Goal: Task Accomplishment & Management: Complete application form

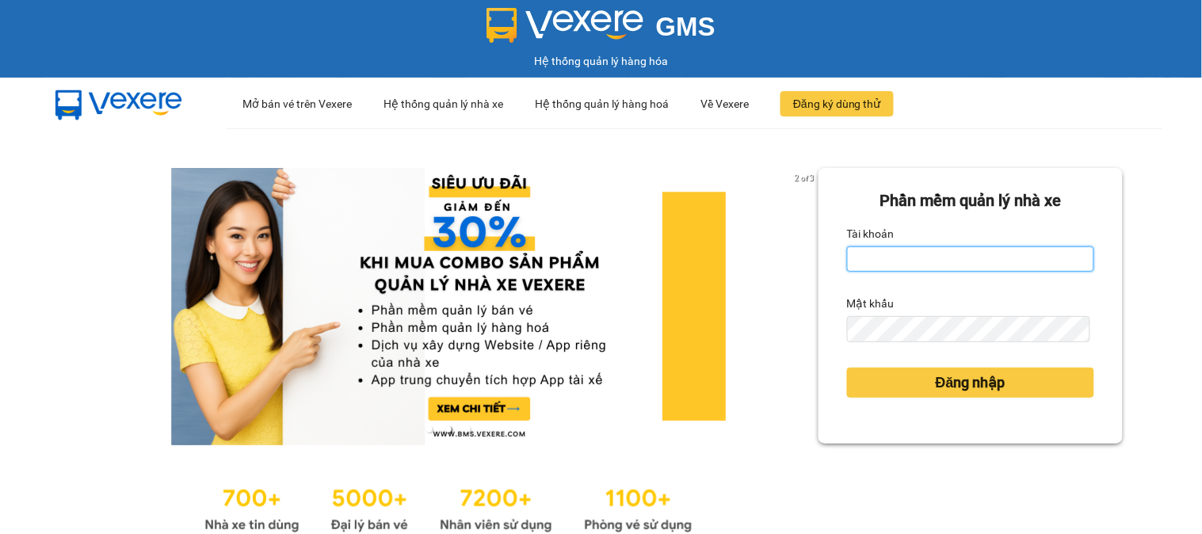
click at [929, 254] on input "Tài khoản" at bounding box center [970, 258] width 247 height 25
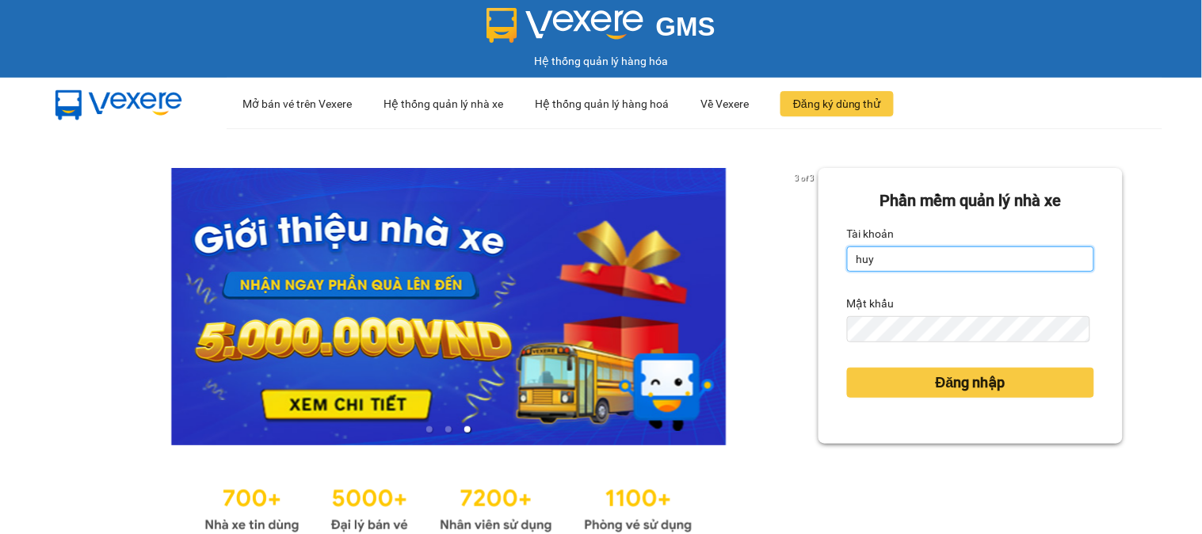
type input "huyennthhlc.saoviet"
click at [847, 368] on button "Đăng nhập" at bounding box center [970, 383] width 247 height 30
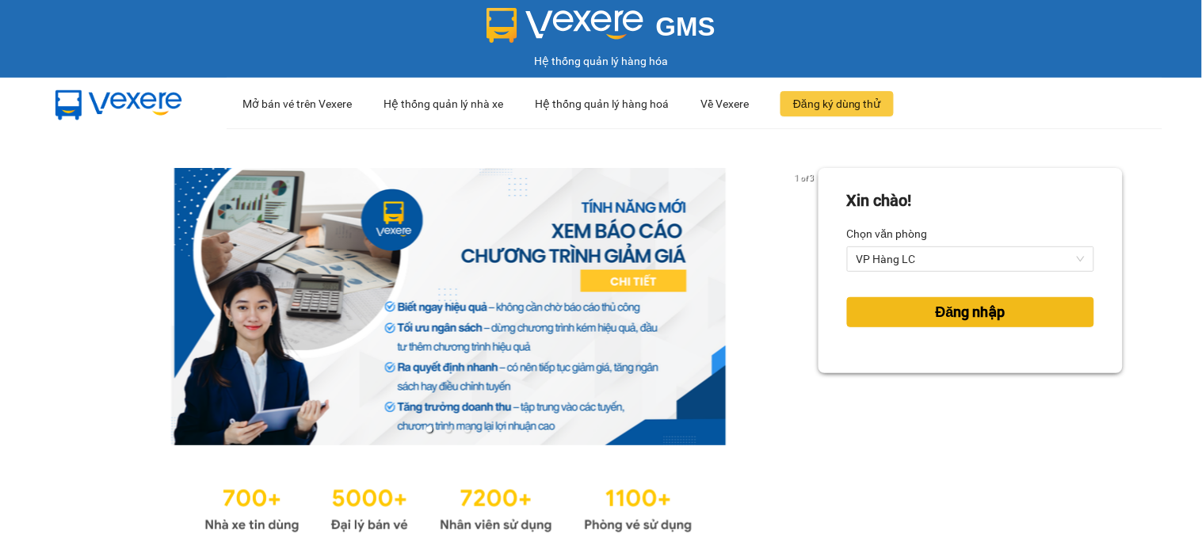
click at [974, 311] on span "Đăng nhập" at bounding box center [970, 312] width 70 height 22
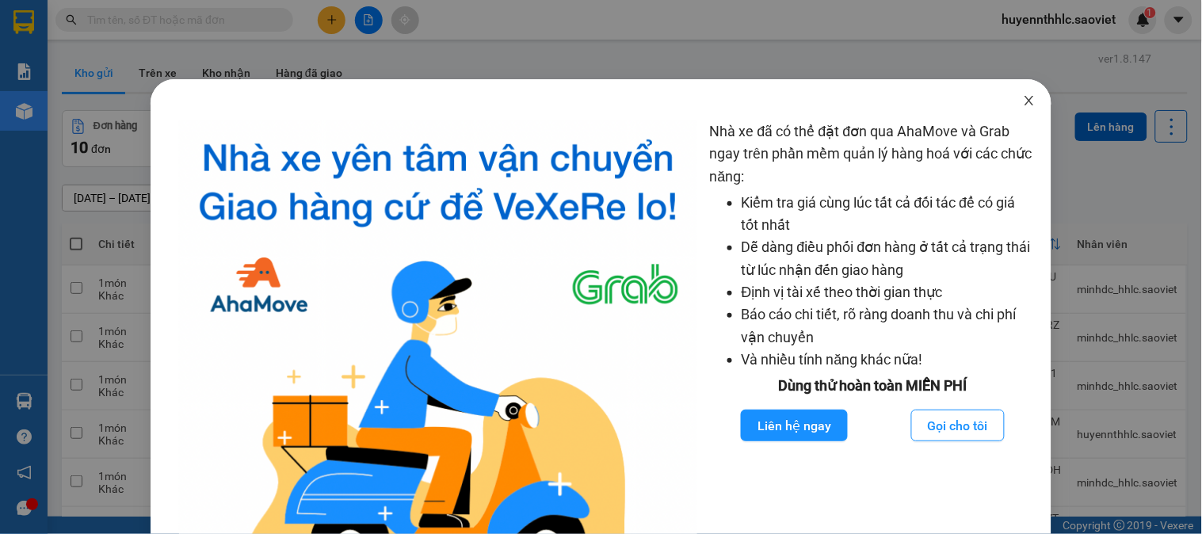
click at [1025, 100] on icon "close" at bounding box center [1029, 101] width 9 height 10
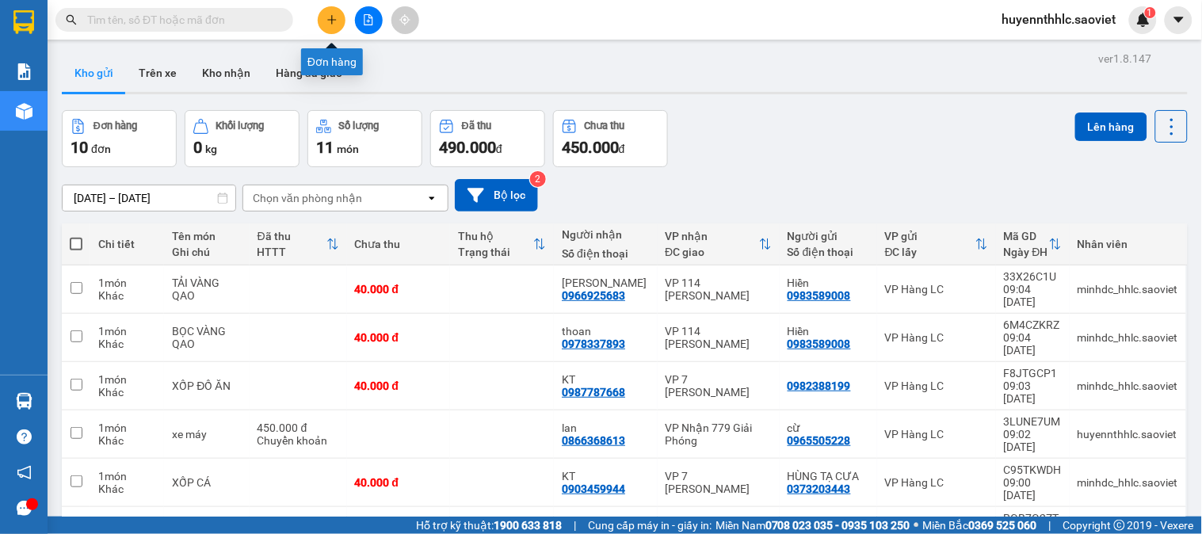
click at [322, 13] on button at bounding box center [332, 20] width 28 height 28
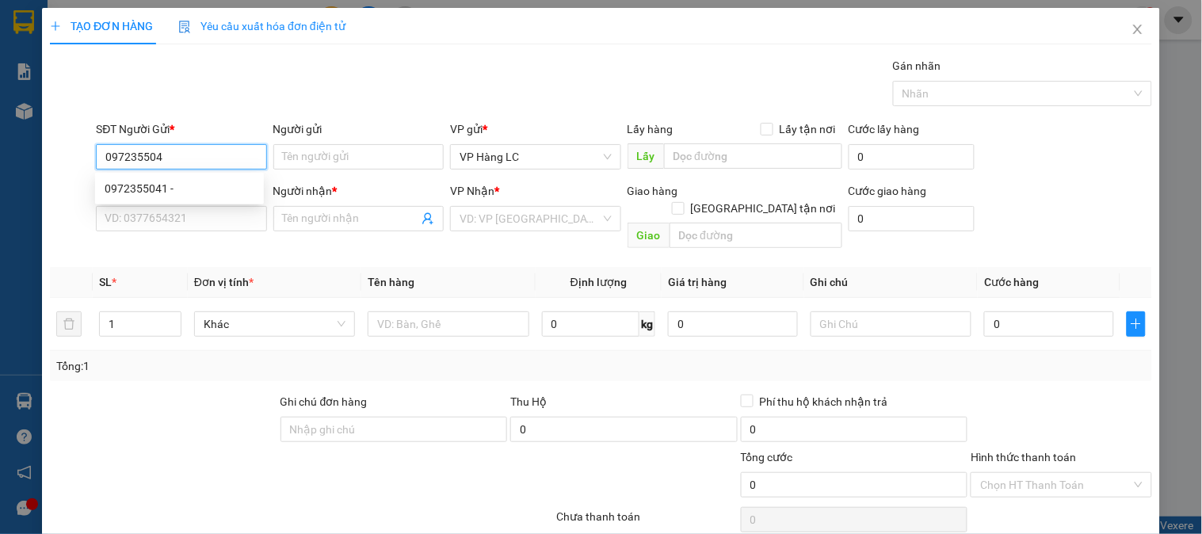
type input "0972355041"
click at [161, 187] on div "0972355041 -" at bounding box center [180, 188] width 150 height 17
type input "0903441255"
type input "còn 27/9"
type input "0972355041"
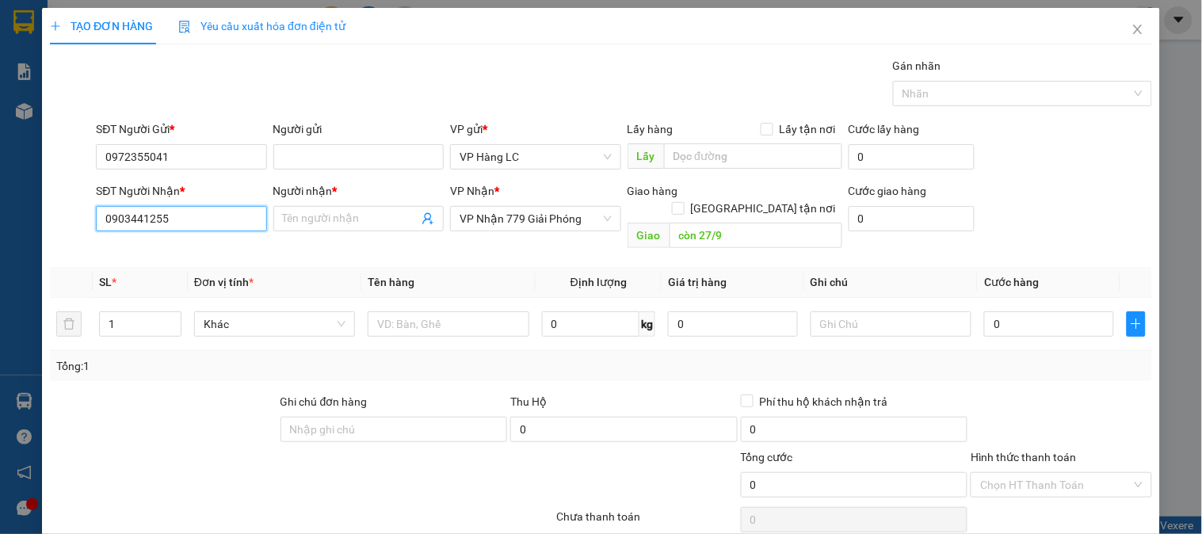
drag, startPoint x: 51, startPoint y: 246, endPoint x: 0, endPoint y: 259, distance: 52.5
click at [0, 259] on div "TẠO ĐƠN HÀNG Yêu cầu xuất hóa đơn điện tử Transit Pickup Surcharge Ids Transit …" at bounding box center [601, 267] width 1202 height 534
type input "0903441255"
click at [145, 242] on div "0903441255" at bounding box center [180, 250] width 150 height 17
click at [284, 214] on input "Người nhận *" at bounding box center [350, 218] width 135 height 17
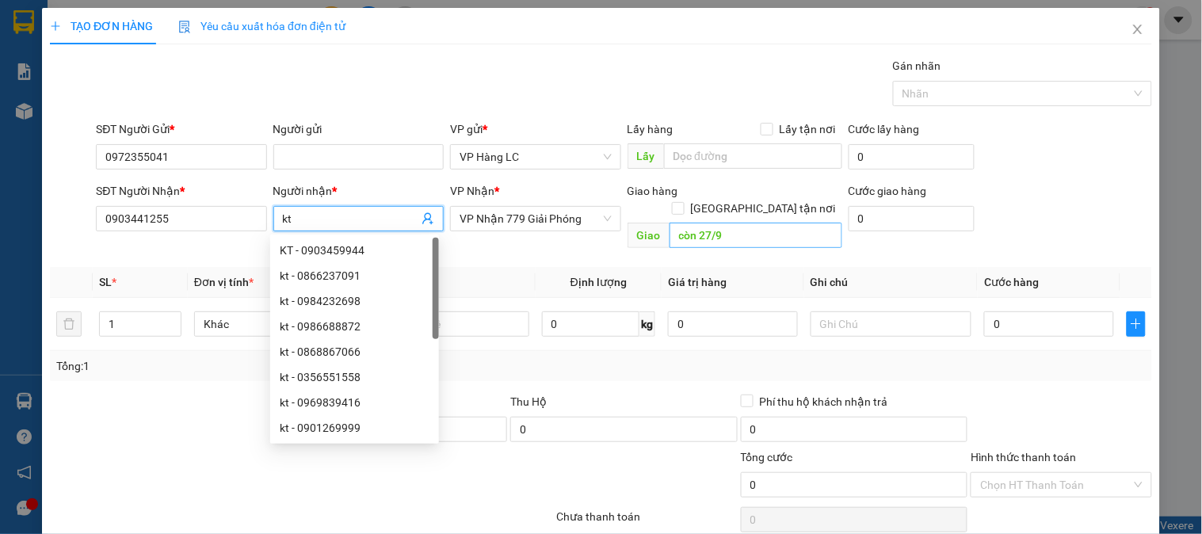
type input "kt"
click at [753, 223] on input "còn 27/9" at bounding box center [755, 235] width 173 height 25
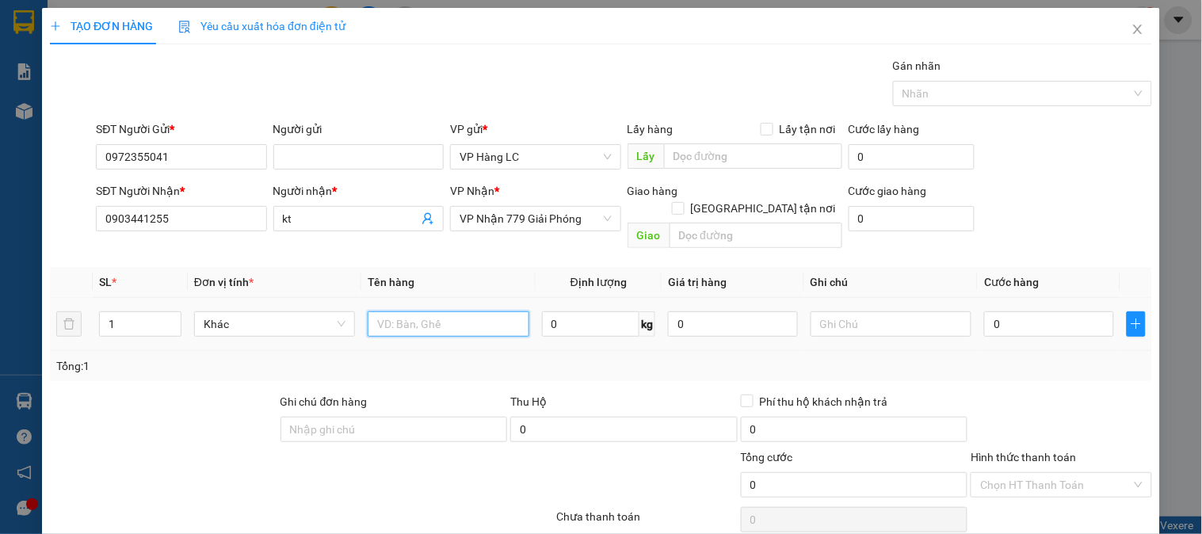
click at [441, 311] on input "text" at bounding box center [448, 323] width 161 height 25
type input "hộp nhỏ liền"
click at [947, 315] on input "text" at bounding box center [890, 323] width 161 height 25
type input "nhẹ tay"
click at [1016, 311] on input "0" at bounding box center [1049, 323] width 130 height 25
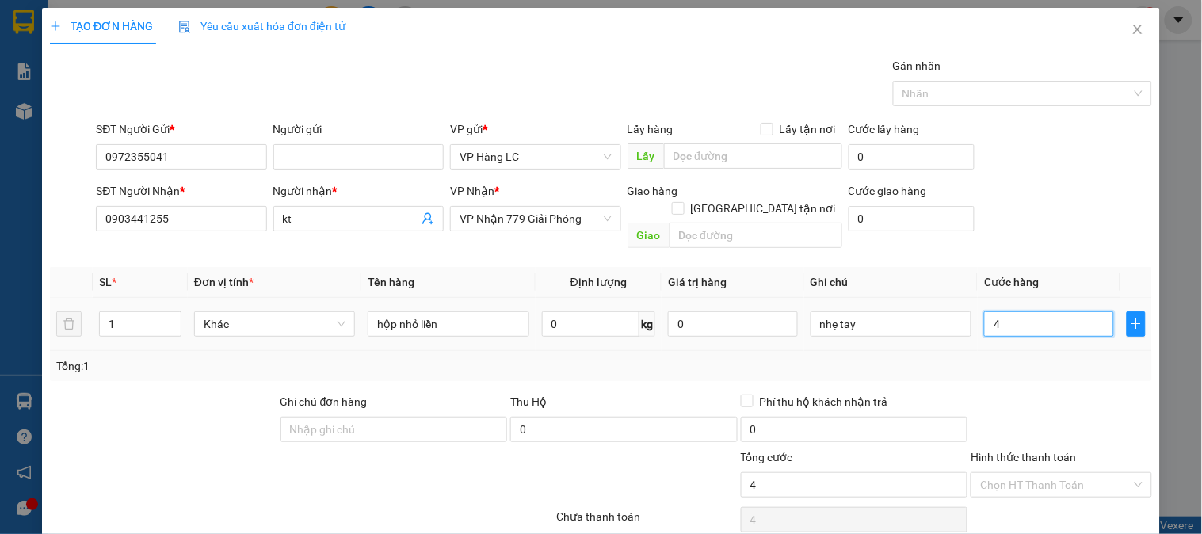
type input "4"
type input "40"
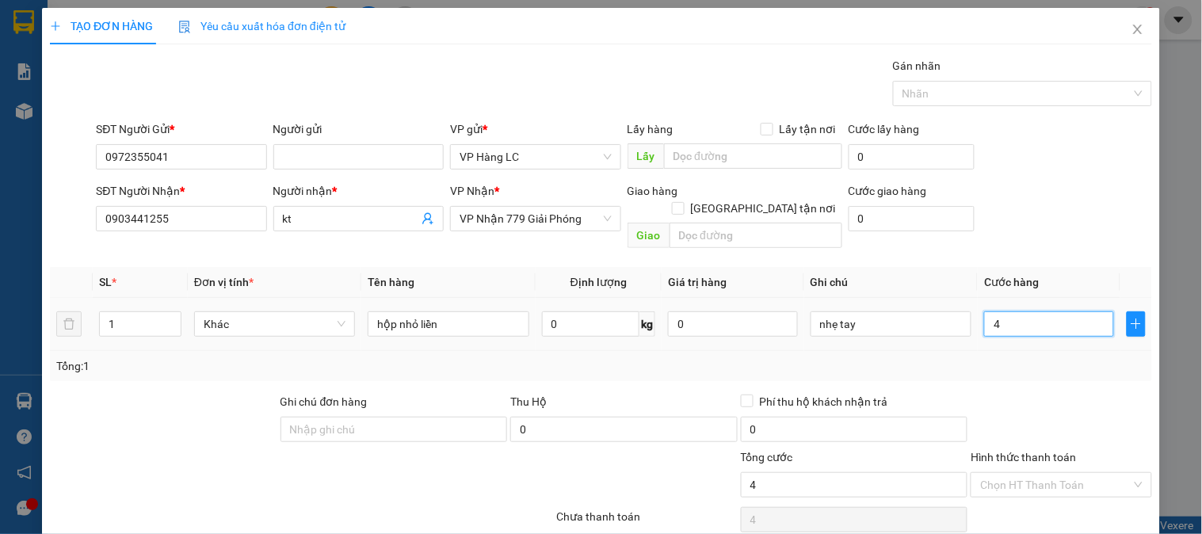
type input "40"
type input "400"
type input "4.000"
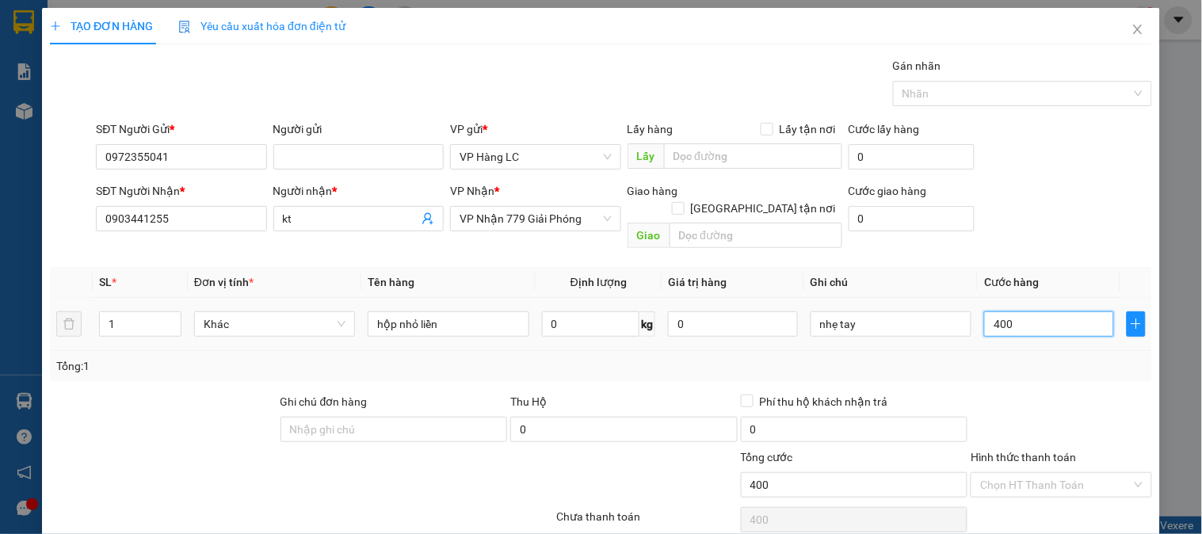
type input "4.000"
type input "40.000"
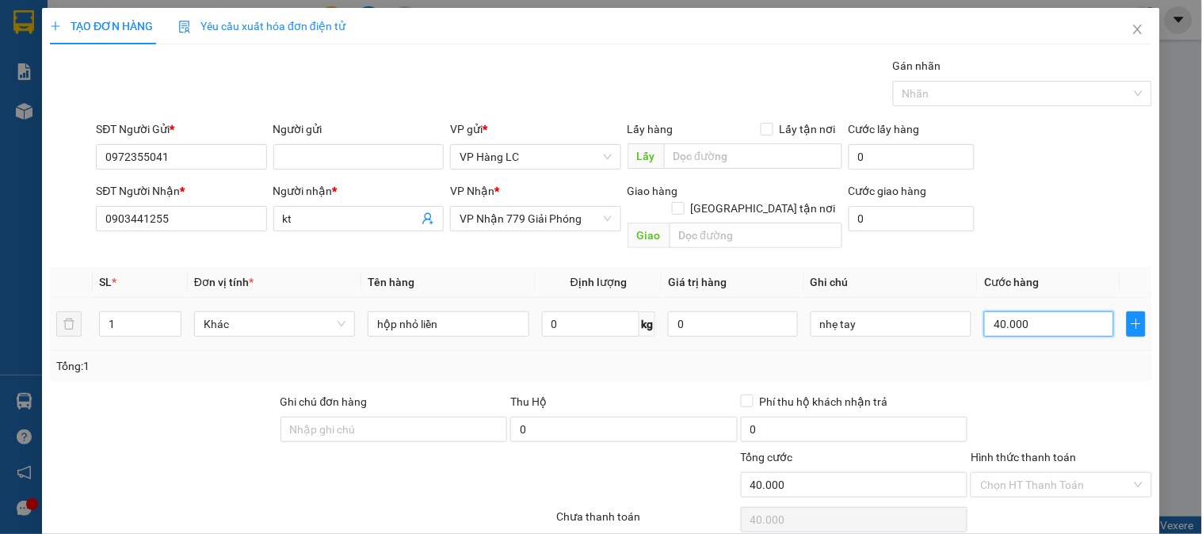
scroll to position [51, 0]
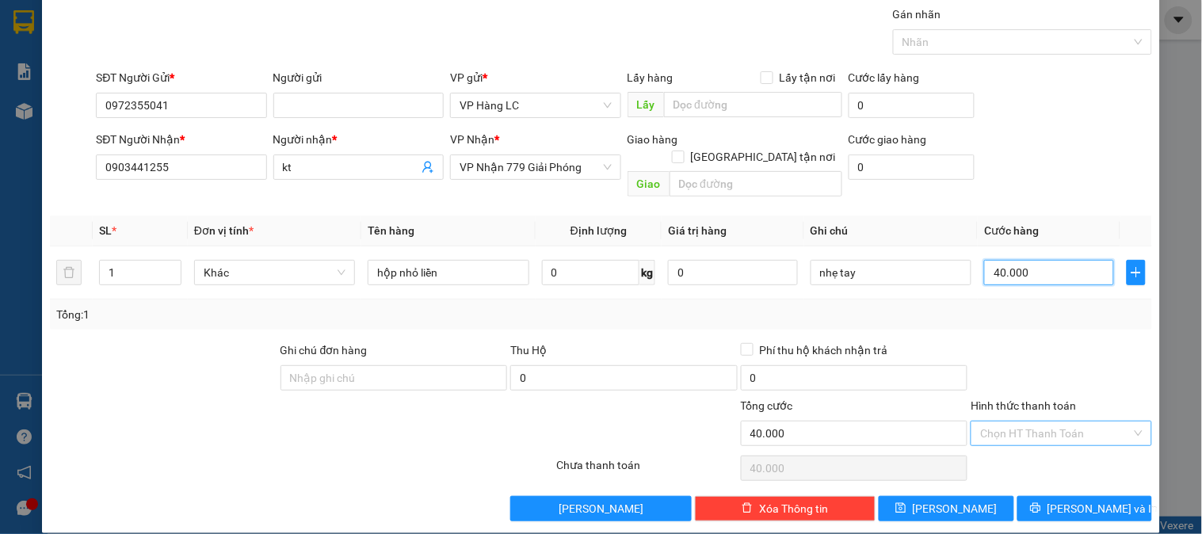
type input "40.000"
click at [1049, 421] on input "Hình thức thanh toán" at bounding box center [1055, 433] width 151 height 24
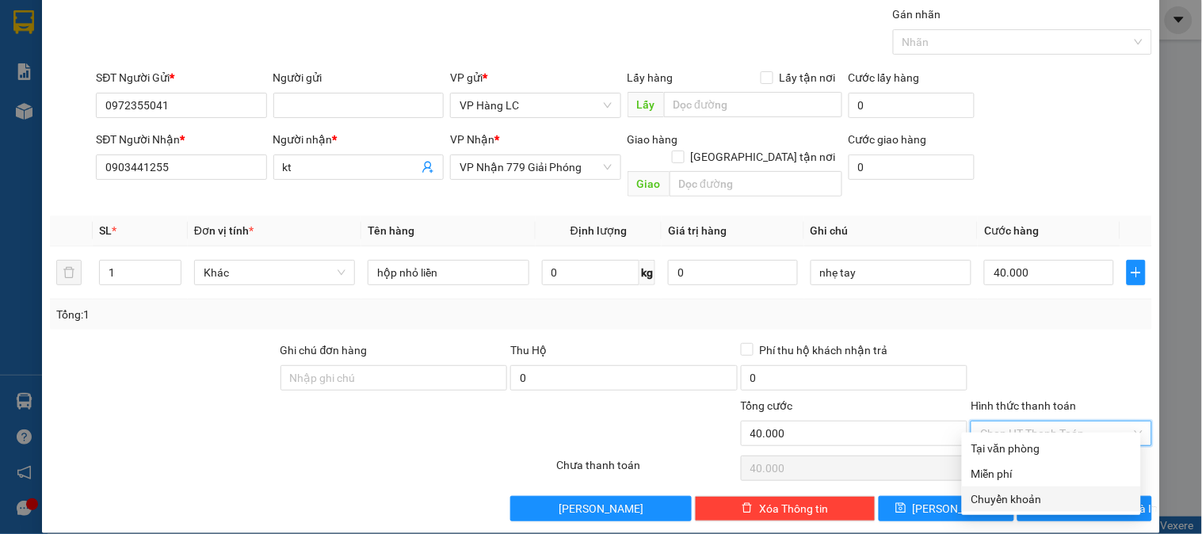
click at [998, 493] on div "Chuyển khoản" at bounding box center [1051, 498] width 160 height 17
type input "0"
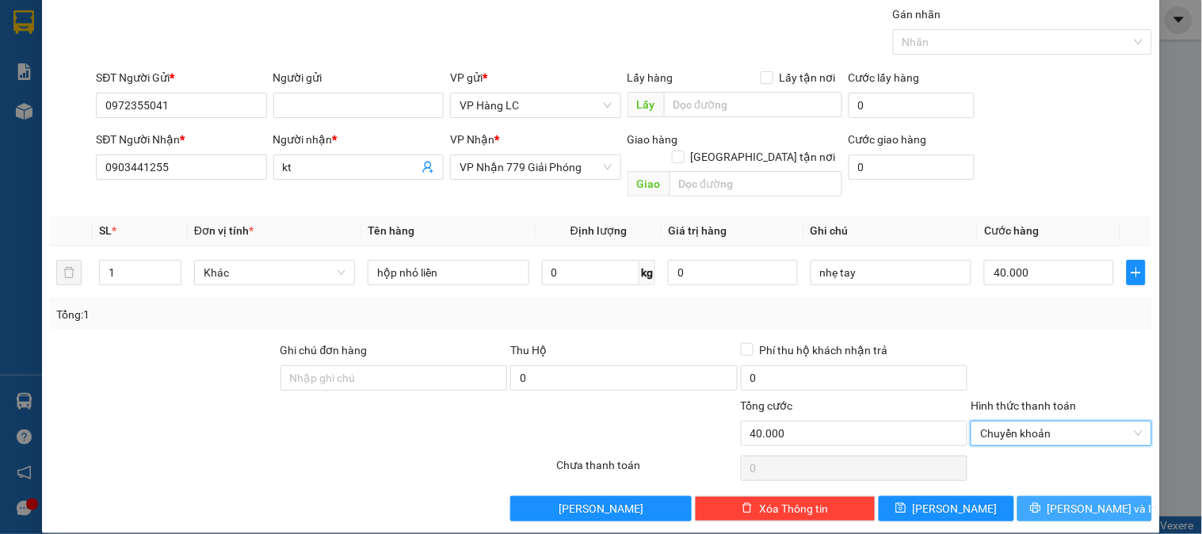
click at [1067, 500] on span "[PERSON_NAME] và In" at bounding box center [1102, 508] width 111 height 17
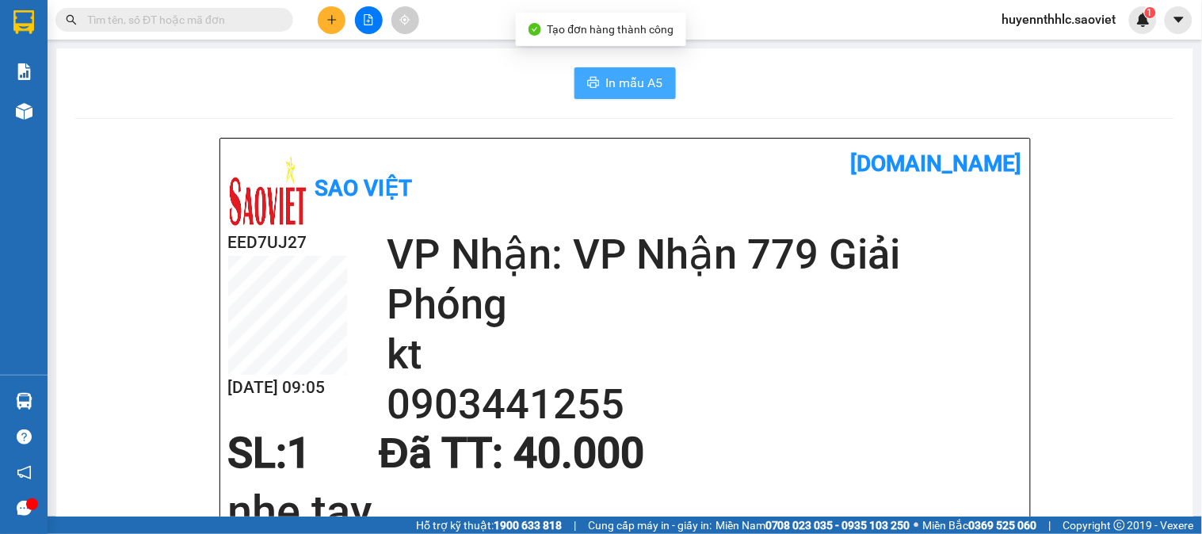
click at [607, 84] on span "In mẫu A5" at bounding box center [634, 83] width 57 height 20
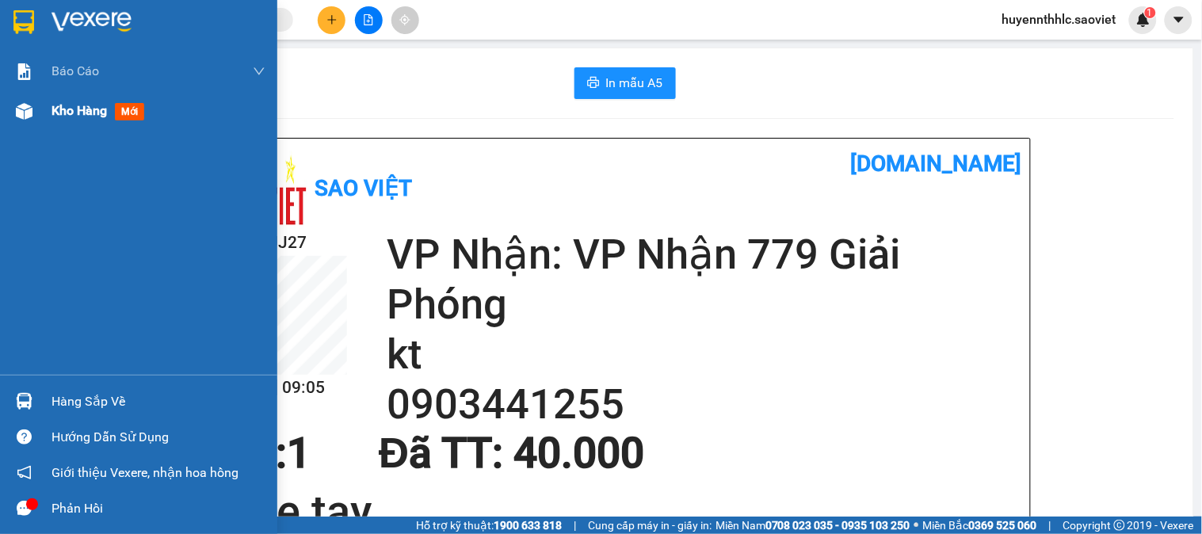
click at [99, 114] on span "Kho hàng" at bounding box center [78, 110] width 55 height 15
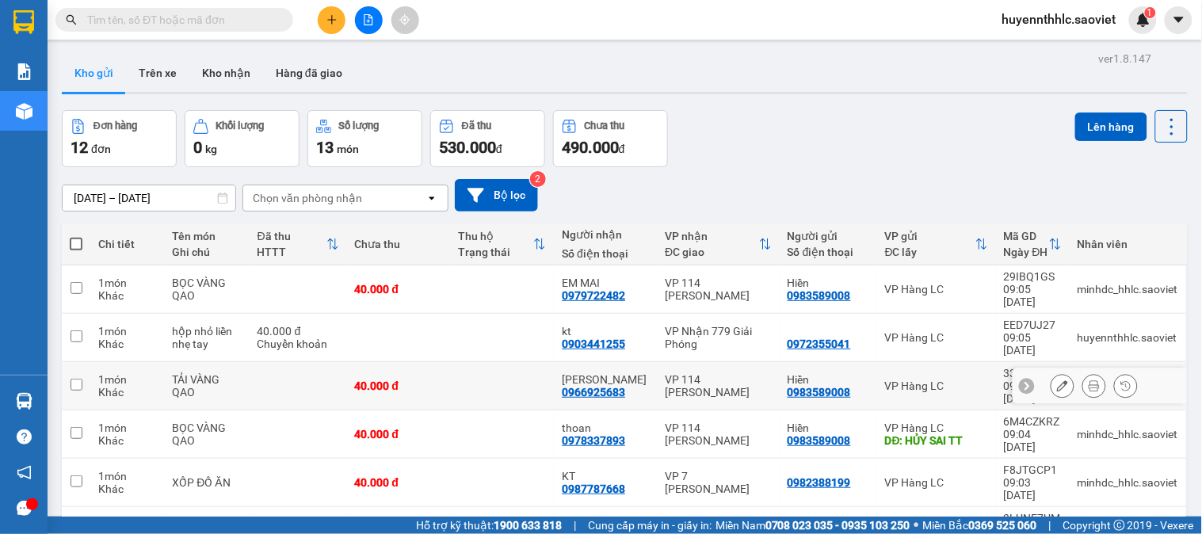
scroll to position [171, 0]
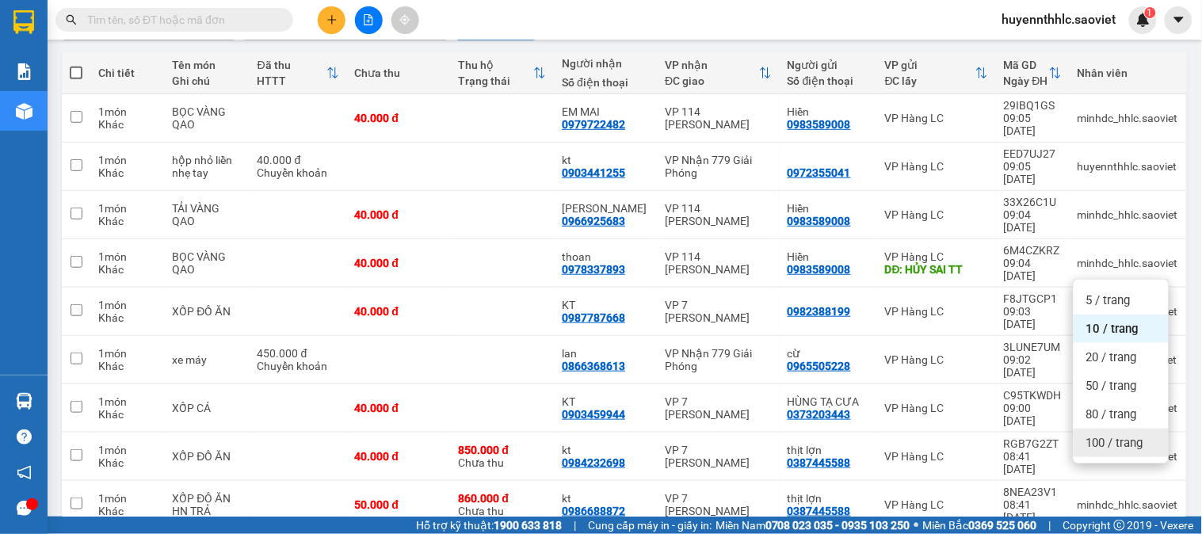
click at [1114, 445] on span "100 / trang" at bounding box center [1114, 443] width 57 height 16
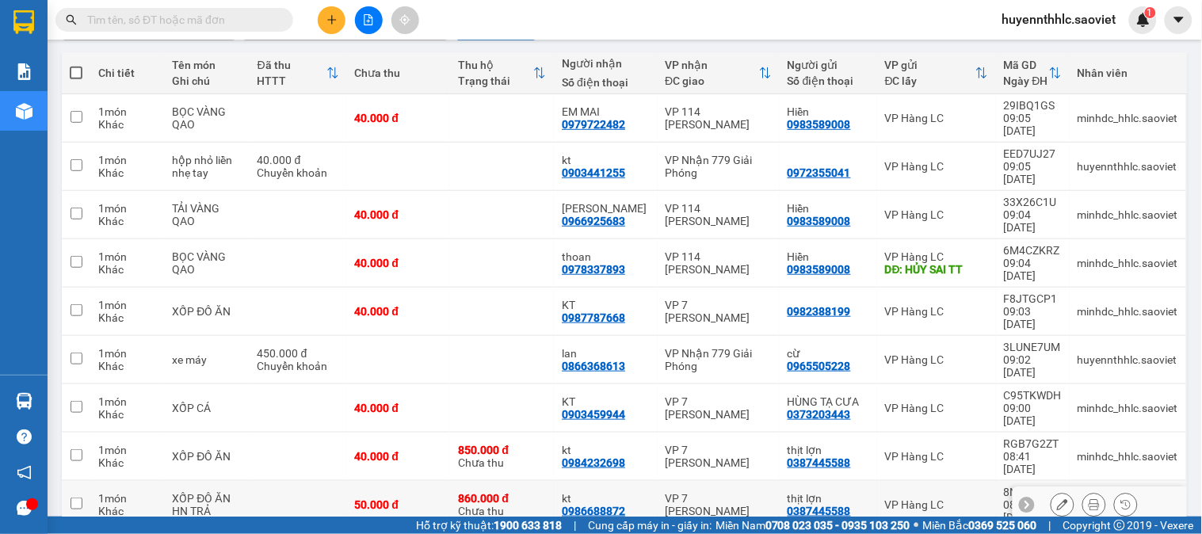
scroll to position [268, 0]
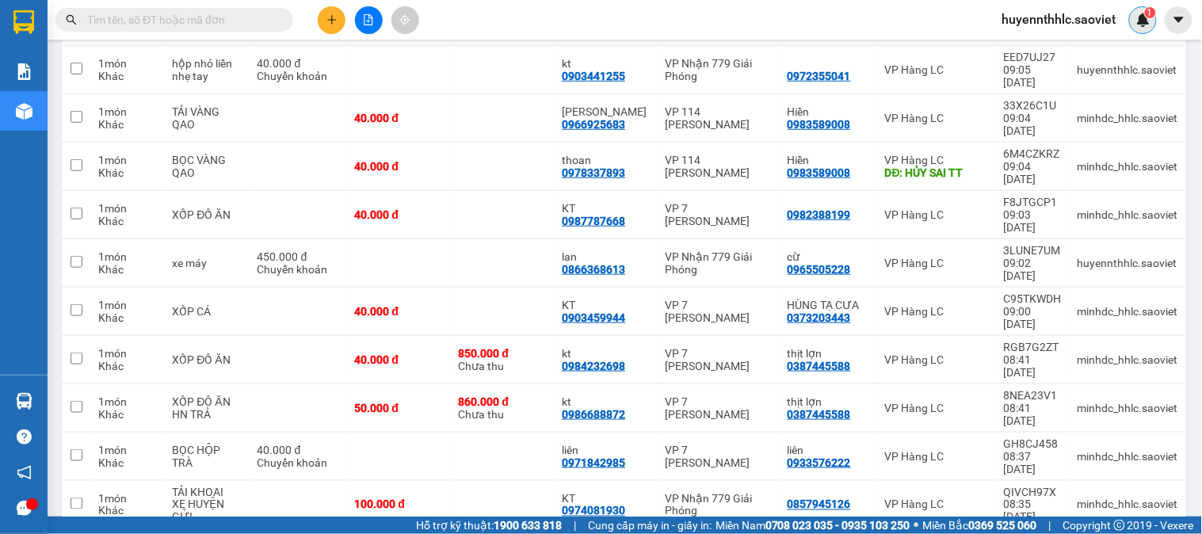
click at [1153, 17] on sup "1" at bounding box center [1150, 12] width 11 height 11
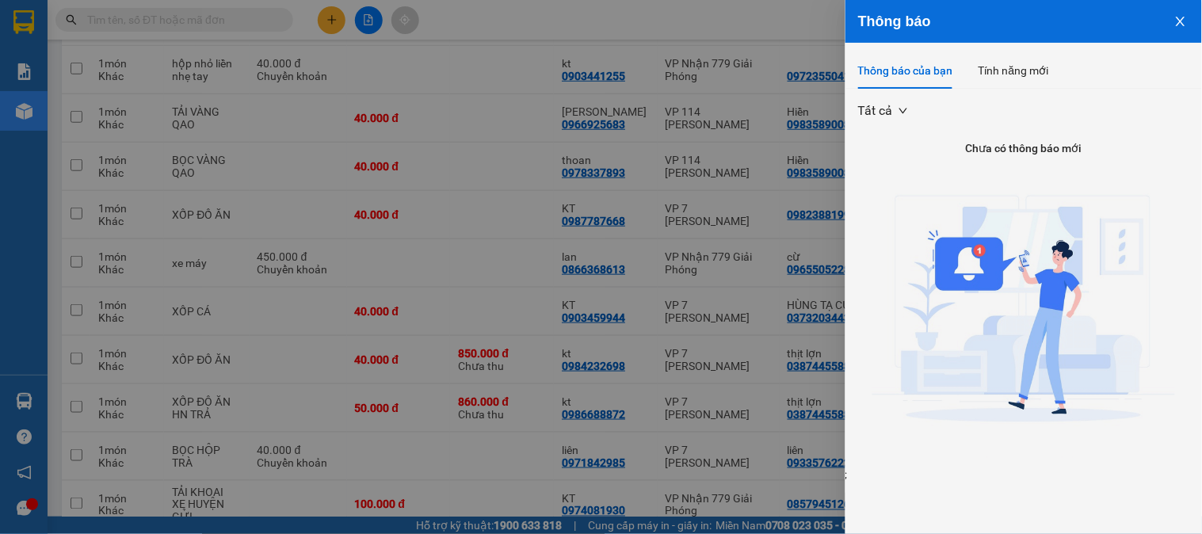
click at [1186, 29] on button "Close" at bounding box center [1180, 20] width 43 height 40
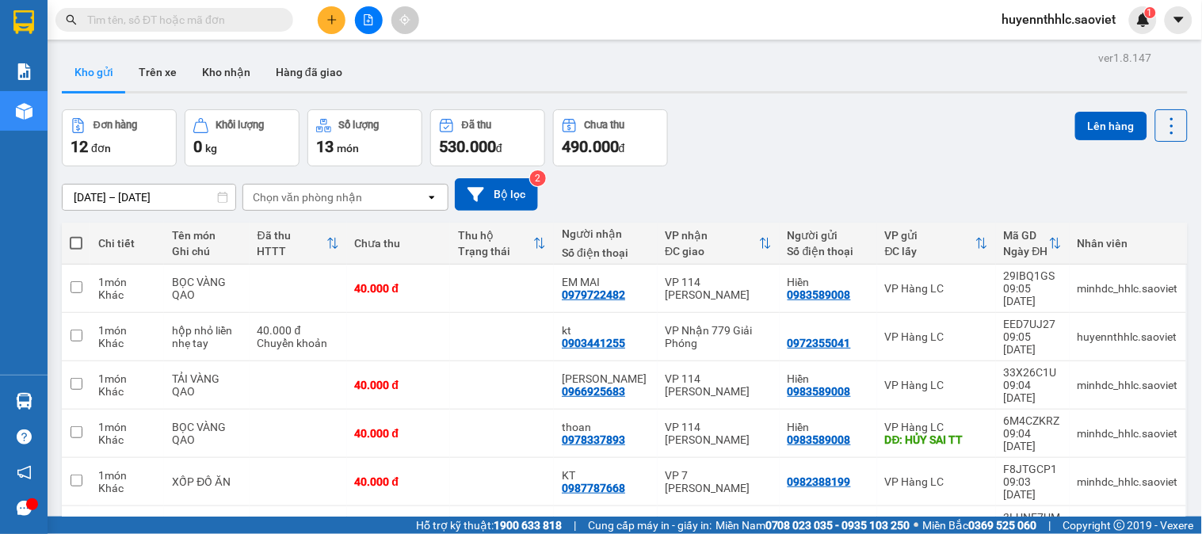
scroll to position [0, 0]
click at [1141, 22] on img at bounding box center [1143, 20] width 14 height 14
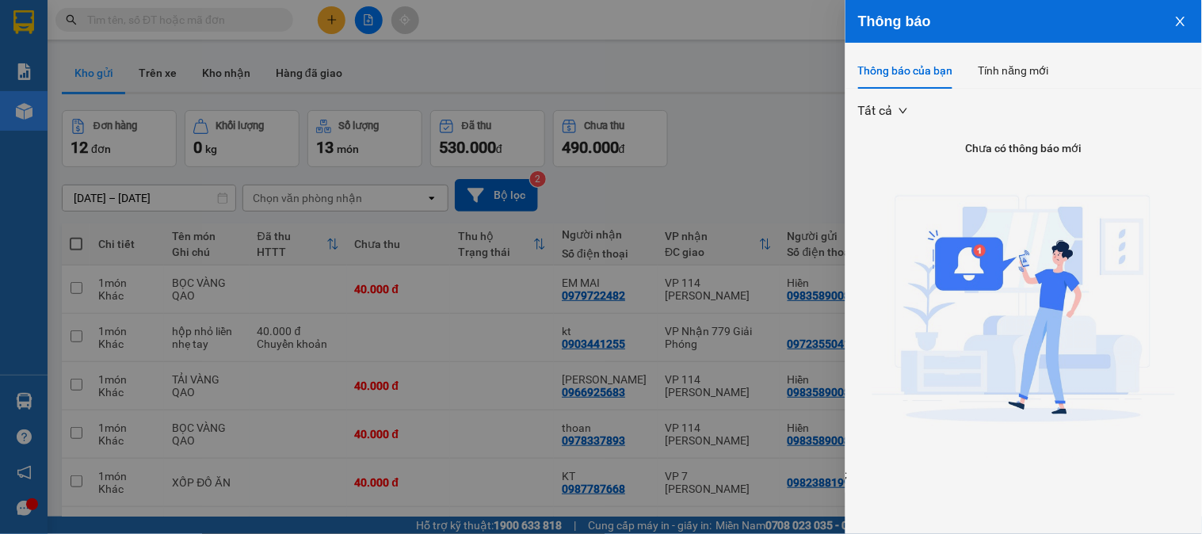
click at [1182, 25] on icon "close" at bounding box center [1180, 21] width 13 height 13
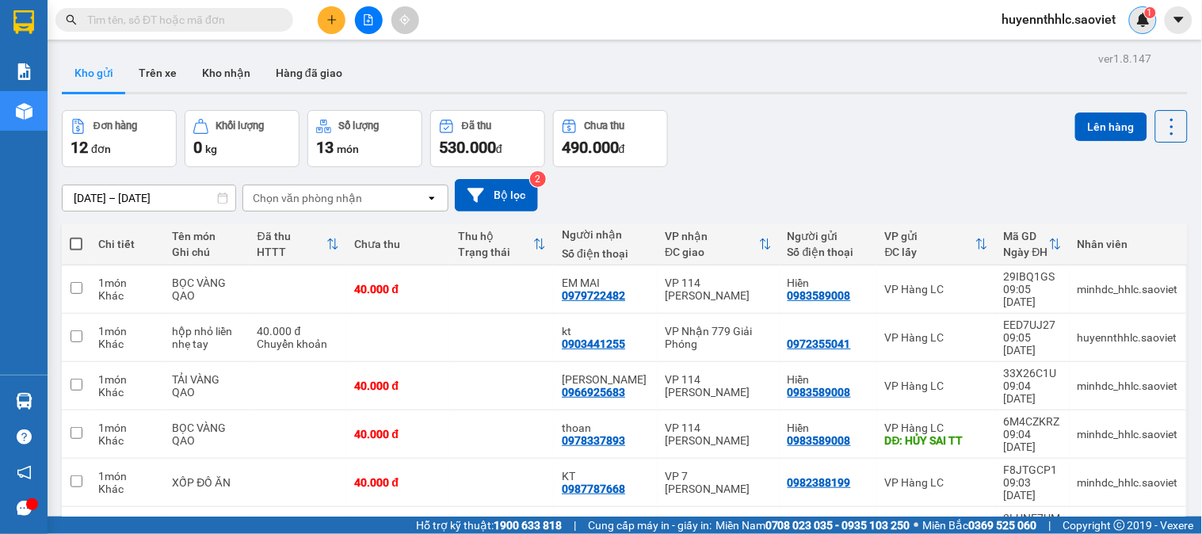
click at [1144, 20] on img at bounding box center [1143, 20] width 14 height 14
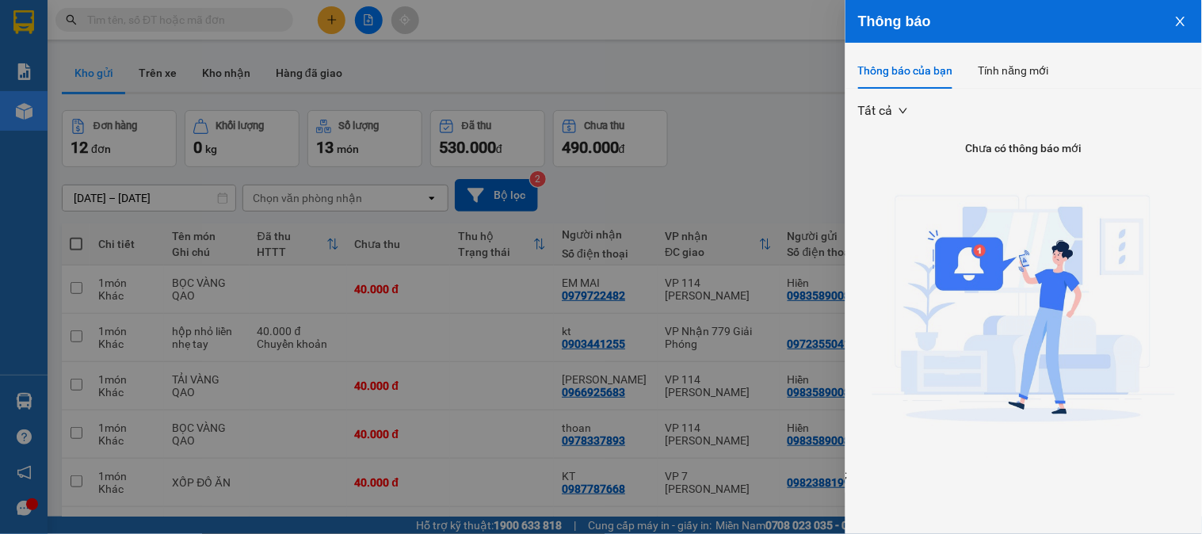
click at [1179, 24] on icon "close" at bounding box center [1180, 22] width 9 height 10
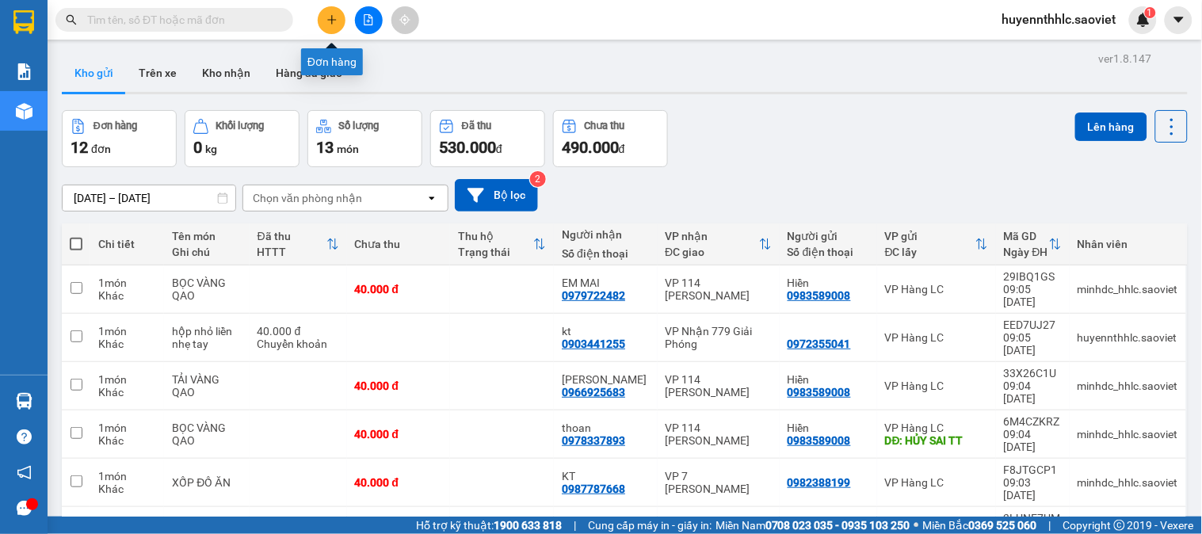
click at [326, 14] on icon "plus" at bounding box center [331, 19] width 11 height 11
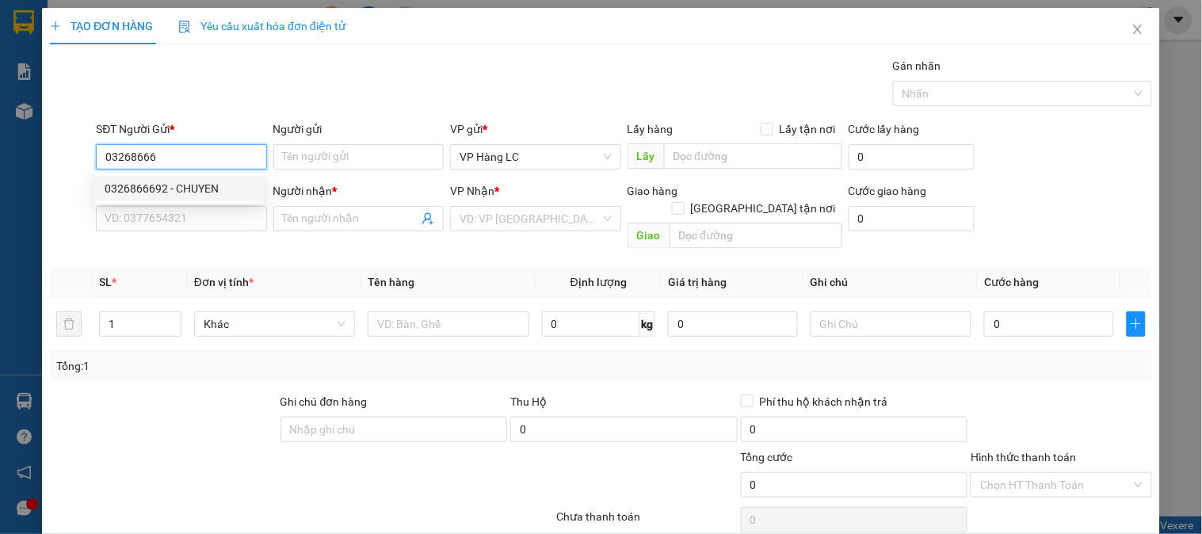
click at [215, 184] on div "0326866692 - CHUYEN" at bounding box center [180, 188] width 150 height 17
type input "0326866692"
type input "CHUYEN"
type input "0765676068"
type input "[PERSON_NAME]"
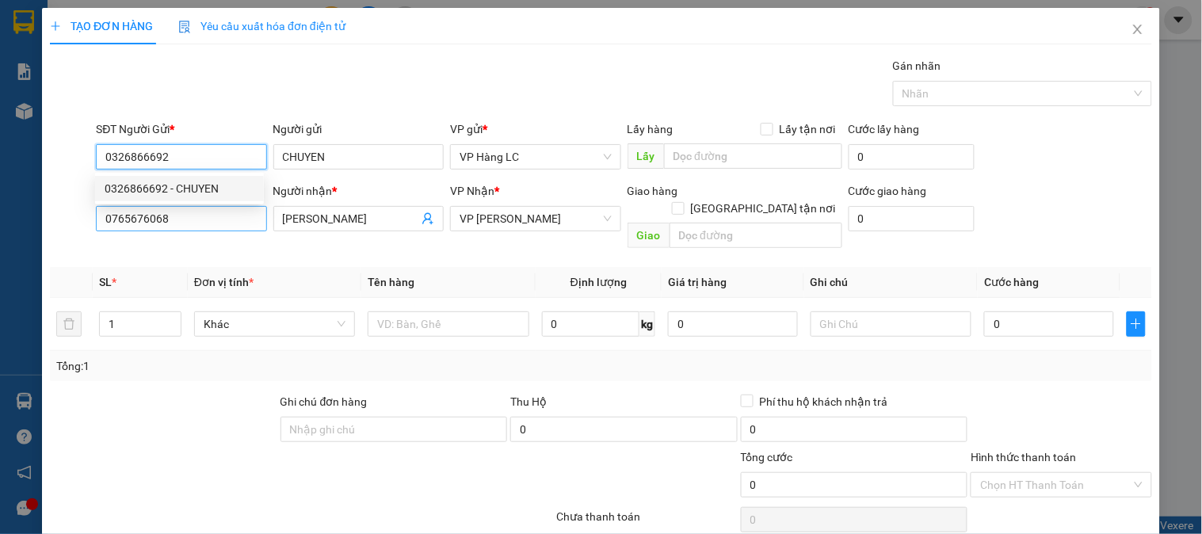
type input "0326866692"
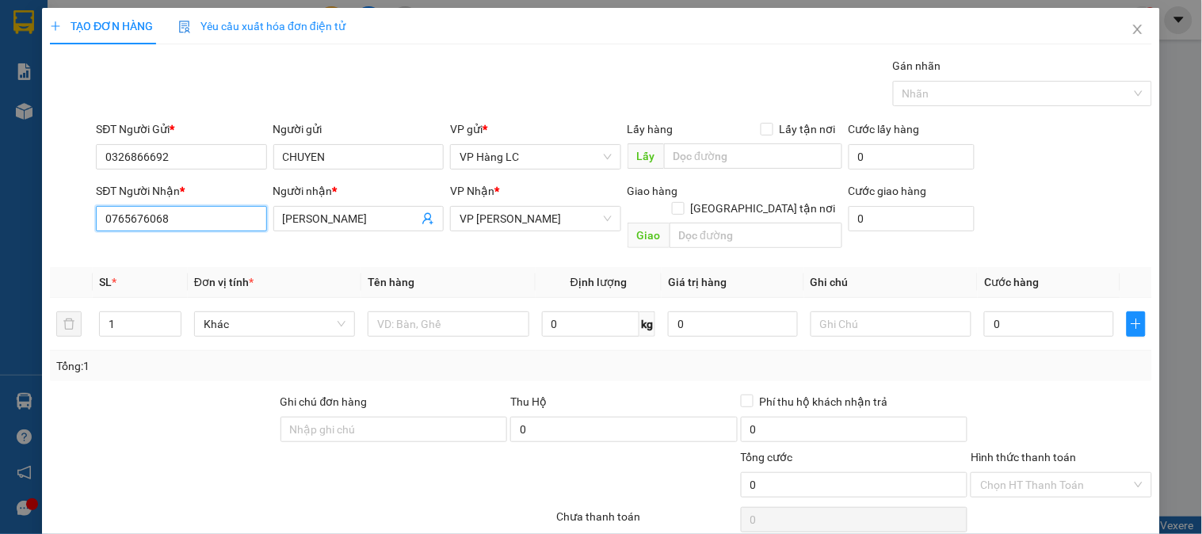
drag, startPoint x: 204, startPoint y: 216, endPoint x: 6, endPoint y: 257, distance: 201.3
click at [6, 257] on div "TẠO ĐƠN HÀNG Yêu cầu xuất hóa đơn điện tử Transit Pickup Surcharge Ids Transit …" at bounding box center [601, 267] width 1202 height 534
type input "0845821125"
drag, startPoint x: 321, startPoint y: 222, endPoint x: 228, endPoint y: 224, distance: 92.7
click at [232, 224] on div "SĐT Người Nhận * 0845821125 Người nhận * CẨM LỆ CẨM LỆ VP Nhận * VP [PERSON_NAM…" at bounding box center [624, 218] width 1062 height 73
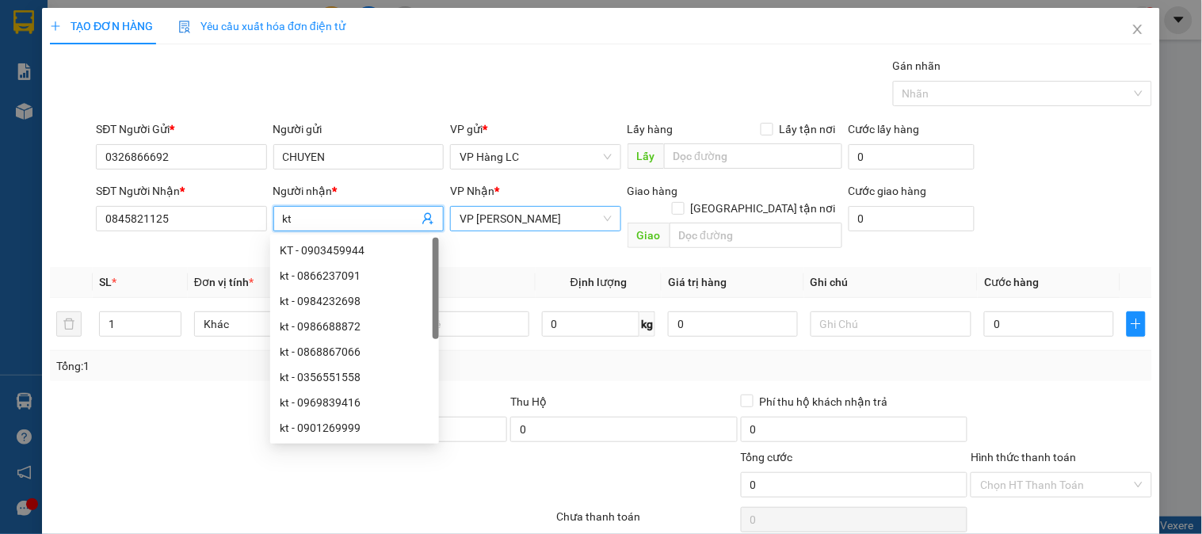
click at [471, 210] on span "VP [PERSON_NAME]" at bounding box center [534, 219] width 151 height 24
type input "kt"
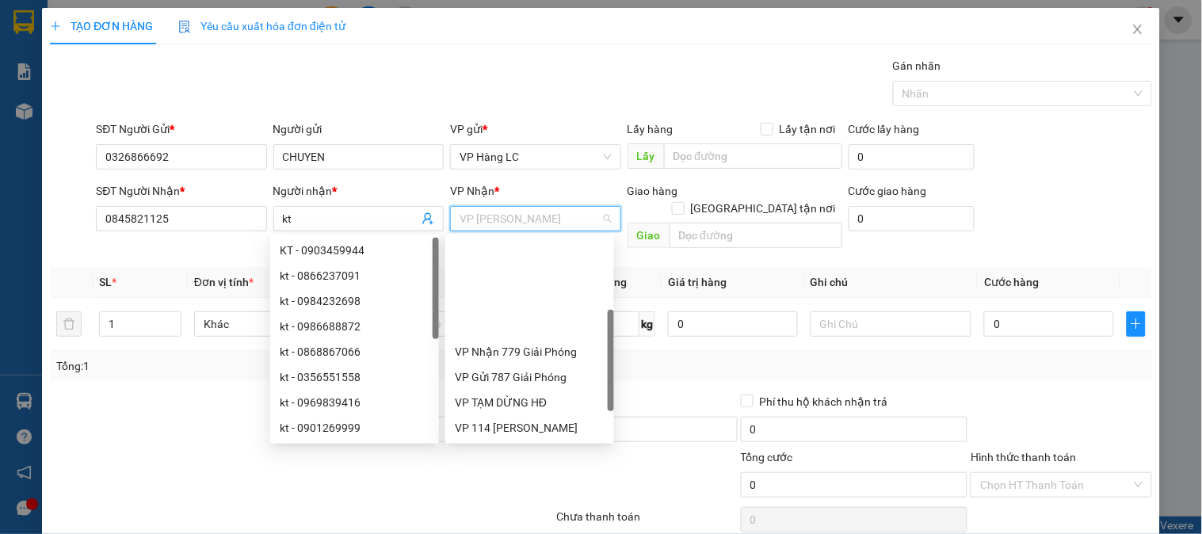
scroll to position [127, 0]
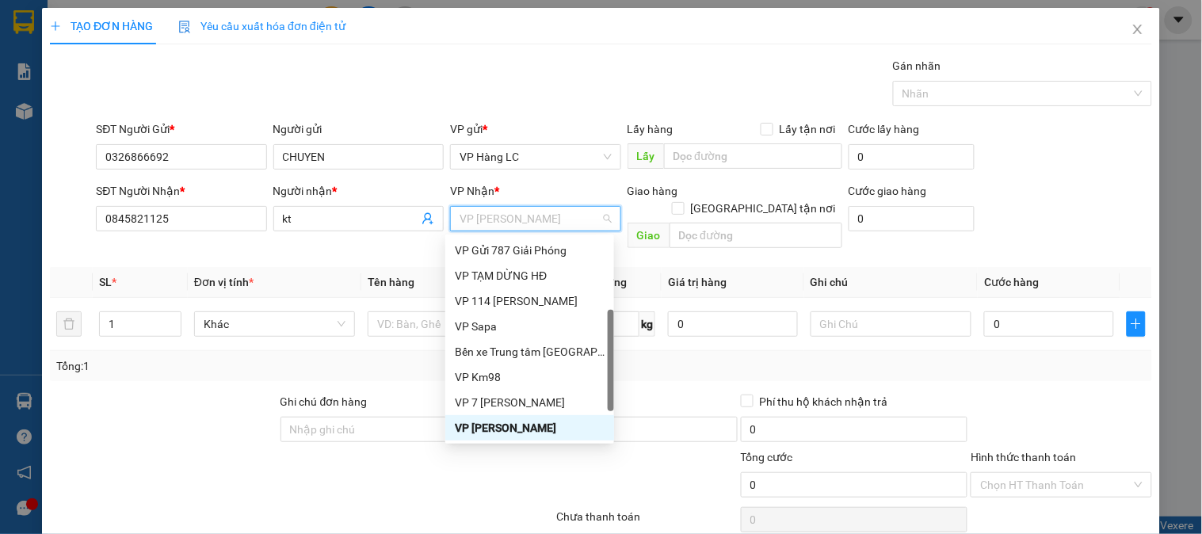
type input "7"
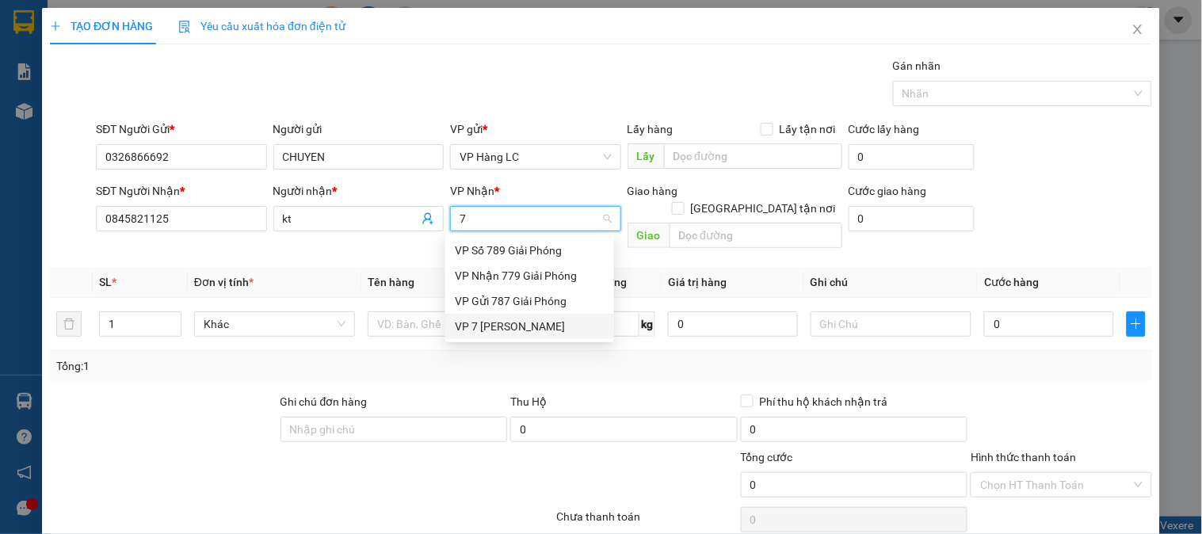
click at [494, 322] on div "VP 7 [PERSON_NAME]" at bounding box center [530, 326] width 150 height 17
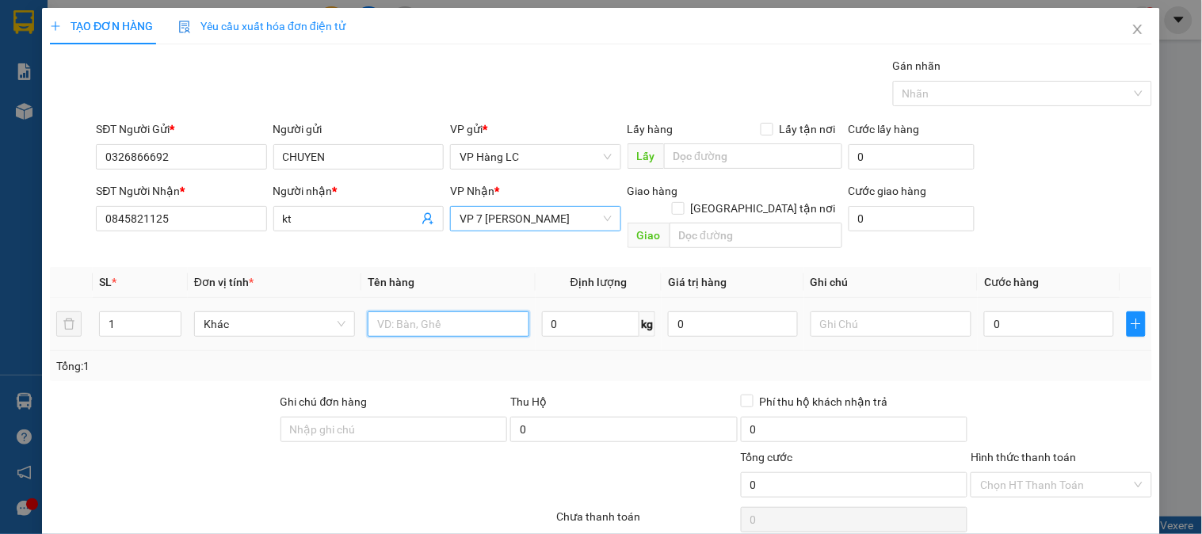
click at [431, 311] on input "text" at bounding box center [448, 323] width 161 height 25
type input "tải vàng"
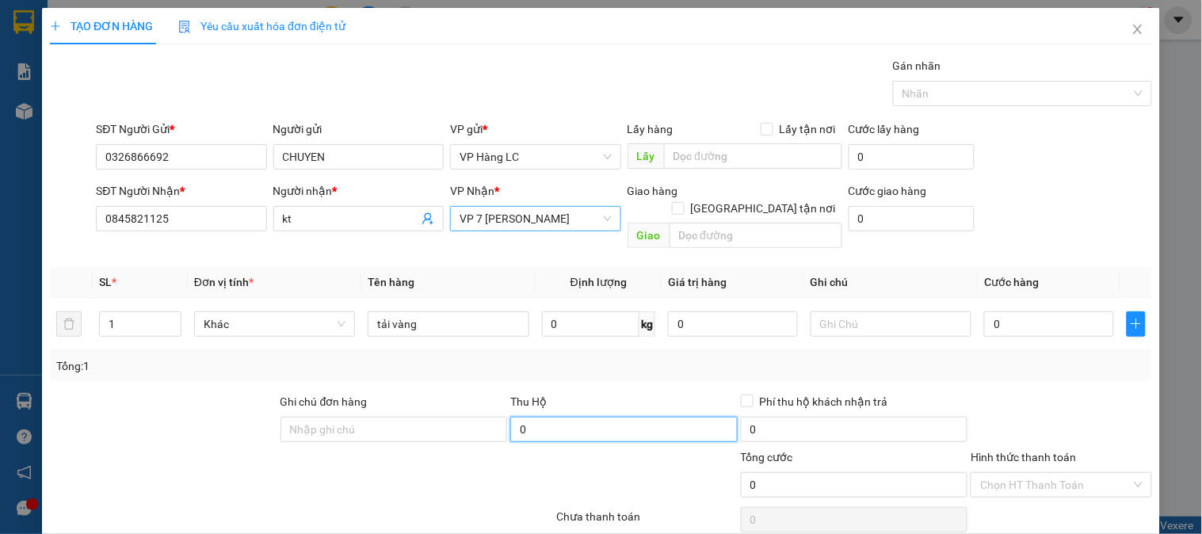
click at [595, 417] on input "0" at bounding box center [623, 429] width 227 height 25
type input "1.230.000"
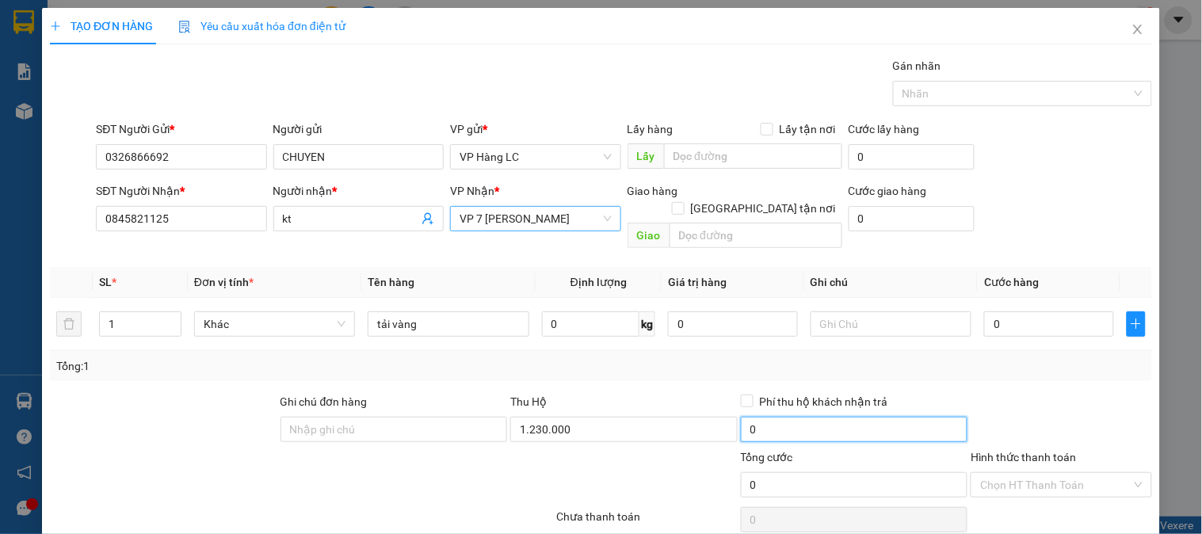
type input "30.000"
click at [767, 417] on input "30.000" at bounding box center [854, 429] width 227 height 25
click at [753, 393] on span "Phí thu hộ khách nhận trả" at bounding box center [823, 401] width 141 height 17
click at [745, 394] on input "Phí thu hộ khách nhận trả" at bounding box center [746, 399] width 11 height 11
checkbox input "true"
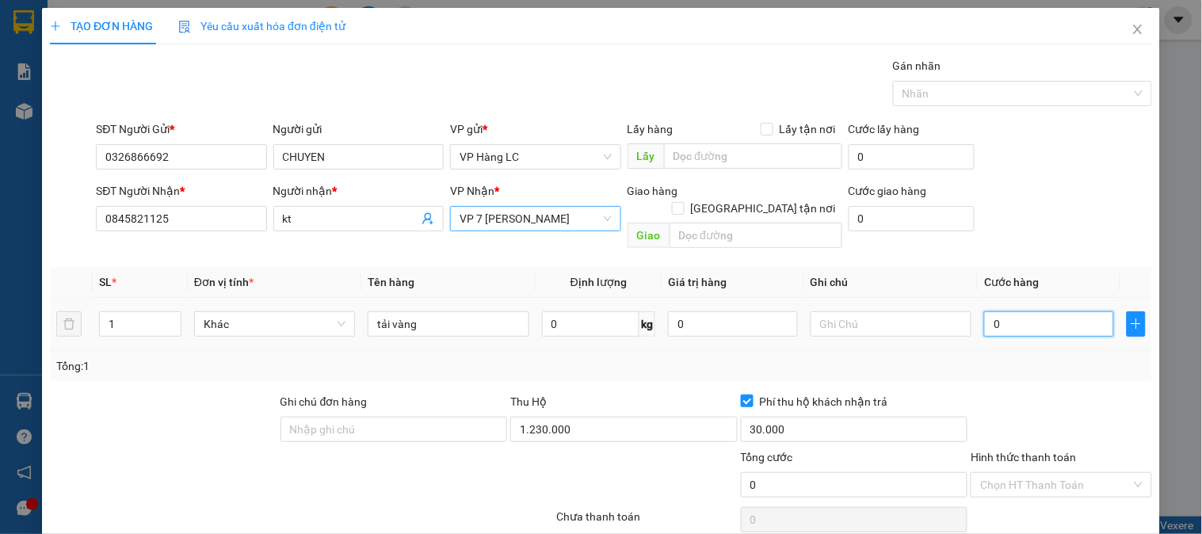
click at [1015, 311] on input "0" at bounding box center [1049, 323] width 130 height 25
type input "5"
type input "50"
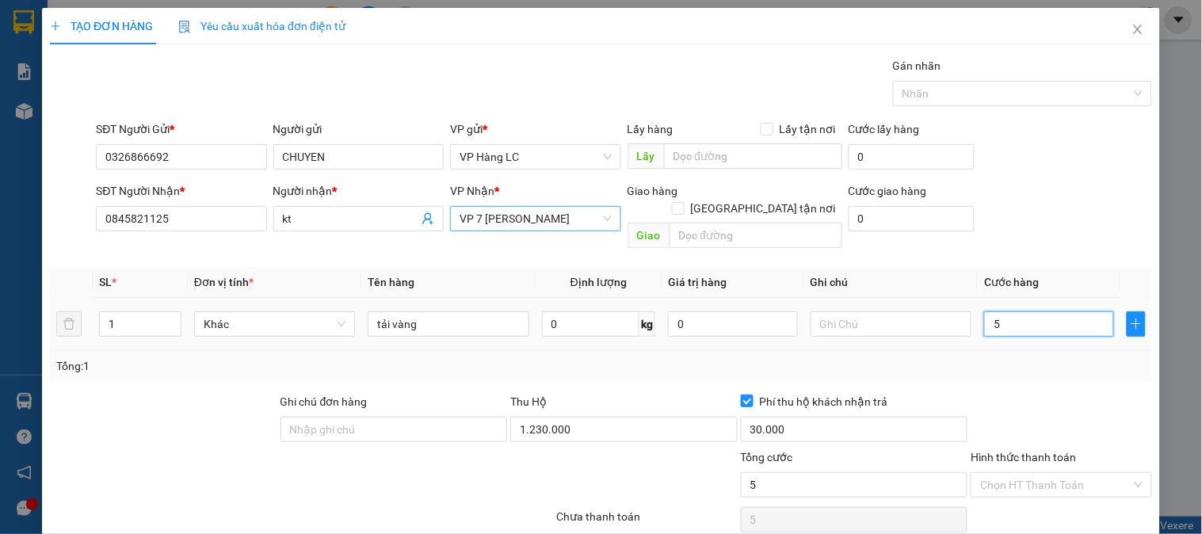
type input "50"
type input "500"
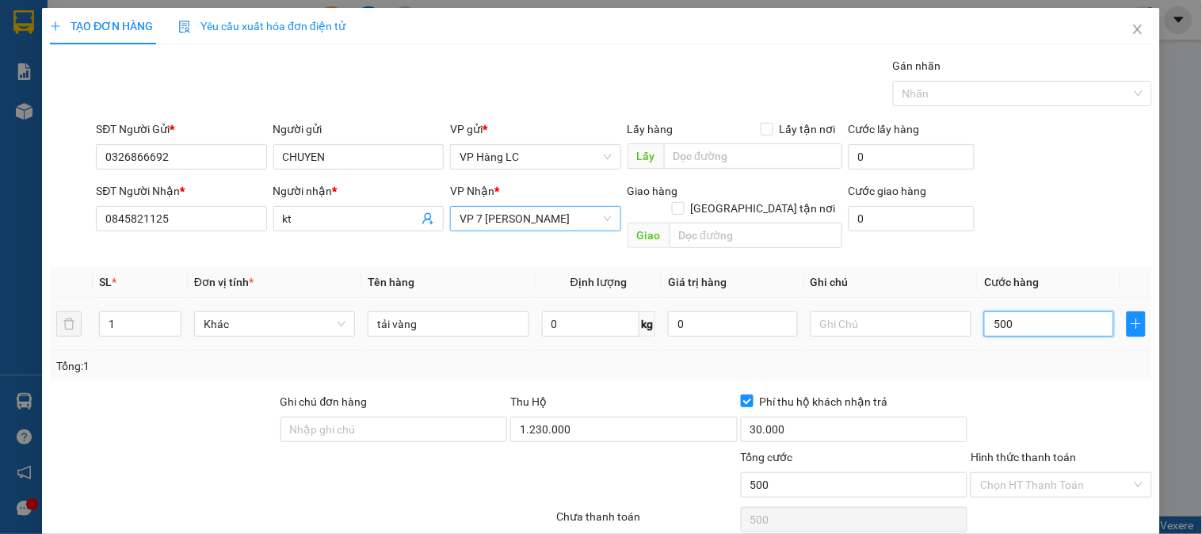
type input "5.000"
type input "50.000"
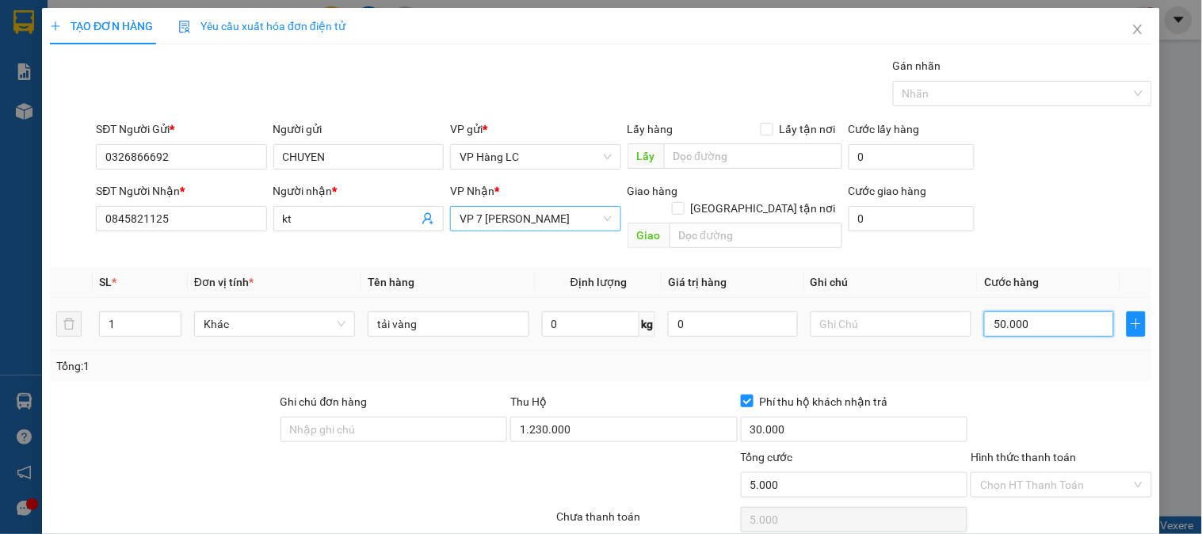
type input "50.000"
drag, startPoint x: 734, startPoint y: 381, endPoint x: 781, endPoint y: 394, distance: 48.4
click at [741, 394] on input "Phí thu hộ khách nhận trả" at bounding box center [746, 399] width 11 height 11
checkbox input "false"
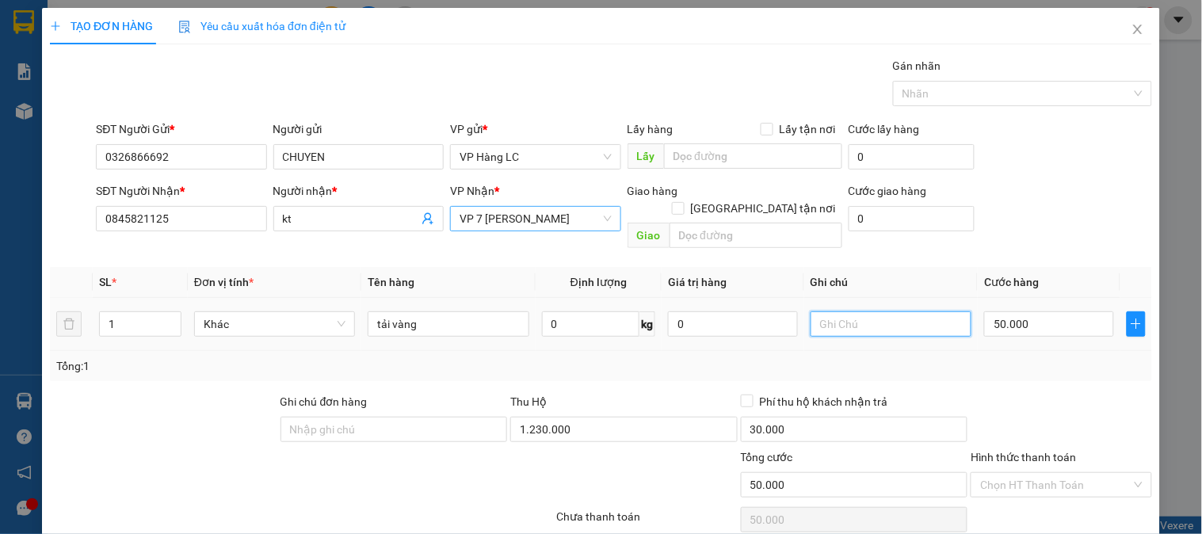
click at [829, 311] on input "text" at bounding box center [890, 323] width 161 height 25
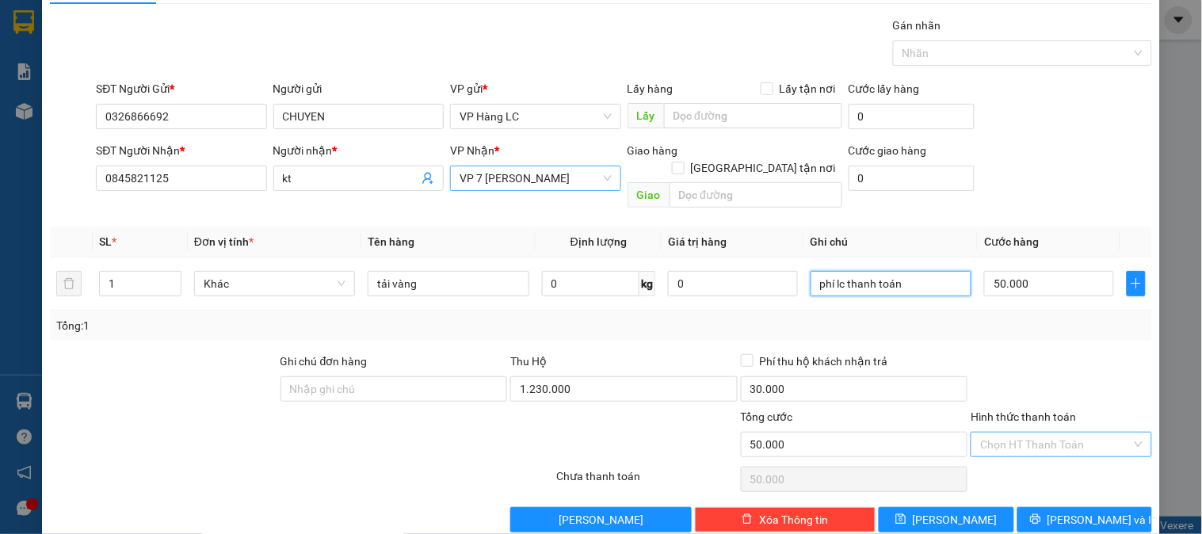
scroll to position [51, 0]
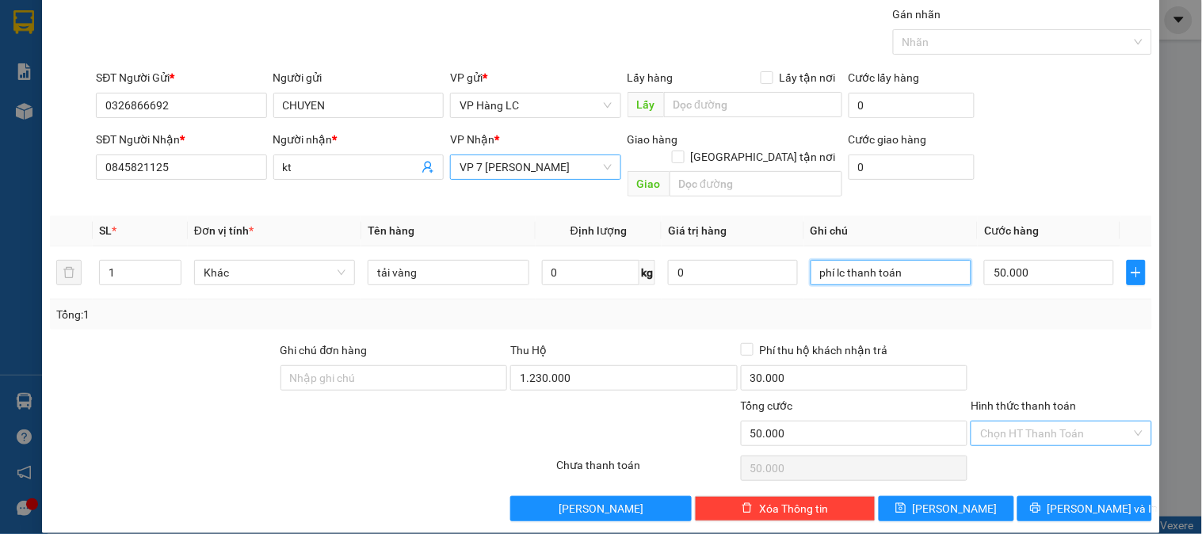
type input "phí lc thanh toán"
click at [1043, 421] on input "Hình thức thanh toán" at bounding box center [1055, 433] width 151 height 24
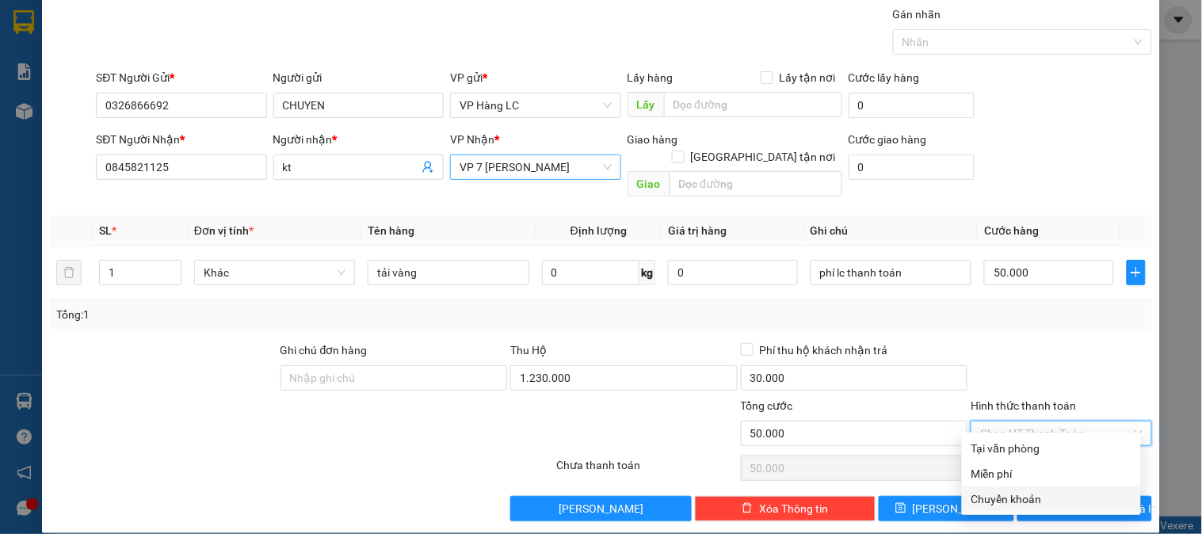
click at [1001, 497] on div "Chuyển khoản" at bounding box center [1051, 498] width 160 height 17
type input "0"
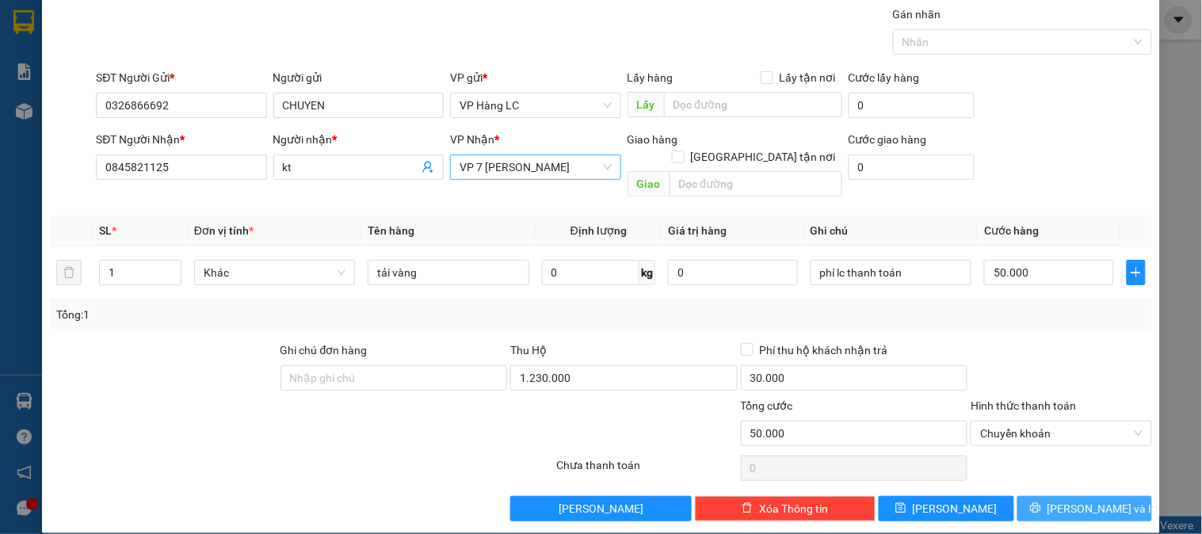
click at [1080, 500] on span "[PERSON_NAME] và In" at bounding box center [1102, 508] width 111 height 17
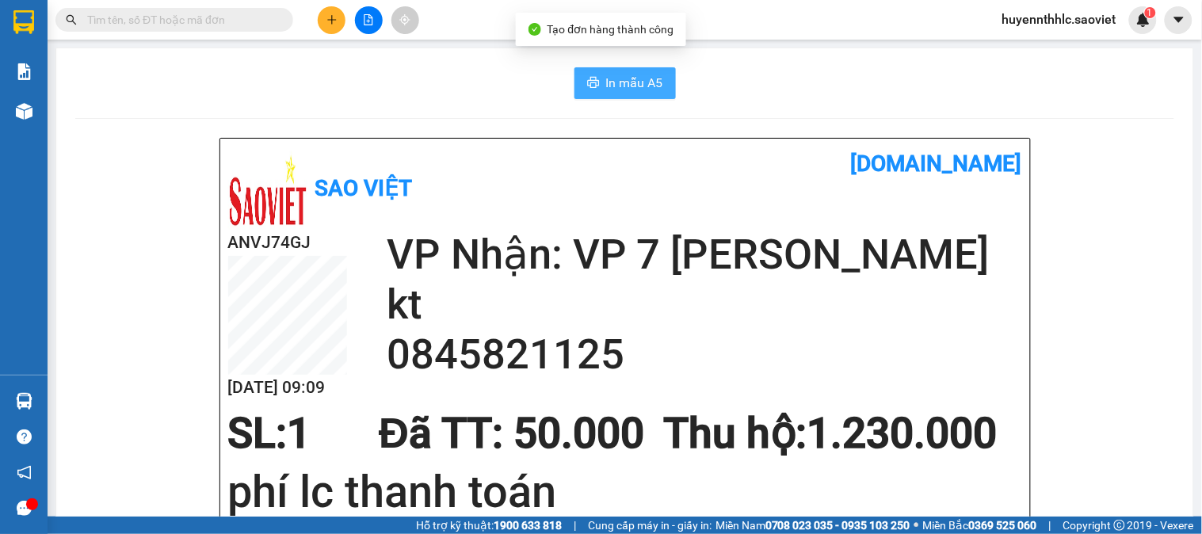
click at [613, 82] on span "In mẫu A5" at bounding box center [634, 83] width 57 height 20
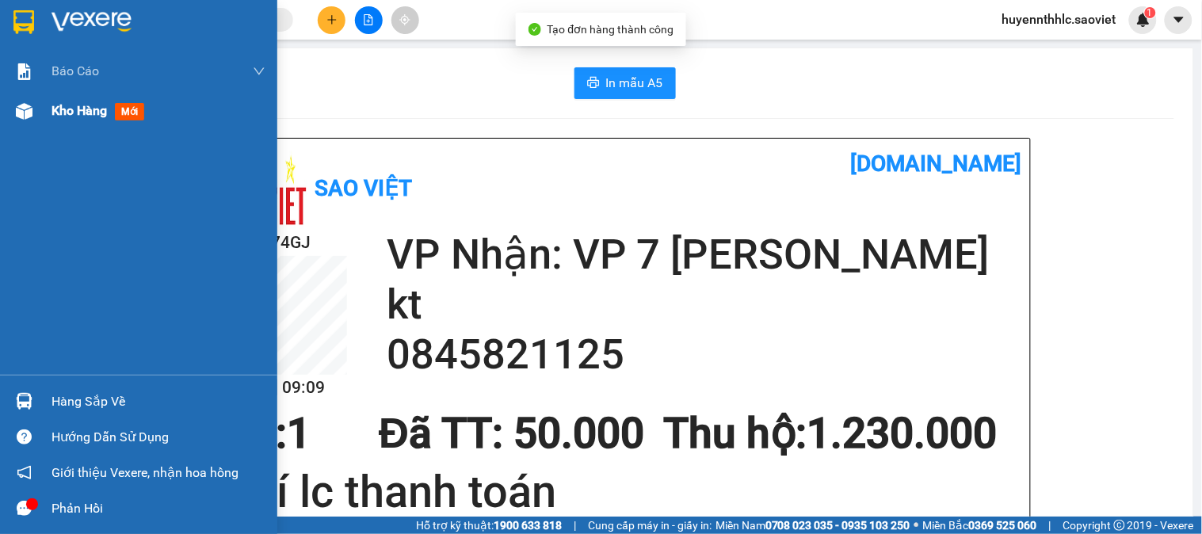
click at [76, 112] on span "Kho hàng" at bounding box center [78, 110] width 55 height 15
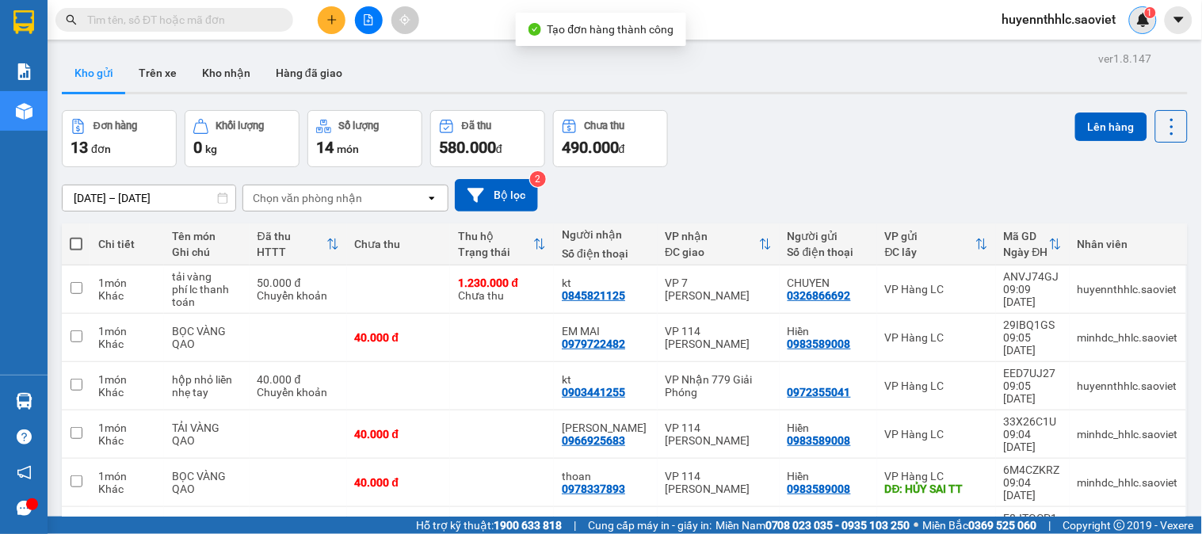
click at [1146, 22] on img at bounding box center [1143, 20] width 14 height 14
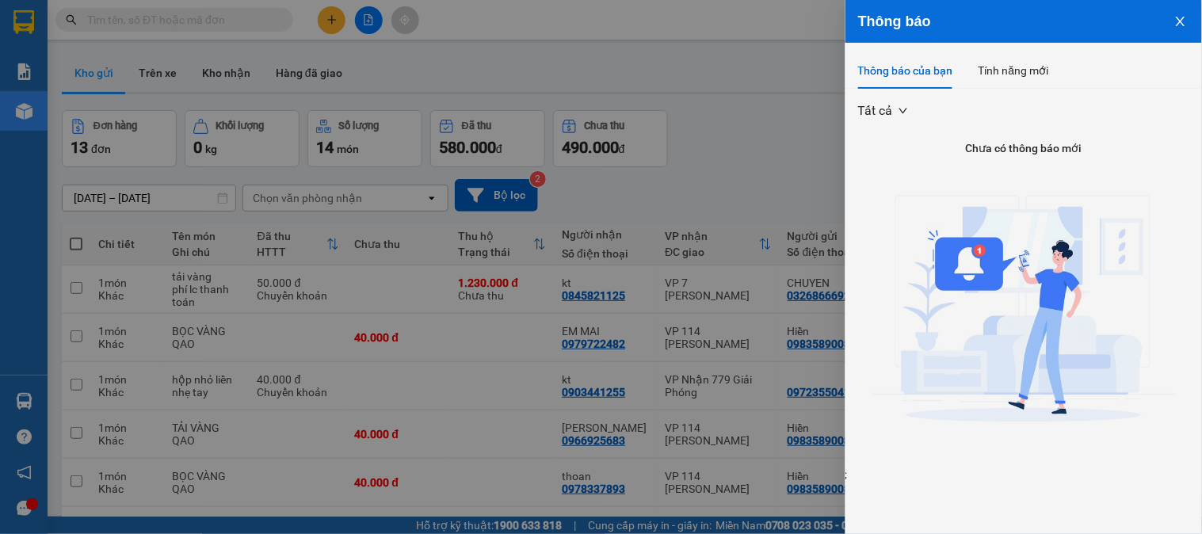
click at [1188, 29] on button "Close" at bounding box center [1180, 20] width 43 height 40
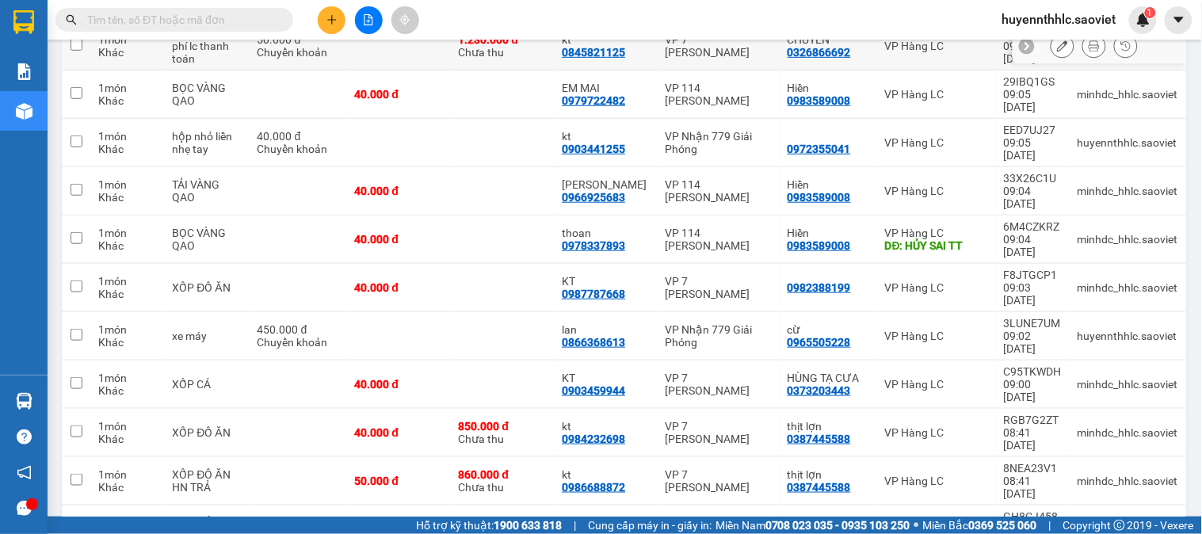
scroll to position [264, 0]
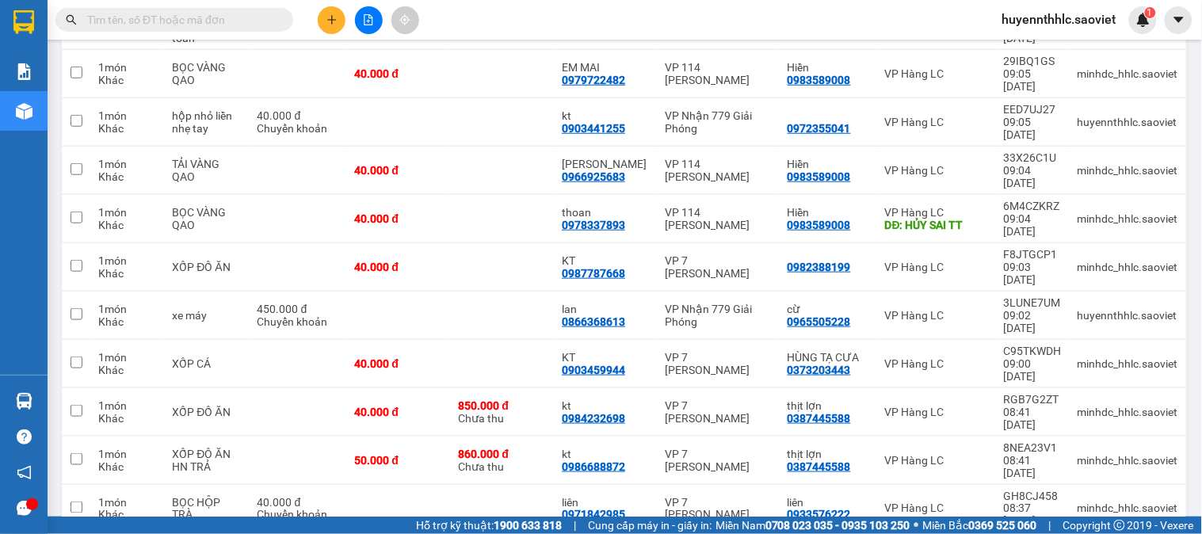
click at [154, 11] on input "text" at bounding box center [180, 19] width 187 height 17
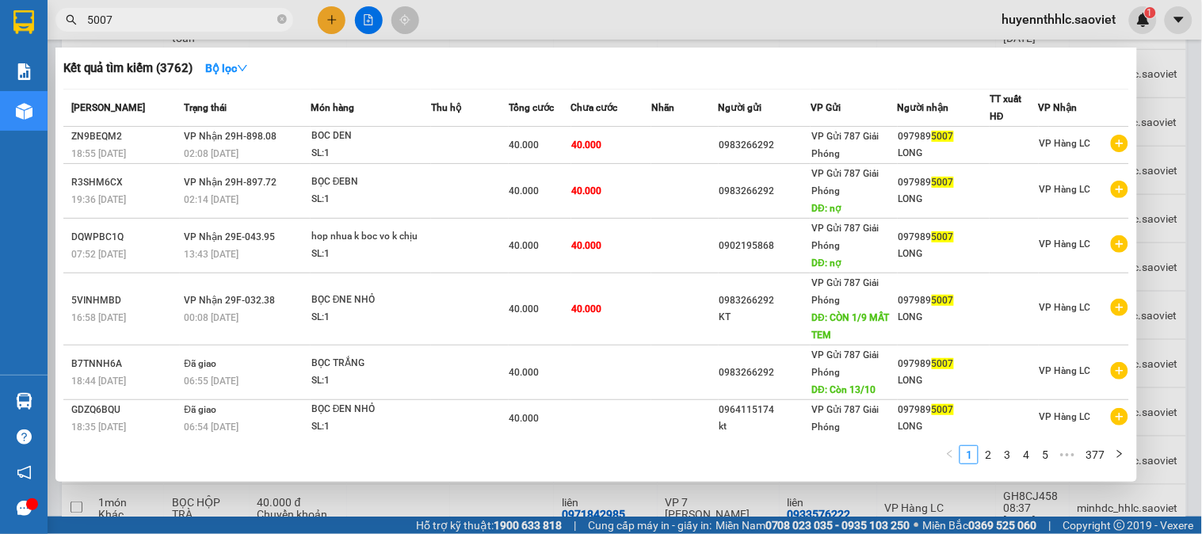
type input "5007"
click at [363, 17] on div at bounding box center [601, 267] width 1202 height 534
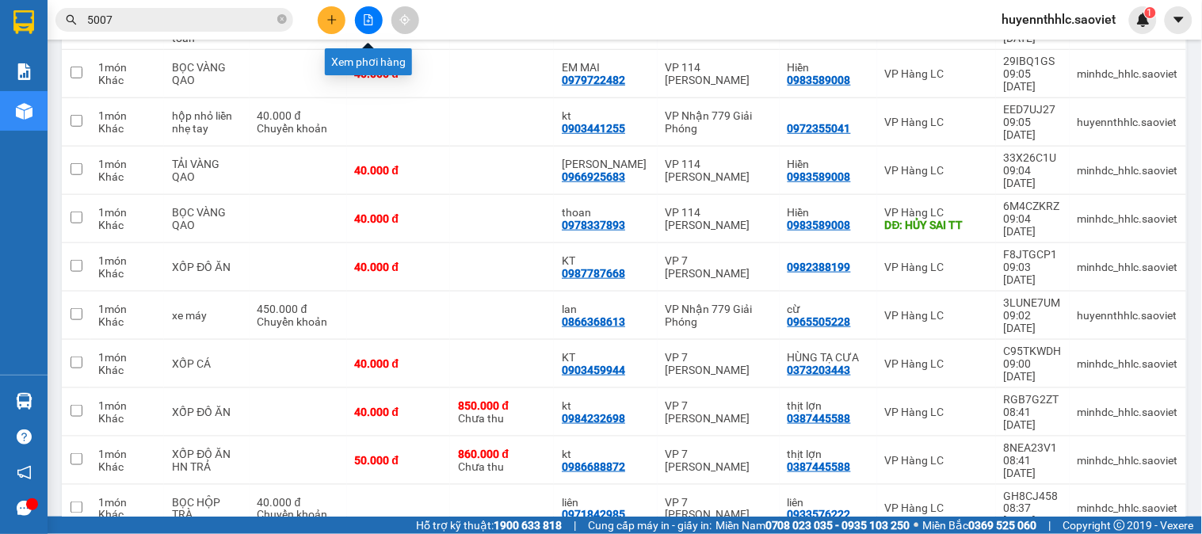
click at [373, 19] on icon "file-add" at bounding box center [368, 19] width 11 height 11
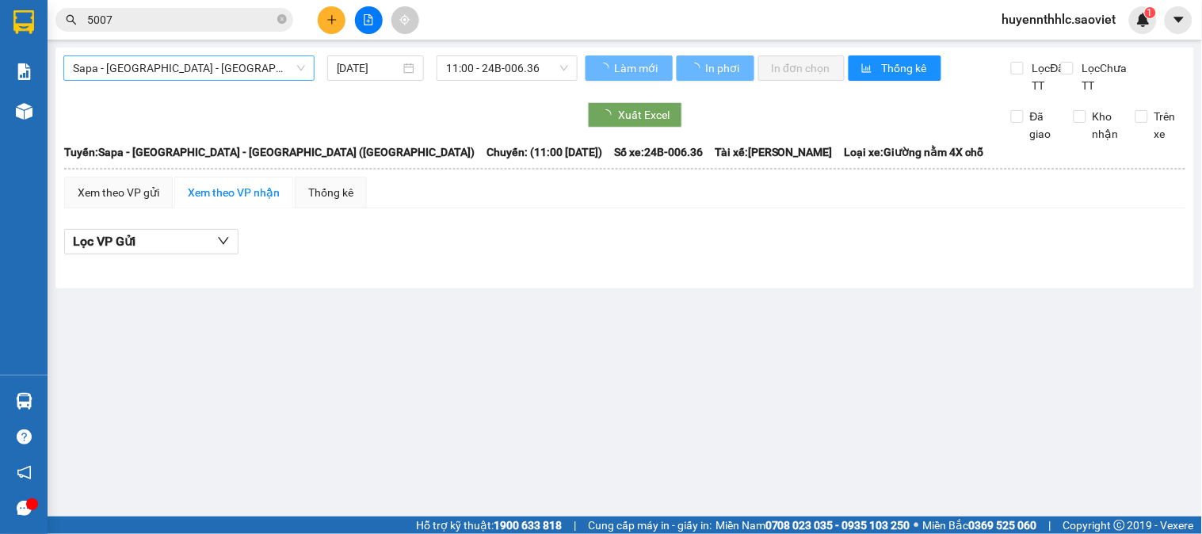
drag, startPoint x: 204, startPoint y: 72, endPoint x: 210, endPoint y: 57, distance: 16.3
click at [208, 72] on span "Sapa - [GEOGRAPHIC_DATA] - [GEOGRAPHIC_DATA] ([GEOGRAPHIC_DATA])" at bounding box center [189, 68] width 232 height 24
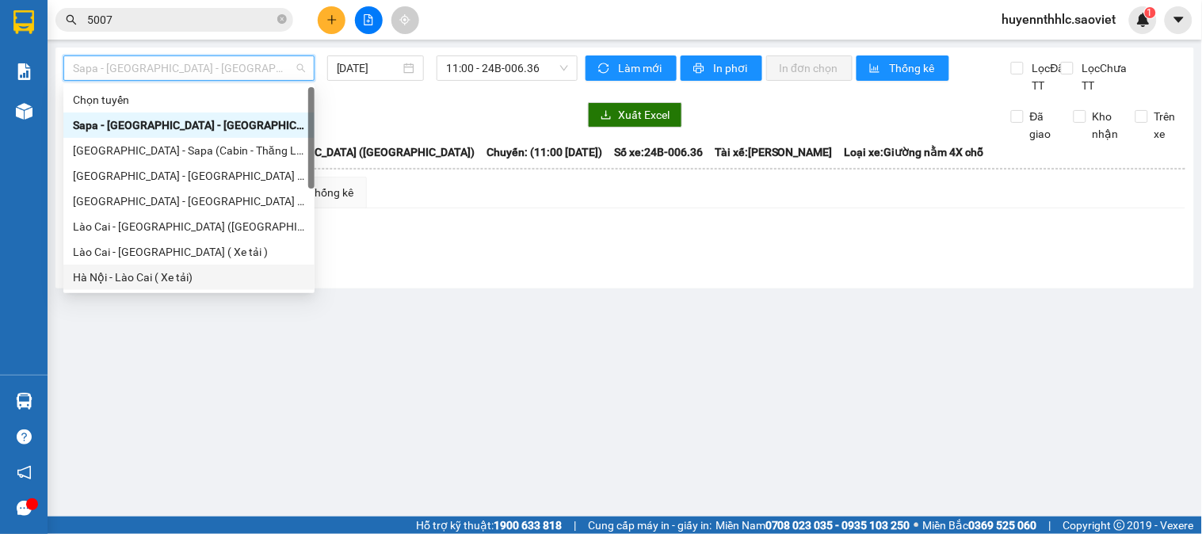
drag, startPoint x: 174, startPoint y: 272, endPoint x: 438, endPoint y: 98, distance: 316.1
click at [176, 272] on div "Hà Nội - Lào Cai ( Xe tải)" at bounding box center [189, 277] width 232 height 17
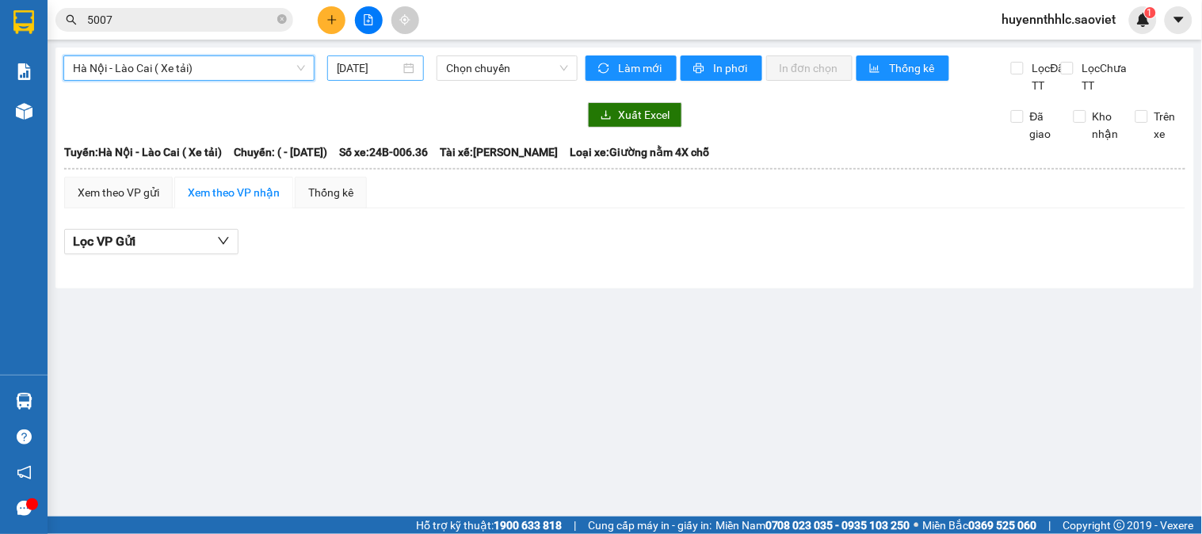
click at [367, 59] on input "[DATE]" at bounding box center [369, 67] width 64 height 17
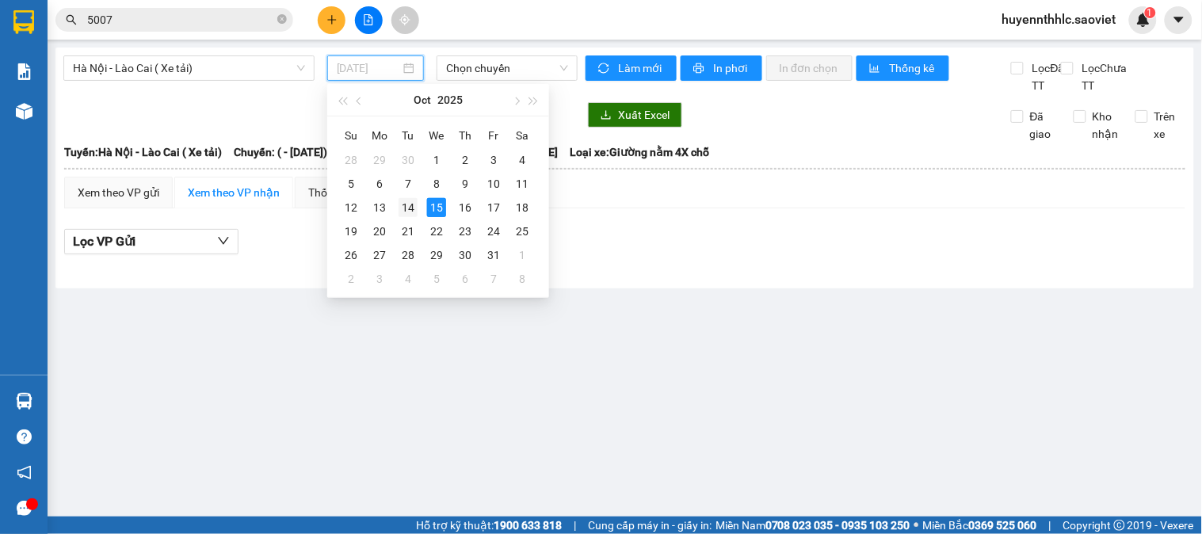
click at [413, 208] on div "14" at bounding box center [407, 207] width 19 height 19
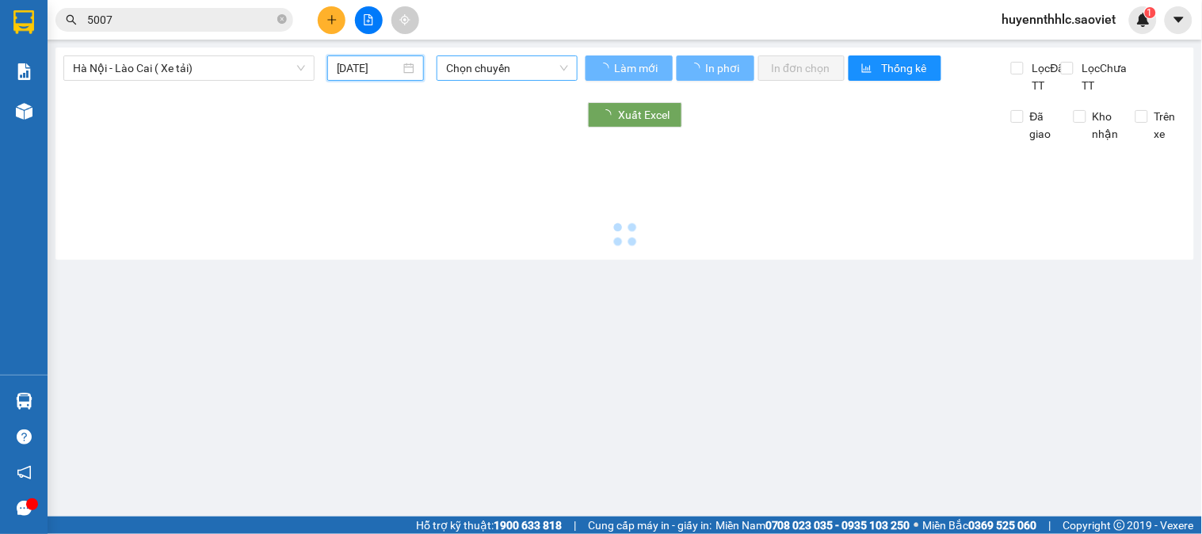
type input "[DATE]"
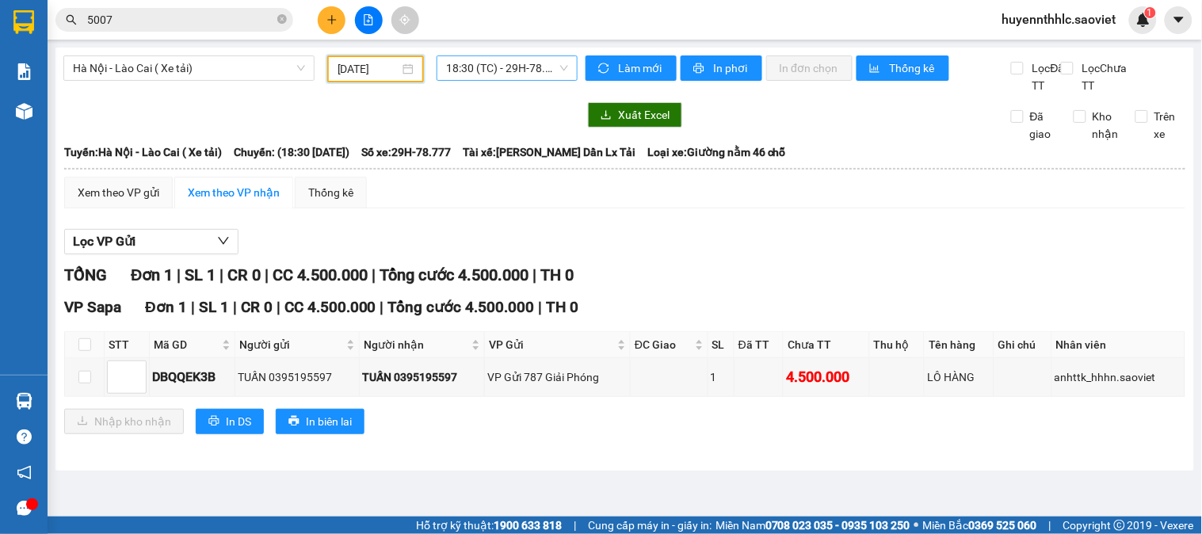
click at [488, 69] on span "18:30 (TC) - 29H-78.777" at bounding box center [507, 68] width 122 height 24
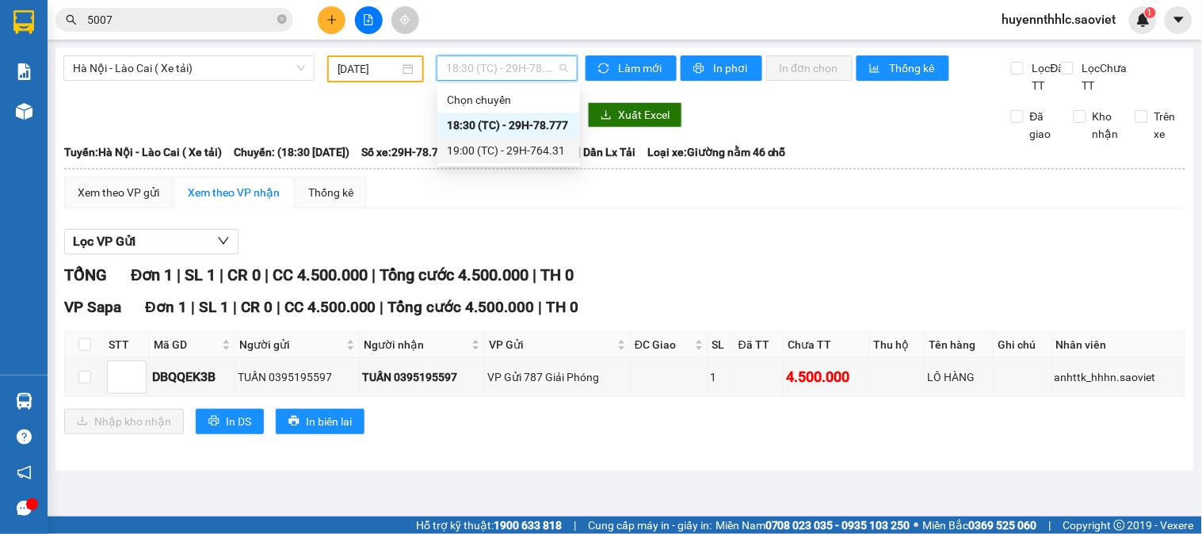
click at [554, 160] on div "19:00 (TC) - 29H-764.31" at bounding box center [508, 150] width 143 height 25
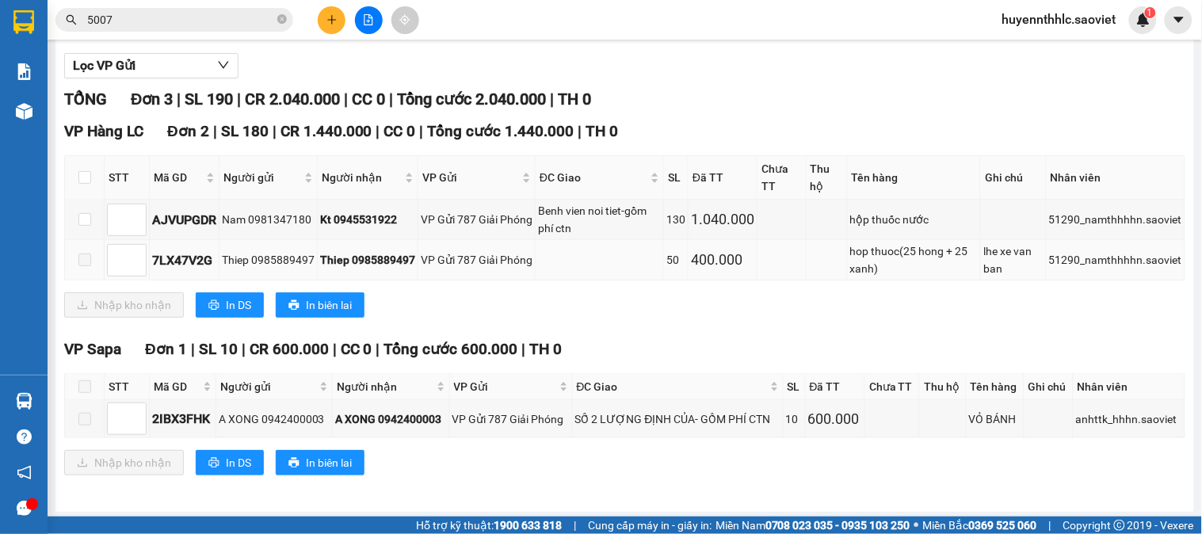
scroll to position [196, 0]
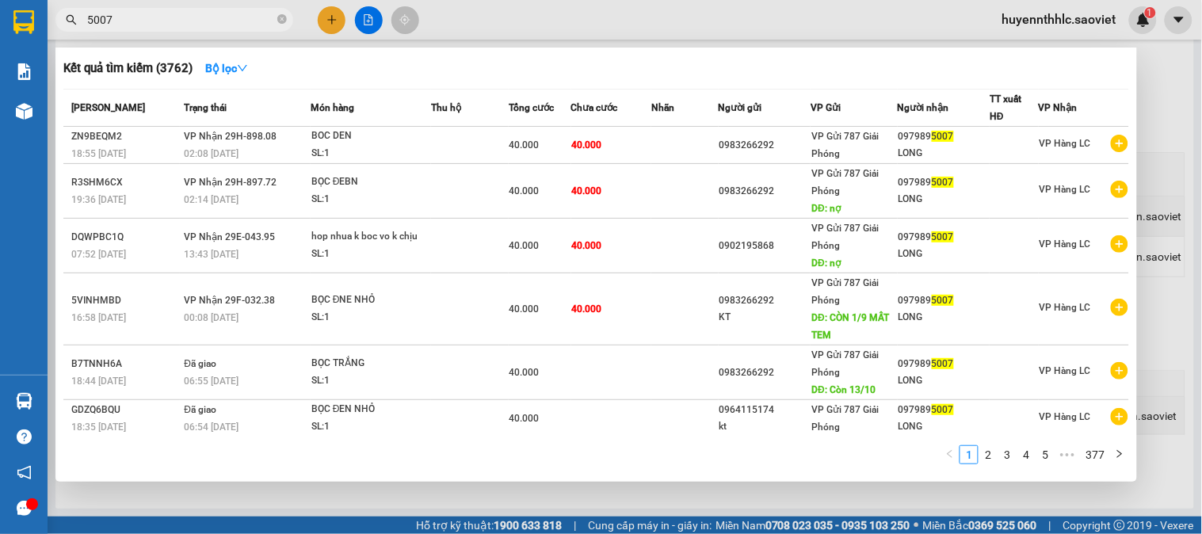
click at [209, 21] on input "5007" at bounding box center [180, 19] width 187 height 17
type input "5"
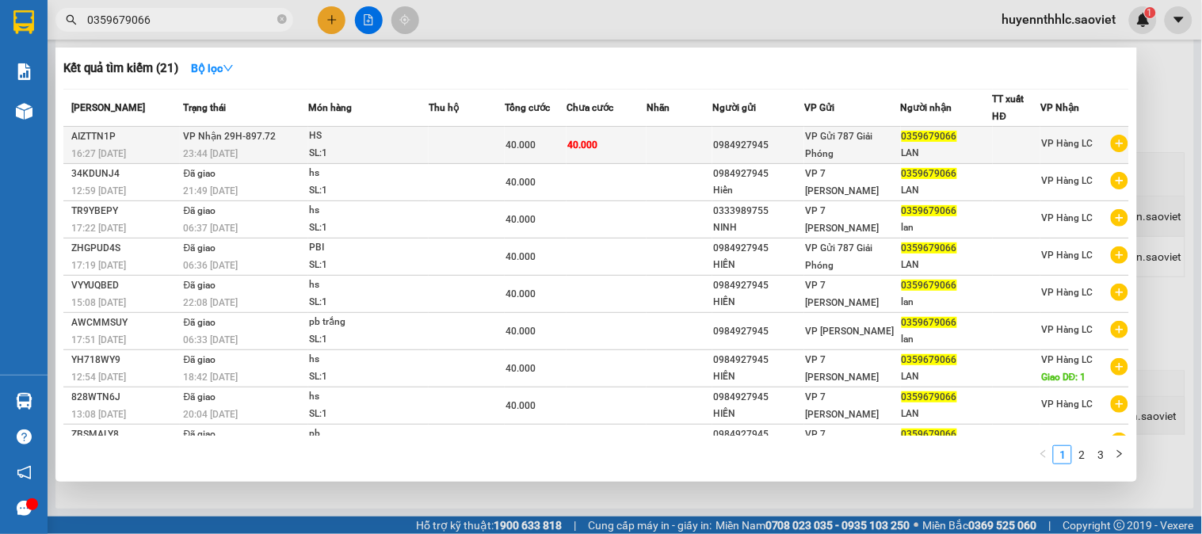
type input "0359679066"
click at [901, 138] on span "0359679066" at bounding box center [928, 136] width 55 height 11
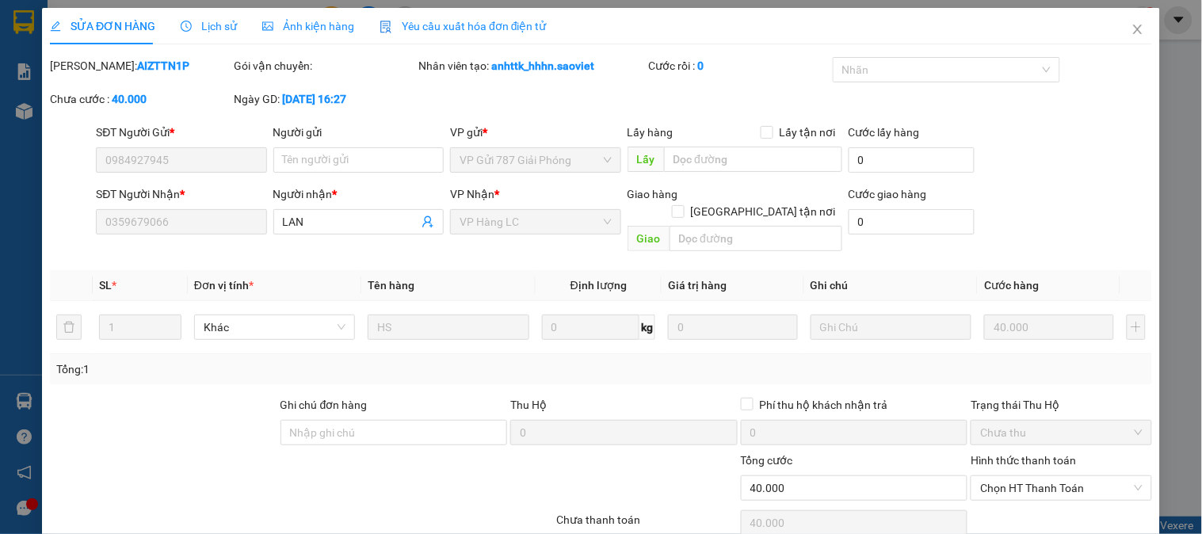
type input "0984927945"
type input "0359679066"
type input "LAN"
type input "0"
type input "40.000"
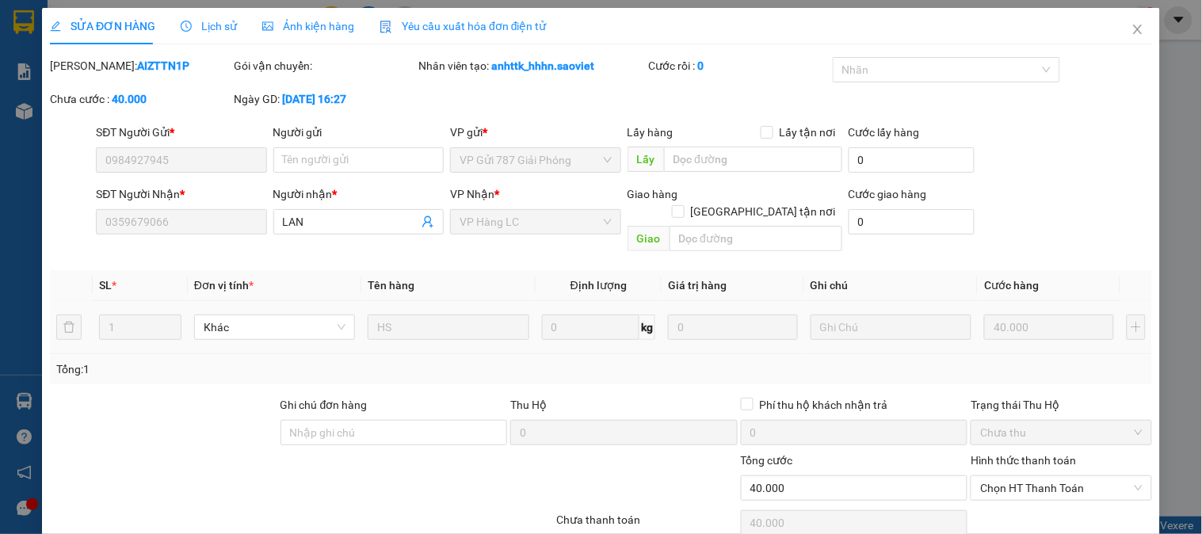
scroll to position [48, 0]
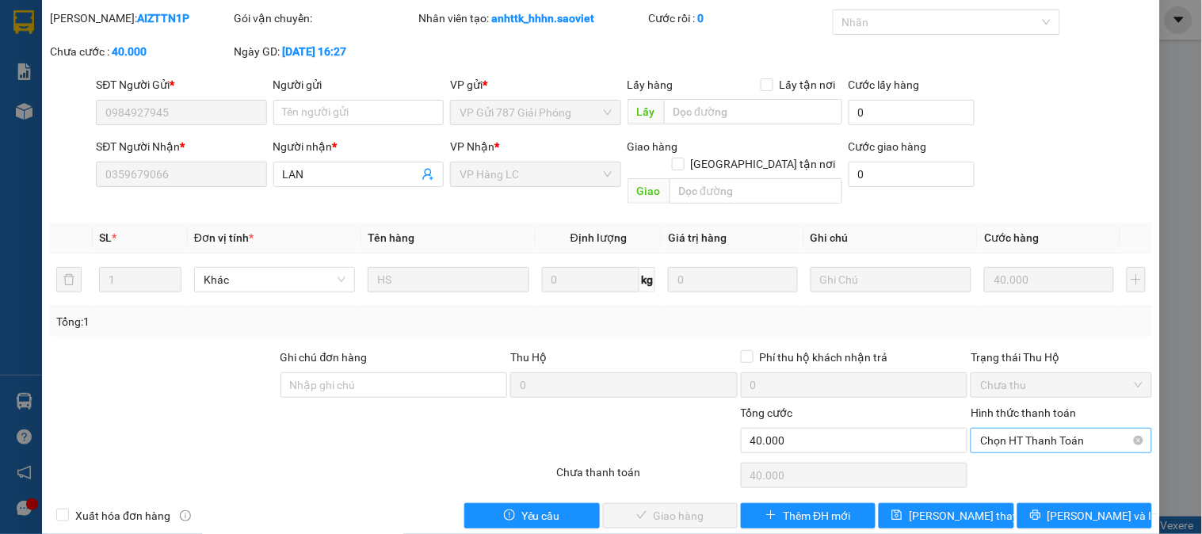
click at [1011, 429] on span "Chọn HT Thanh Toán" at bounding box center [1061, 441] width 162 height 24
click at [1008, 450] on div "Tại văn phòng" at bounding box center [1051, 454] width 160 height 17
type input "0"
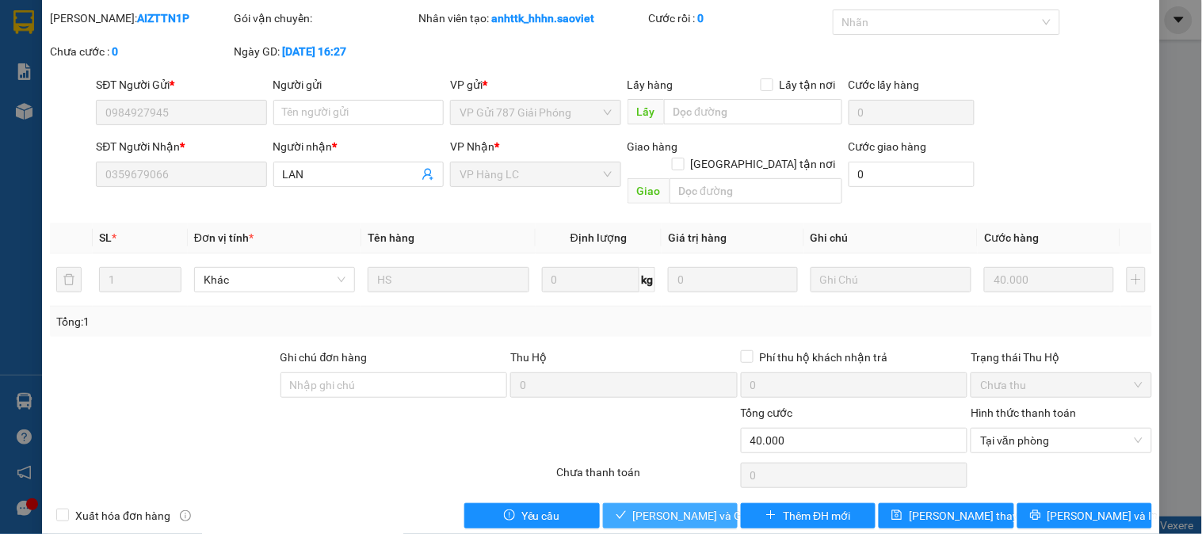
click at [670, 507] on span "[PERSON_NAME] và Giao hàng" at bounding box center [709, 515] width 152 height 17
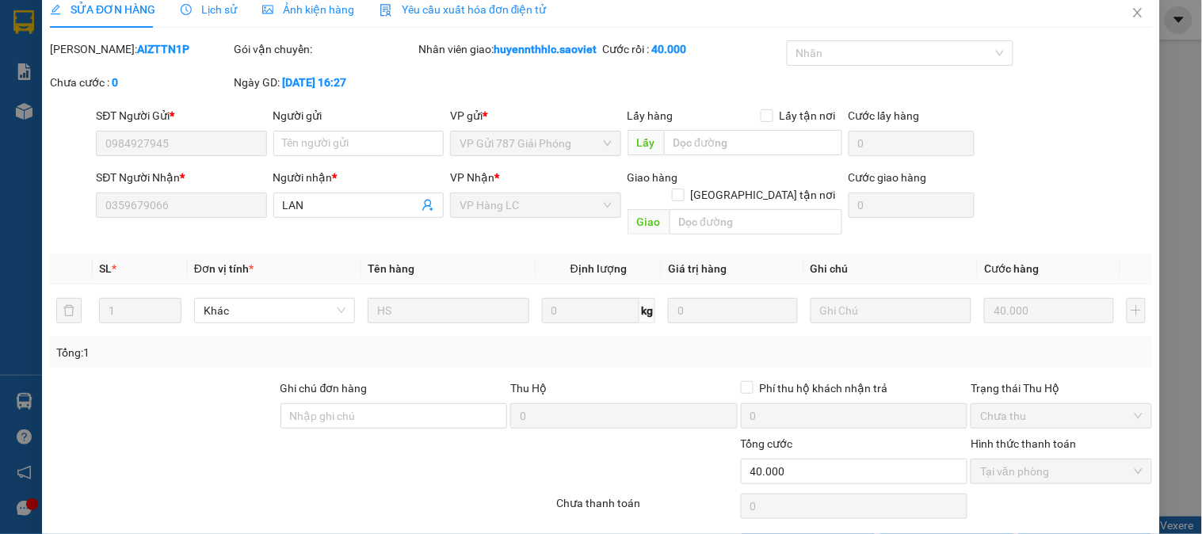
scroll to position [0, 0]
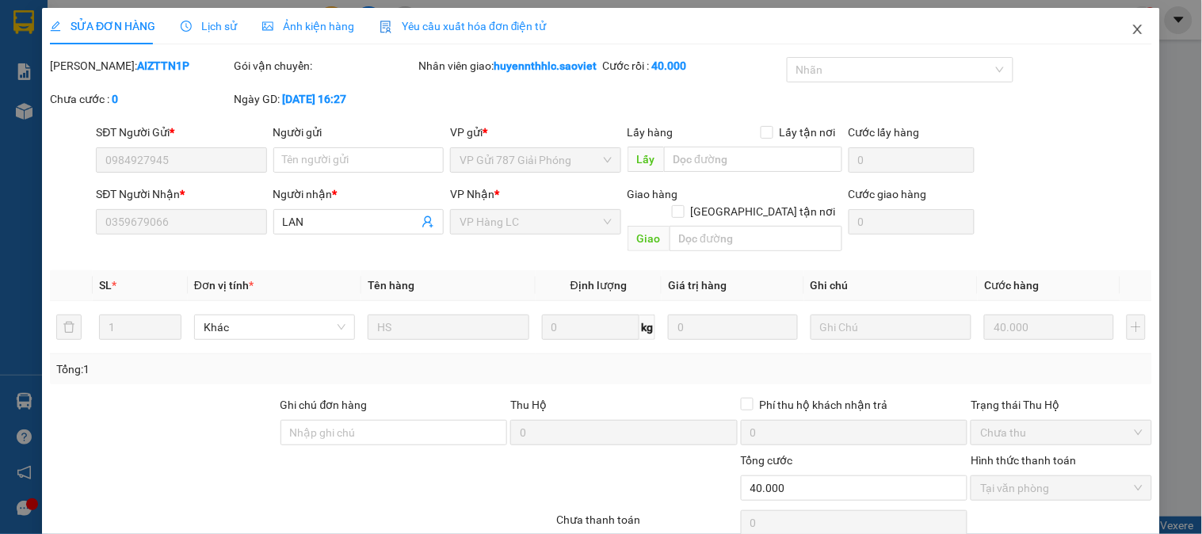
click at [1131, 34] on icon "close" at bounding box center [1137, 29] width 13 height 13
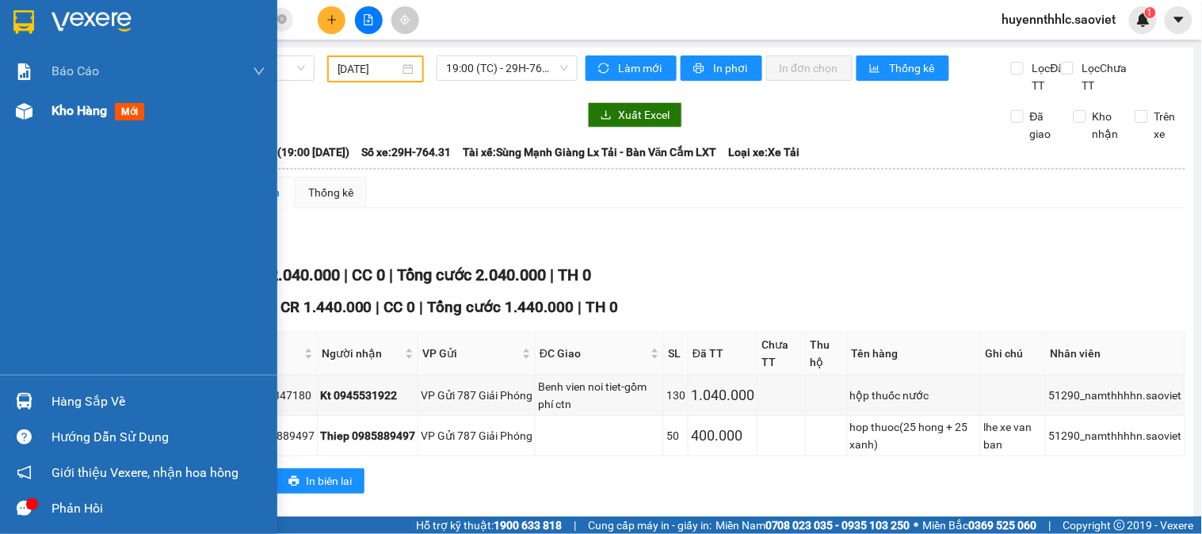
click at [64, 114] on span "Kho hàng" at bounding box center [78, 110] width 55 height 15
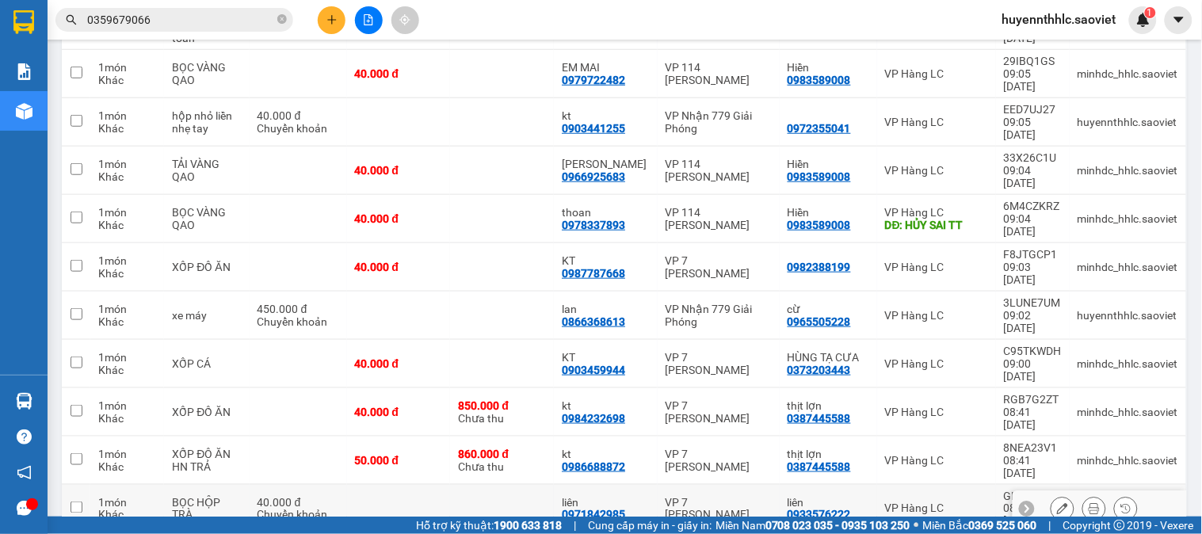
scroll to position [317, 0]
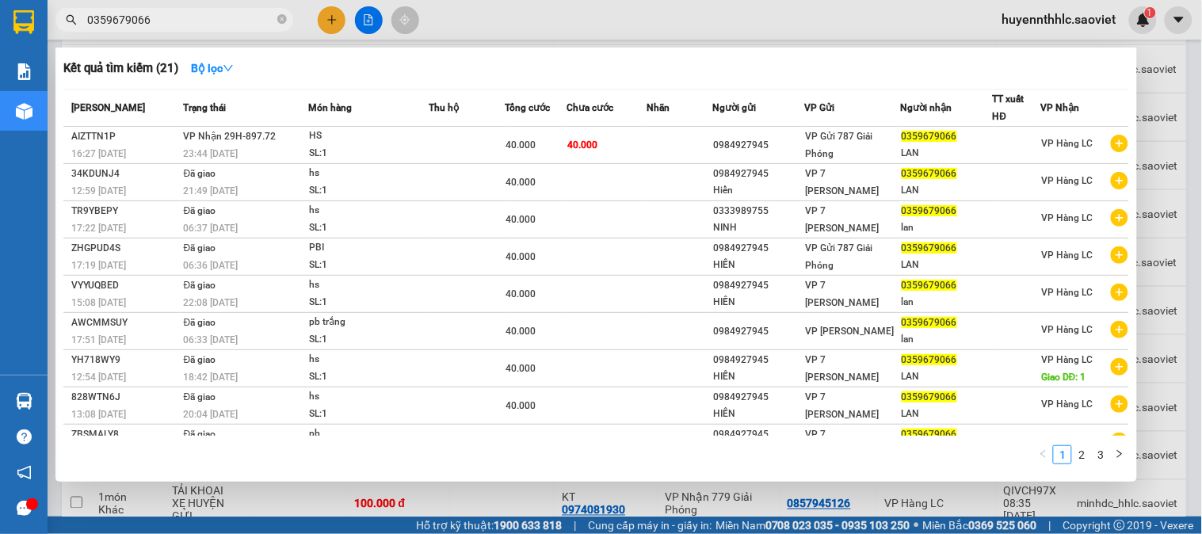
drag, startPoint x: 186, startPoint y: 18, endPoint x: 19, endPoint y: 40, distance: 168.6
click at [19, 40] on section "Kết quả tìm kiếm ( 21 ) Bộ lọc Mã ĐH Trạng thái Món hàng Thu hộ Tổng cước Chưa …" at bounding box center [601, 267] width 1202 height 534
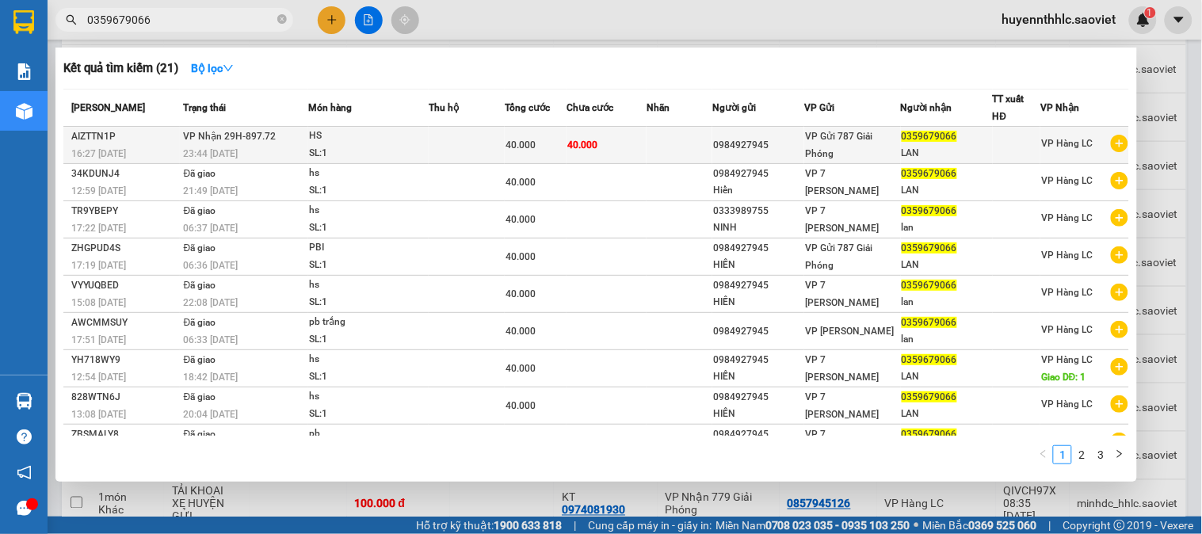
click at [859, 139] on span "VP Gửi 787 Giải Phóng" at bounding box center [838, 145] width 67 height 29
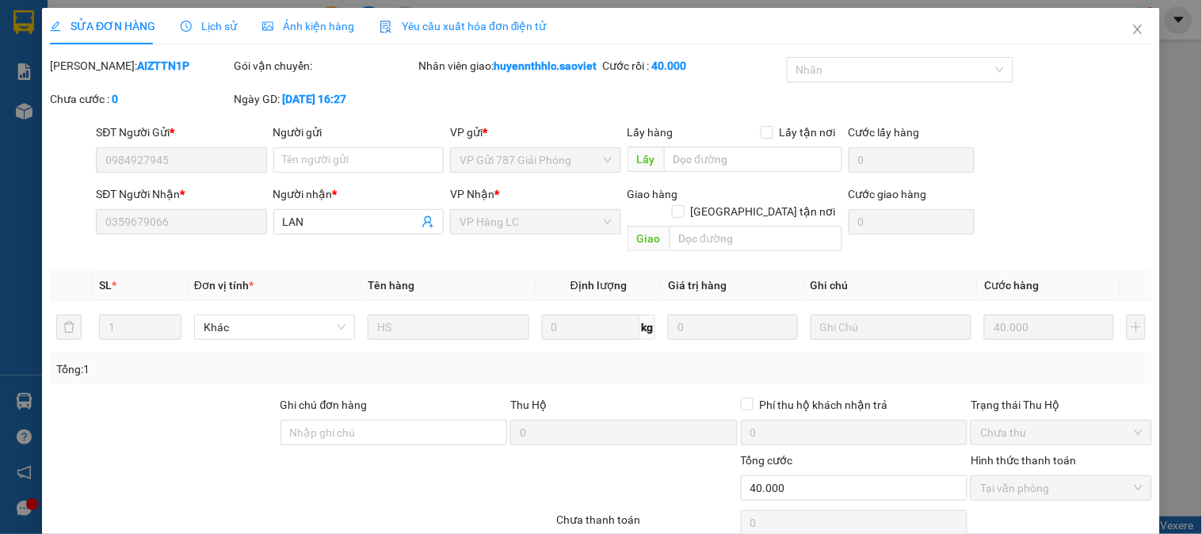
type input "0984927945"
type input "0359679066"
type input "LAN"
type input "0"
type input "40.000"
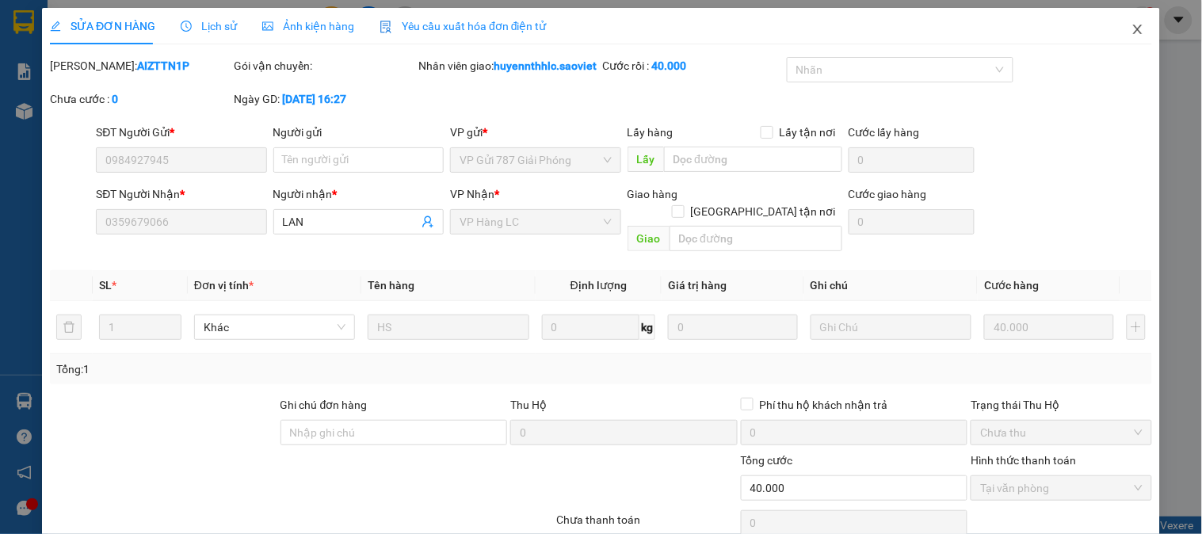
click at [1133, 28] on span "Close" at bounding box center [1137, 30] width 44 height 44
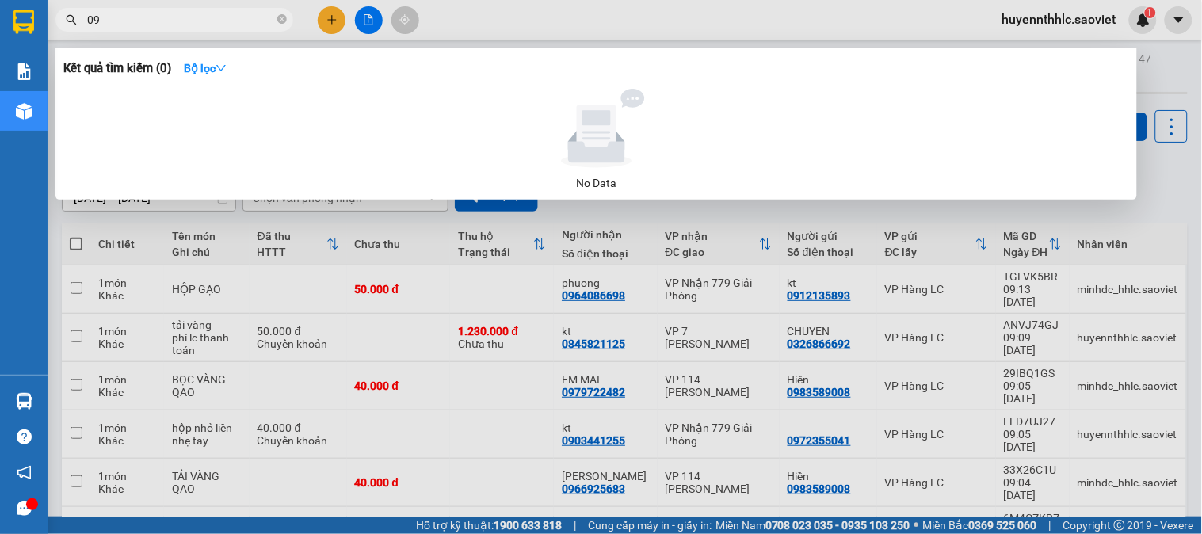
type input "0"
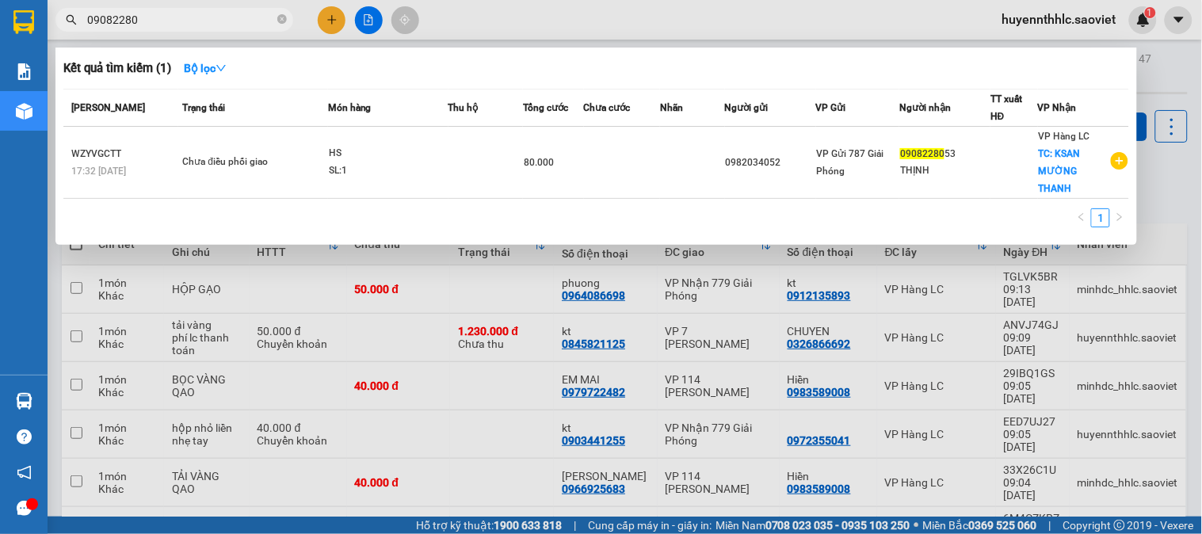
type input "09082280"
click at [1171, 177] on div at bounding box center [601, 267] width 1202 height 534
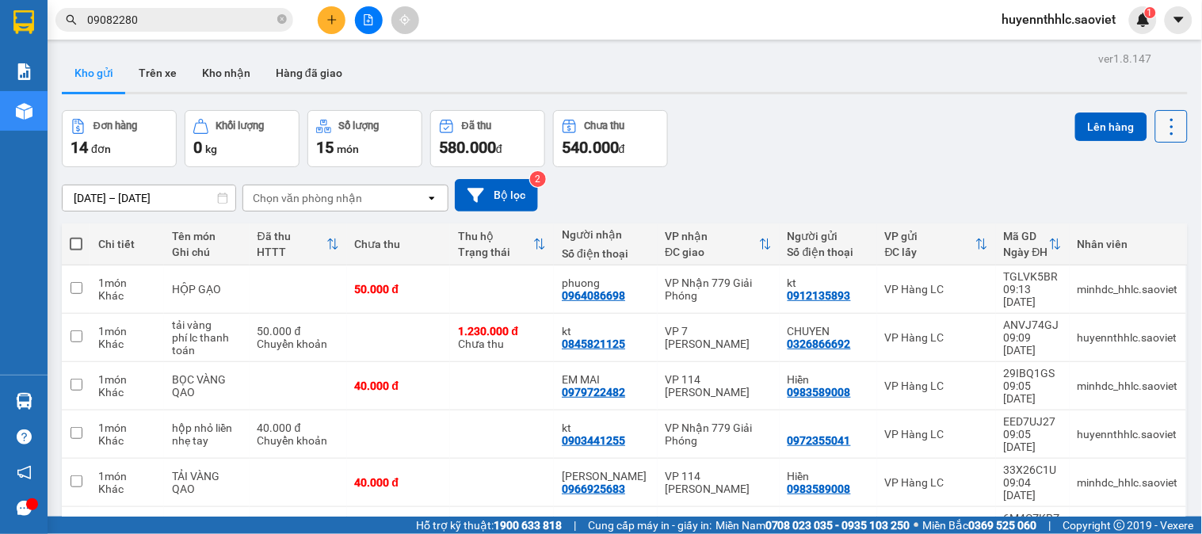
click at [1161, 133] on icon at bounding box center [1171, 127] width 22 height 22
click at [1147, 226] on span "Làm mới" at bounding box center [1136, 227] width 44 height 16
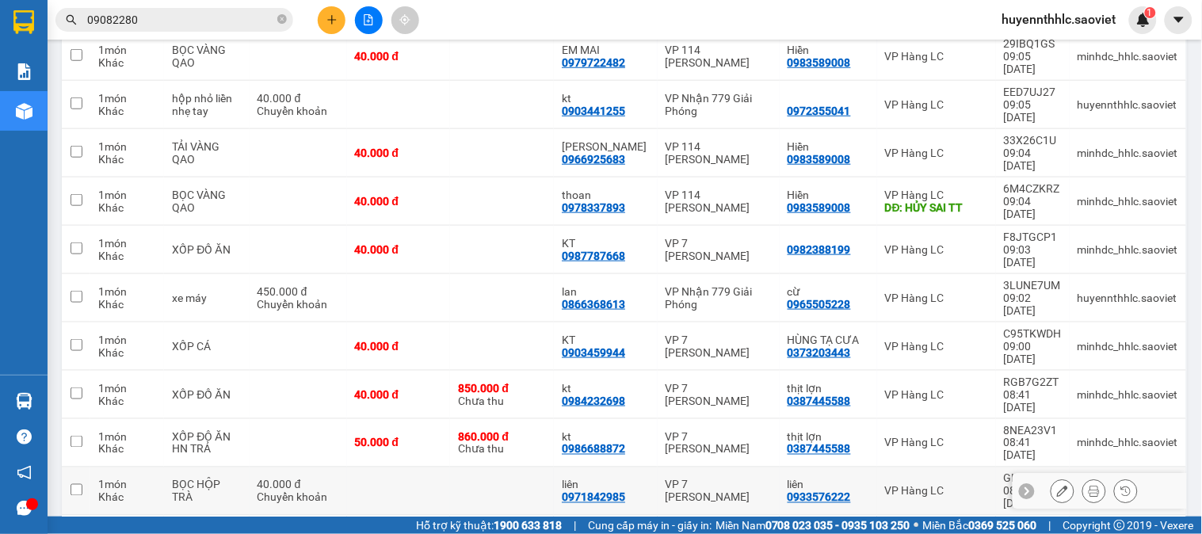
scroll to position [265, 0]
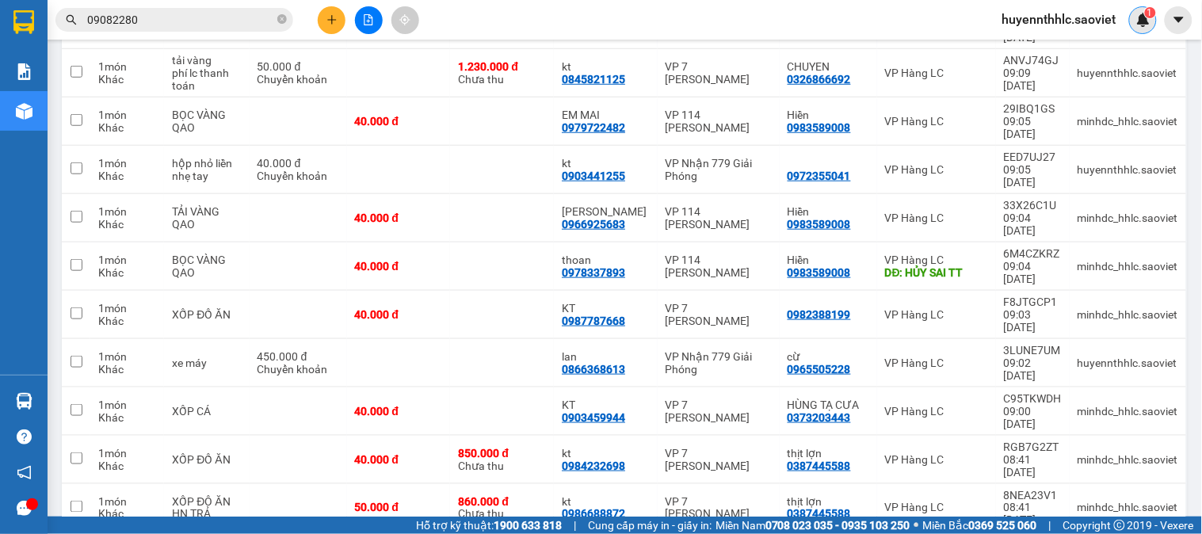
click at [1146, 17] on sup "1" at bounding box center [1150, 12] width 11 height 11
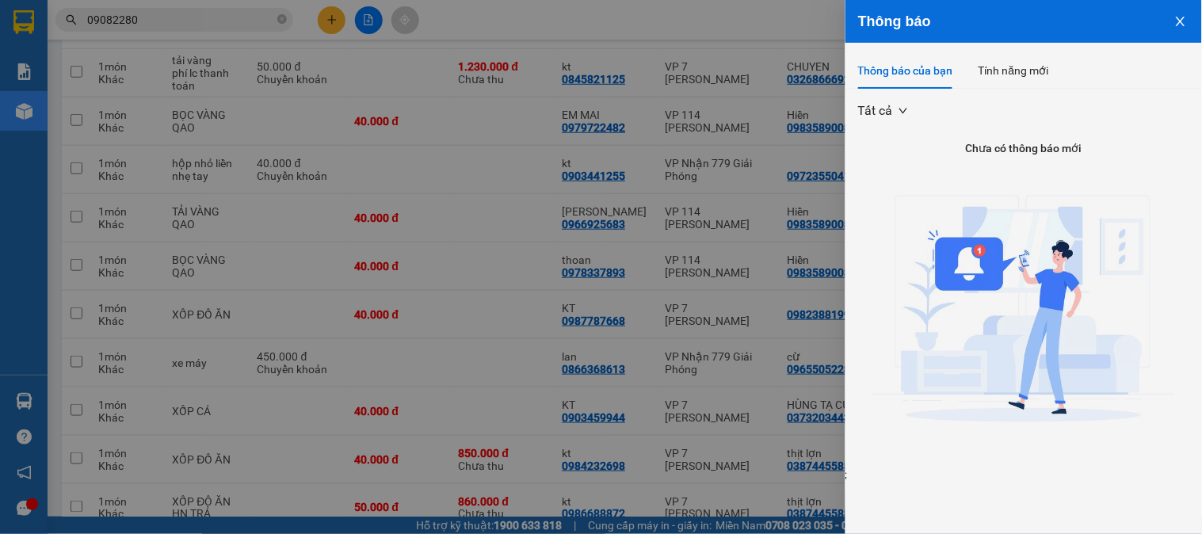
click at [1183, 19] on icon "close" at bounding box center [1180, 21] width 13 height 13
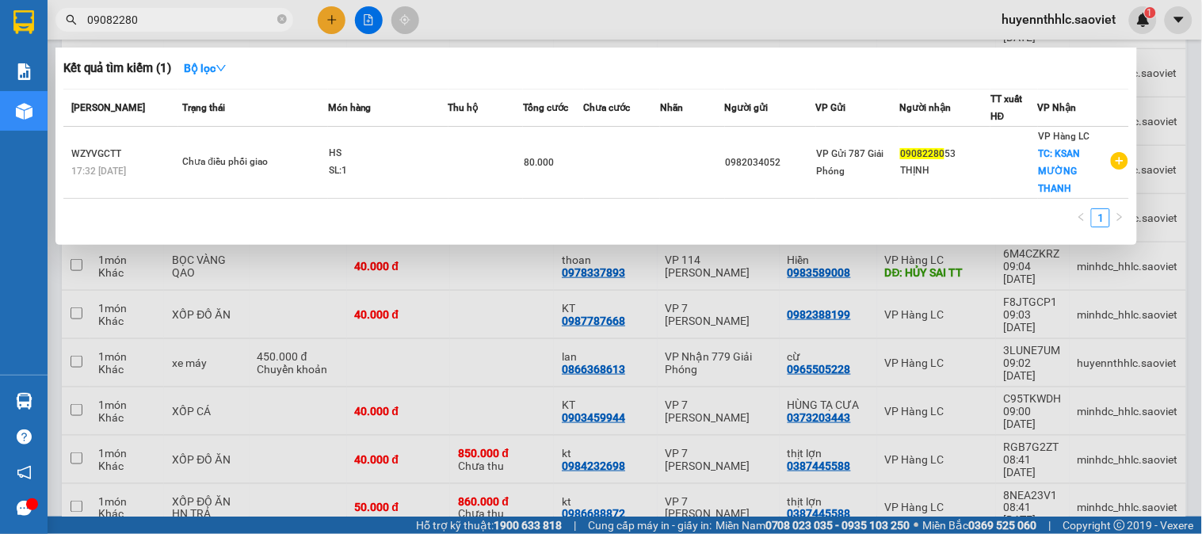
drag, startPoint x: 184, startPoint y: 16, endPoint x: 0, endPoint y: 16, distance: 183.8
click at [0, 16] on section "Kết quả tìm kiếm ( 1 ) Bộ lọc Mã ĐH Trạng thái Món hàng Thu hộ Tổng cước Chưa c…" at bounding box center [601, 267] width 1202 height 534
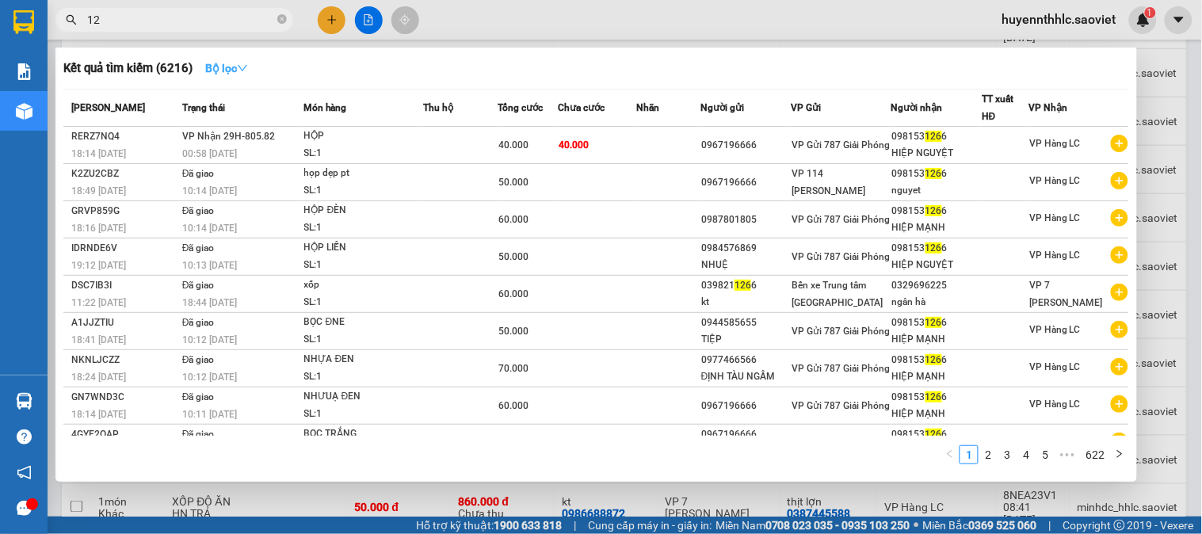
type input "1"
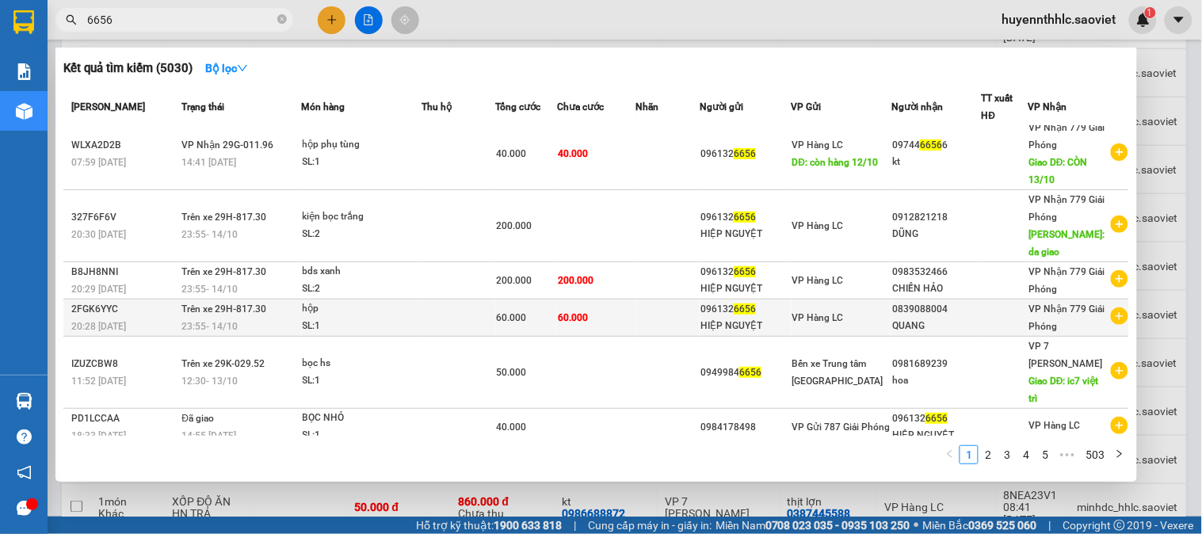
scroll to position [0, 0]
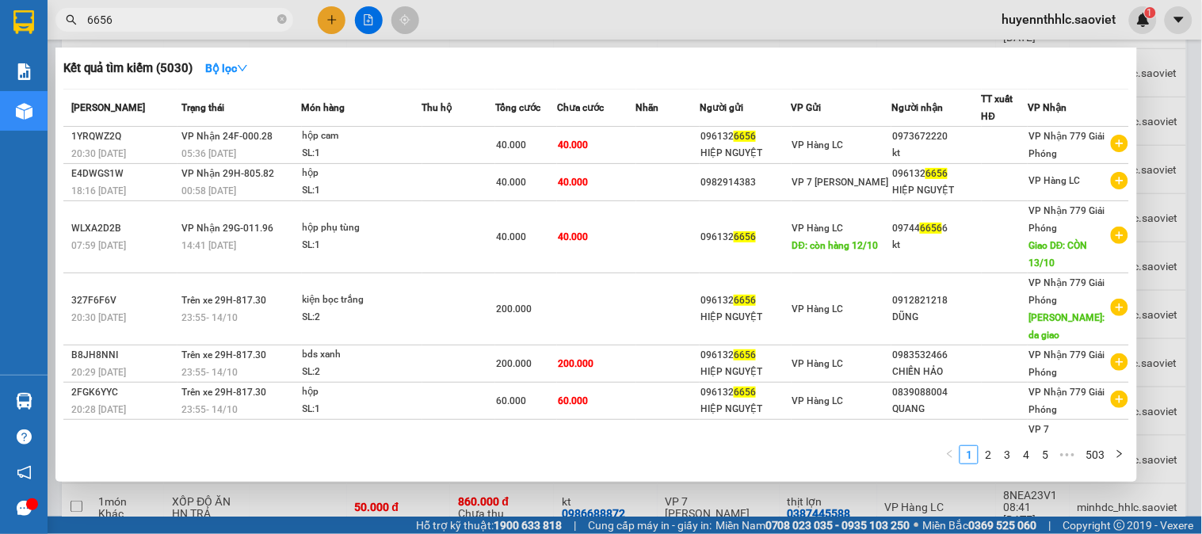
type input "6656"
click at [331, 22] on div at bounding box center [601, 267] width 1202 height 534
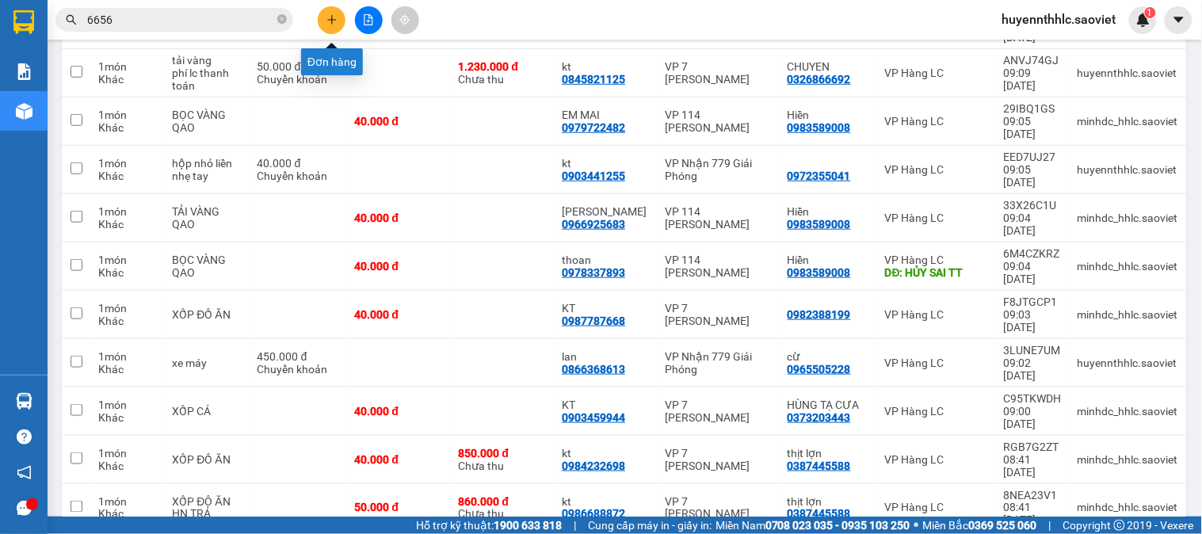
click at [331, 22] on icon "plus" at bounding box center [331, 19] width 1 height 9
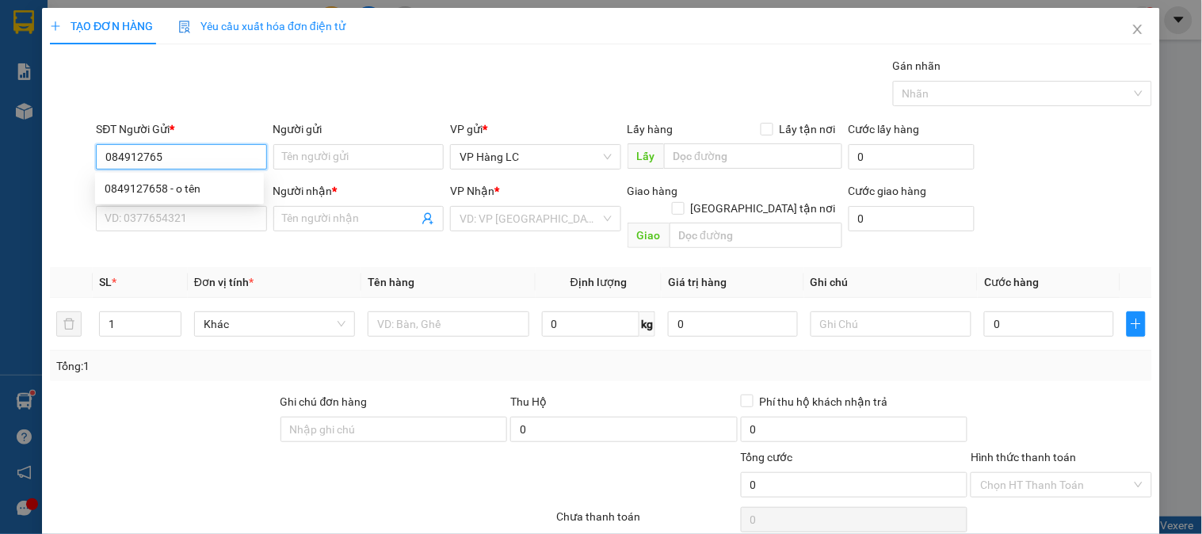
type input "0849127658"
drag, startPoint x: 192, startPoint y: 187, endPoint x: 196, endPoint y: 201, distance: 14.6
click at [194, 188] on div "0849127658 - o tên" at bounding box center [180, 188] width 150 height 17
type input "o tên"
type input "0934588666"
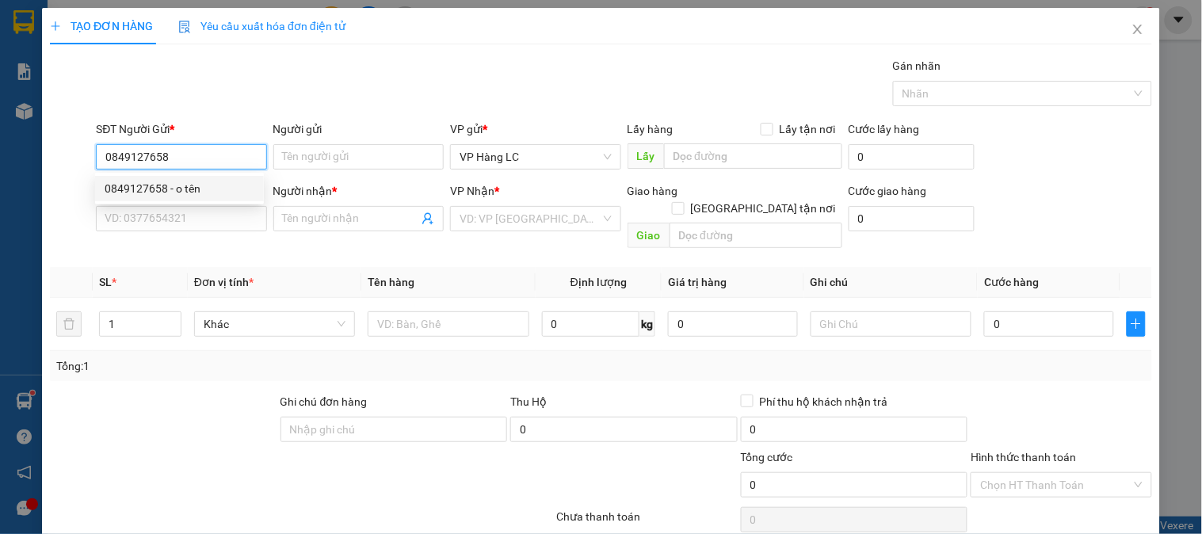
type input "Chị Thêm"
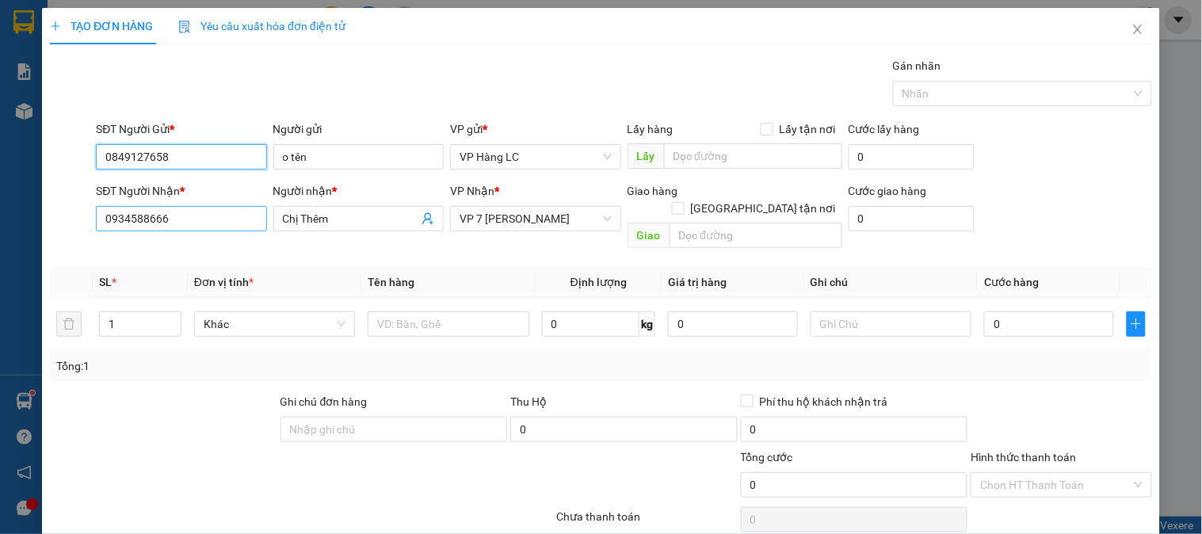
type input "0849127658"
drag, startPoint x: 200, startPoint y: 211, endPoint x: 22, endPoint y: 249, distance: 181.5
click at [22, 249] on div "TẠO ĐƠN HÀNG Yêu cầu xuất hóa đơn điện tử Transit Pickup Surcharge Ids Transit …" at bounding box center [601, 267] width 1202 height 534
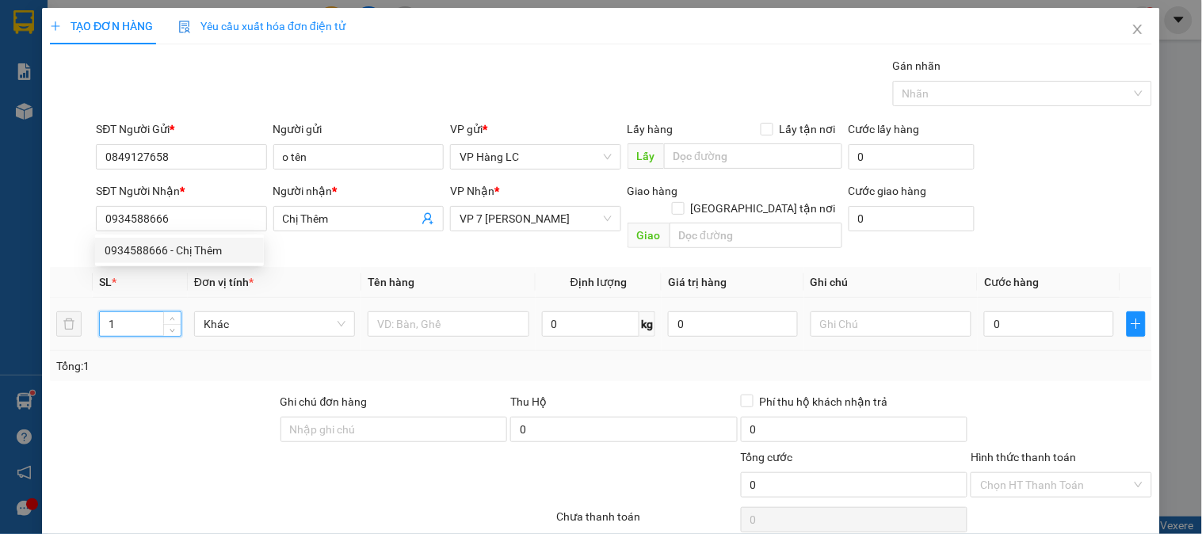
click at [133, 312] on input "1" at bounding box center [140, 324] width 81 height 24
type input "10"
click at [471, 313] on input "text" at bounding box center [448, 323] width 161 height 25
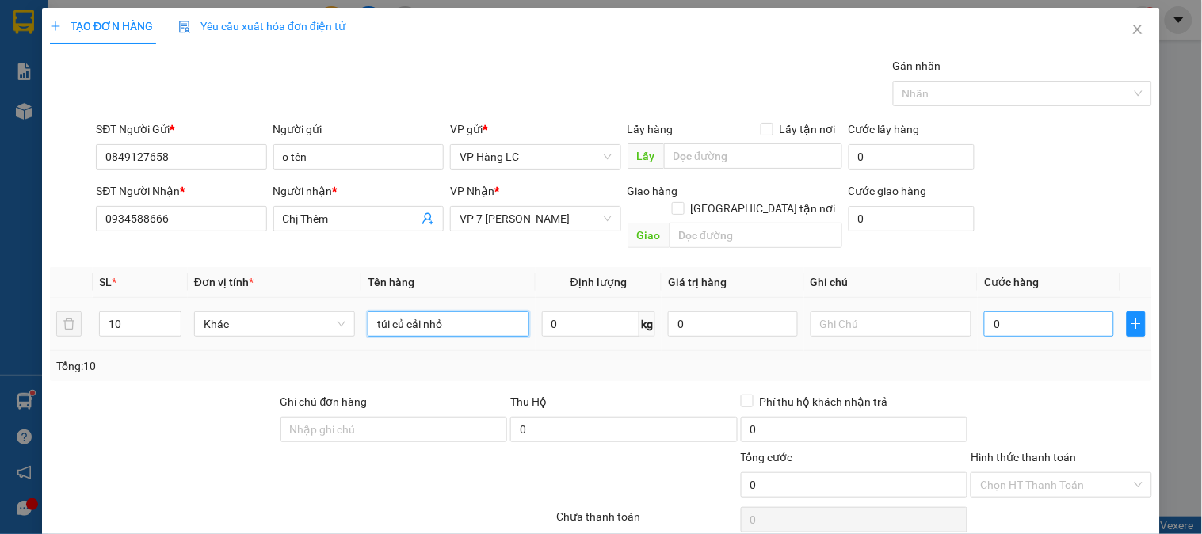
type input "túi củ cải nhỏ"
click at [1017, 311] on input "0" at bounding box center [1049, 323] width 130 height 25
type input "1"
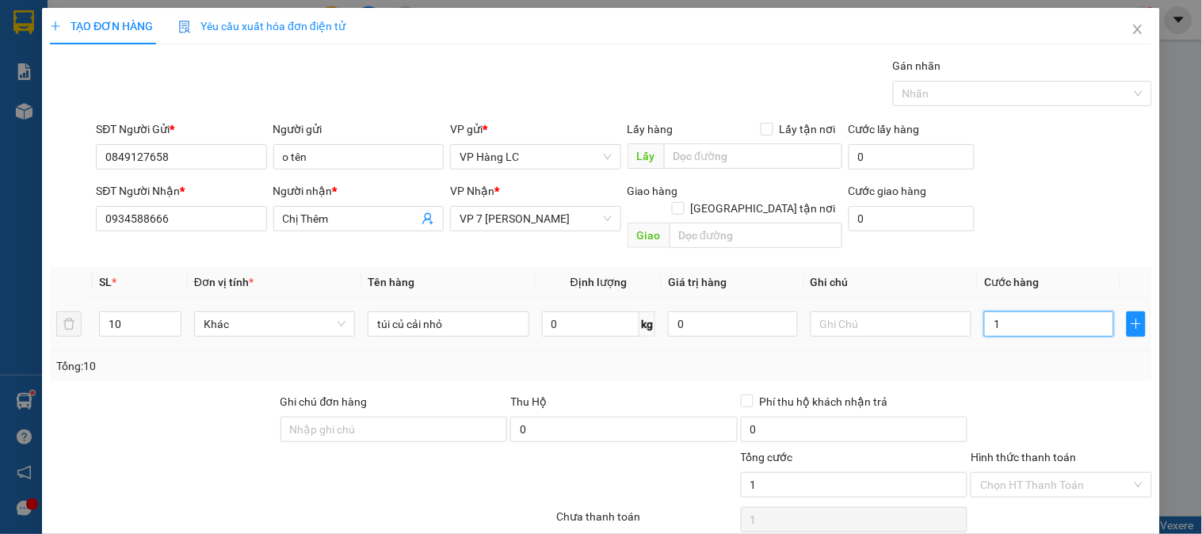
type input "15"
type input "150"
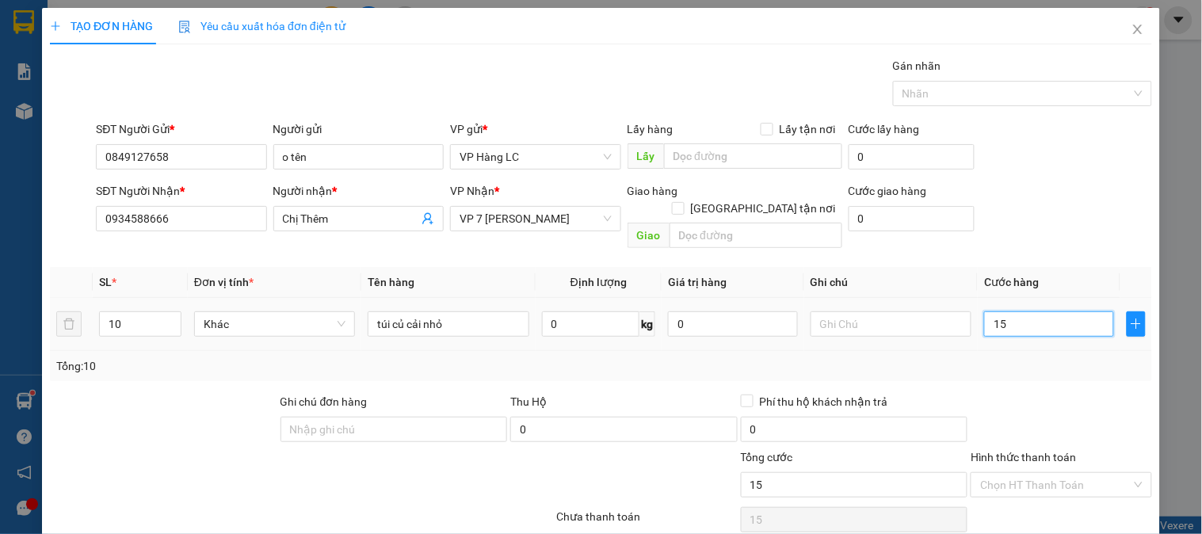
type input "150"
type input "1.500"
type input "15.000"
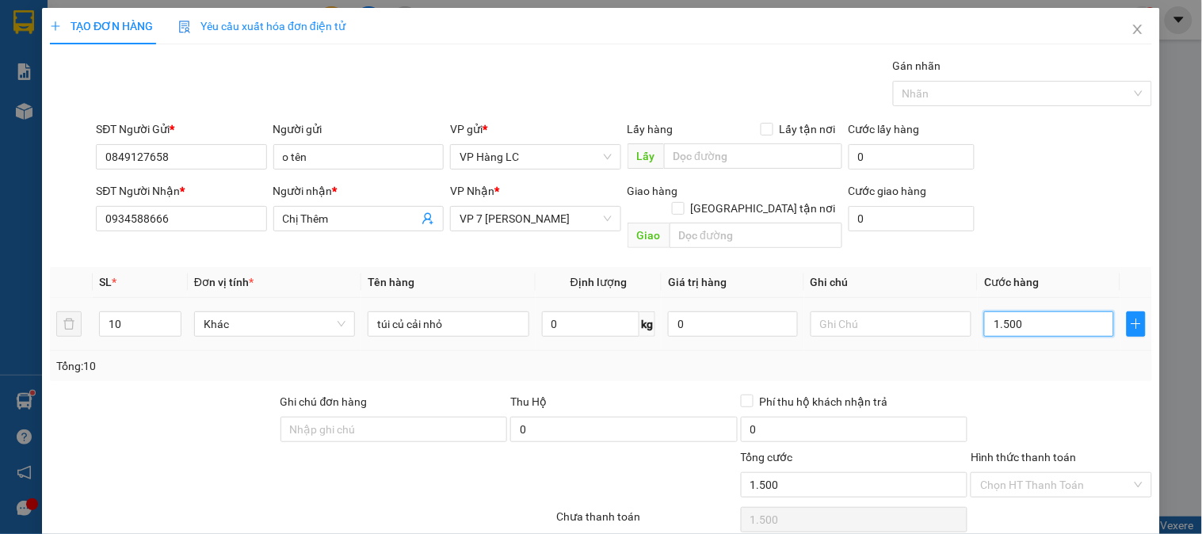
type input "15.000"
type input "150.000"
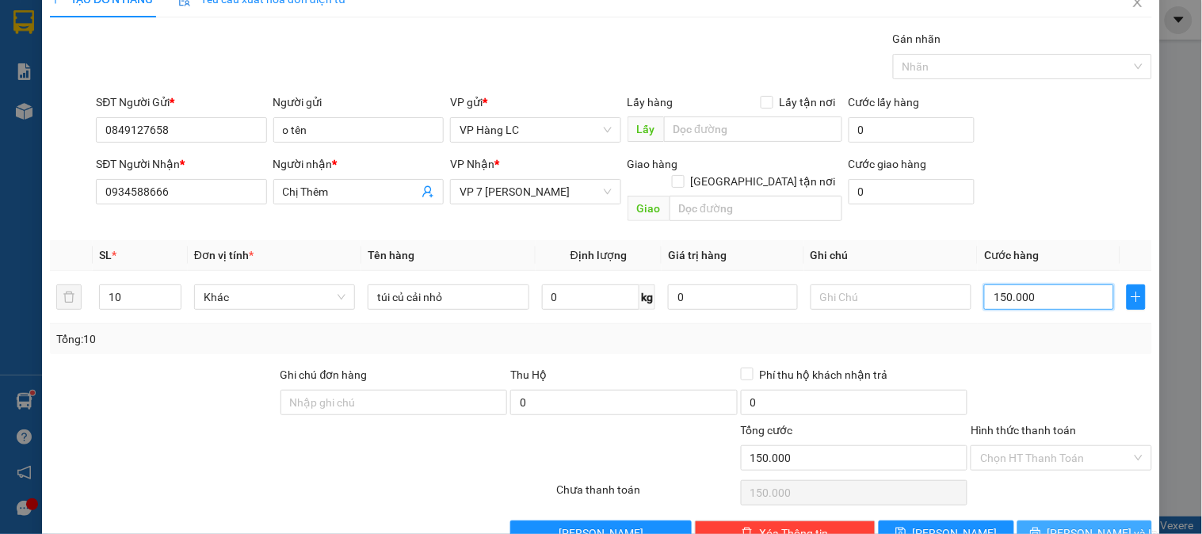
scroll to position [51, 0]
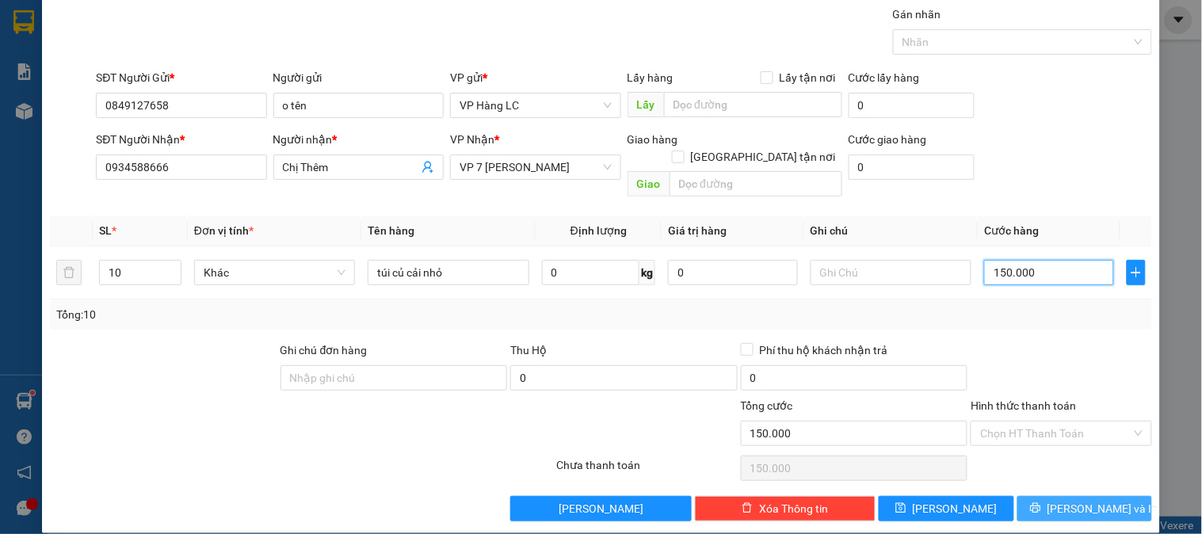
type input "150.000"
click at [1054, 496] on button "[PERSON_NAME] và In" at bounding box center [1084, 508] width 135 height 25
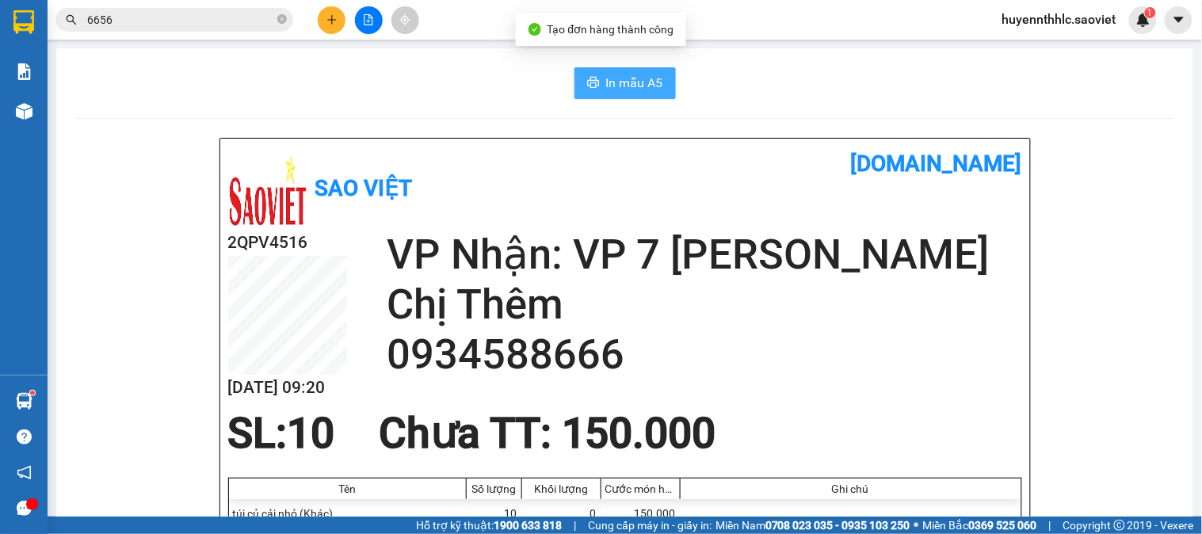
click at [619, 69] on button "In mẫu A5" at bounding box center [624, 83] width 101 height 32
click at [1137, 10] on div "1" at bounding box center [1143, 20] width 28 height 28
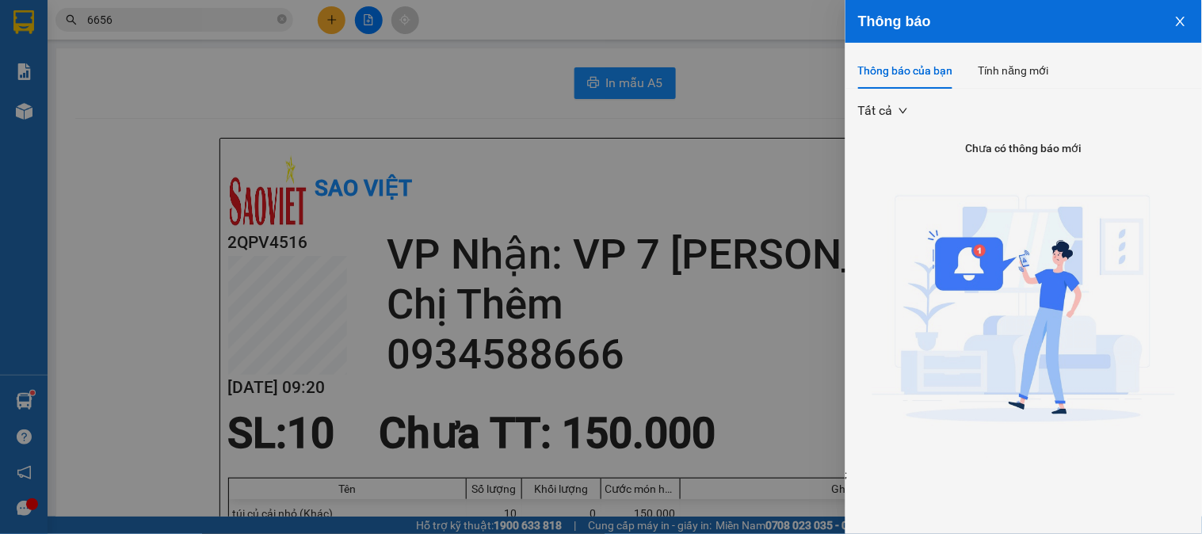
click at [1172, 18] on button "Close" at bounding box center [1180, 20] width 43 height 40
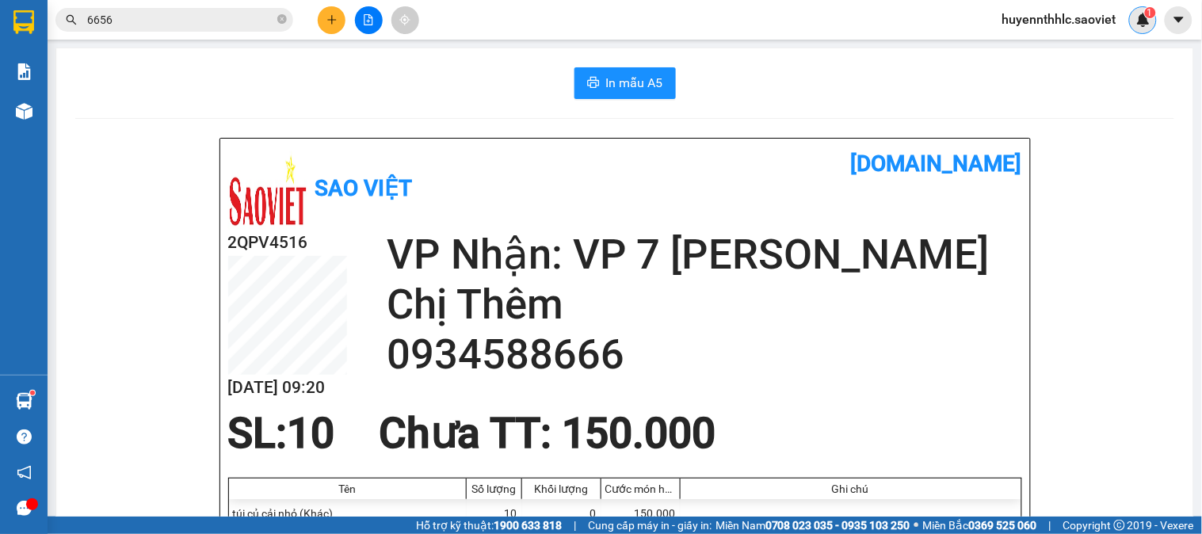
click at [1141, 19] on img at bounding box center [1143, 20] width 14 height 14
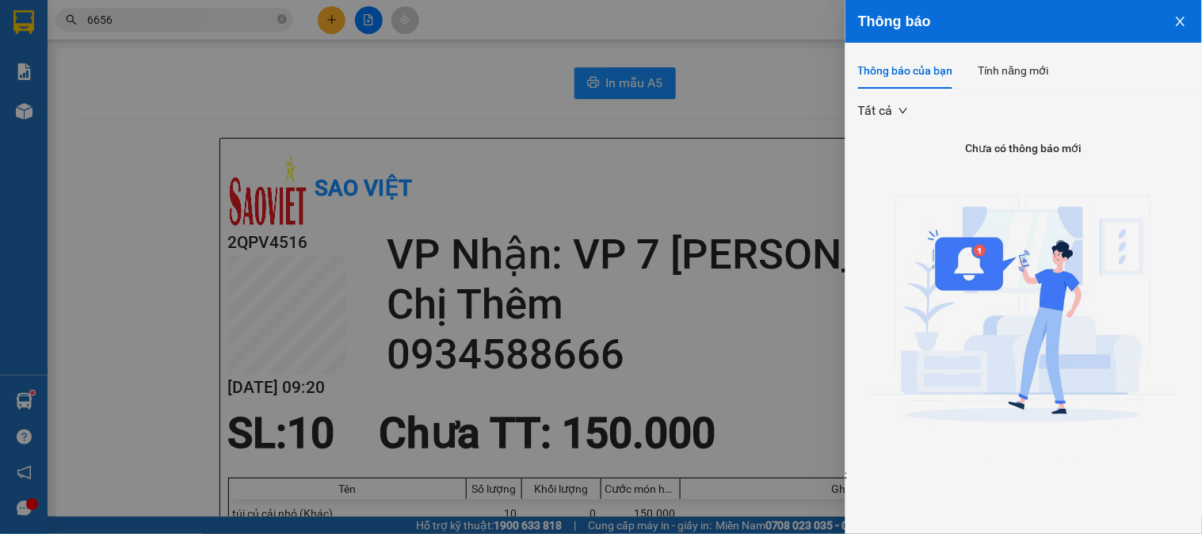
click at [1186, 21] on icon "close" at bounding box center [1180, 21] width 13 height 13
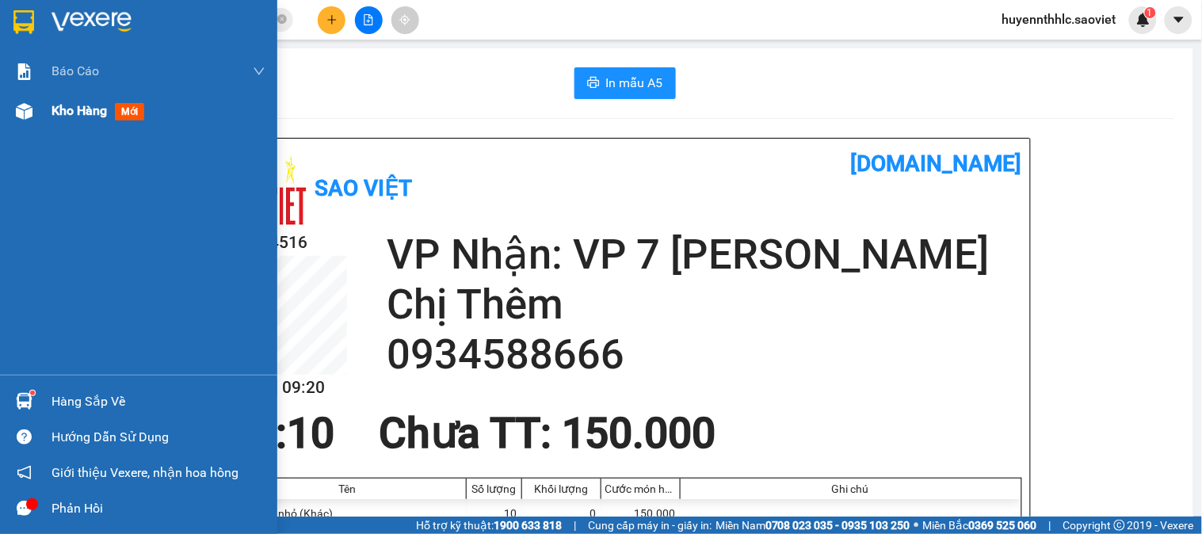
click at [86, 113] on span "Kho hàng" at bounding box center [78, 110] width 55 height 15
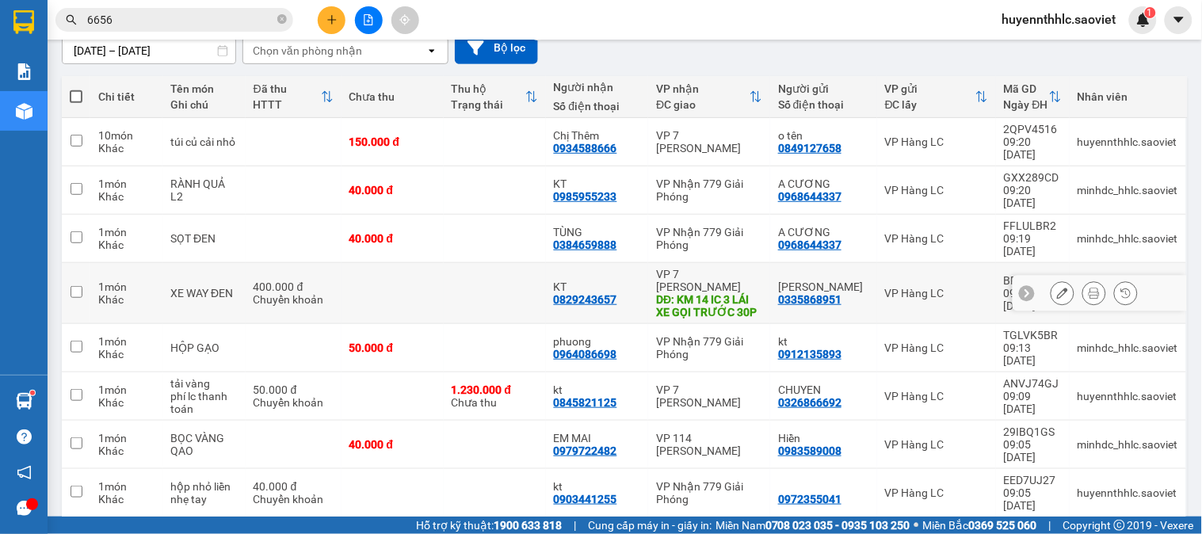
scroll to position [176, 0]
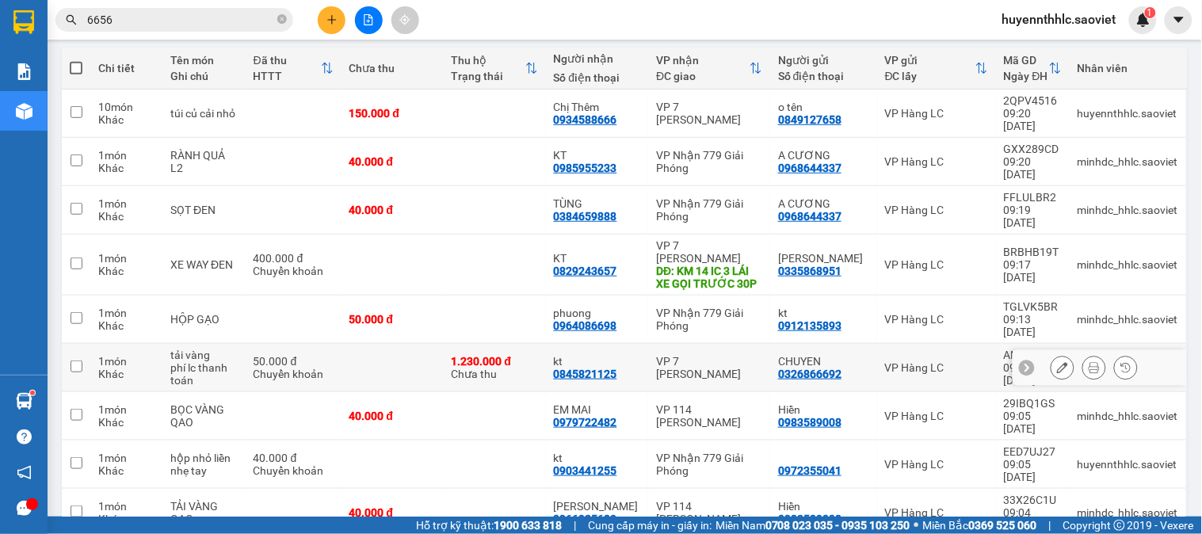
click at [402, 344] on td at bounding box center [392, 368] width 102 height 48
checkbox input "true"
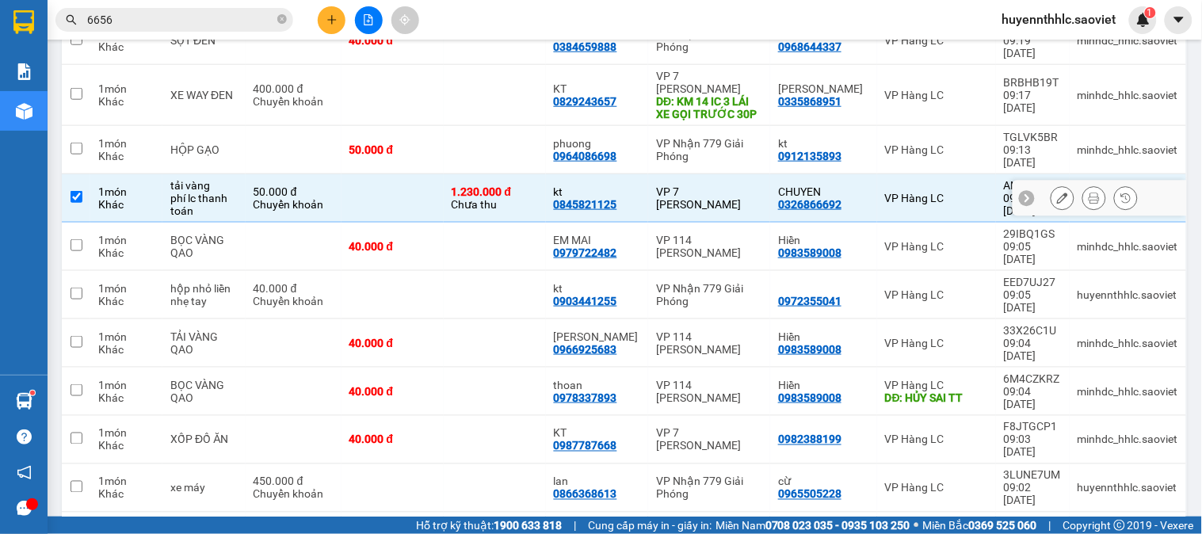
scroll to position [440, 0]
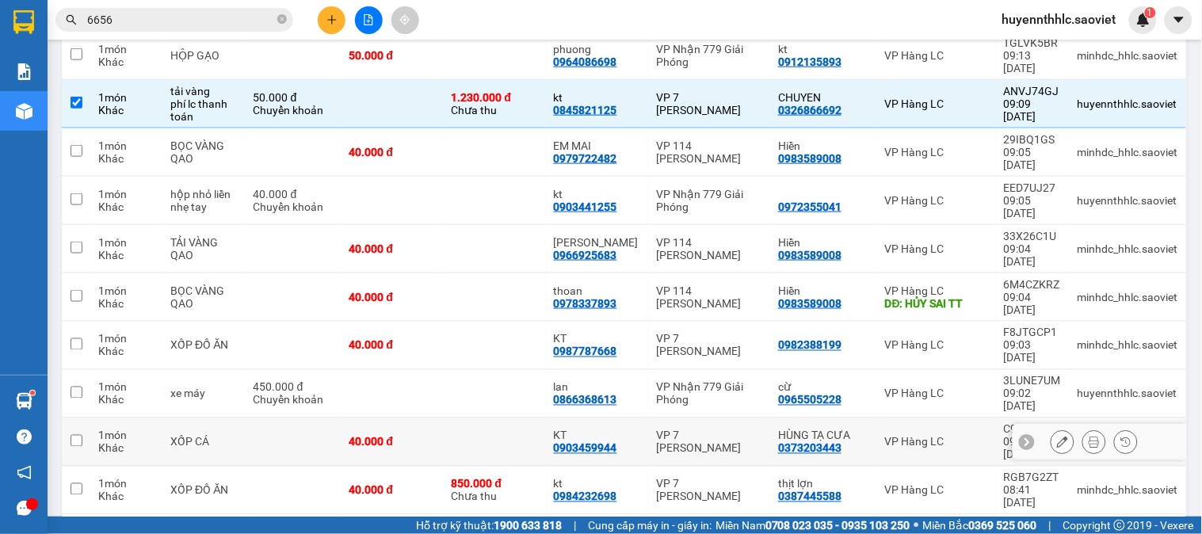
click at [496, 418] on td at bounding box center [495, 442] width 102 height 48
checkbox input "true"
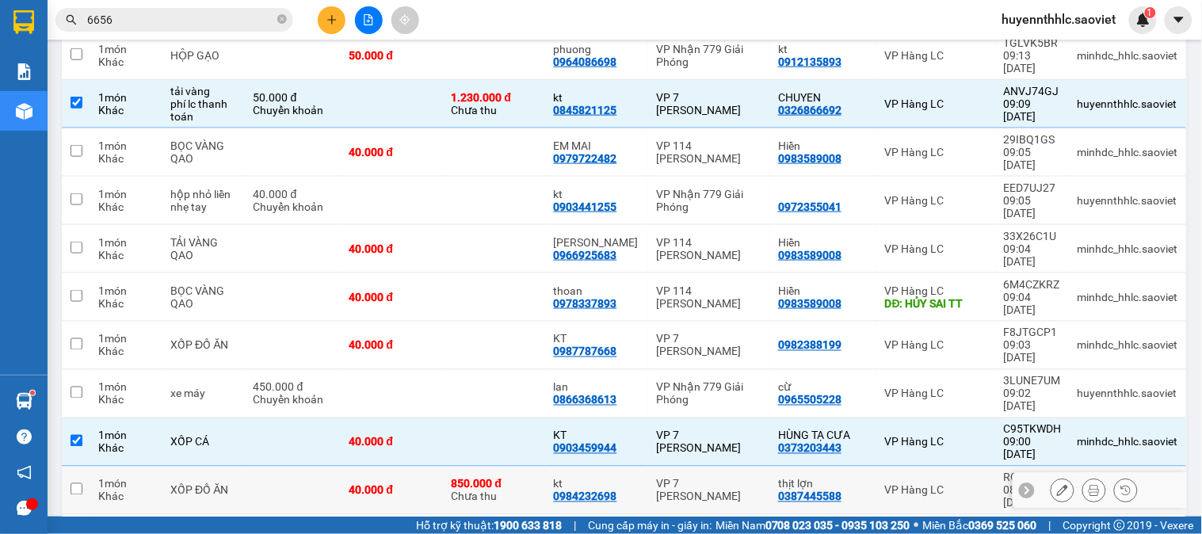
click at [516, 478] on div "850.000 đ" at bounding box center [495, 484] width 86 height 13
checkbox input "true"
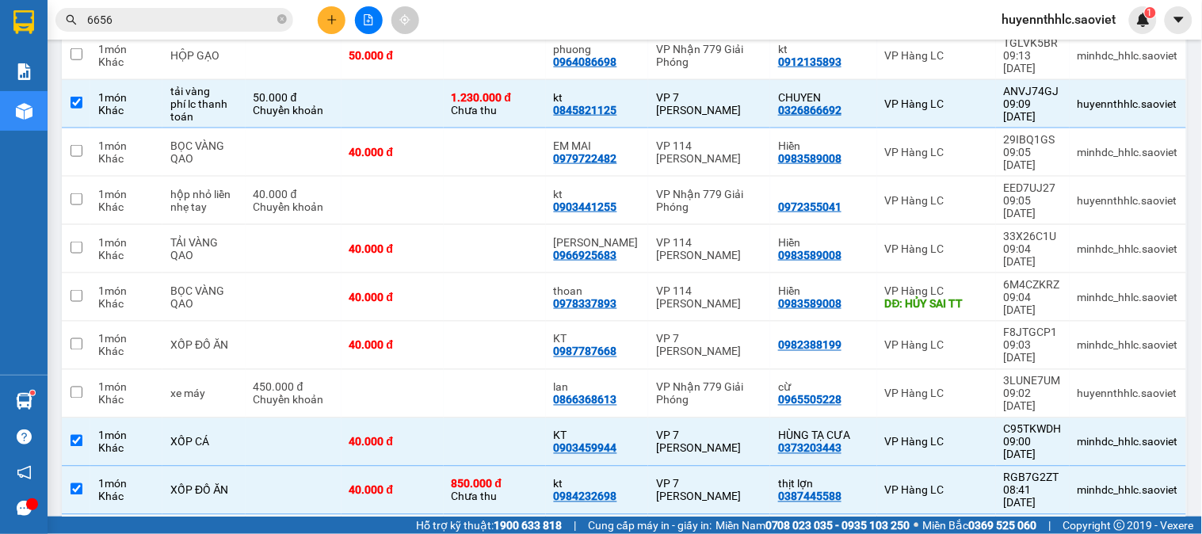
click at [512, 526] on div "860.000 đ" at bounding box center [495, 532] width 86 height 13
checkbox input "true"
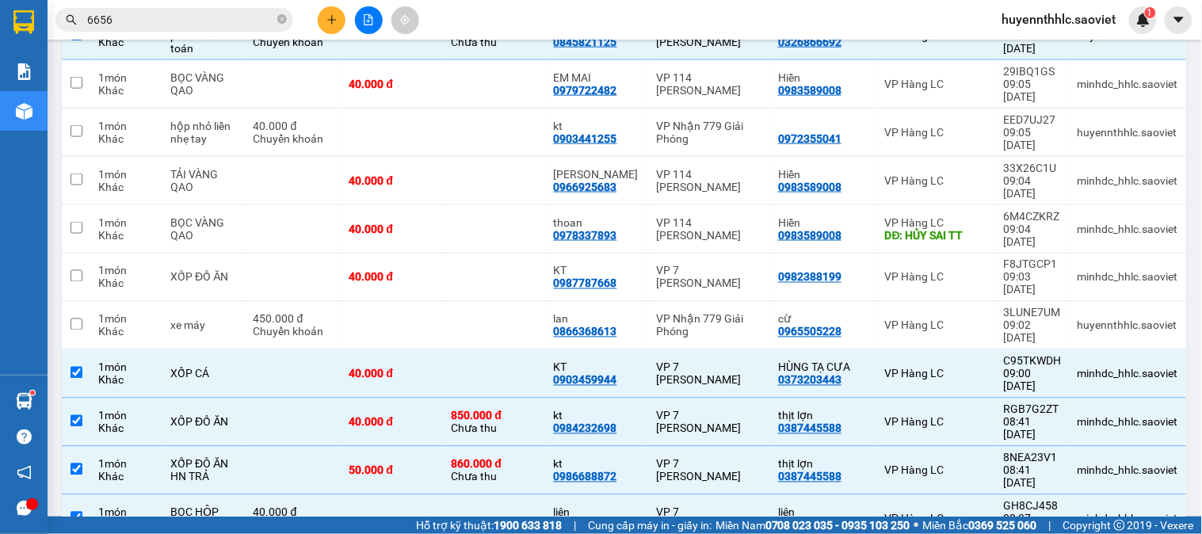
scroll to position [420, 0]
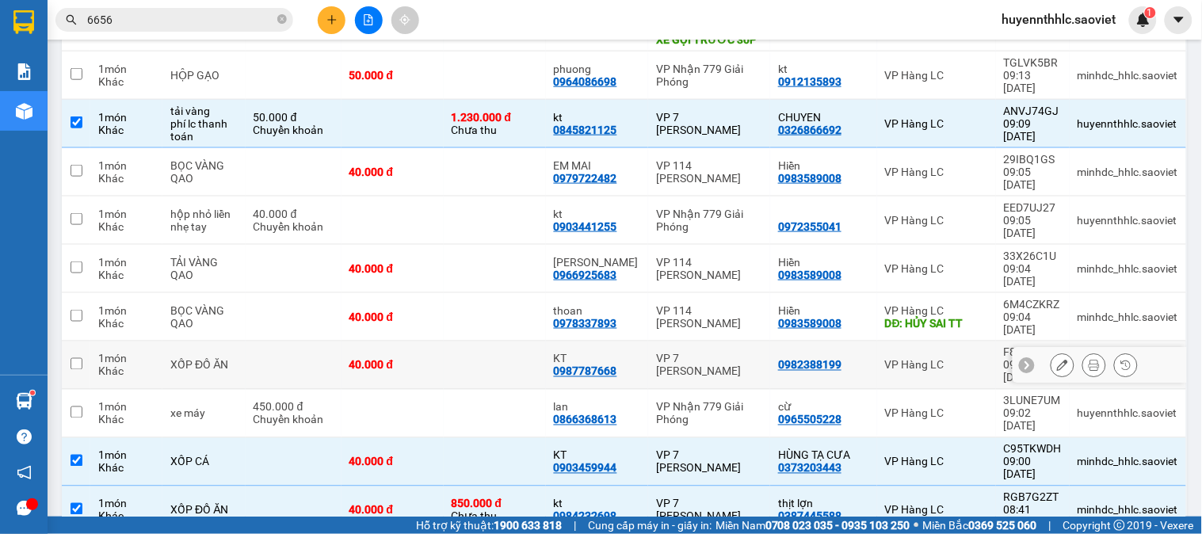
click at [525, 341] on td at bounding box center [495, 365] width 102 height 48
checkbox input "true"
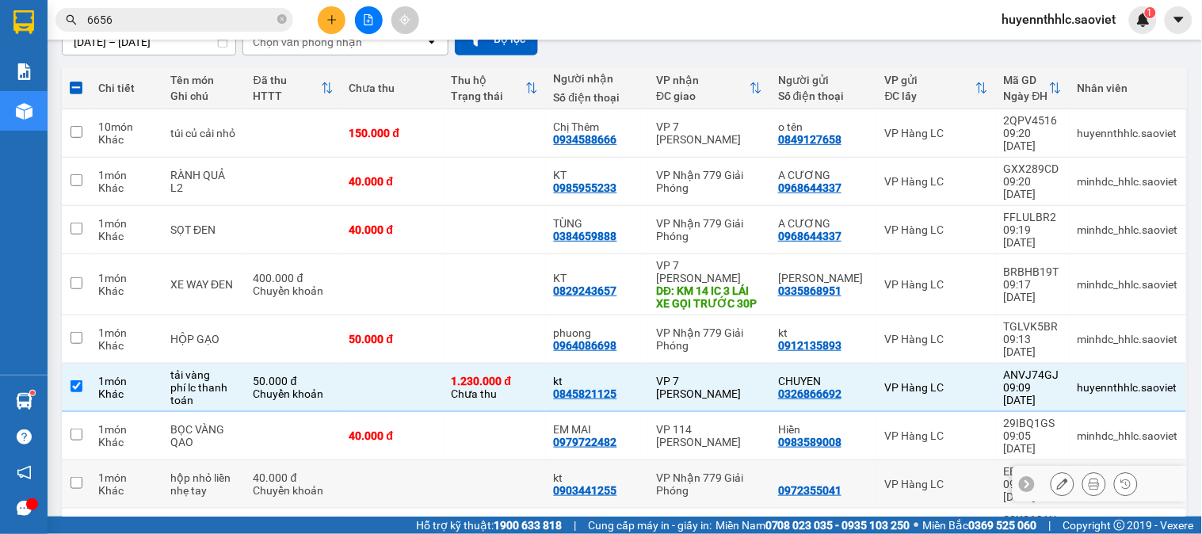
scroll to position [155, 0]
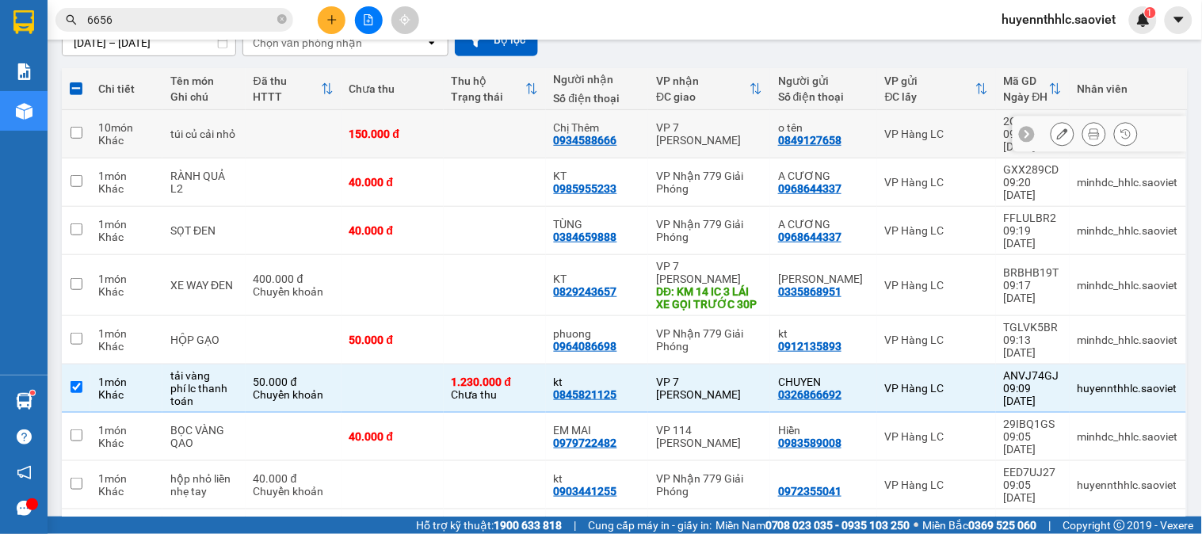
drag, startPoint x: 452, startPoint y: 120, endPoint x: 472, endPoint y: 116, distance: 20.4
click at [457, 119] on td at bounding box center [495, 134] width 102 height 48
checkbox input "true"
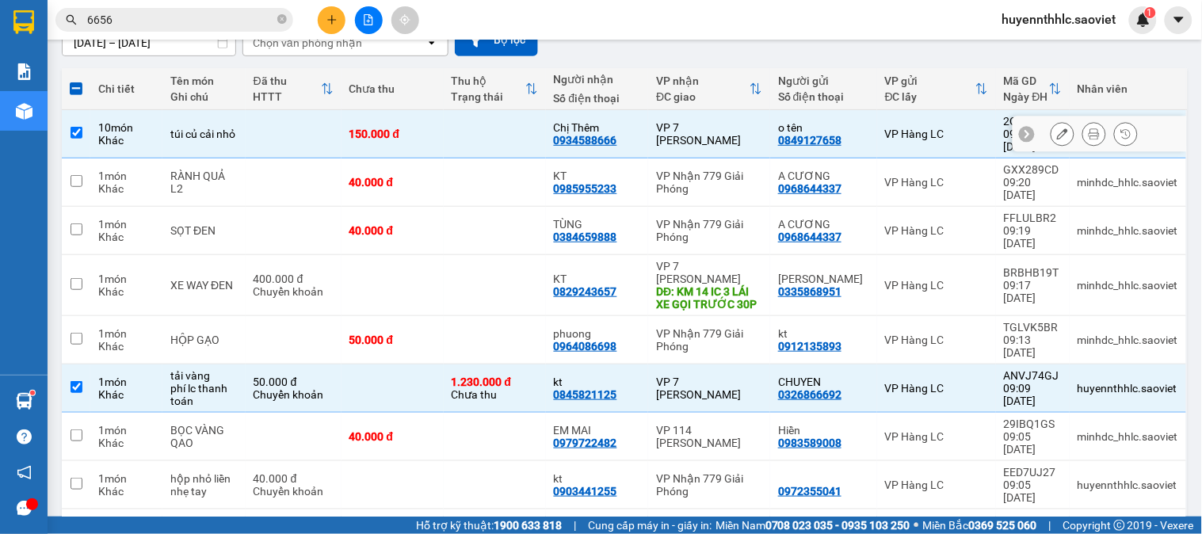
scroll to position [0, 0]
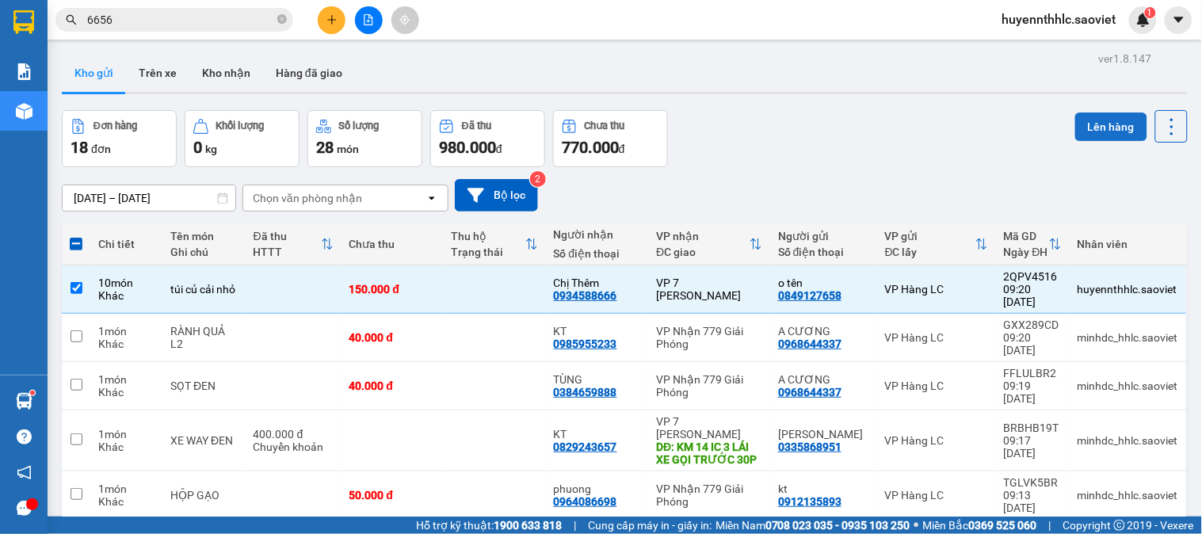
click at [1075, 125] on button "Lên hàng" at bounding box center [1111, 126] width 72 height 29
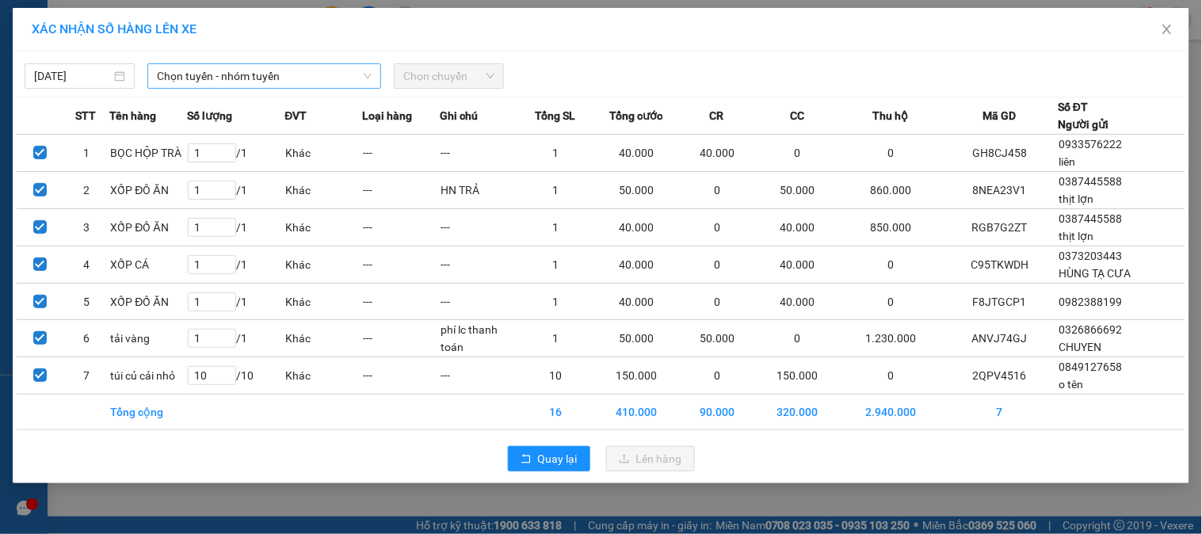
click at [224, 80] on span "Chọn tuyến - nhóm tuyến" at bounding box center [264, 76] width 215 height 24
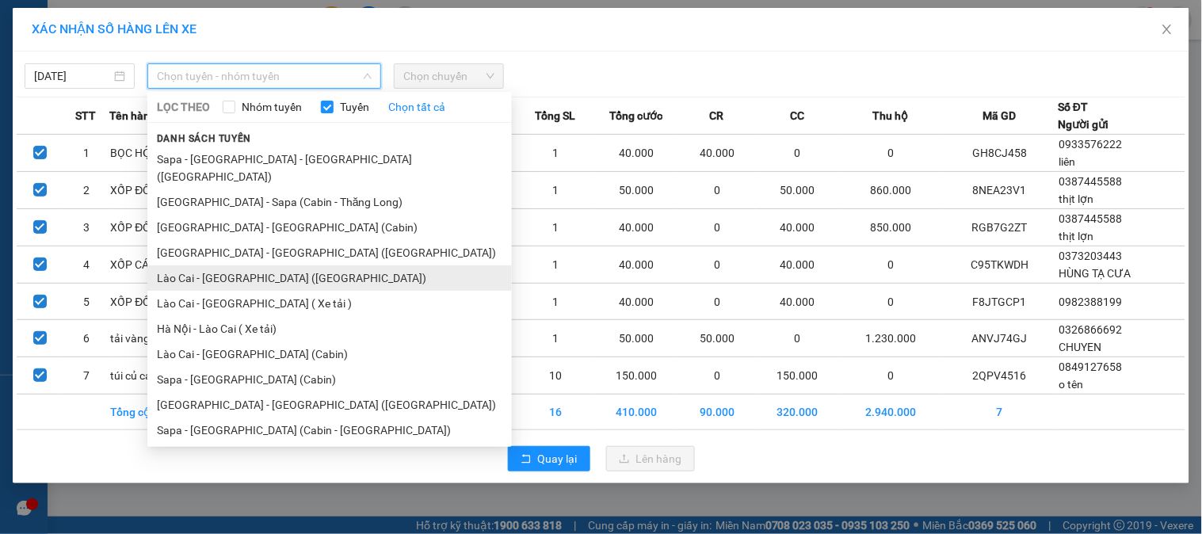
click at [272, 265] on li "Lào Cai - [GEOGRAPHIC_DATA] ([GEOGRAPHIC_DATA])" at bounding box center [329, 277] width 364 height 25
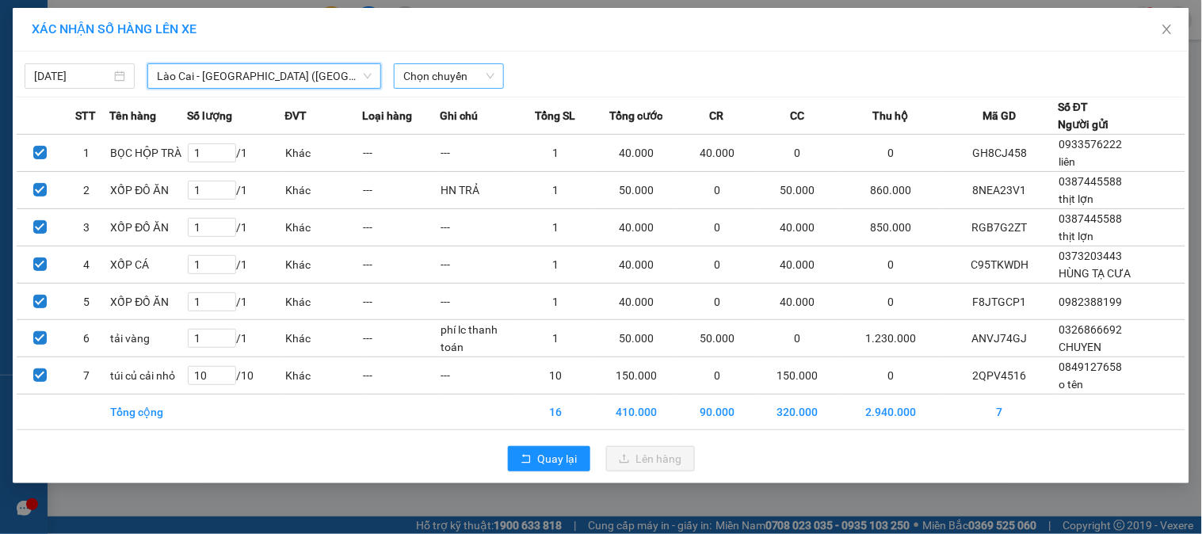
click at [432, 75] on span "Chọn chuyến" at bounding box center [448, 76] width 91 height 24
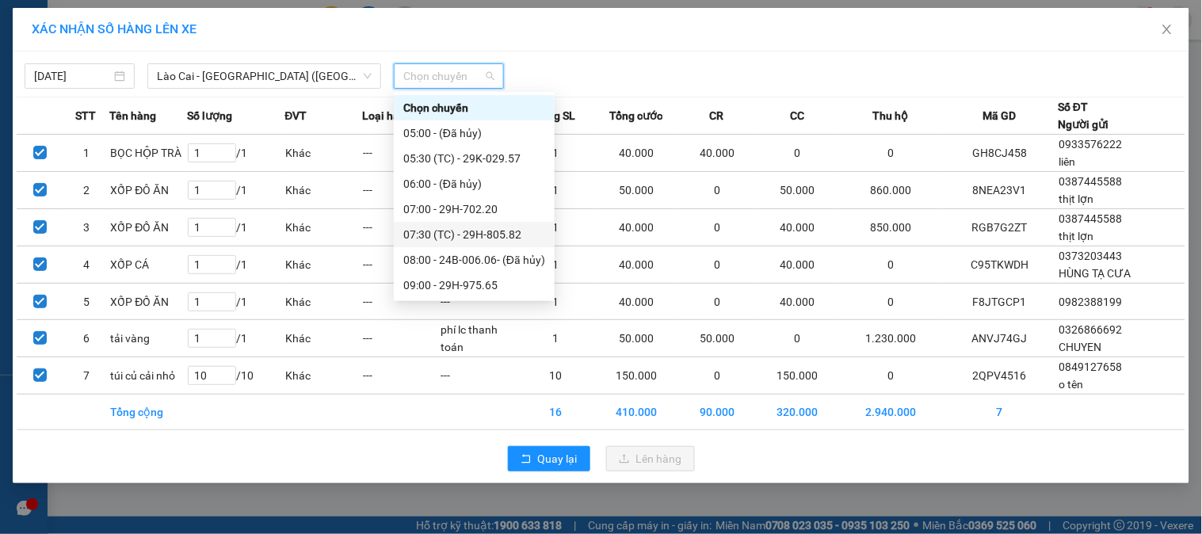
scroll to position [88, 0]
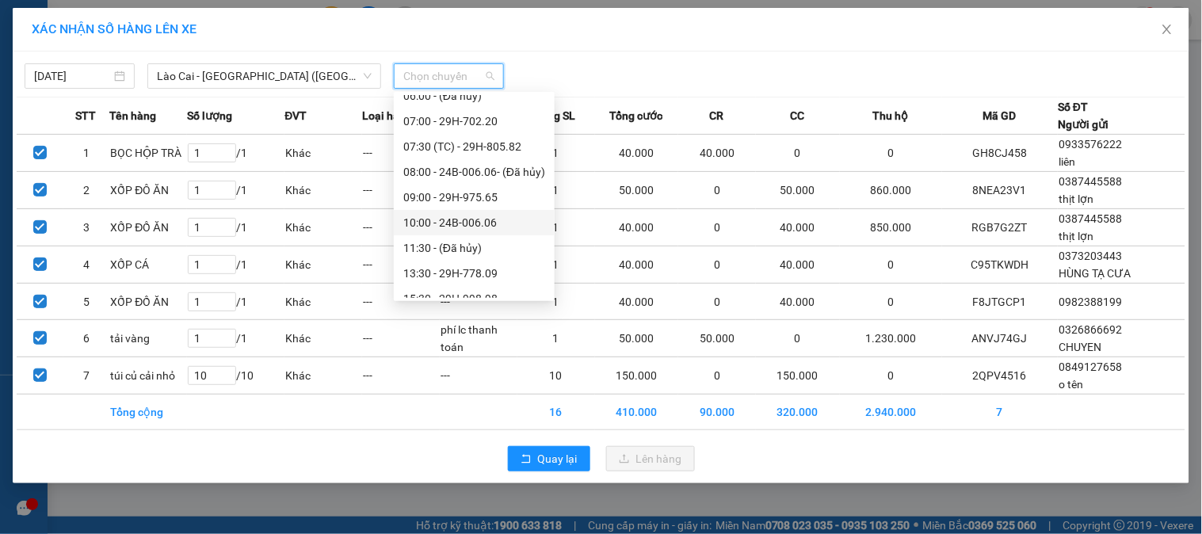
click at [488, 224] on div "10:00 - 24B-006.06" at bounding box center [474, 222] width 142 height 17
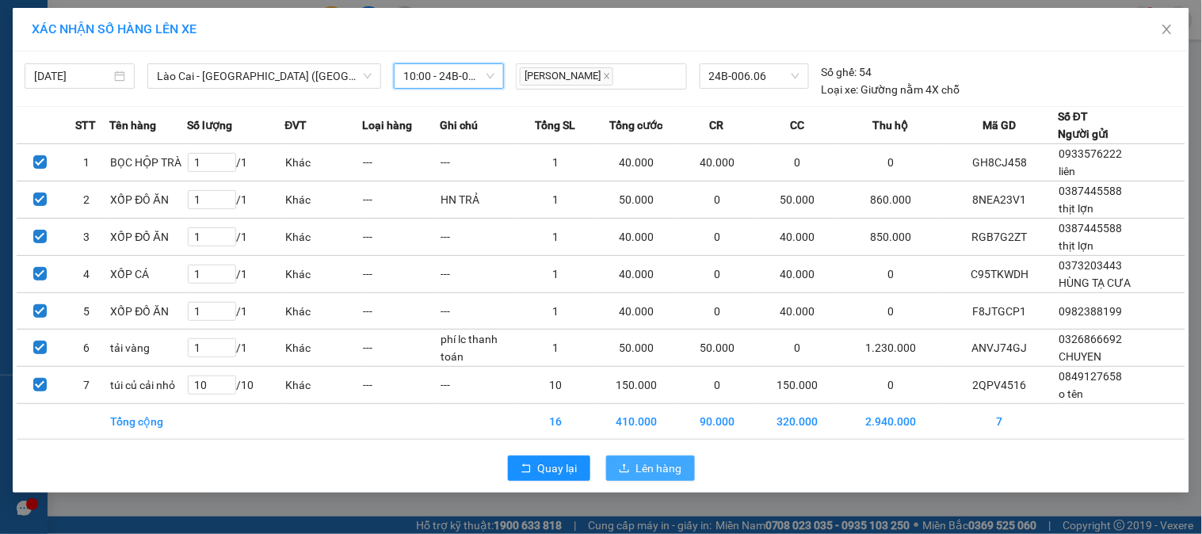
click at [678, 465] on span "Lên hàng" at bounding box center [659, 467] width 46 height 17
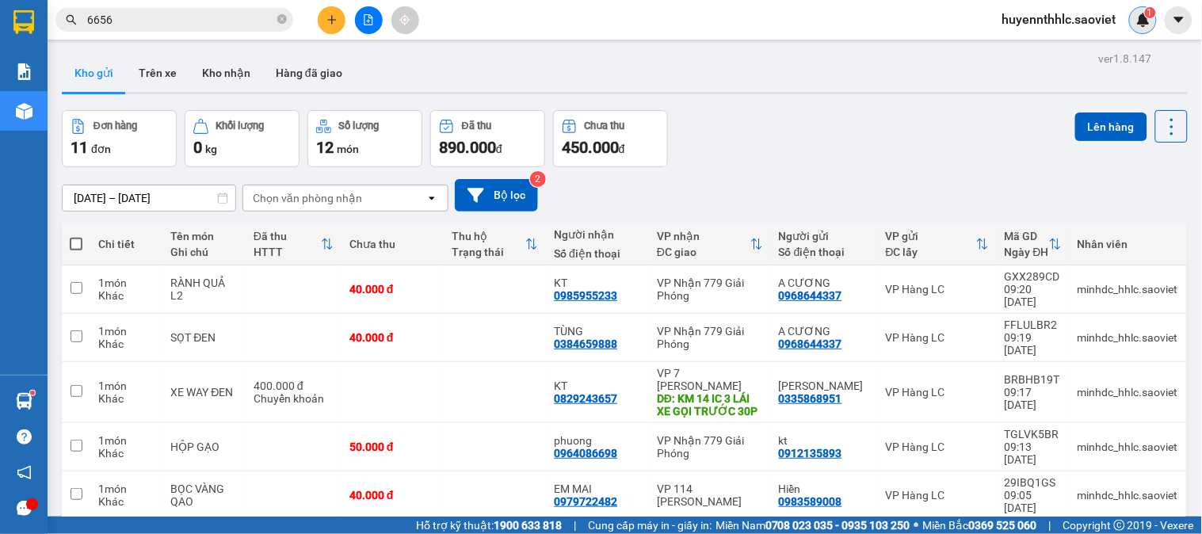
click at [1136, 14] on img at bounding box center [1143, 20] width 14 height 14
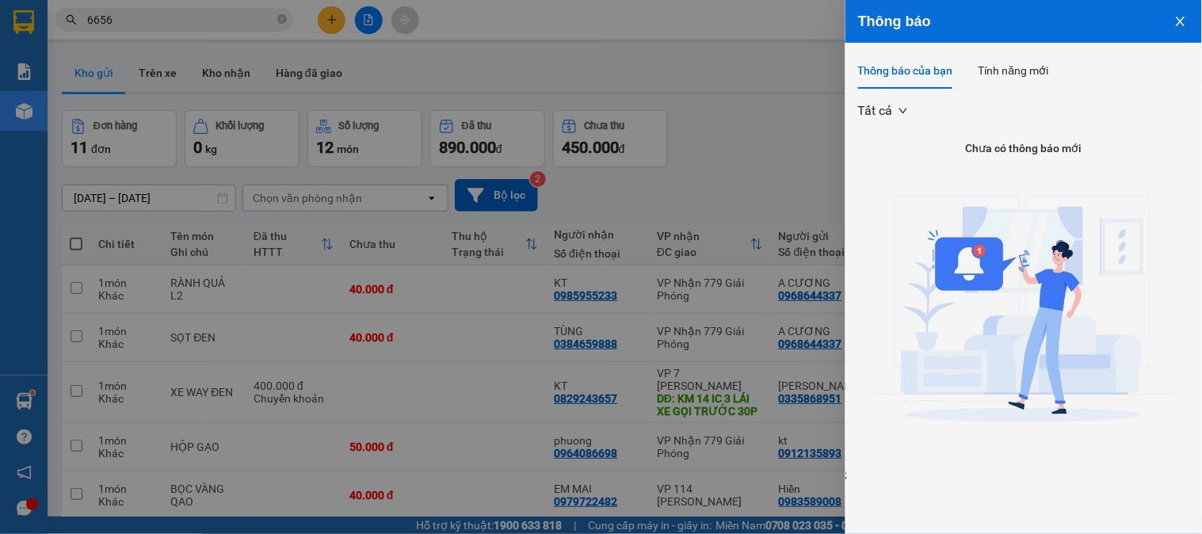
click at [1171, 13] on button "Close" at bounding box center [1180, 20] width 43 height 40
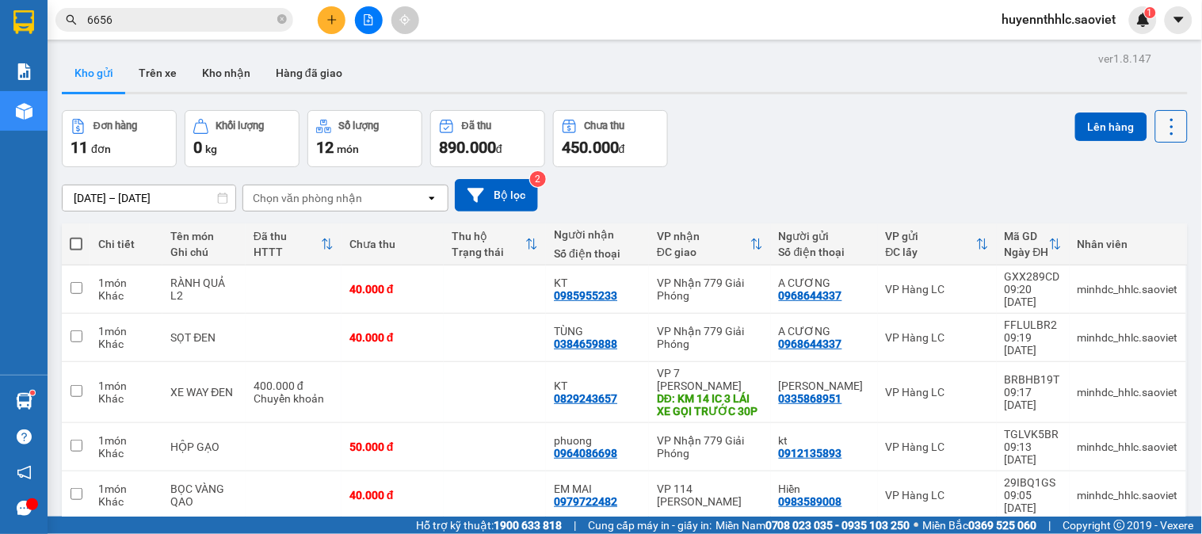
click at [1167, 123] on icon at bounding box center [1171, 127] width 22 height 22
click at [1143, 220] on span "Làm mới" at bounding box center [1136, 227] width 44 height 16
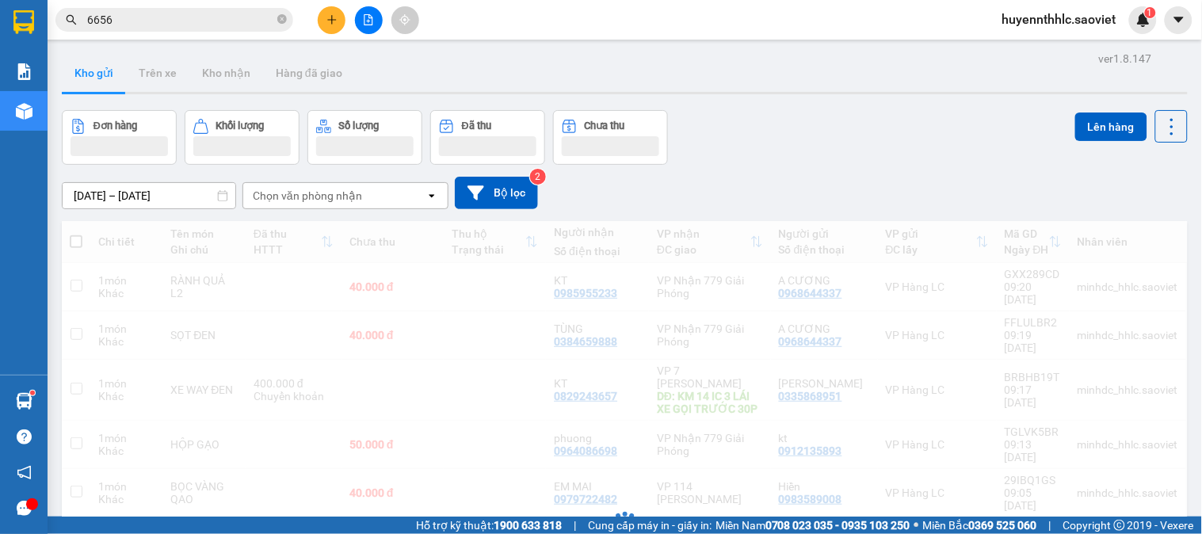
click at [1143, 221] on div "Đang tải dữ liệu" at bounding box center [625, 539] width 1126 height 637
drag, startPoint x: 1143, startPoint y: 220, endPoint x: 1157, endPoint y: 202, distance: 23.1
click at [1143, 219] on div "ver 1.8.147 Kho gửi Trên xe Kho nhận Hàng đã giao Đơn hàng Khối lượng Số lượng …" at bounding box center [624, 456] width 1138 height 817
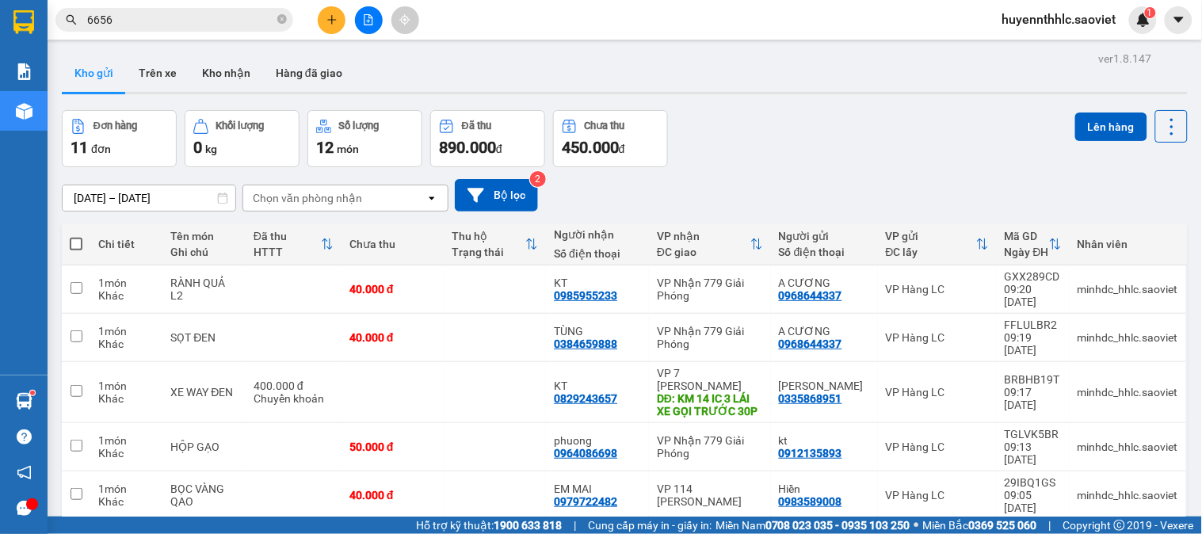
click at [829, 156] on div "Đơn hàng 11 đơn Khối lượng 0 kg Số lượng 12 món Đã thu 890.000 đ Chưa thu 450.0…" at bounding box center [625, 138] width 1126 height 57
click at [1144, 19] on img at bounding box center [1143, 20] width 14 height 14
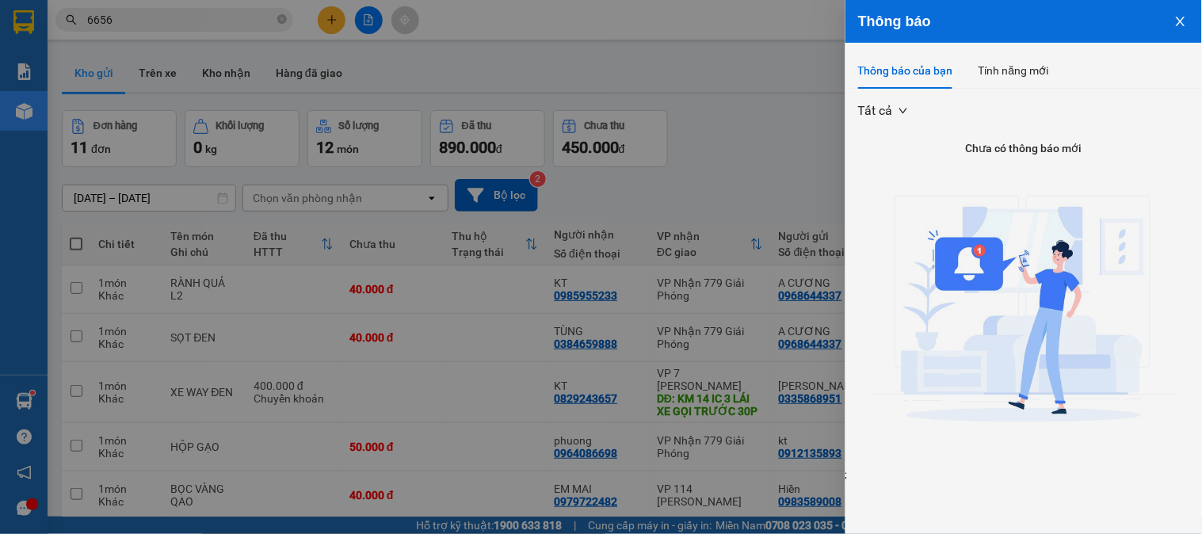
click at [1176, 17] on icon "close" at bounding box center [1180, 21] width 13 height 13
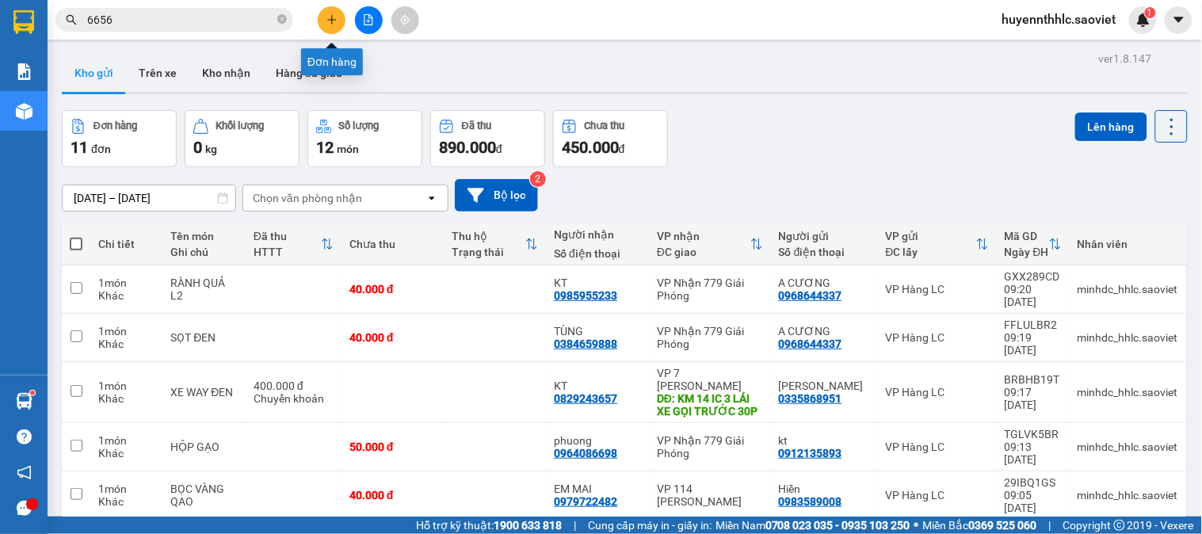
click at [327, 17] on icon "plus" at bounding box center [331, 19] width 11 height 11
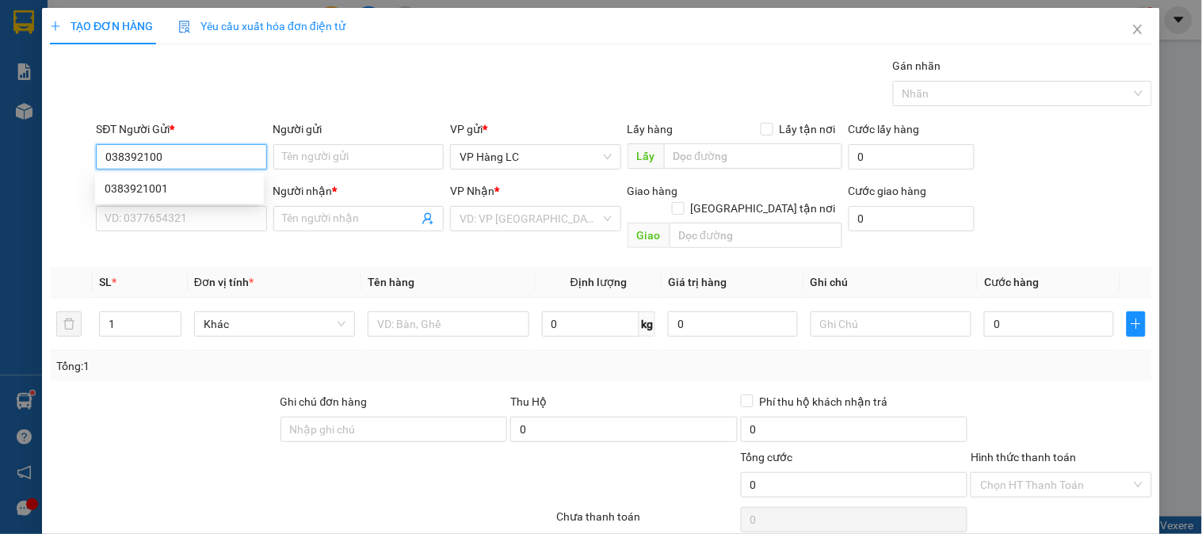
type input "0383921001"
click at [164, 188] on div "0383921001" at bounding box center [180, 188] width 150 height 17
type input "0964015375"
type input "THÚY"
type input "0383921001"
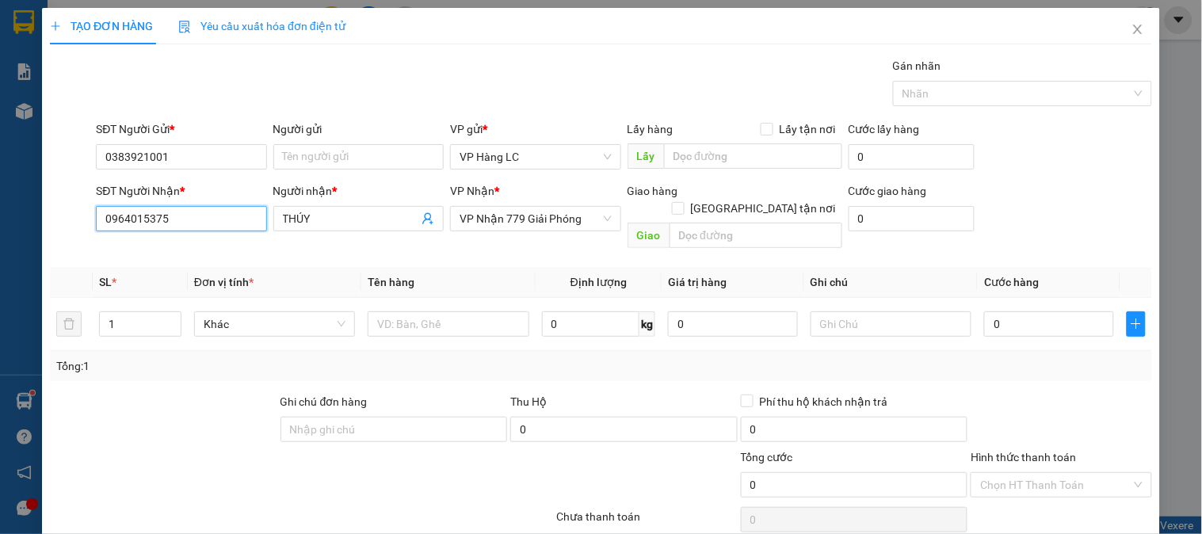
drag, startPoint x: 177, startPoint y: 215, endPoint x: 8, endPoint y: 241, distance: 171.4
click at [8, 241] on div "TẠO ĐƠN HÀNG Yêu cầu xuất hóa đơn điện tử Transit Pickup Surcharge Ids Transit …" at bounding box center [601, 267] width 1202 height 534
type input "0913421323"
click at [195, 250] on div "0913421323 - KT" at bounding box center [180, 250] width 150 height 17
type input "KT"
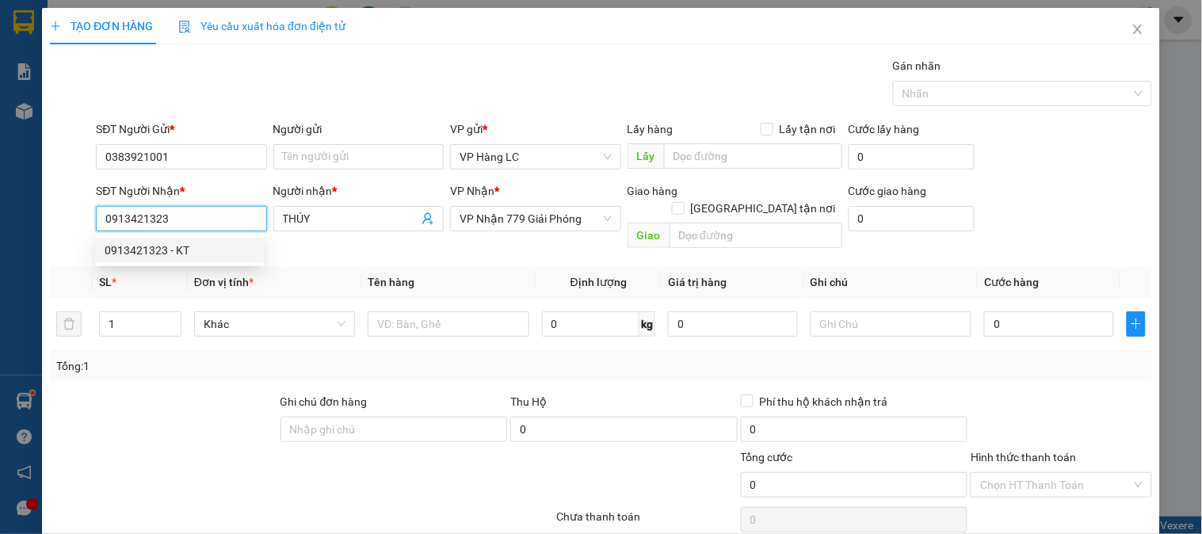
type input "23/9 đã gọi ng nhận ok"
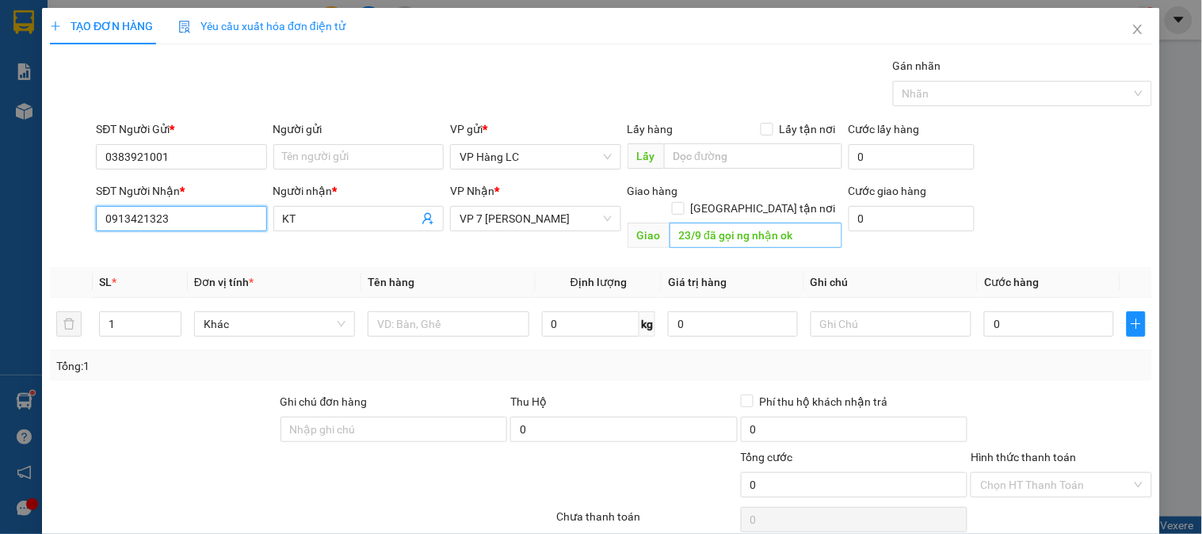
type input "0913421323"
click at [745, 223] on input "23/9 đã gọi ng nhận ok" at bounding box center [755, 235] width 173 height 25
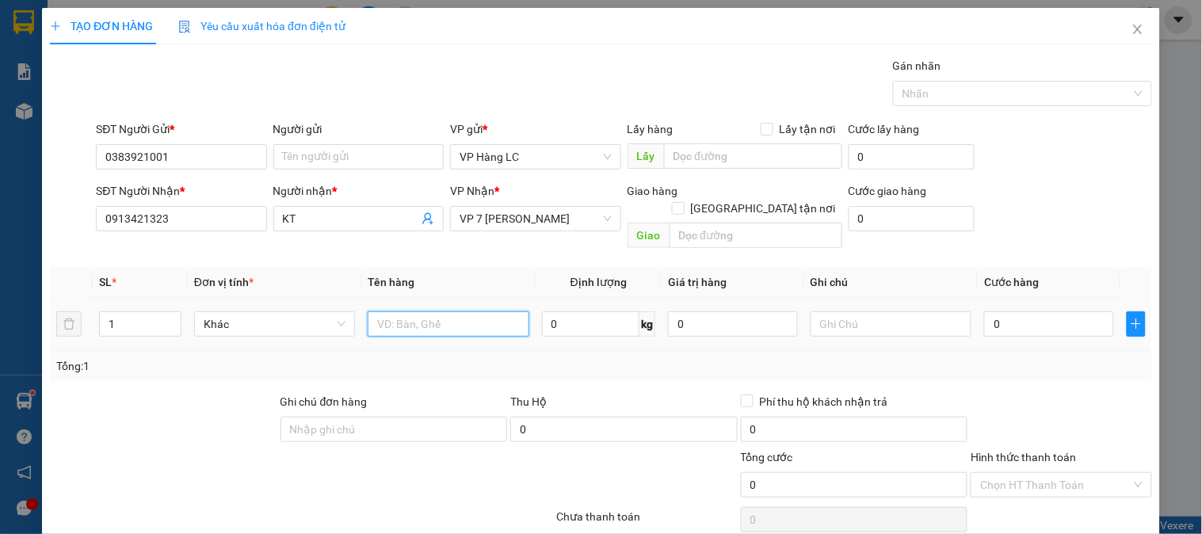
click at [455, 311] on input "text" at bounding box center [448, 323] width 161 height 25
type input "hộp hjat rẻ 30kg"
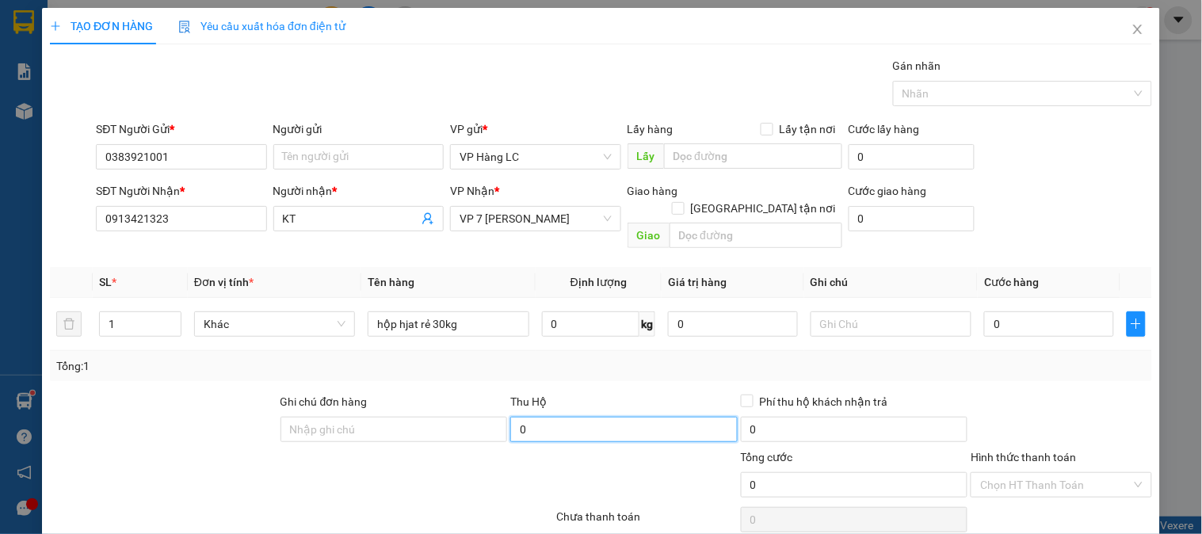
click at [579, 417] on input "0" at bounding box center [623, 429] width 227 height 25
type input "1.140.000"
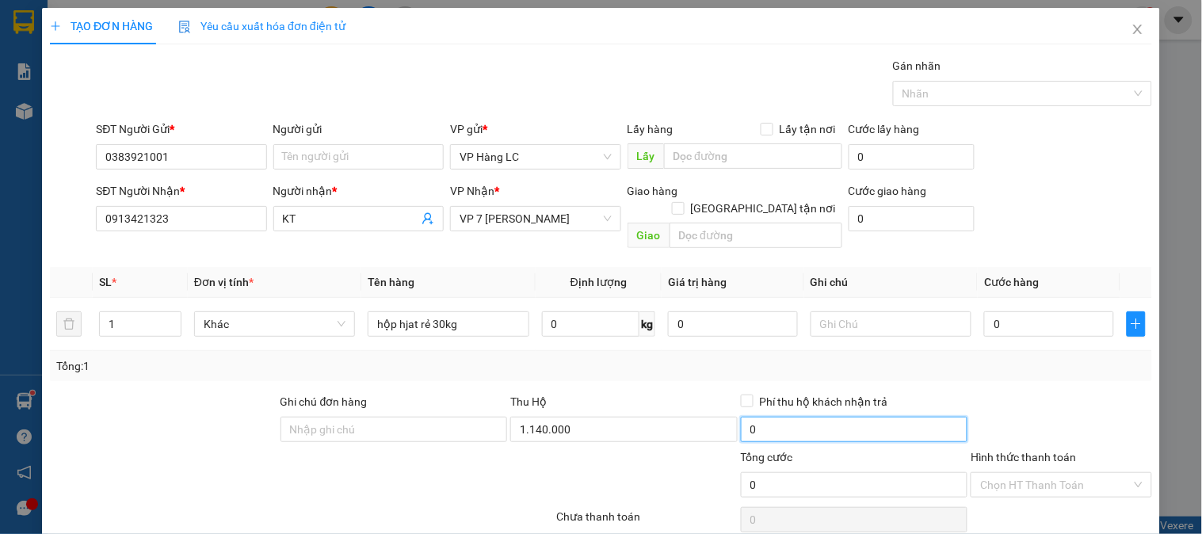
type input "30.000"
click at [775, 417] on input "30.000" at bounding box center [854, 429] width 227 height 25
click at [741, 394] on input "Phí thu hộ khách nhận trả" at bounding box center [746, 399] width 11 height 11
checkbox input "true"
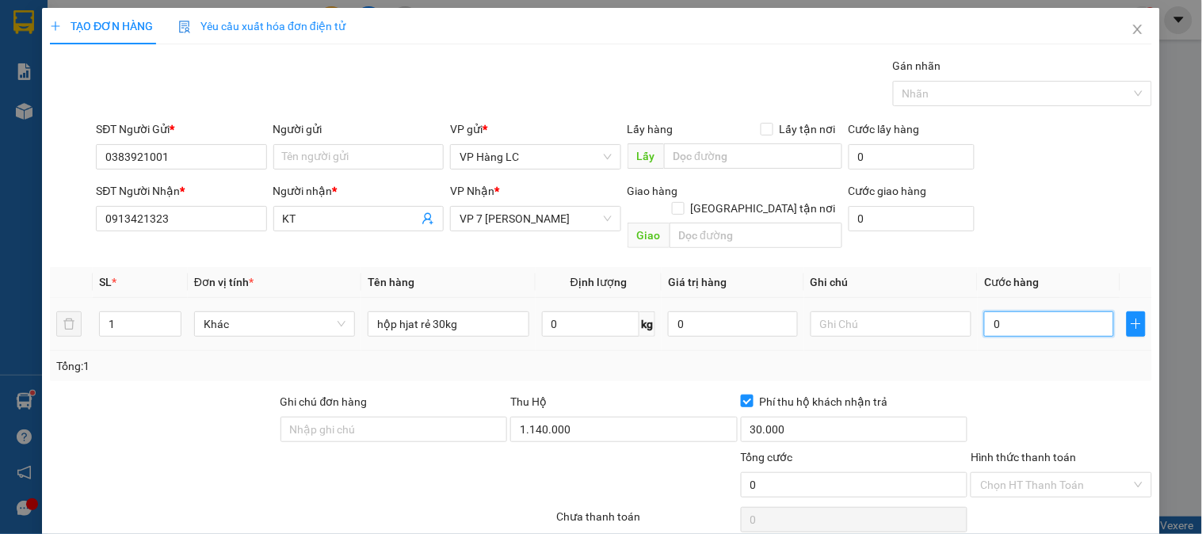
click at [993, 311] on input "0" at bounding box center [1049, 323] width 130 height 25
type input "6"
type input "60"
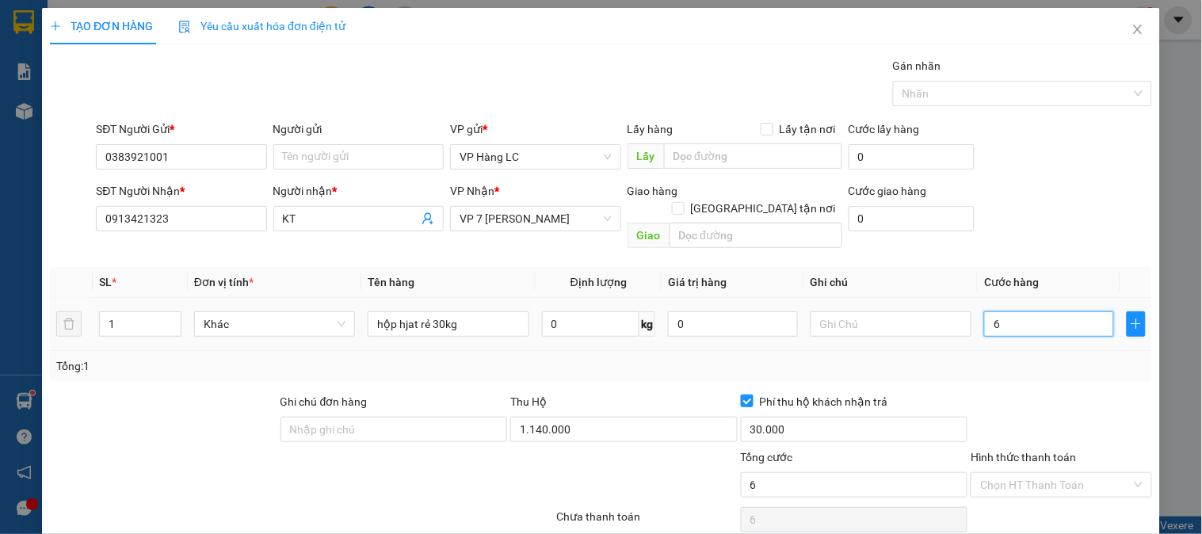
type input "60"
type input "600"
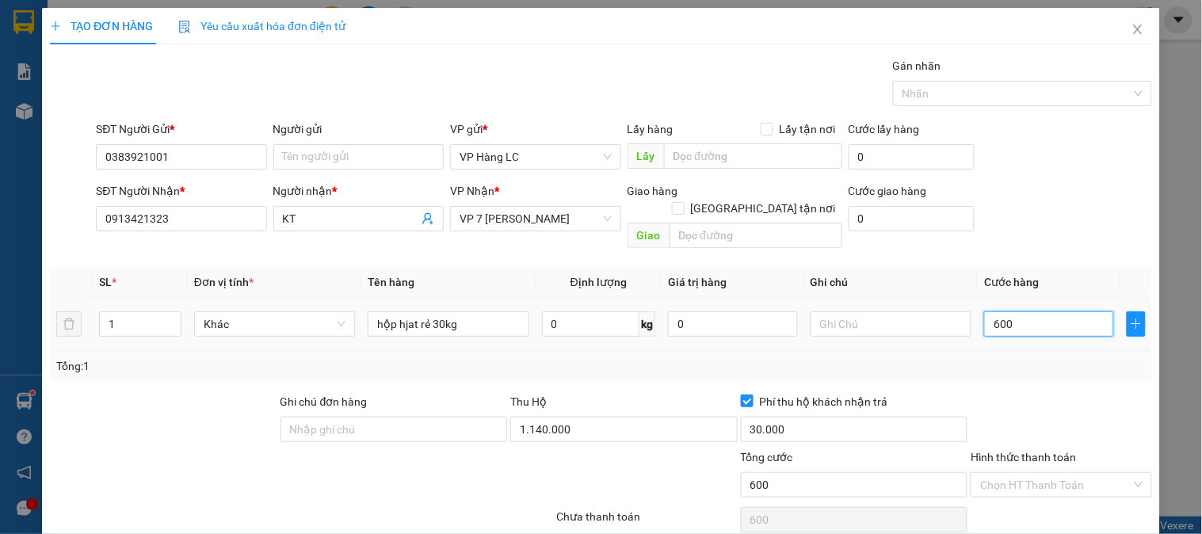
type input "6.000"
type input "60.000"
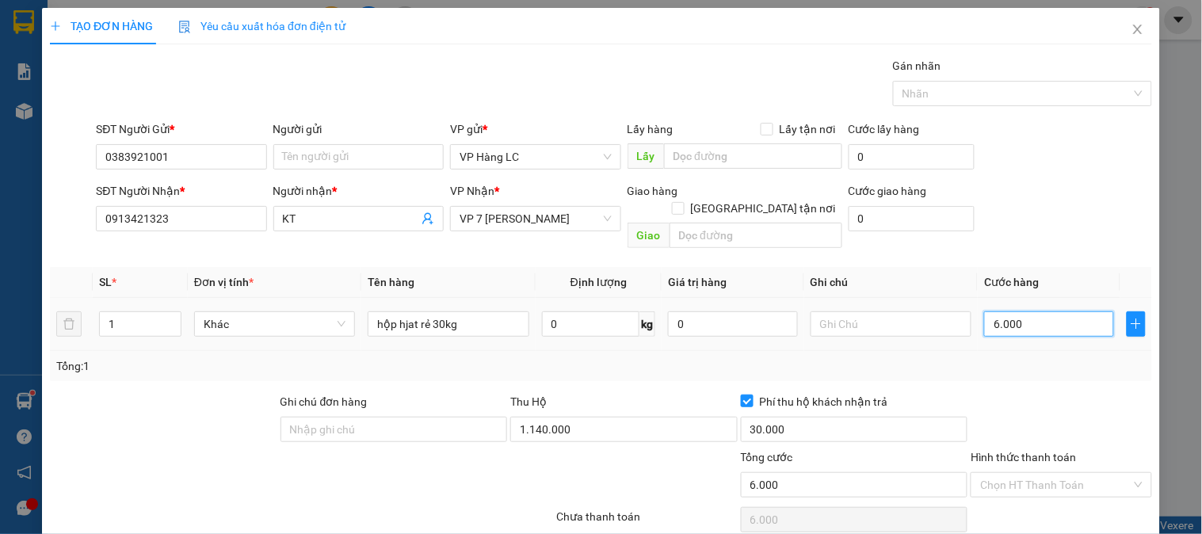
type input "60.000"
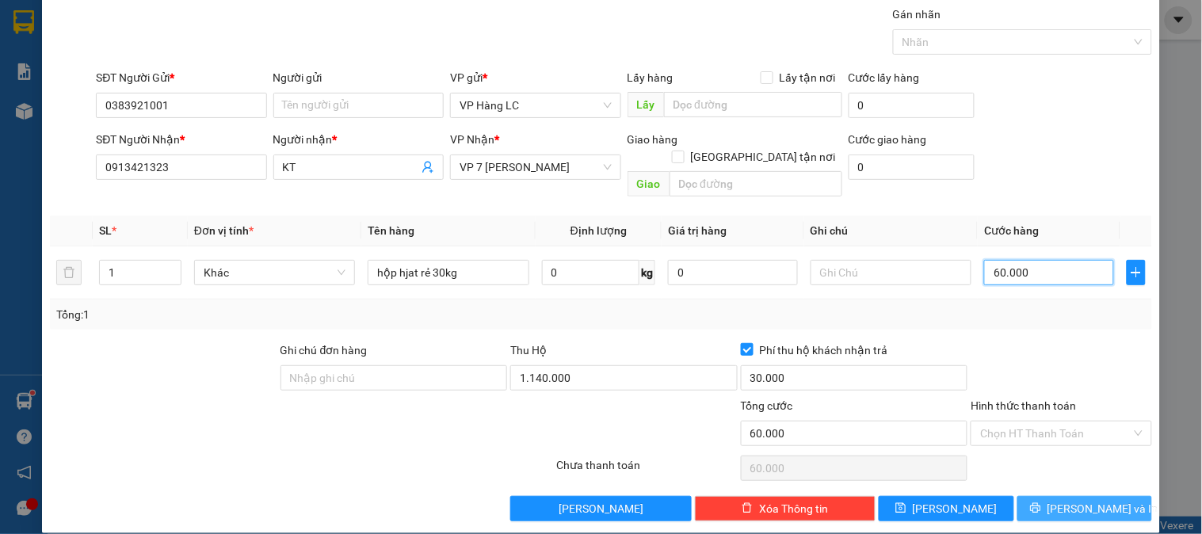
type input "60.000"
click at [1070, 500] on span "[PERSON_NAME] và In" at bounding box center [1102, 508] width 111 height 17
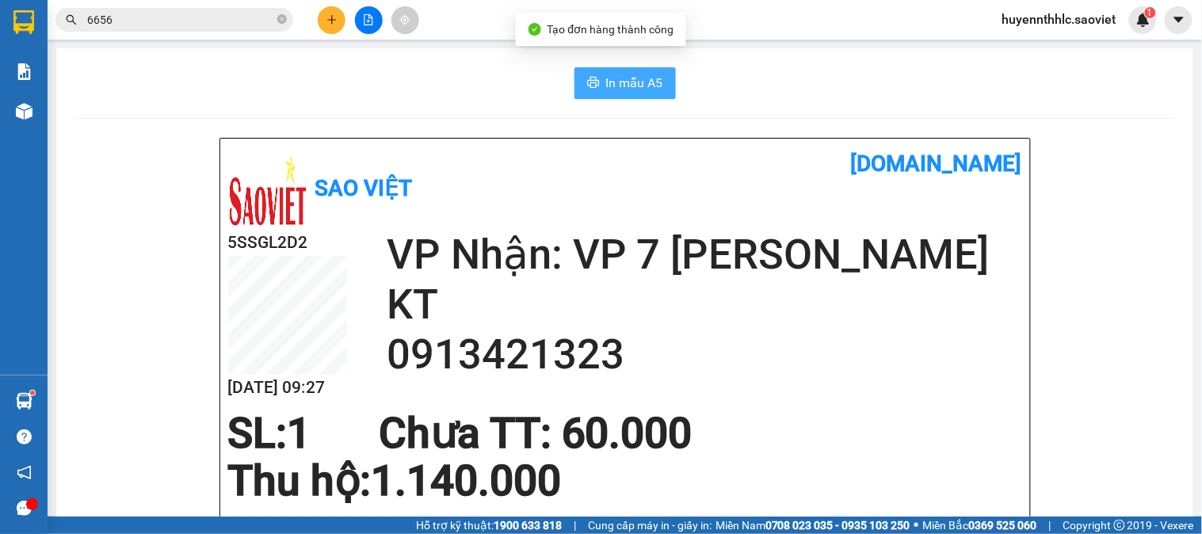
click at [627, 90] on span "In mẫu A5" at bounding box center [634, 83] width 57 height 20
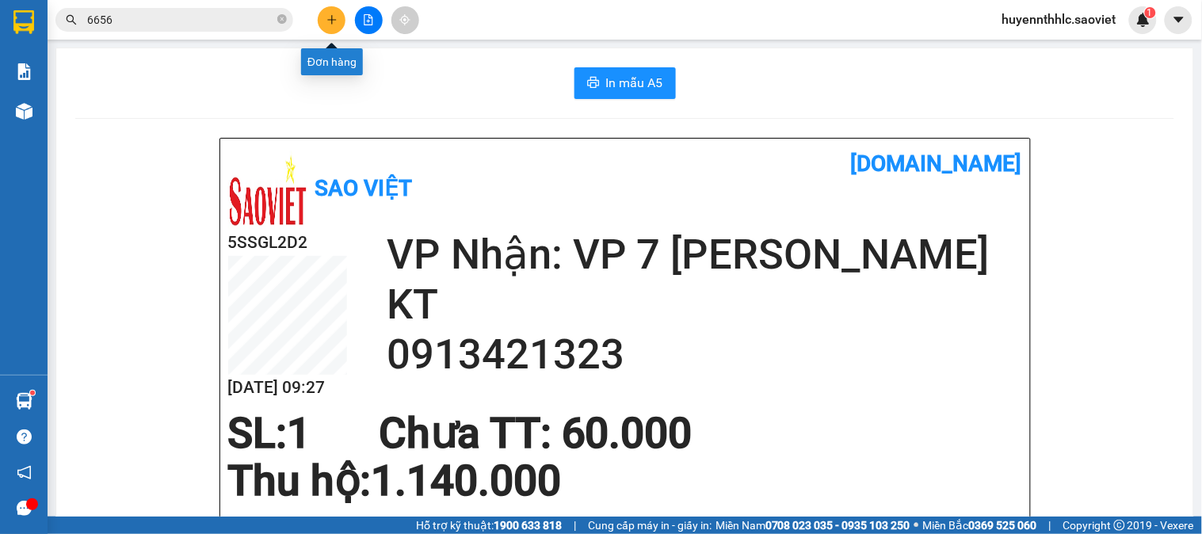
click at [339, 27] on button at bounding box center [332, 20] width 28 height 28
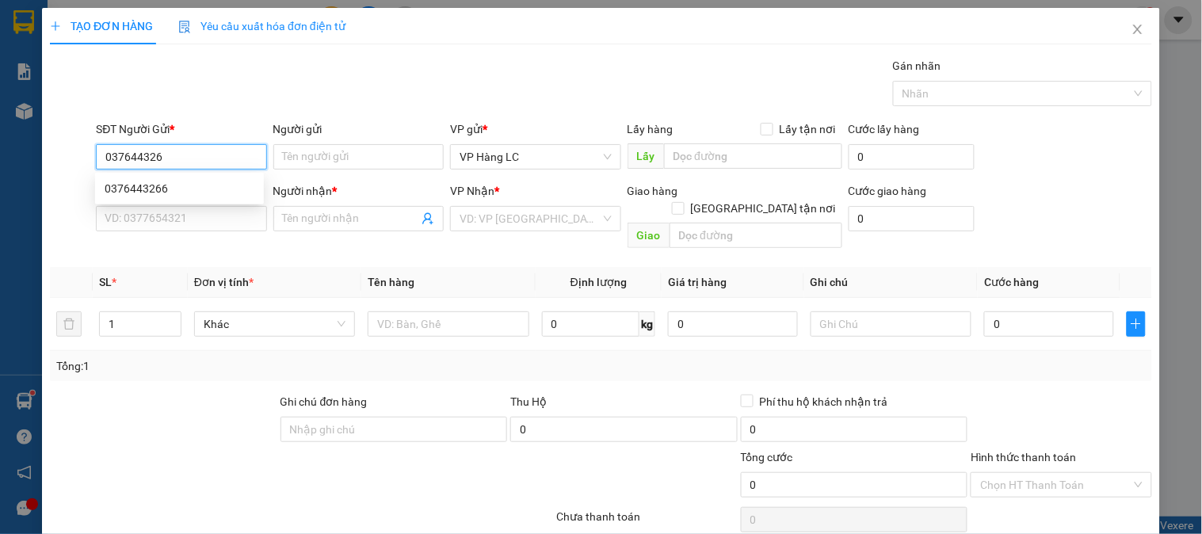
type input "0376443266"
click at [172, 186] on div "0376443266" at bounding box center [180, 188] width 150 height 17
type input "0985083692"
type input "thắm"
type input "0376443266"
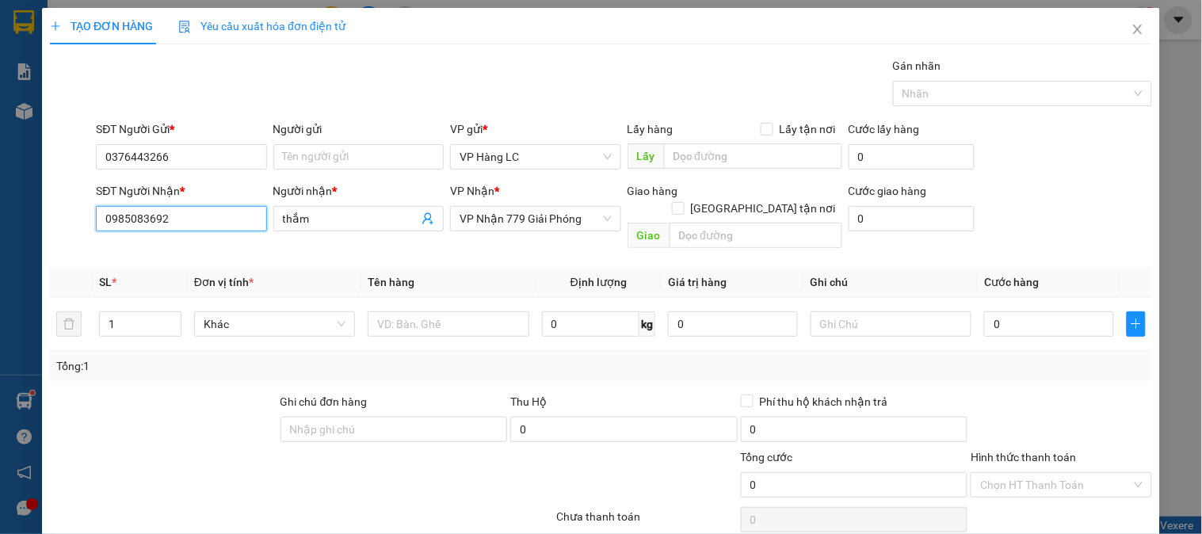
drag, startPoint x: 187, startPoint y: 212, endPoint x: 3, endPoint y: 270, distance: 192.7
click at [0, 275] on div "TẠO ĐƠN HÀNG Yêu cầu xuất hóa đơn điện tử Transit Pickup Surcharge Ids Transit …" at bounding box center [601, 267] width 1202 height 534
click at [177, 254] on div "0985083692 - thắm" at bounding box center [180, 250] width 150 height 17
click at [432, 308] on div at bounding box center [448, 324] width 161 height 32
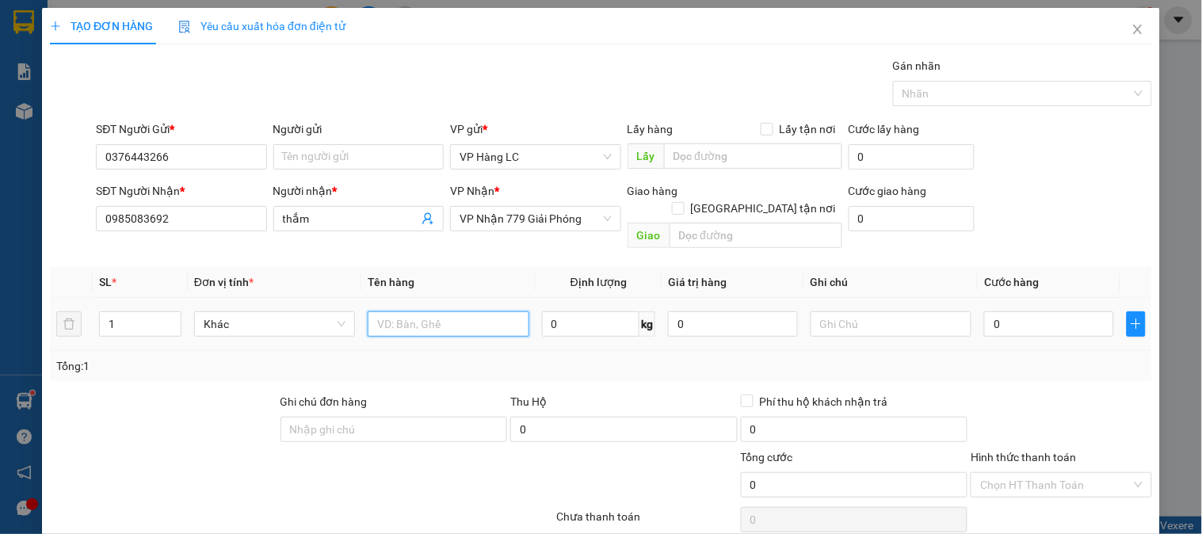
click at [432, 311] on input "text" at bounding box center [448, 323] width 161 height 25
type input "hộp hồng"
click at [1015, 311] on input "0" at bounding box center [1049, 323] width 130 height 25
type input "5"
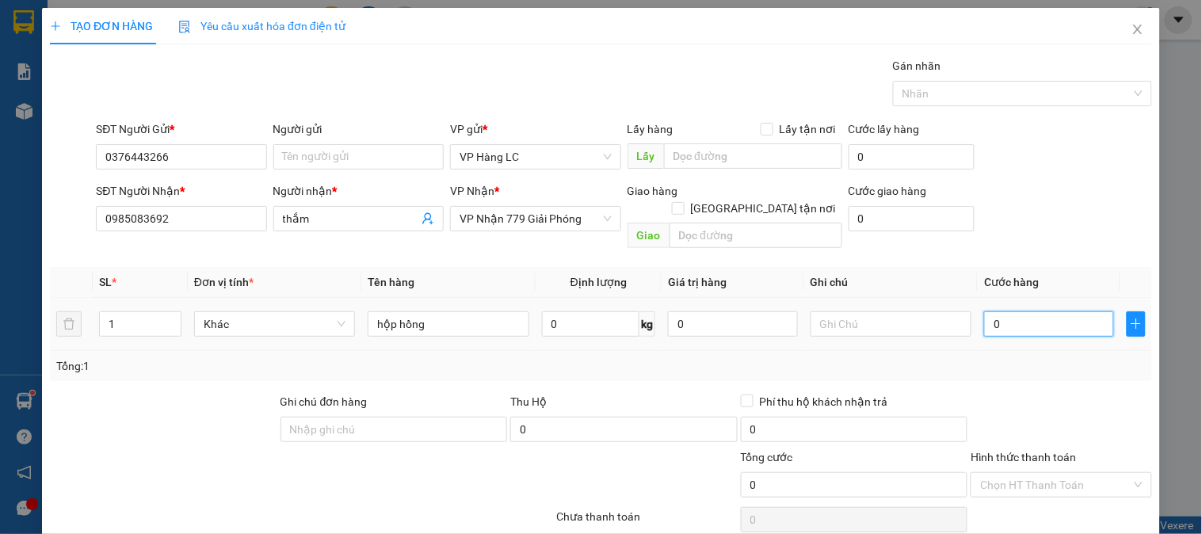
type input "5"
type input "50"
type input "500"
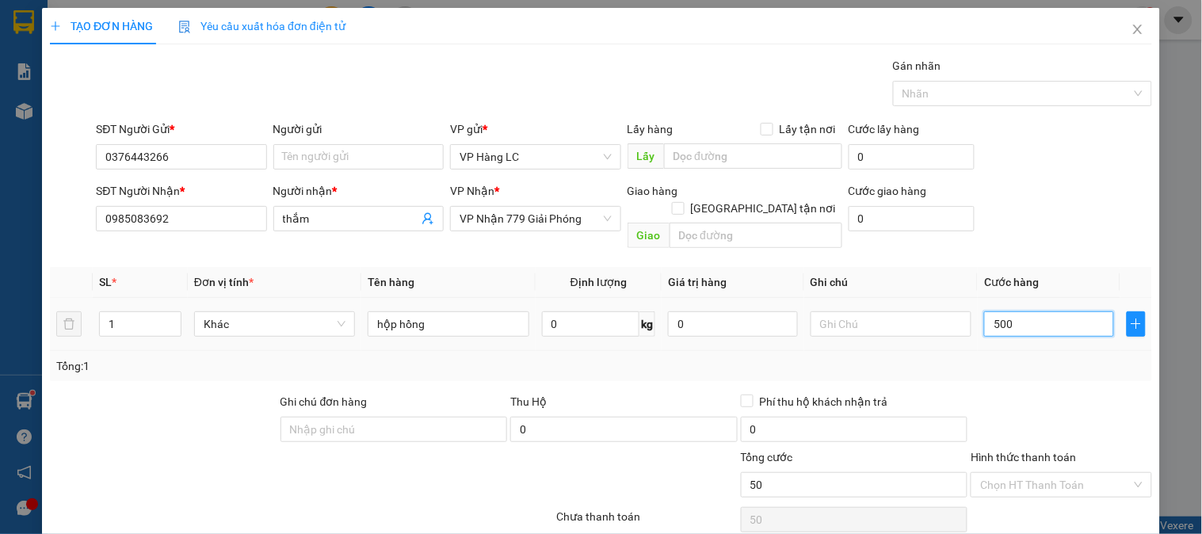
type input "500"
type input "5.000"
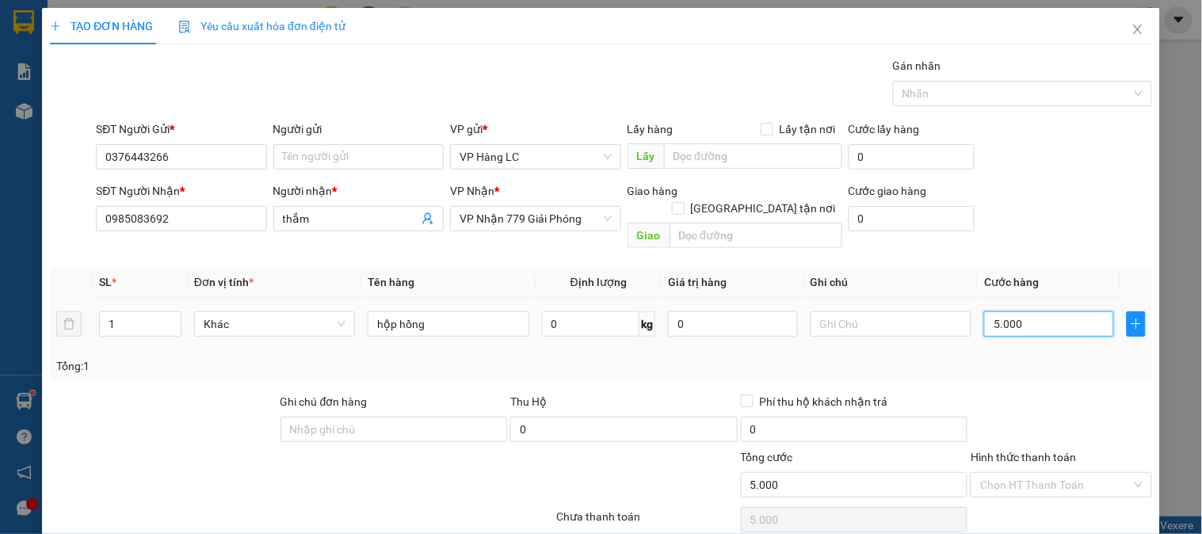
type input "50.000"
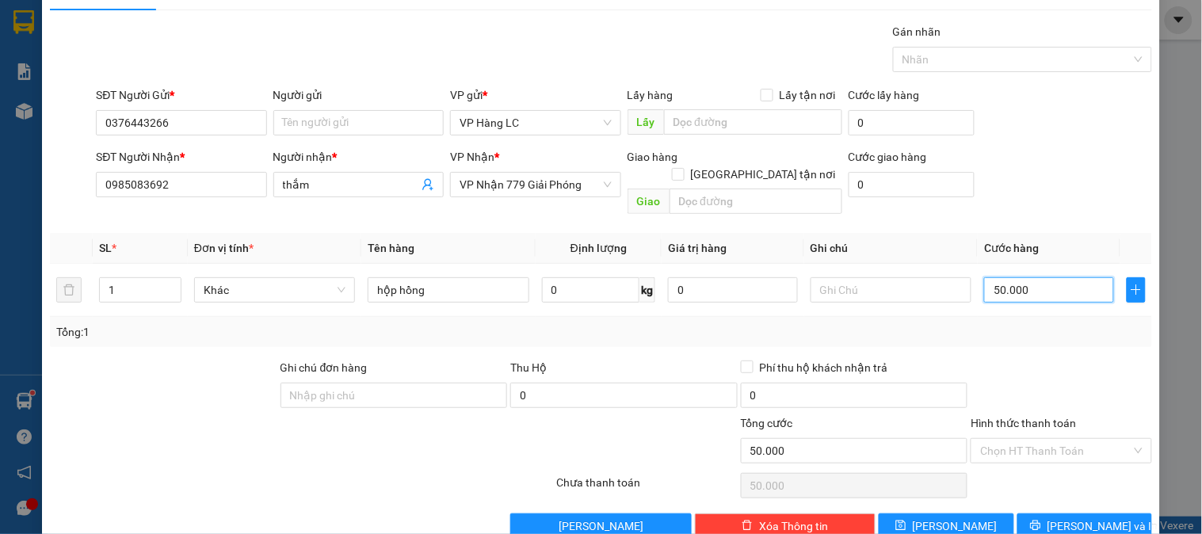
scroll to position [51, 0]
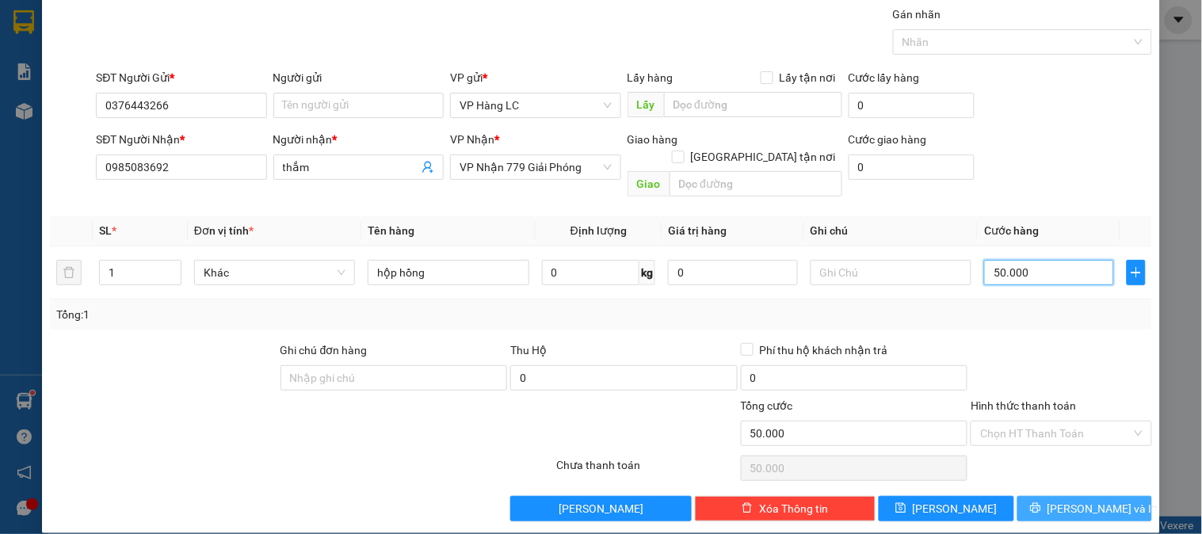
type input "50.000"
click at [1057, 496] on button "[PERSON_NAME] và In" at bounding box center [1084, 508] width 135 height 25
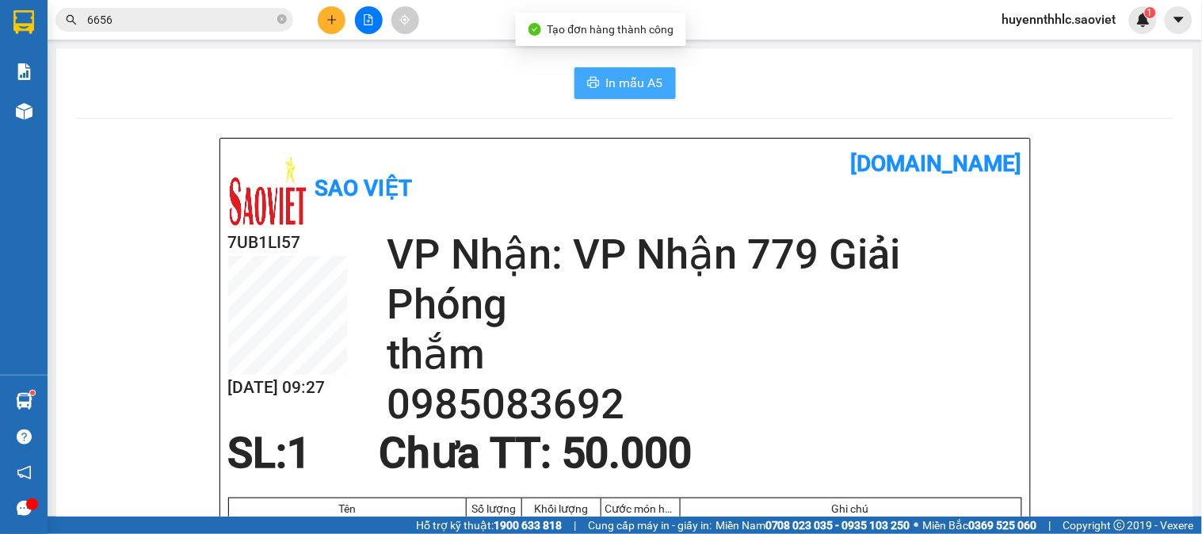
click at [646, 87] on span "In mẫu A5" at bounding box center [634, 83] width 57 height 20
click at [328, 19] on icon "plus" at bounding box center [331, 19] width 9 height 1
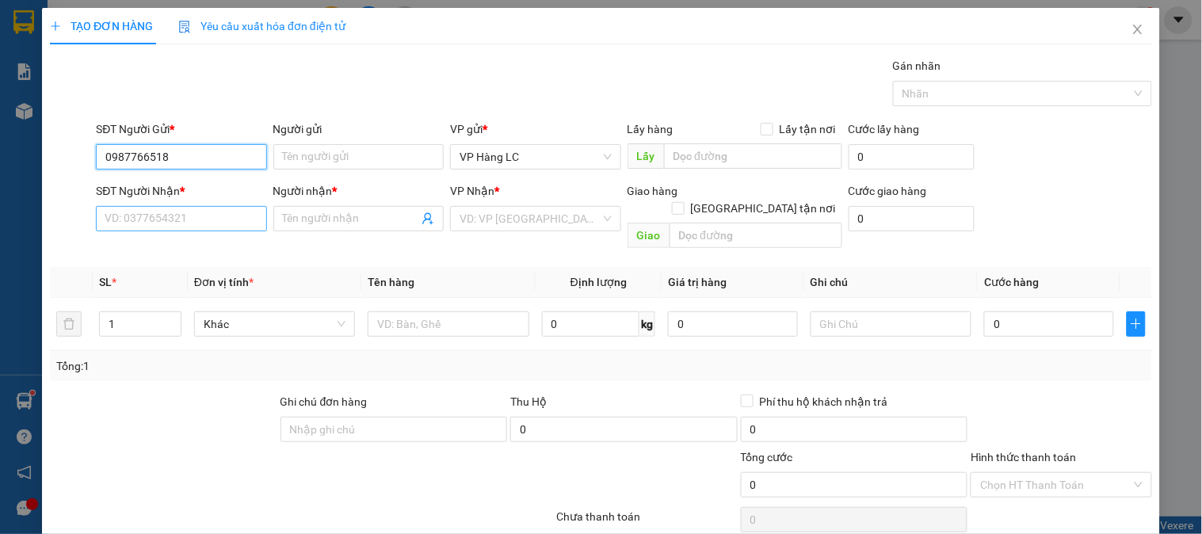
type input "0987766518"
click at [174, 223] on input "SĐT Người Nhận *" at bounding box center [181, 218] width 170 height 25
drag, startPoint x: 171, startPoint y: 160, endPoint x: 0, endPoint y: 152, distance: 171.3
click at [0, 154] on div "TẠO ĐƠN HÀNG Yêu cầu xuất hóa đơn điện tử Transit Pickup Surcharge Ids Transit …" at bounding box center [601, 267] width 1202 height 534
click at [154, 216] on input "SĐT Người Nhận *" at bounding box center [181, 218] width 170 height 25
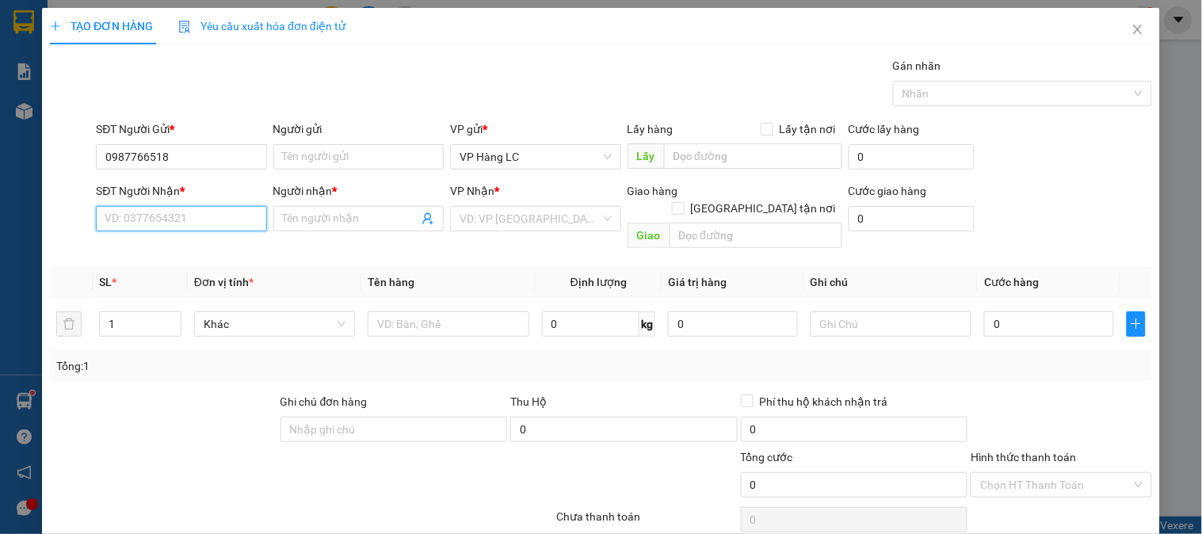
paste input "0987766518"
type input "0987766518"
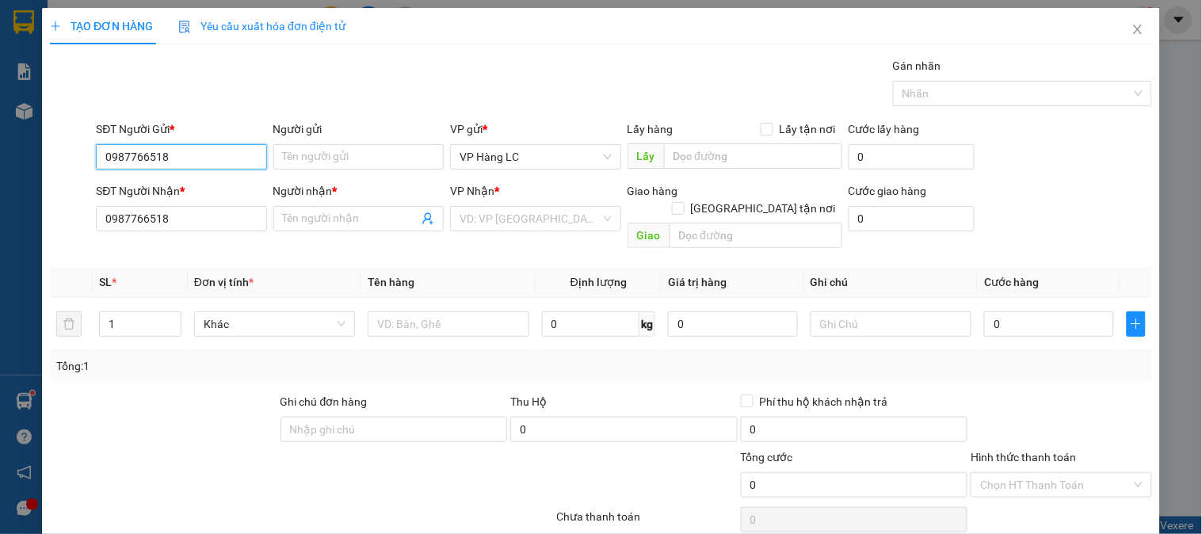
drag, startPoint x: 185, startPoint y: 146, endPoint x: 0, endPoint y: 162, distance: 186.0
click at [0, 162] on div "TẠO ĐƠN HÀNG Yêu cầu xuất hóa đơn điện tử Transit Pickup Surcharge Ids Transit …" at bounding box center [601, 267] width 1202 height 534
type input "0975495789"
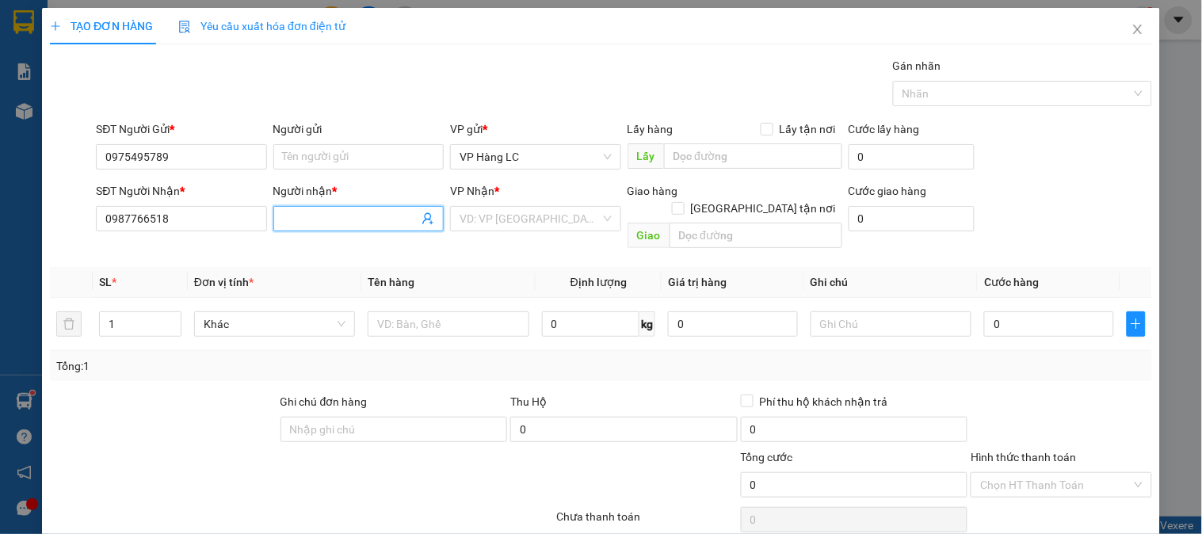
click at [349, 220] on input "Người nhận *" at bounding box center [350, 218] width 135 height 17
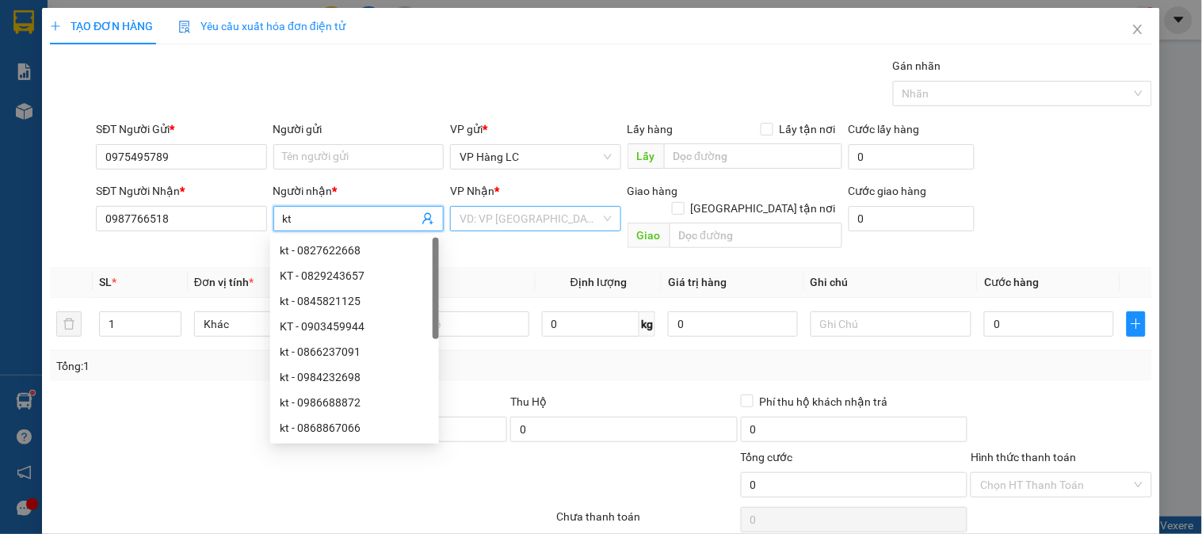
type input "kt"
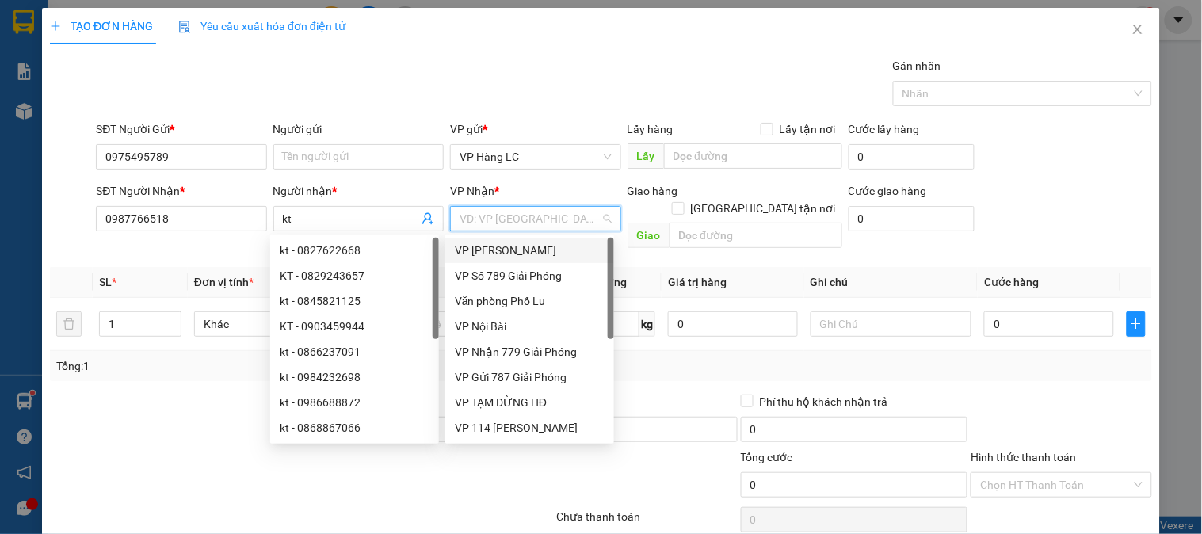
click at [481, 223] on input "search" at bounding box center [529, 219] width 140 height 24
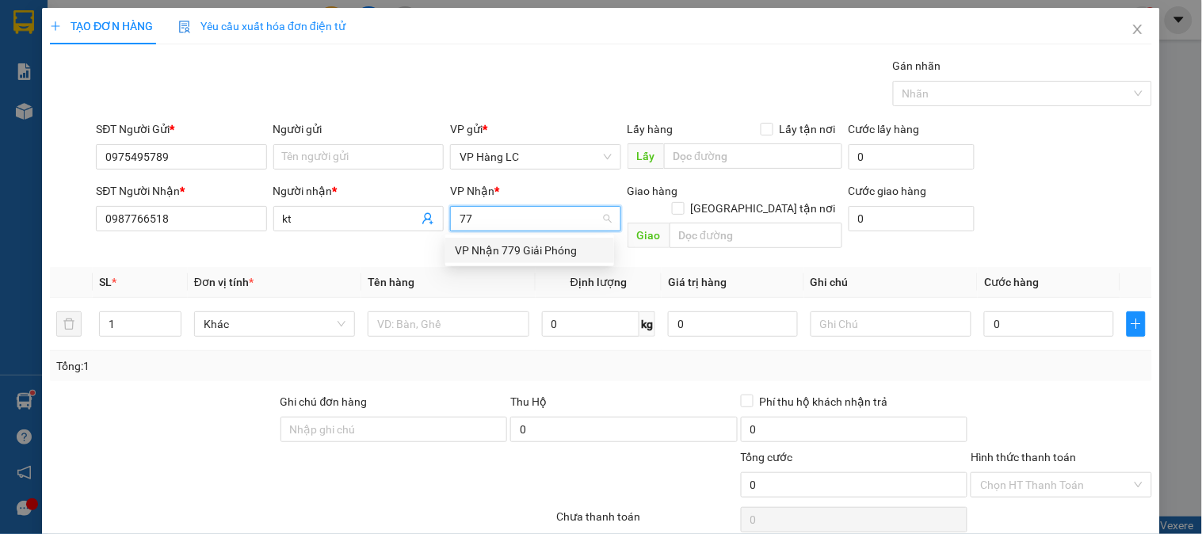
type input "779"
click at [494, 248] on div "VP Nhận 779 Giải Phóng" at bounding box center [530, 250] width 150 height 17
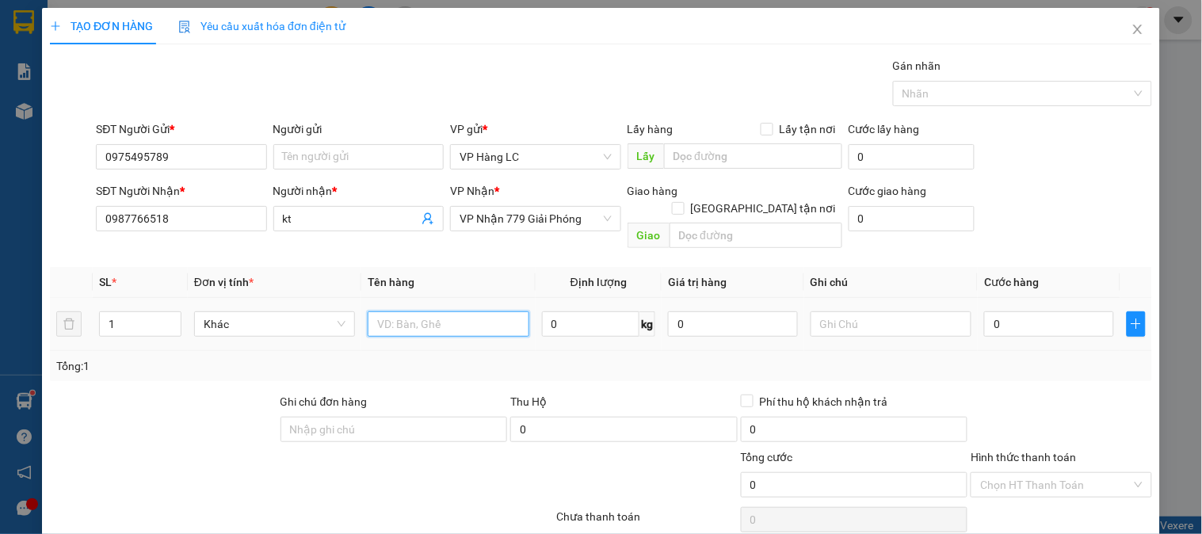
click at [460, 311] on input "text" at bounding box center [448, 323] width 161 height 25
type input "hộp phụ tùng"
click at [930, 311] on input "text" at bounding box center [890, 323] width 161 height 25
type input "m"
type input "nhẹ tay"
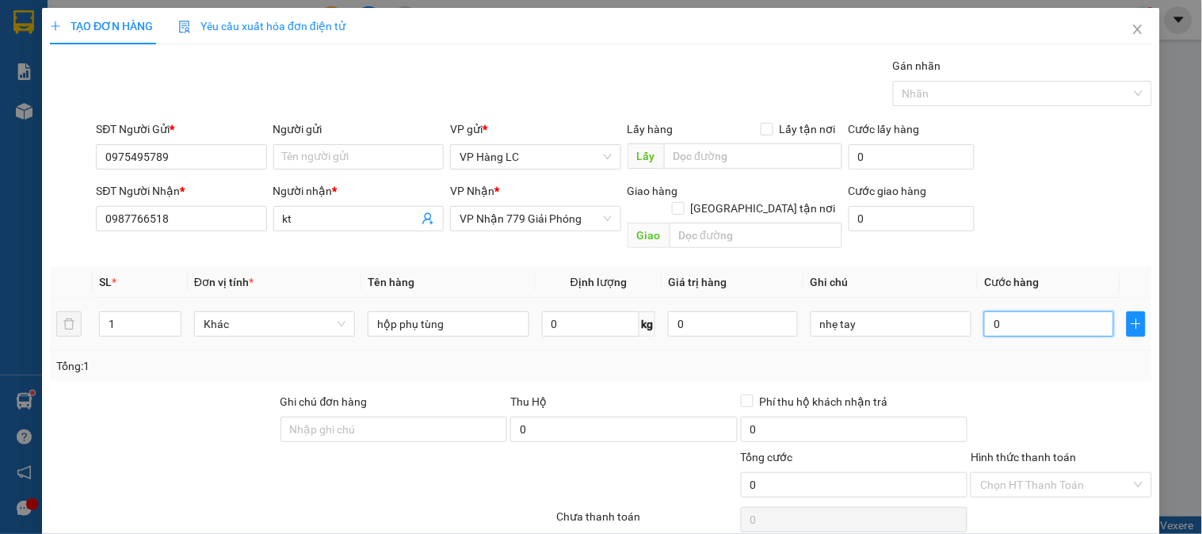
click at [1058, 311] on input "0" at bounding box center [1049, 323] width 130 height 25
type input "4"
type input "40"
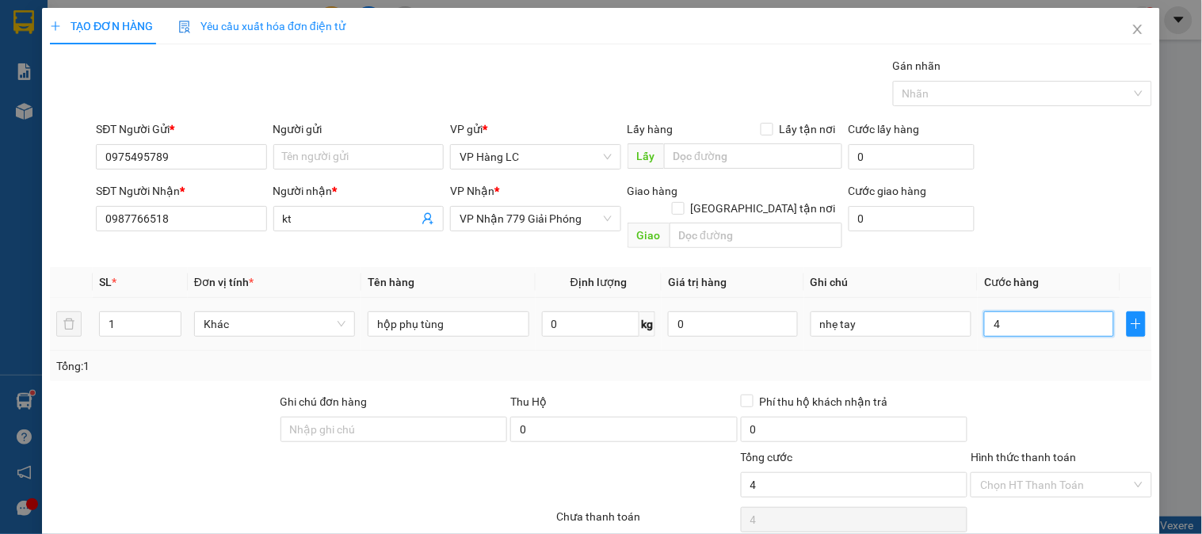
type input "40"
type input "400"
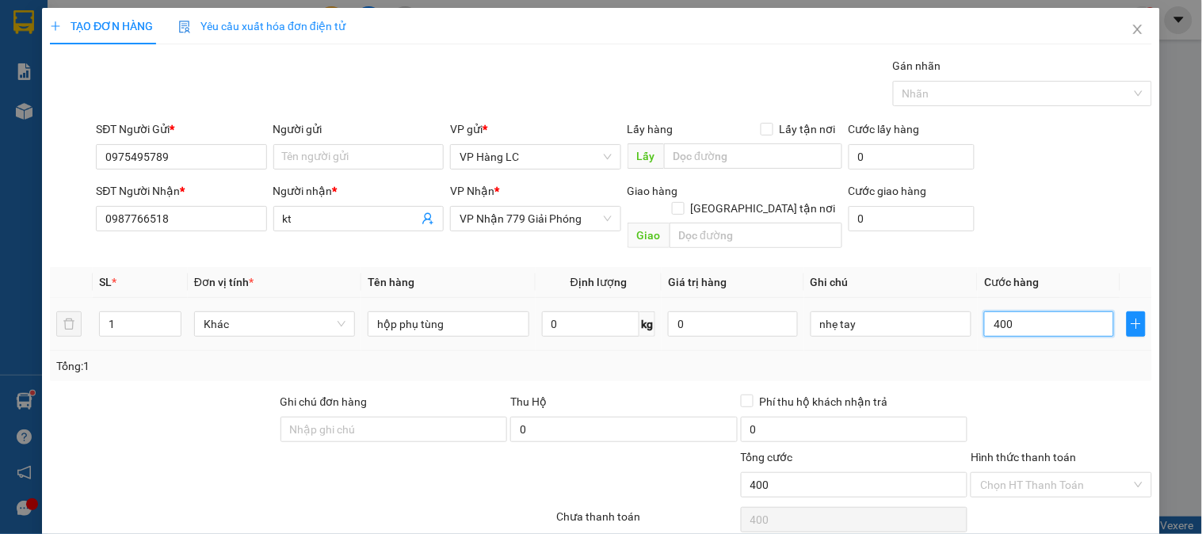
type input "4.000"
type input "40.000"
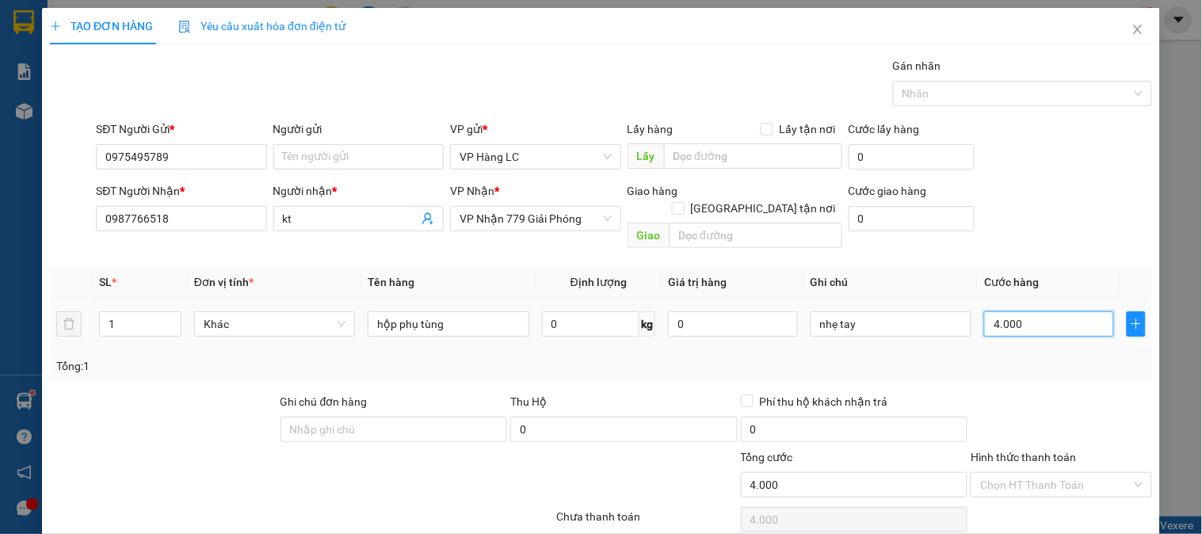
type input "40.000"
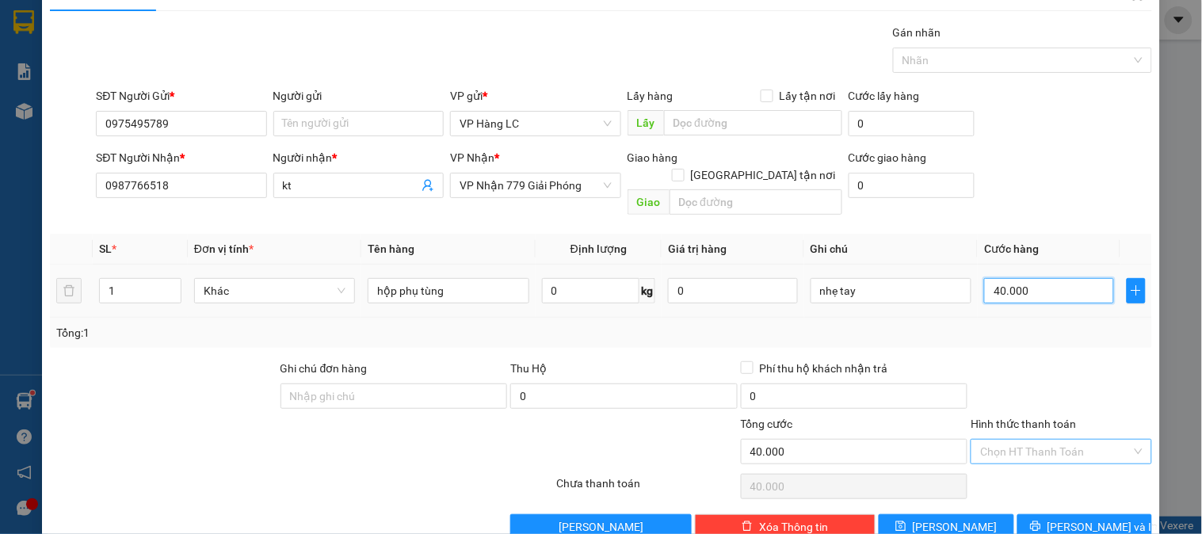
scroll to position [51, 0]
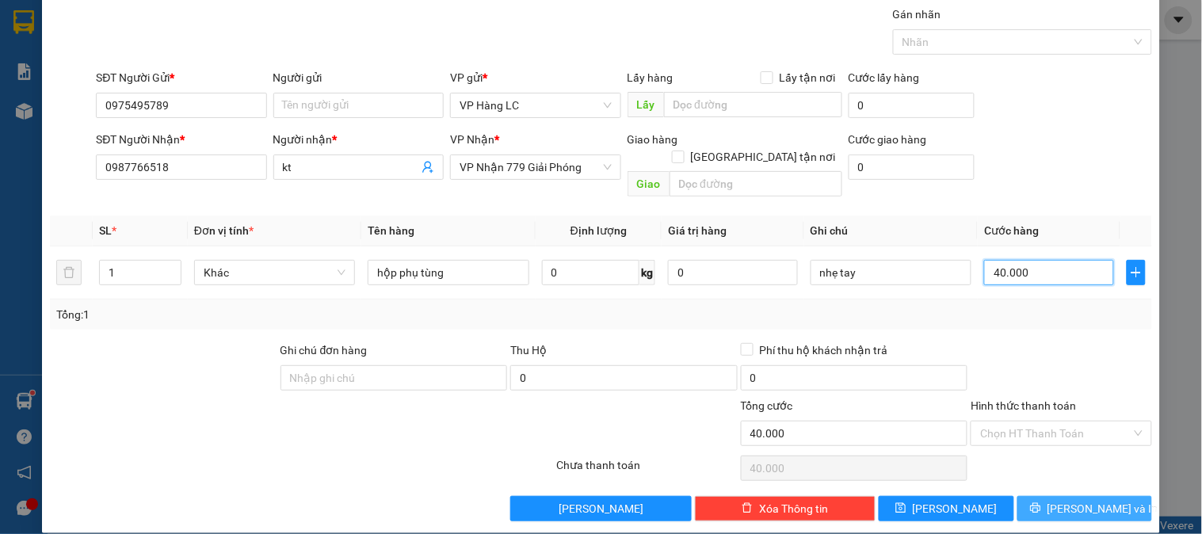
type input "40.000"
click at [1096, 500] on span "[PERSON_NAME] và In" at bounding box center [1102, 508] width 111 height 17
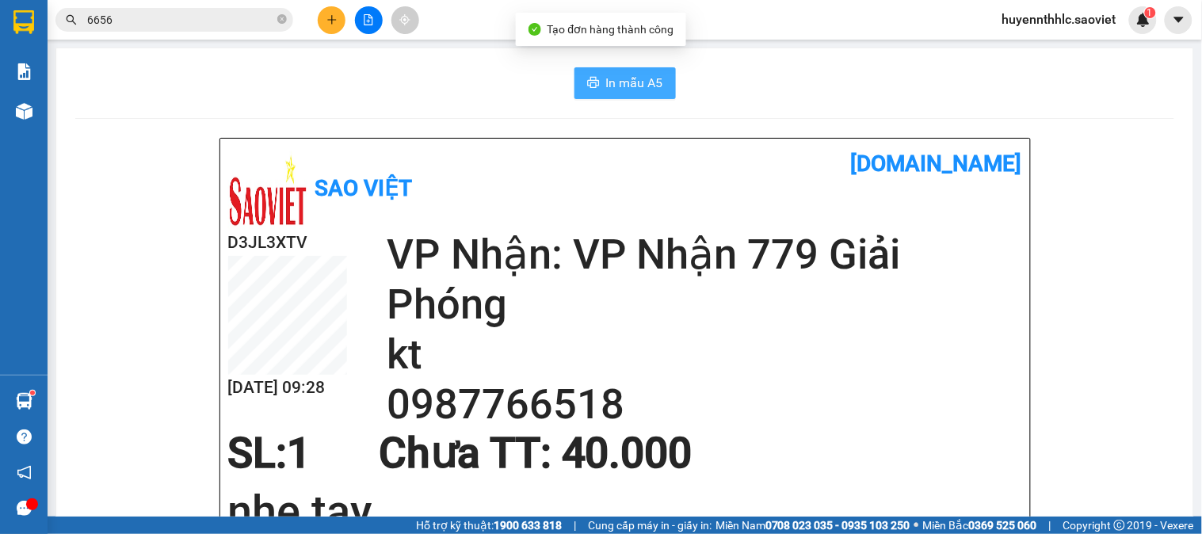
click at [639, 79] on span "In mẫu A5" at bounding box center [634, 83] width 57 height 20
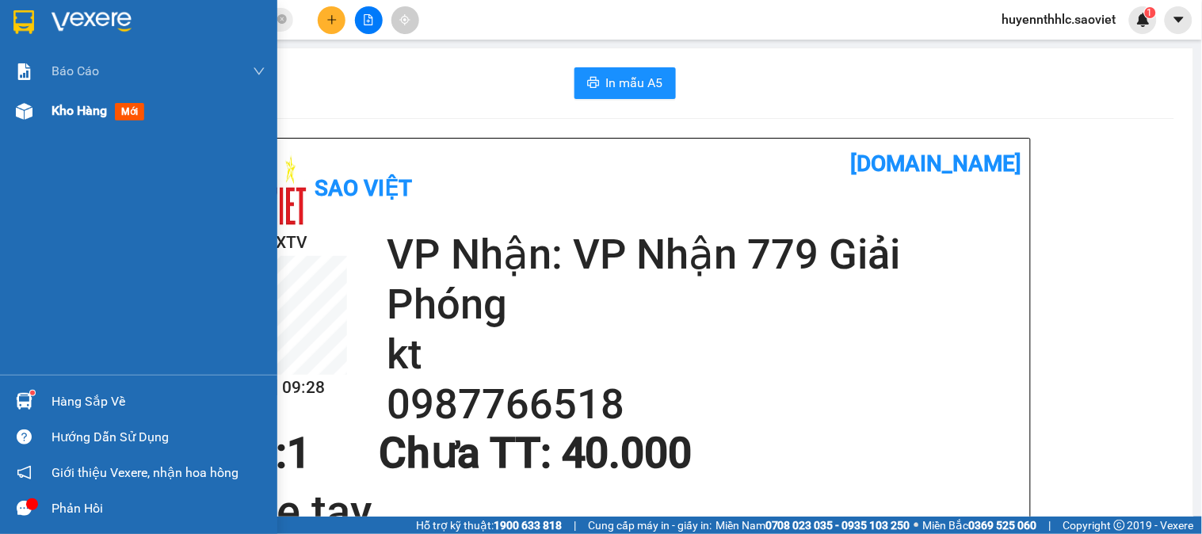
click at [67, 101] on div "Kho hàng mới" at bounding box center [100, 111] width 99 height 20
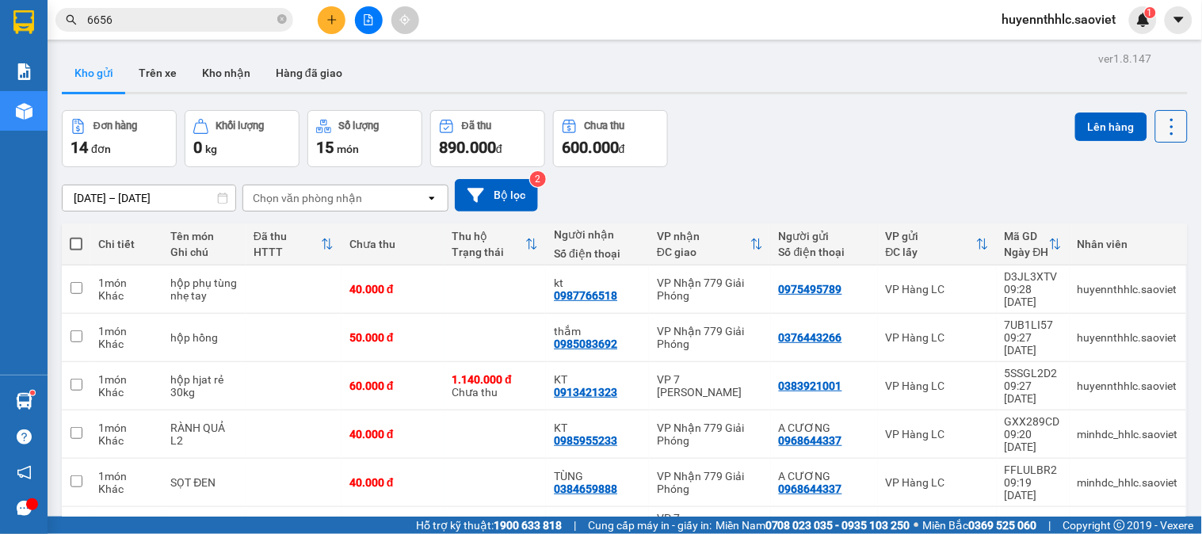
click at [1163, 132] on icon at bounding box center [1171, 127] width 22 height 22
click at [1157, 223] on div "Làm mới" at bounding box center [1128, 227] width 93 height 16
click at [0, 0] on div "Đang tải dữ liệu" at bounding box center [0, 0] width 0 height 0
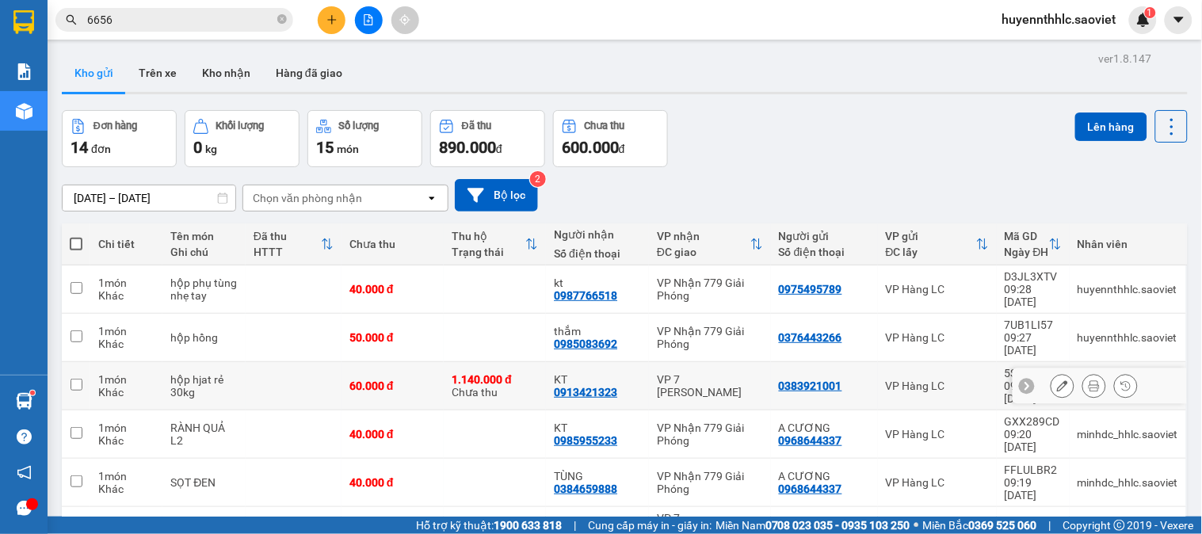
click at [532, 373] on div "1.140.000 đ" at bounding box center [495, 379] width 86 height 13
checkbox input "true"
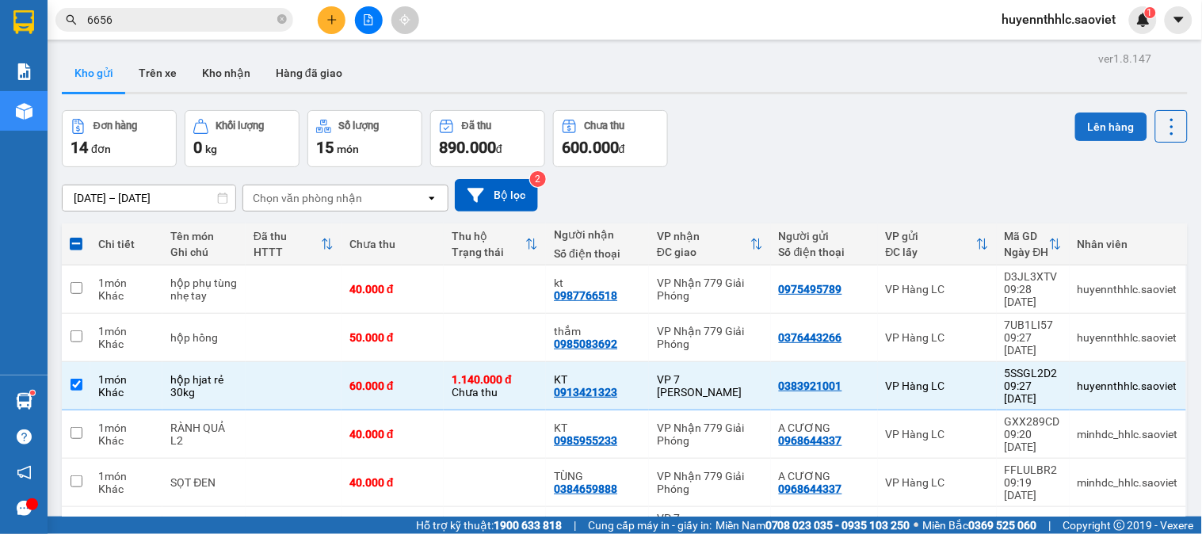
click at [1098, 128] on button "Lên hàng" at bounding box center [1111, 126] width 72 height 29
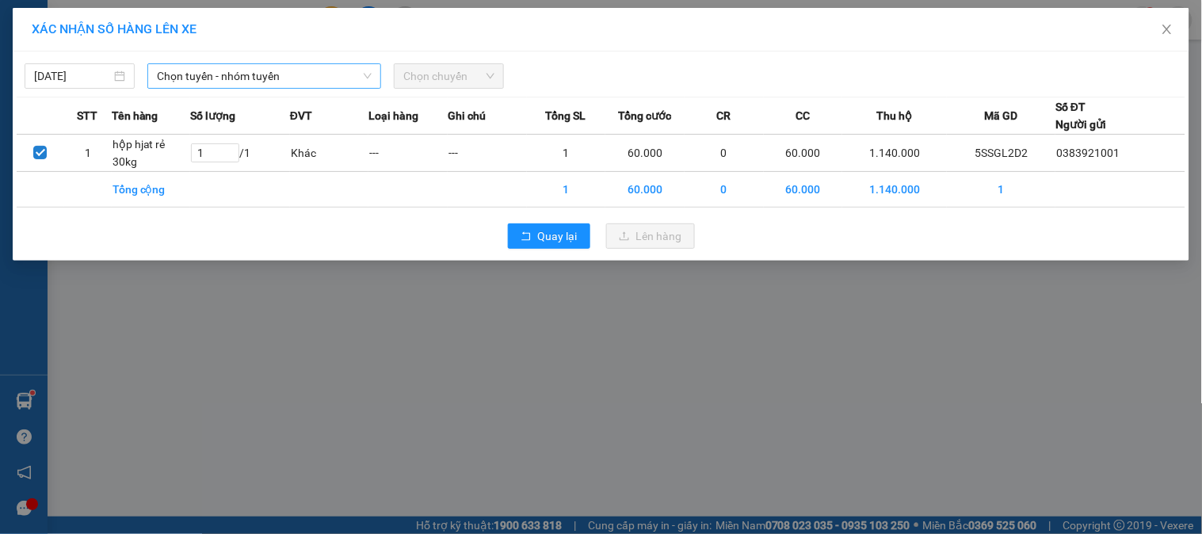
drag, startPoint x: 273, startPoint y: 74, endPoint x: 307, endPoint y: 74, distance: 33.3
click at [279, 74] on span "Chọn tuyến - nhóm tuyến" at bounding box center [264, 76] width 215 height 24
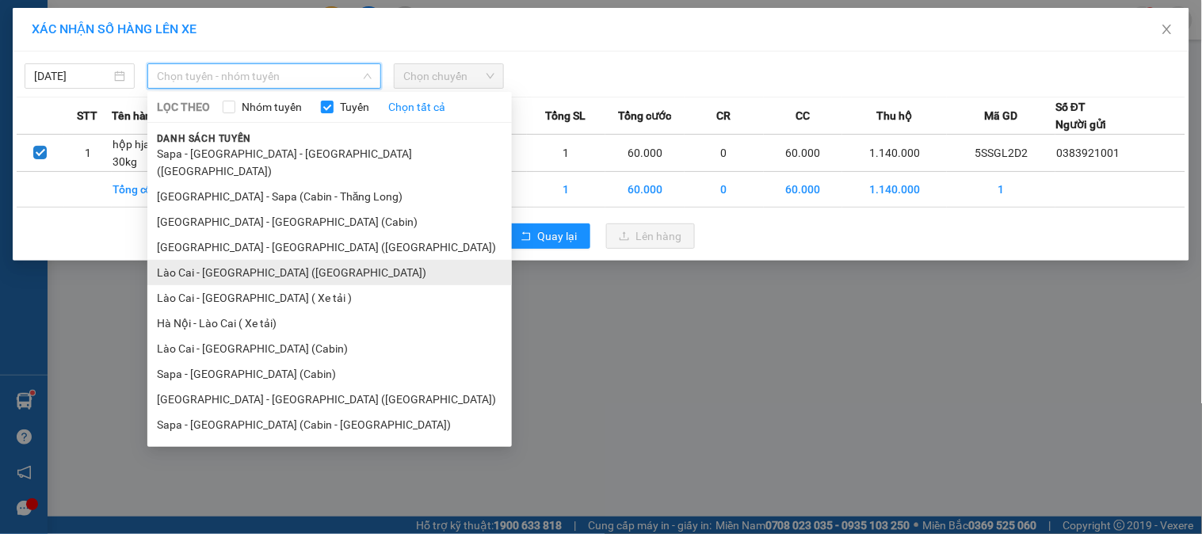
scroll to position [10, 0]
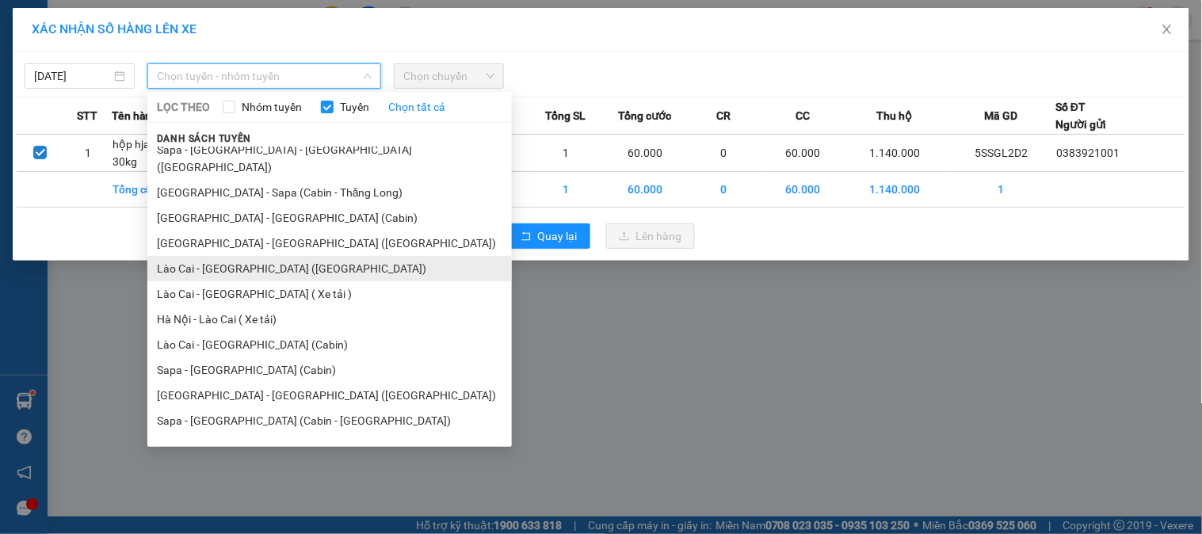
click at [259, 256] on li "Lào Cai - [GEOGRAPHIC_DATA] ([GEOGRAPHIC_DATA])" at bounding box center [329, 268] width 364 height 25
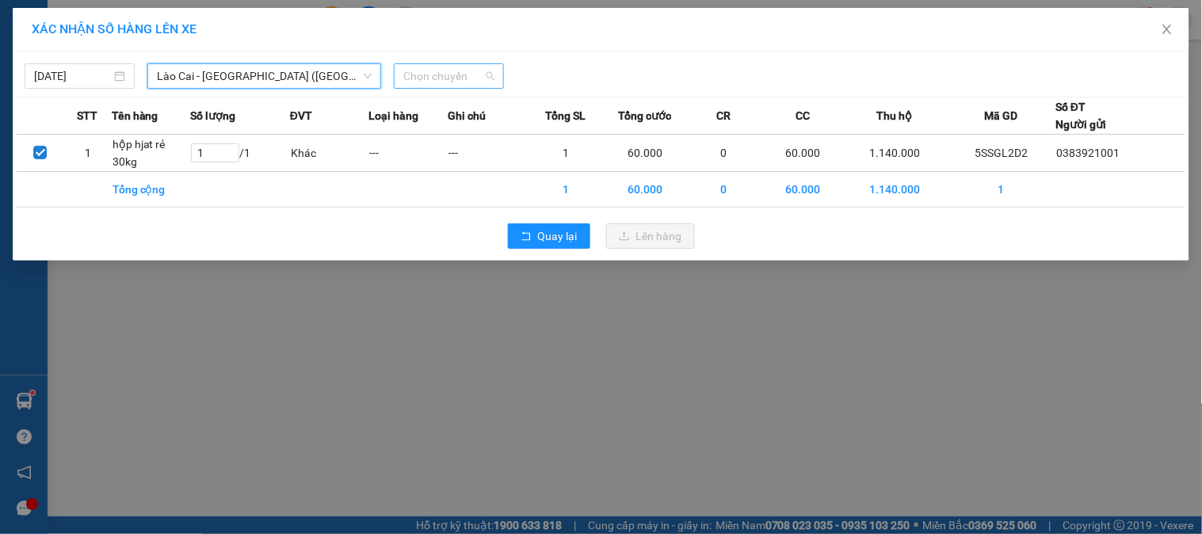
click at [432, 81] on span "Chọn chuyến" at bounding box center [448, 76] width 91 height 24
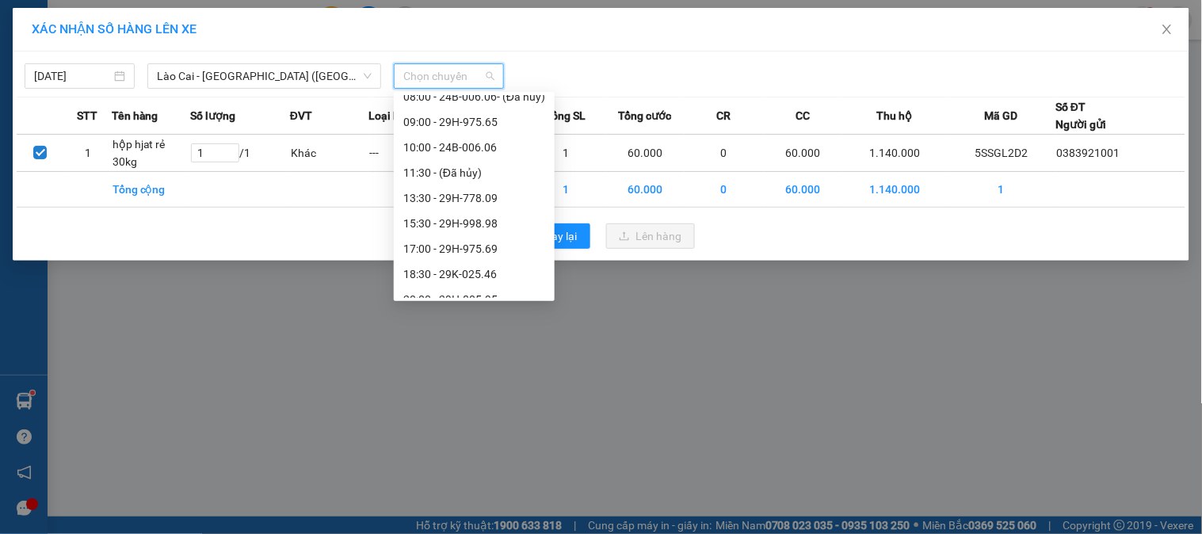
scroll to position [176, 0]
click at [480, 135] on div "10:00 - 24B-006.06" at bounding box center [474, 134] width 142 height 17
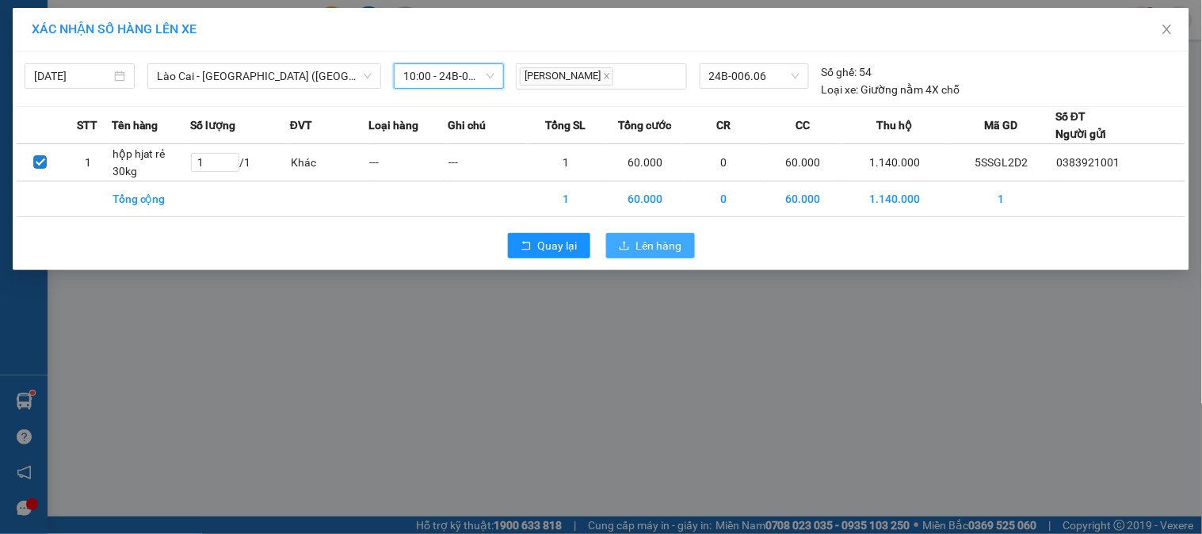
click at [664, 246] on span "Lên hàng" at bounding box center [659, 245] width 46 height 17
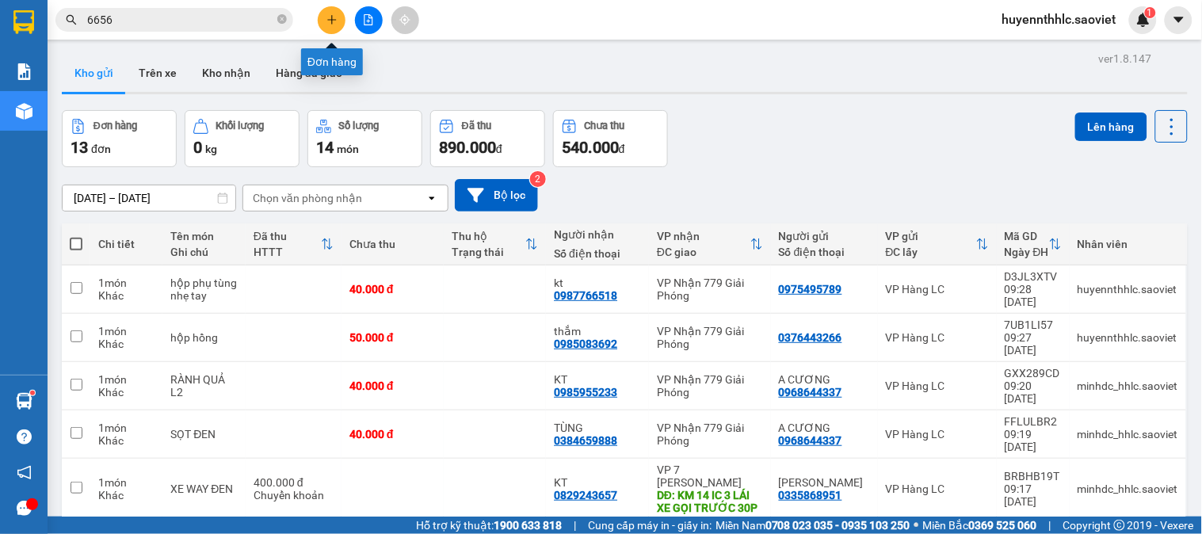
click at [333, 24] on icon "plus" at bounding box center [331, 19] width 11 height 11
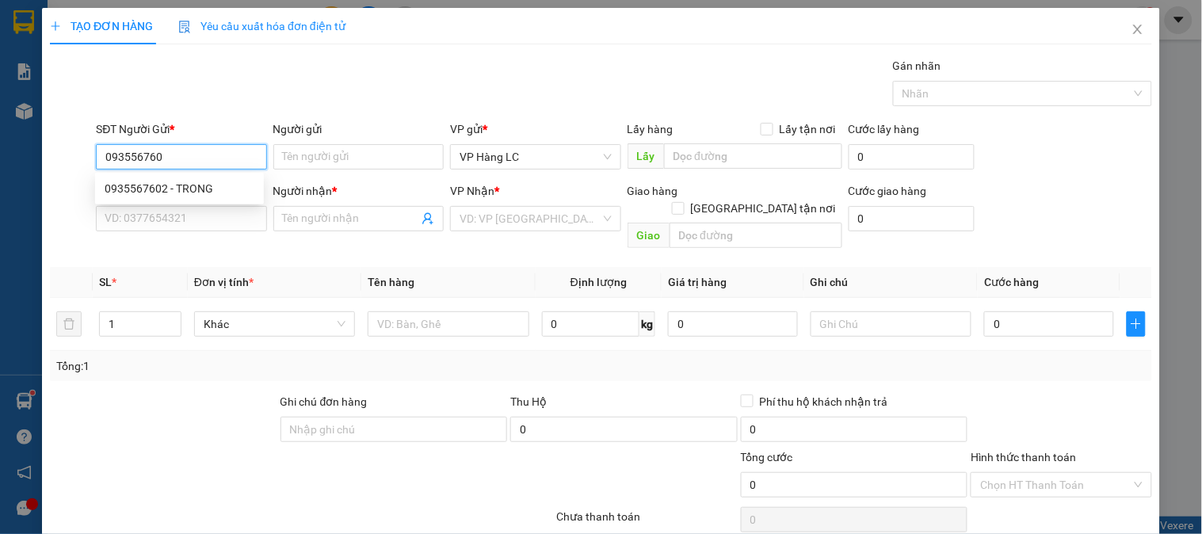
type input "0935567602"
click at [165, 183] on div "0935567602 - TRONG" at bounding box center [180, 188] width 150 height 17
type input "TRONG"
type input "0963014187"
type input "KIỀU LOAN"
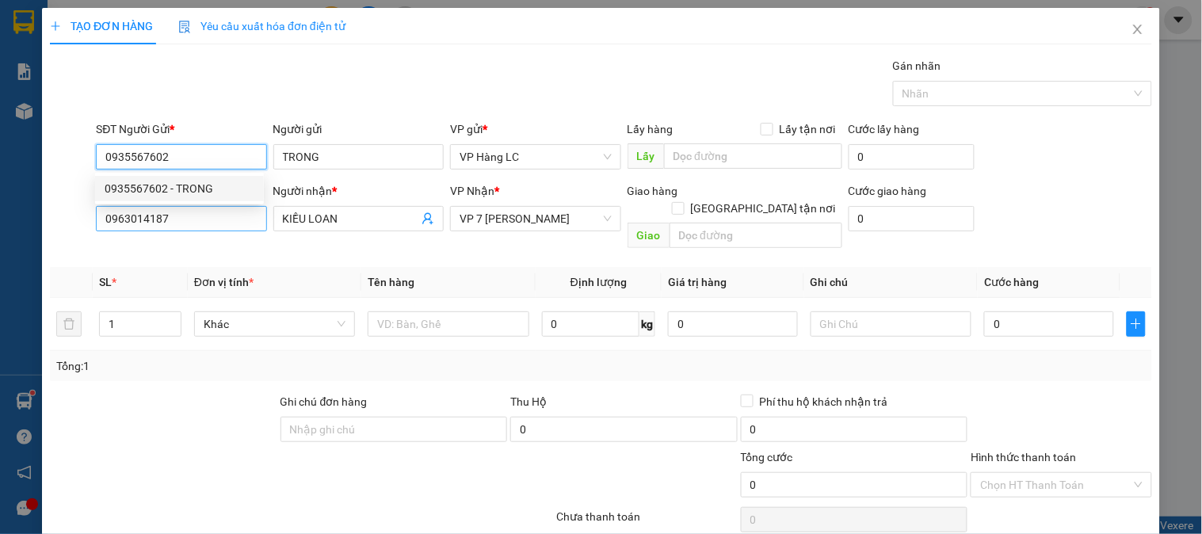
type input "0935567602"
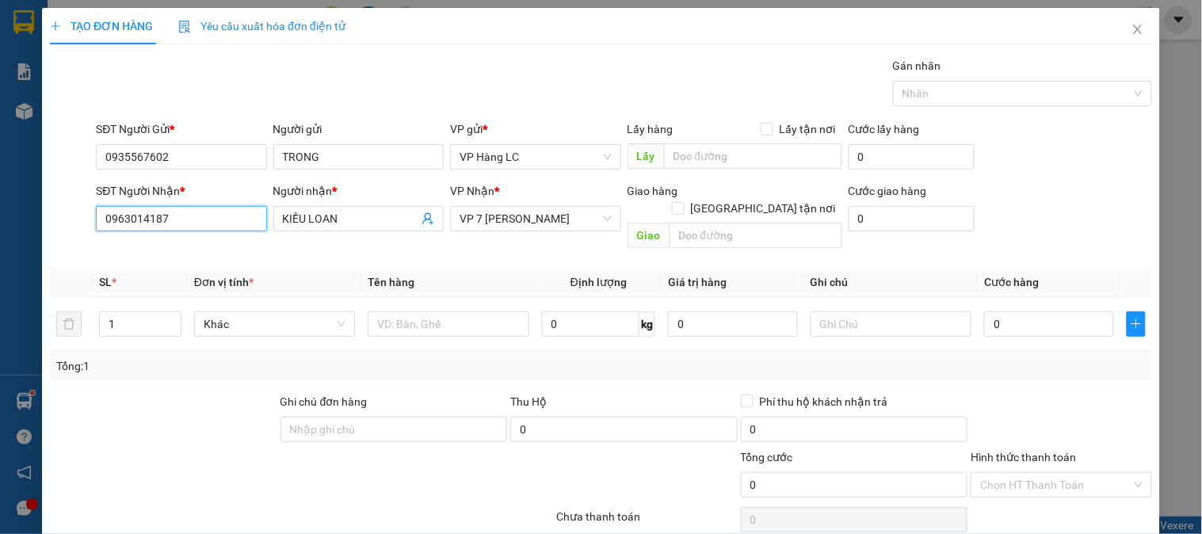
drag, startPoint x: 194, startPoint y: 219, endPoint x: 0, endPoint y: 248, distance: 196.2
click at [0, 248] on div "TẠO ĐƠN HÀNG Yêu cầu xuất hóa đơn điện tử Transit Pickup Surcharge Ids Transit …" at bounding box center [601, 267] width 1202 height 534
click at [193, 242] on div "0963014187 - [PERSON_NAME]" at bounding box center [183, 250] width 156 height 17
type input "0963014187"
click at [196, 270] on div "0963014187 - [PERSON_NAME]" at bounding box center [186, 275] width 162 height 17
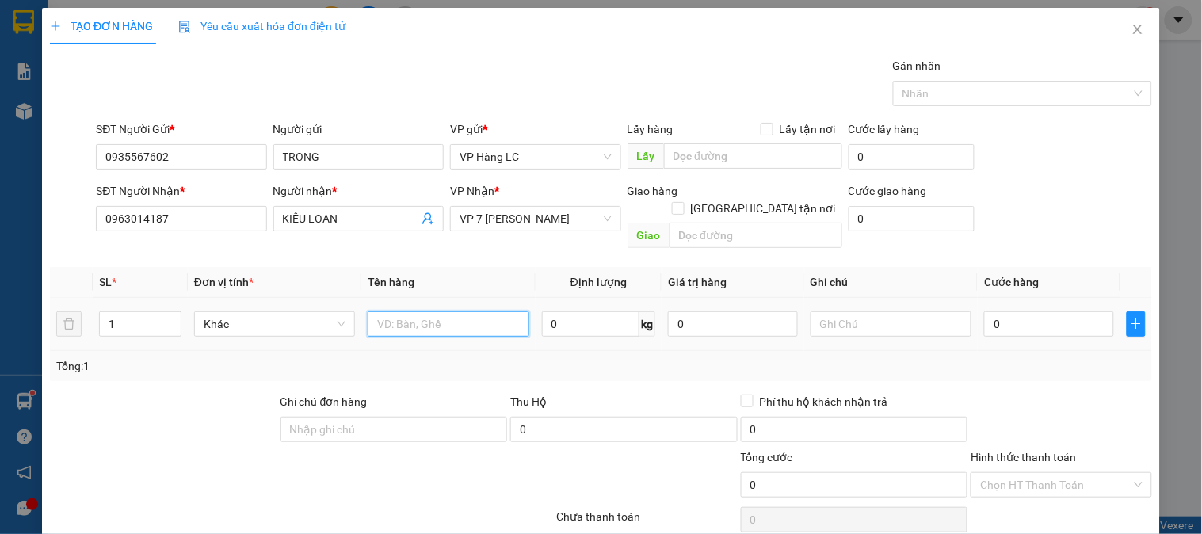
click at [469, 311] on input "text" at bounding box center [448, 323] width 161 height 25
type input "tải xanh"
click at [996, 311] on input "0" at bounding box center [1049, 323] width 130 height 25
type input "6"
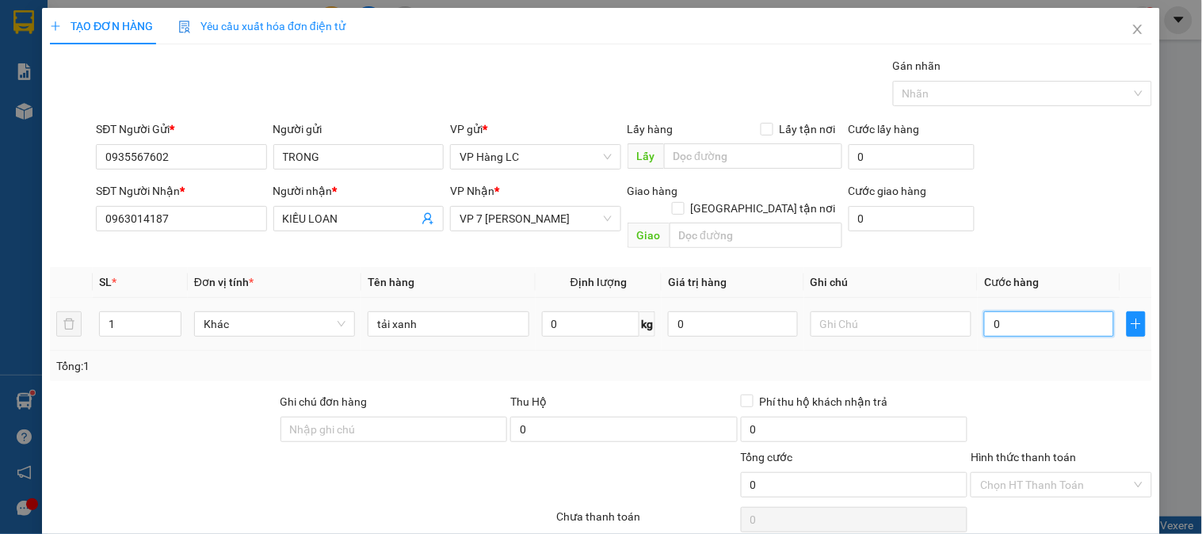
type input "6"
type input "60"
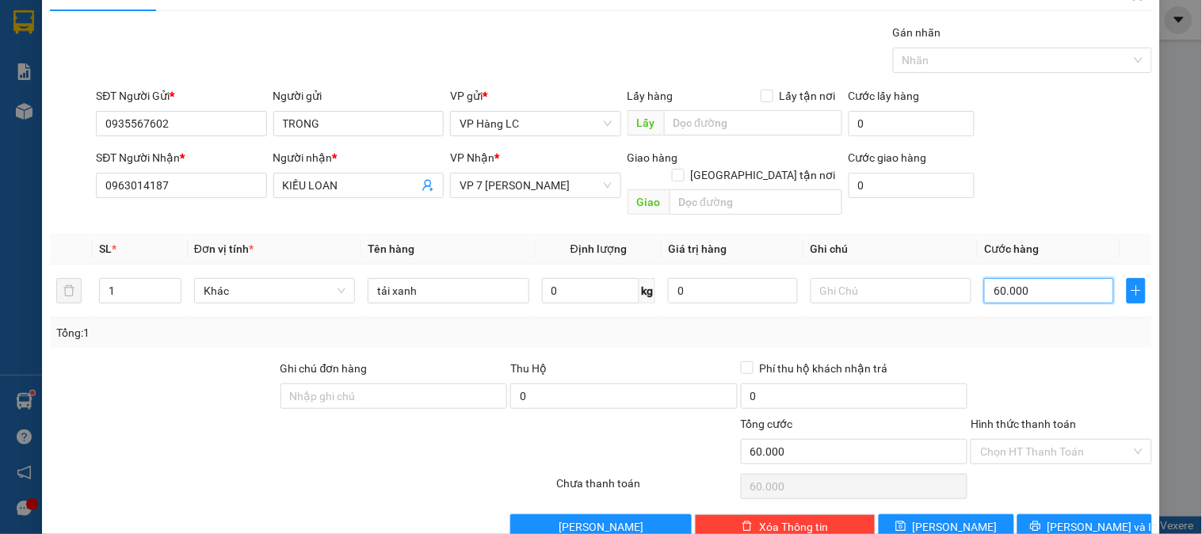
scroll to position [51, 0]
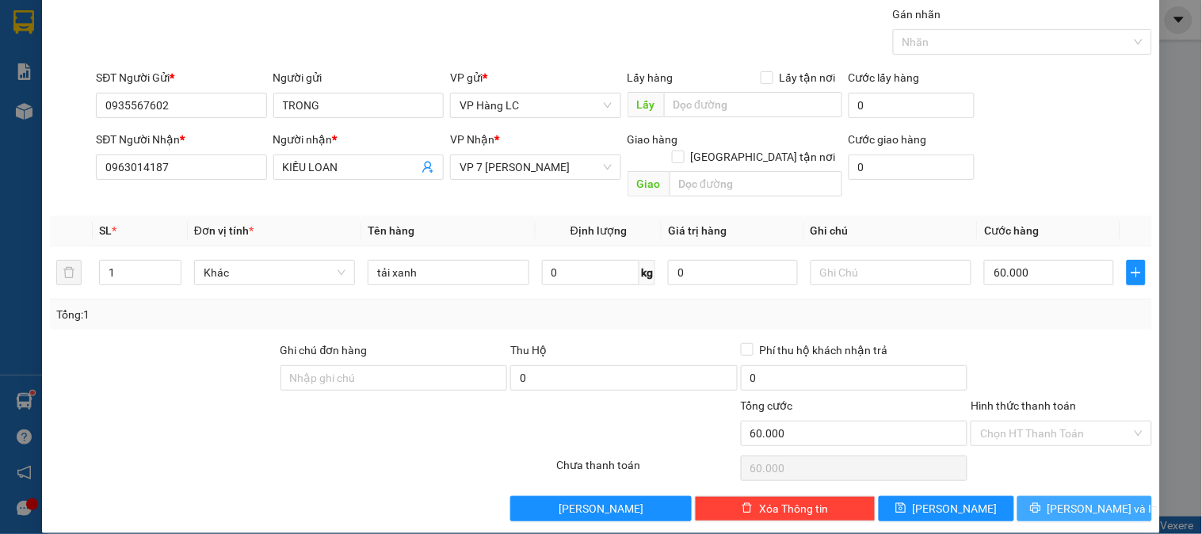
drag, startPoint x: 1088, startPoint y: 491, endPoint x: 1098, endPoint y: 479, distance: 15.7
click at [1088, 500] on span "[PERSON_NAME] và In" at bounding box center [1102, 508] width 111 height 17
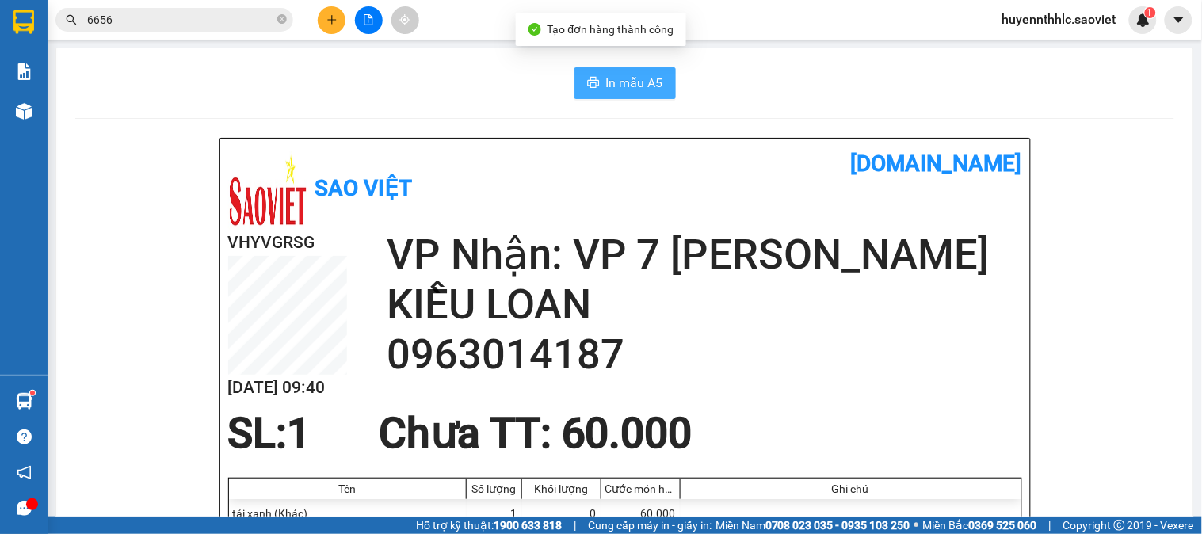
click at [634, 85] on span "In mẫu A5" at bounding box center [634, 83] width 57 height 20
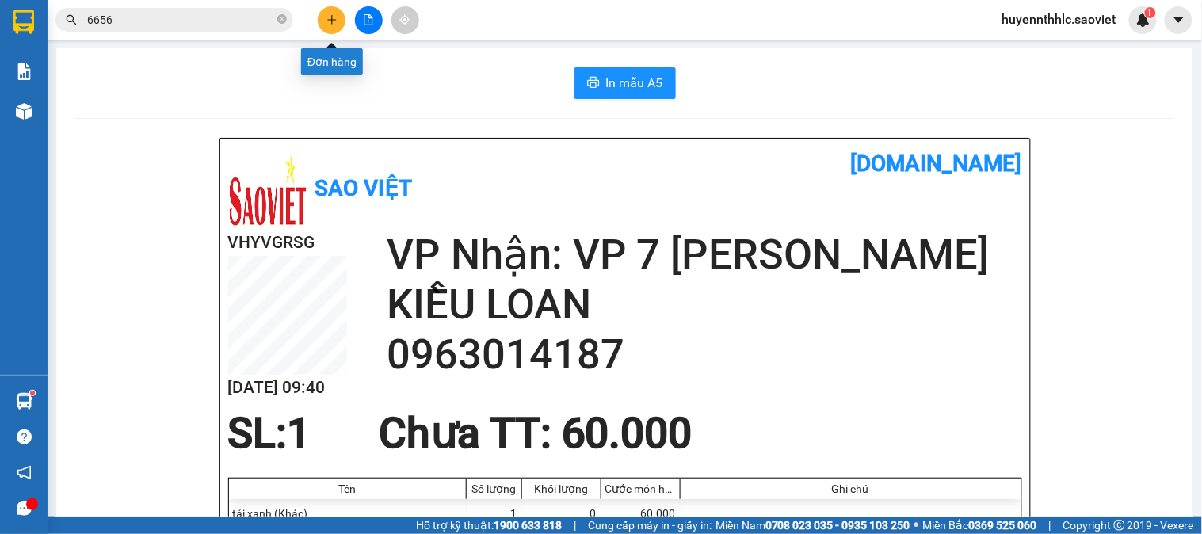
click at [325, 14] on button at bounding box center [332, 20] width 28 height 28
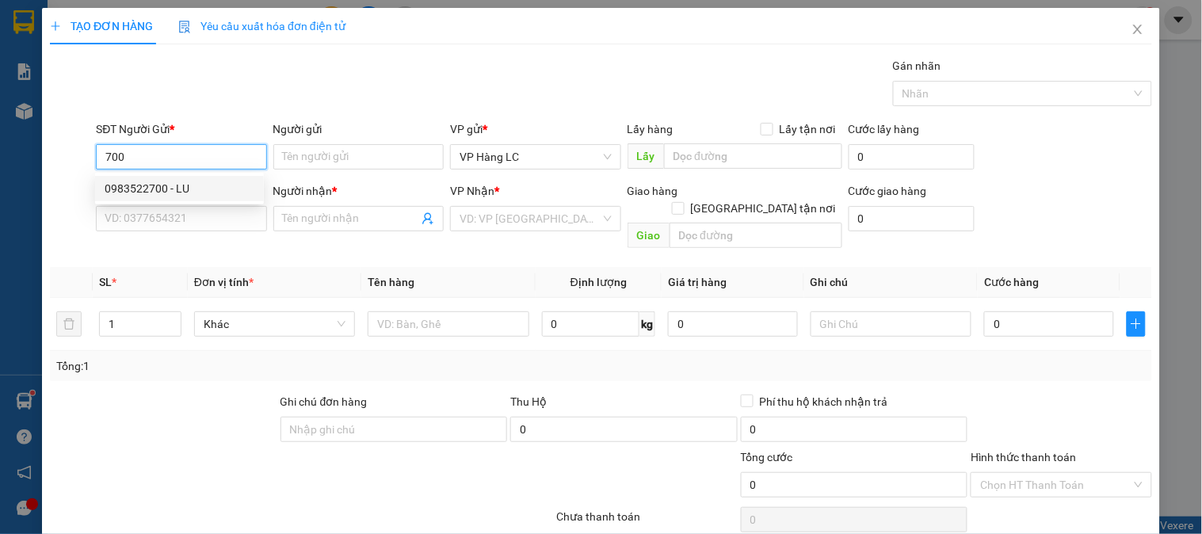
drag, startPoint x: 182, startPoint y: 183, endPoint x: 177, endPoint y: 196, distance: 13.8
click at [180, 185] on div "0983522700 - LU" at bounding box center [180, 188] width 150 height 17
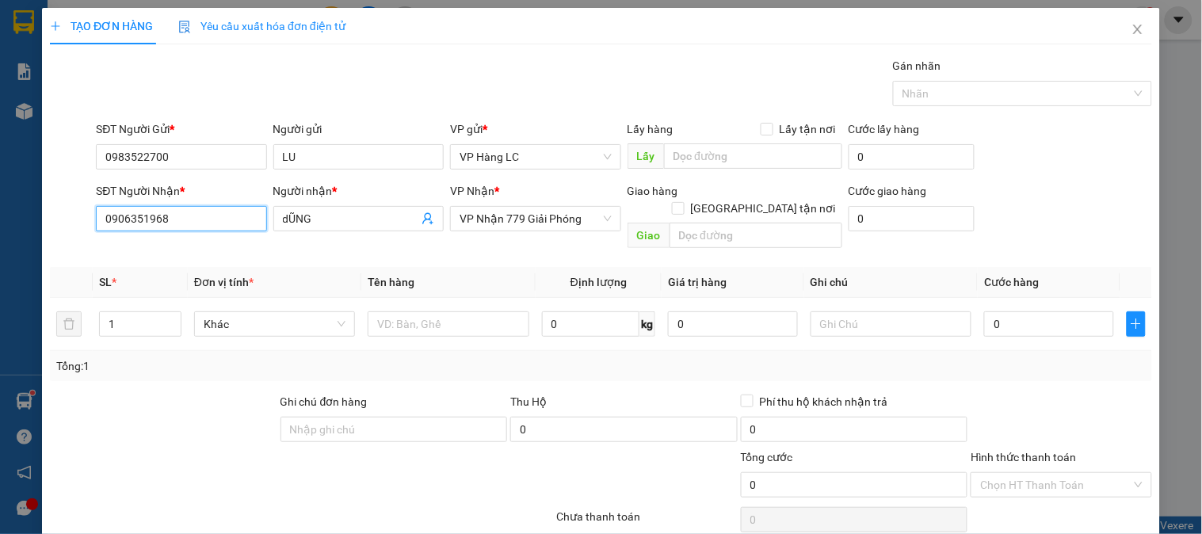
drag, startPoint x: 183, startPoint y: 219, endPoint x: 40, endPoint y: 239, distance: 144.7
click at [40, 239] on div "TẠO ĐƠN HÀNG Yêu cầu xuất hóa đơn điện tử Transit Pickup Surcharge Ids Transit …" at bounding box center [601, 267] width 1202 height 534
click at [1131, 25] on icon "close" at bounding box center [1137, 29] width 13 height 13
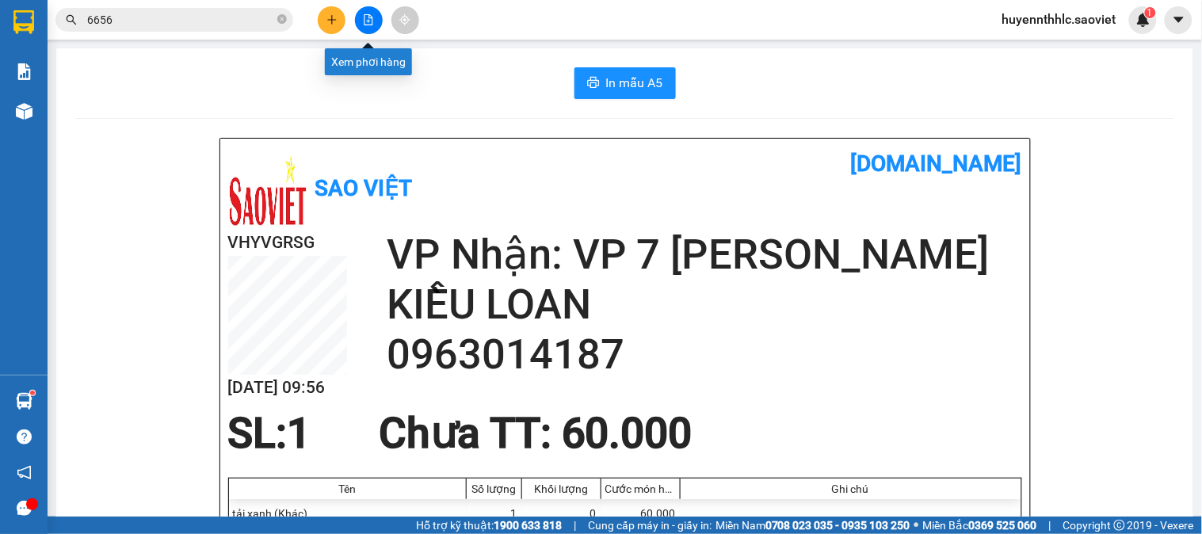
click at [368, 26] on button at bounding box center [369, 20] width 28 height 28
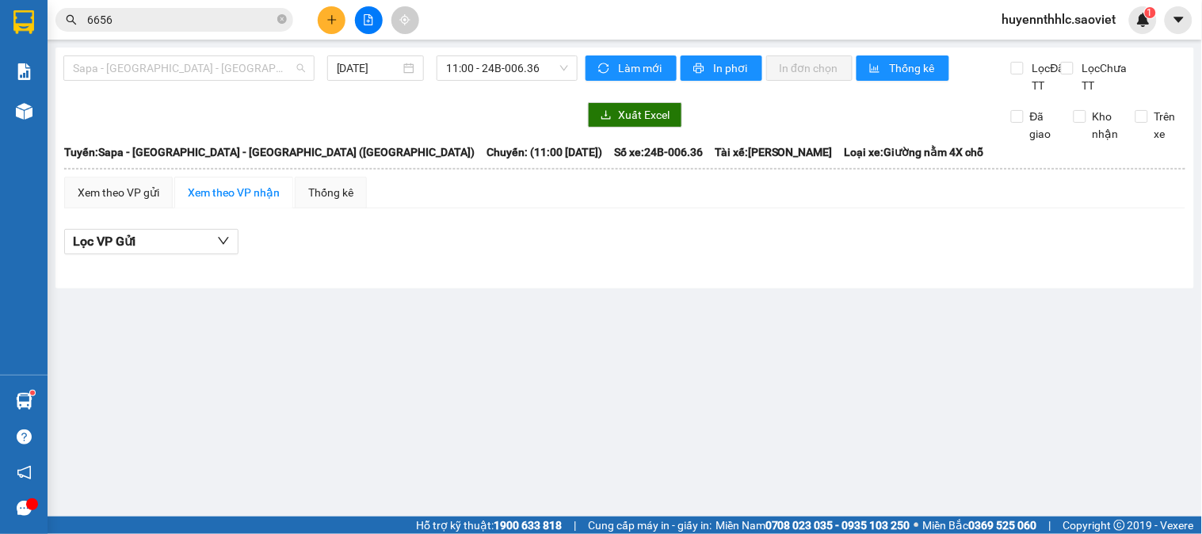
drag, startPoint x: 264, startPoint y: 69, endPoint x: 269, endPoint y: 50, distance: 19.8
click at [269, 59] on span "Sapa - [GEOGRAPHIC_DATA] - [GEOGRAPHIC_DATA] ([GEOGRAPHIC_DATA])" at bounding box center [189, 68] width 232 height 24
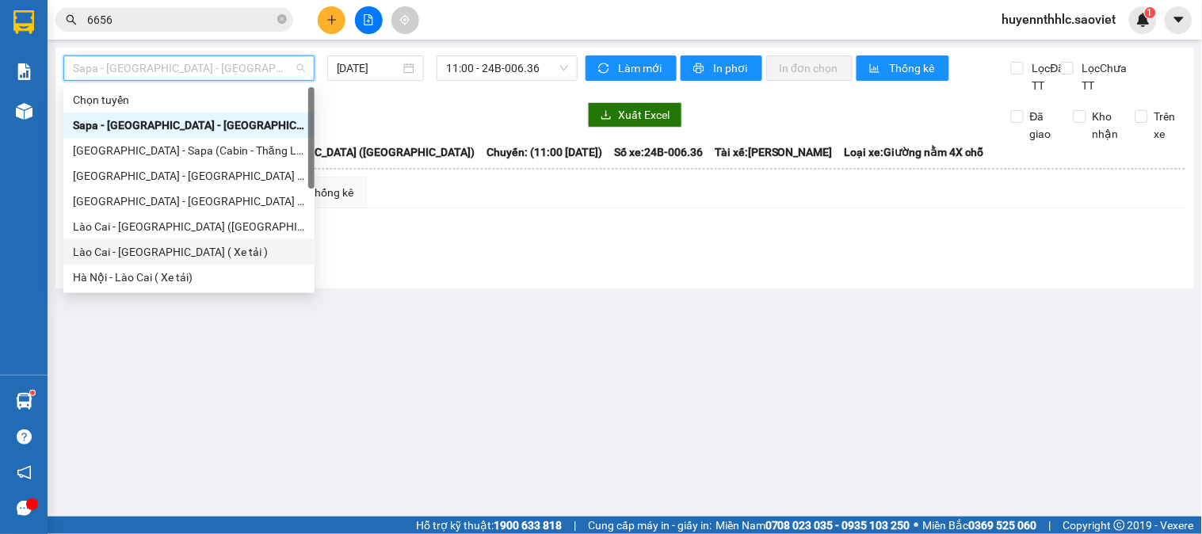
click at [195, 251] on div "Lào Cai - [GEOGRAPHIC_DATA] ( Xe tải )" at bounding box center [189, 251] width 232 height 17
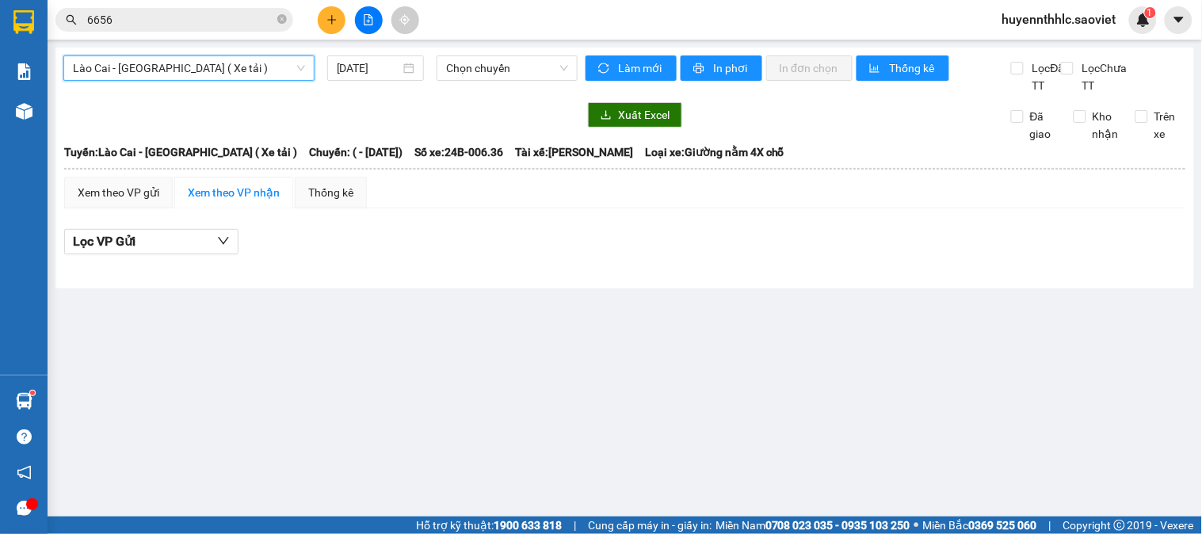
drag, startPoint x: 228, startPoint y: 67, endPoint x: 209, endPoint y: 68, distance: 19.0
click at [226, 67] on span "Lào Cai - [GEOGRAPHIC_DATA] ( Xe tải )" at bounding box center [189, 68] width 232 height 24
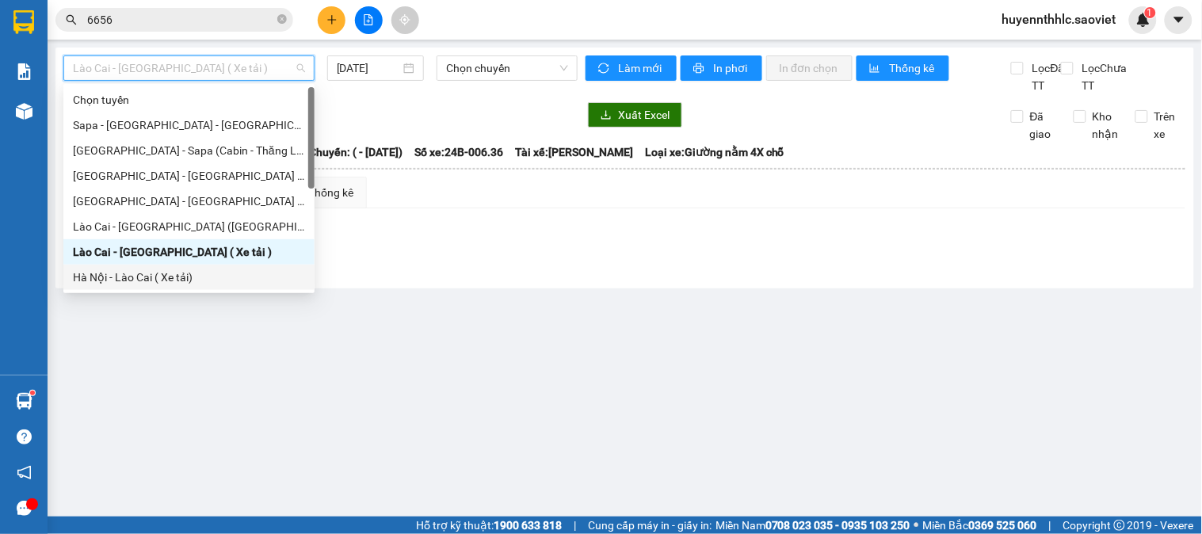
click at [169, 280] on div "Hà Nội - Lào Cai ( Xe tải)" at bounding box center [189, 277] width 232 height 17
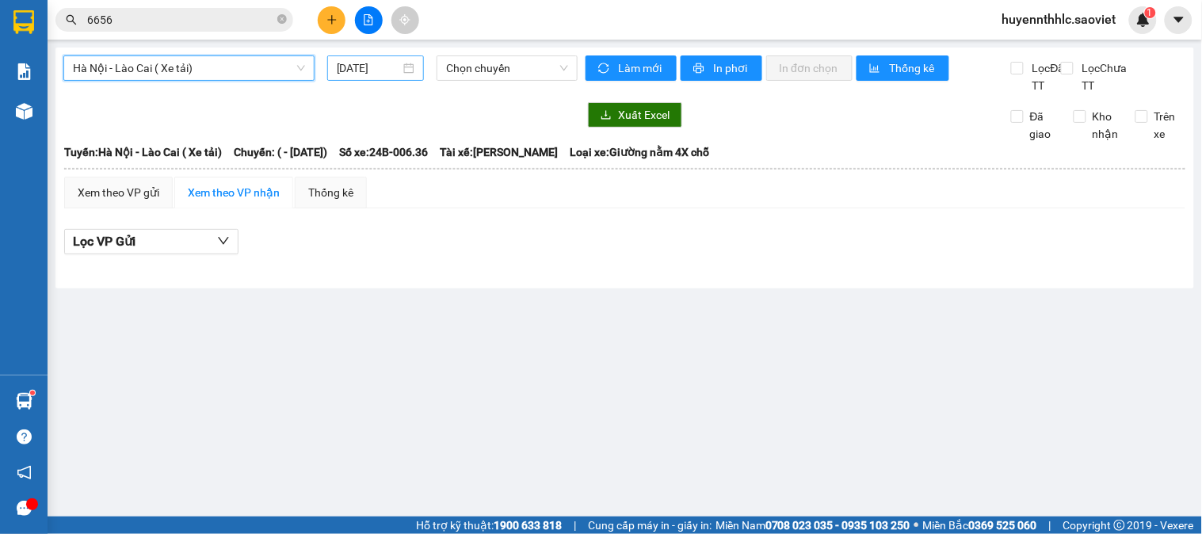
click at [374, 72] on input "[DATE]" at bounding box center [369, 67] width 64 height 17
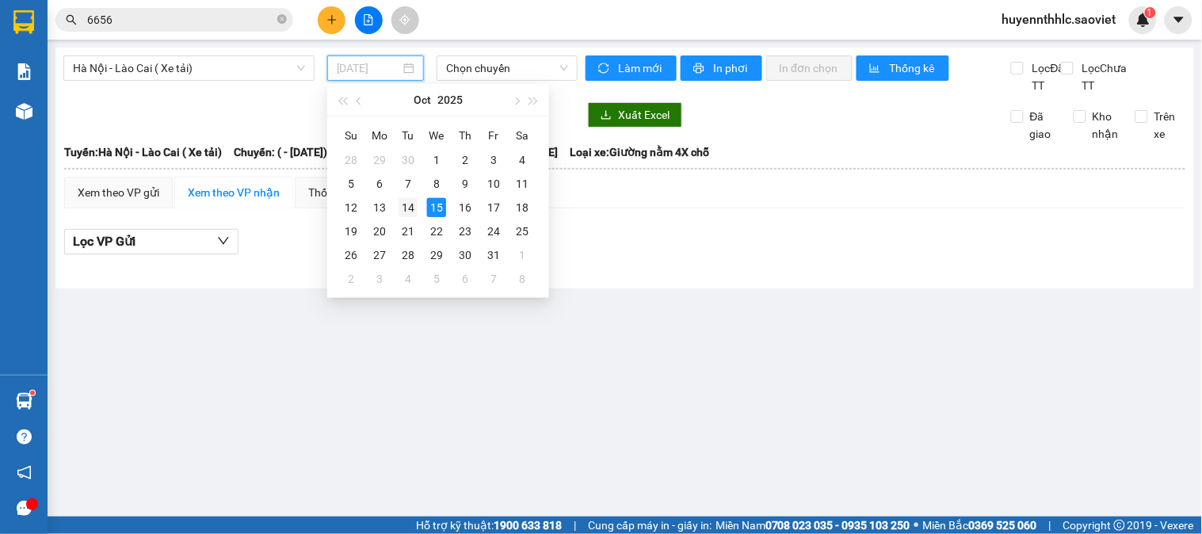
click at [416, 215] on div "14" at bounding box center [407, 207] width 19 height 19
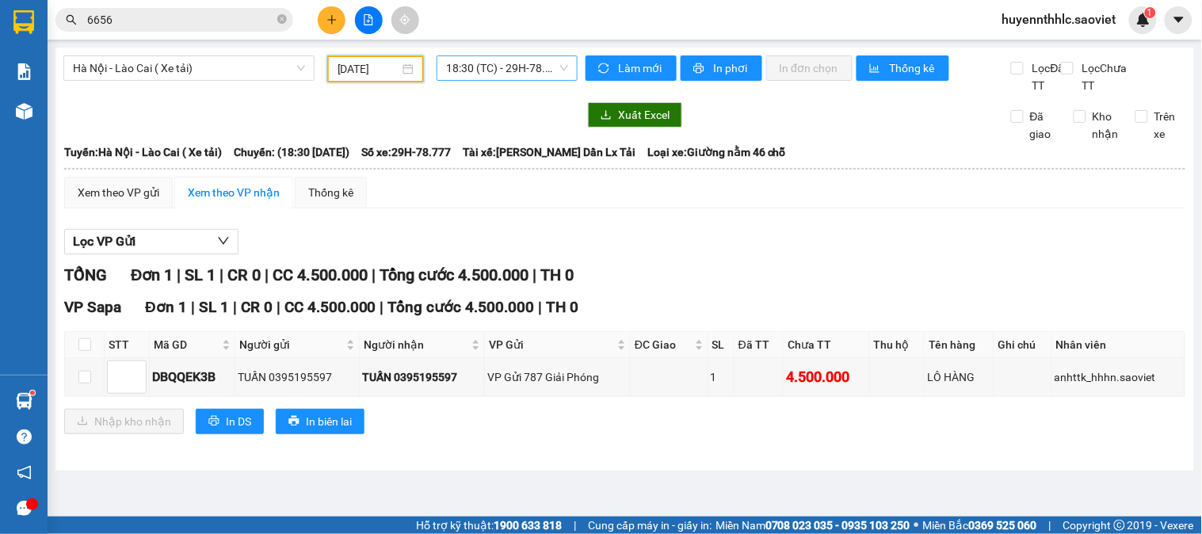
click at [505, 65] on span "18:30 (TC) - 29H-78.777" at bounding box center [507, 68] width 122 height 24
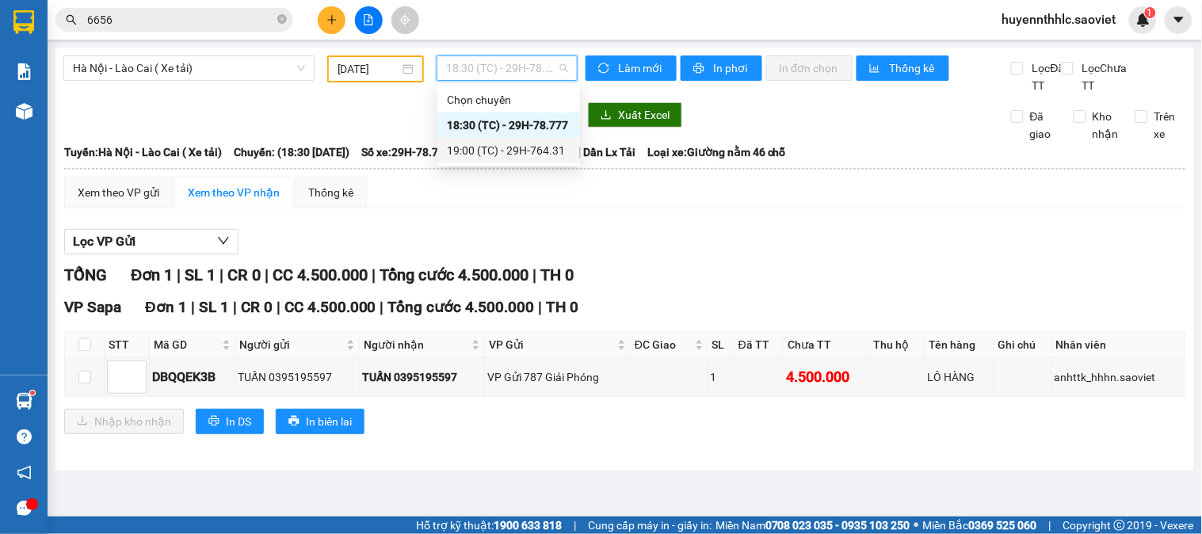
click at [532, 153] on div "19:00 (TC) - 29H-764.31" at bounding box center [509, 150] width 124 height 17
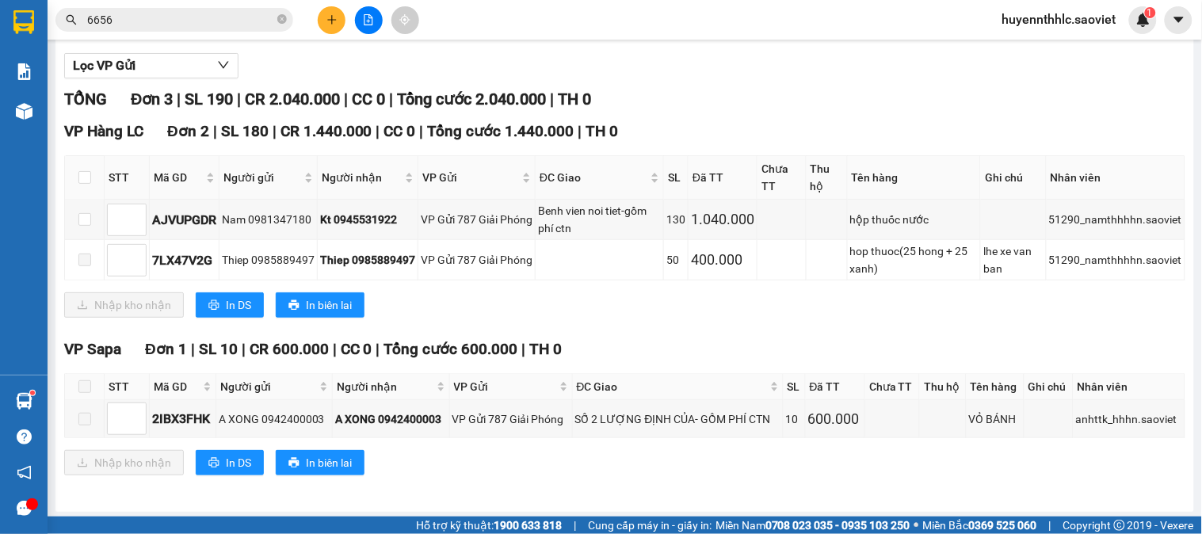
scroll to position [196, 0]
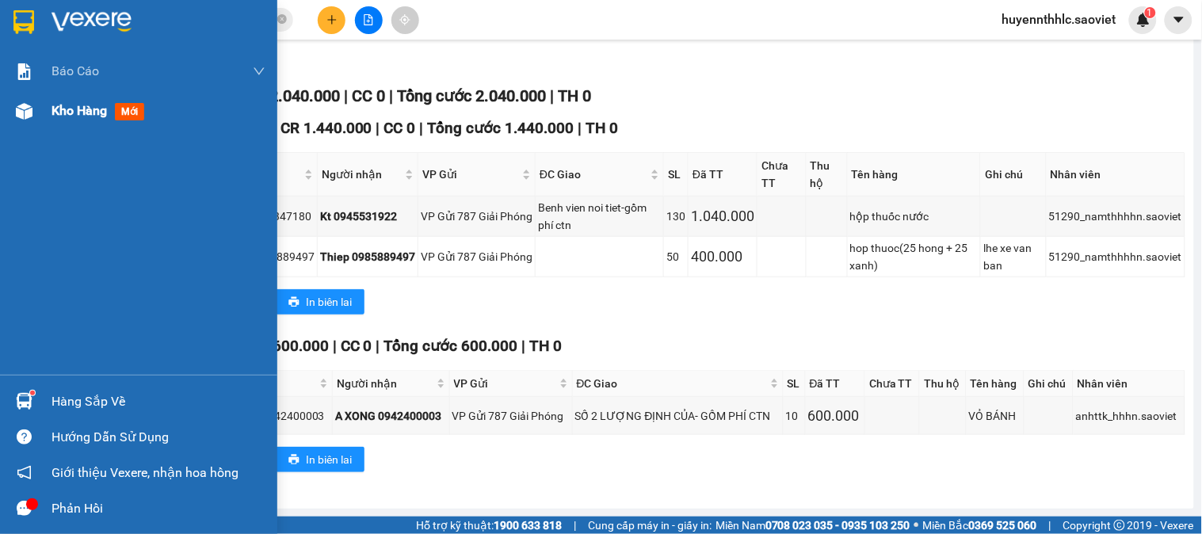
click at [48, 109] on div "Kho hàng mới" at bounding box center [138, 111] width 277 height 40
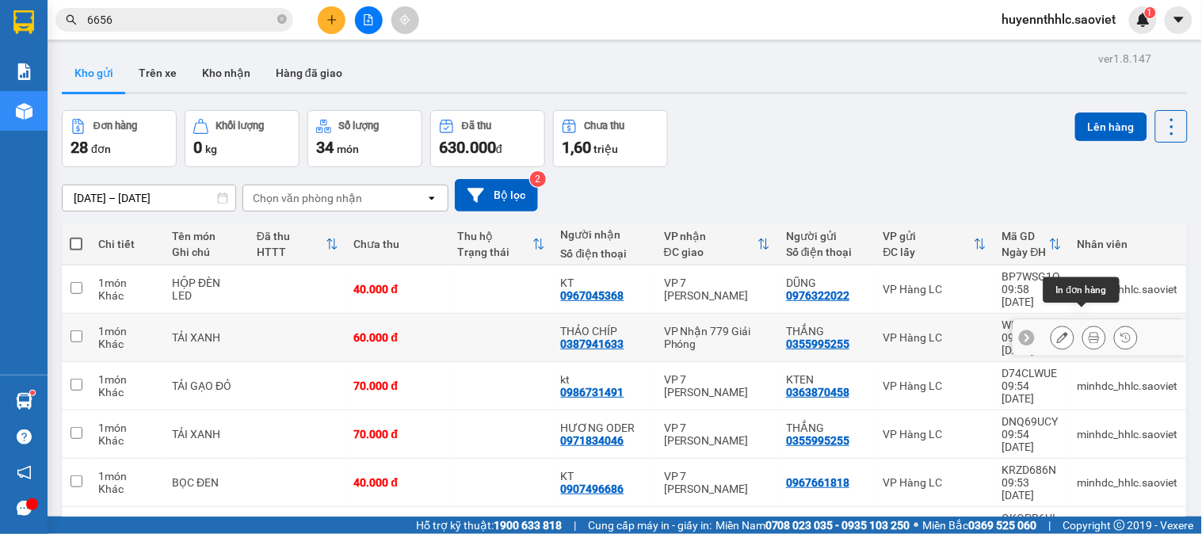
click at [1088, 332] on icon at bounding box center [1093, 337] width 11 height 11
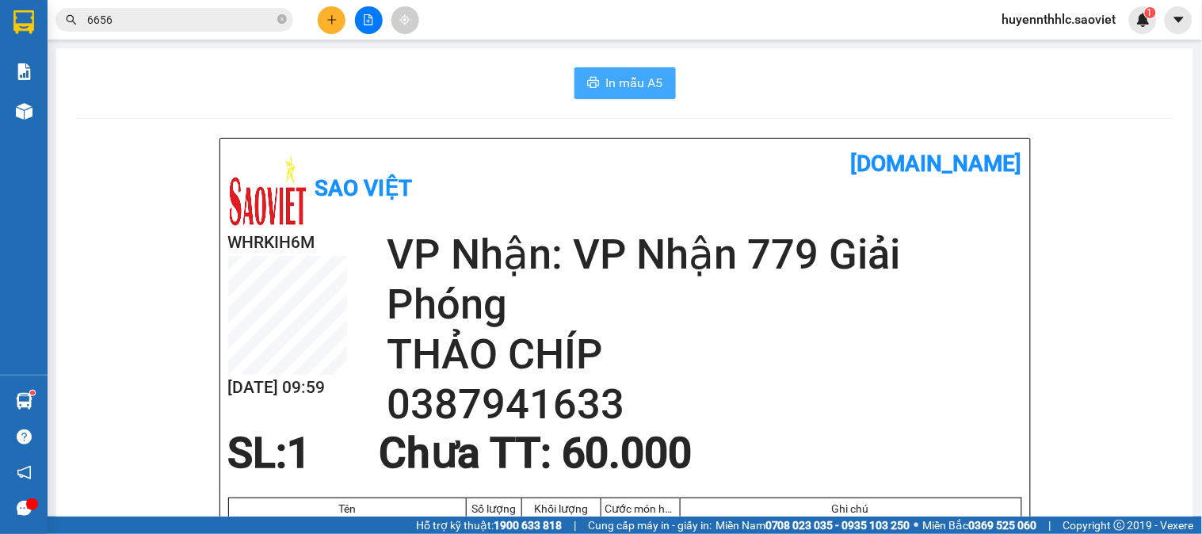
click at [615, 74] on span "In mẫu A5" at bounding box center [634, 83] width 57 height 20
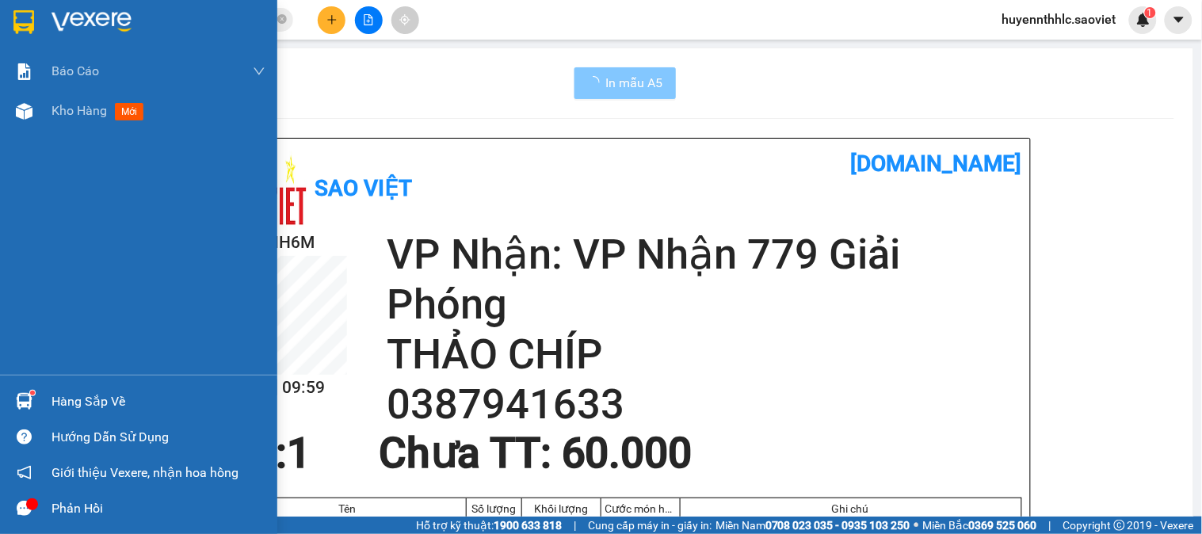
click at [30, 116] on img at bounding box center [24, 111] width 17 height 17
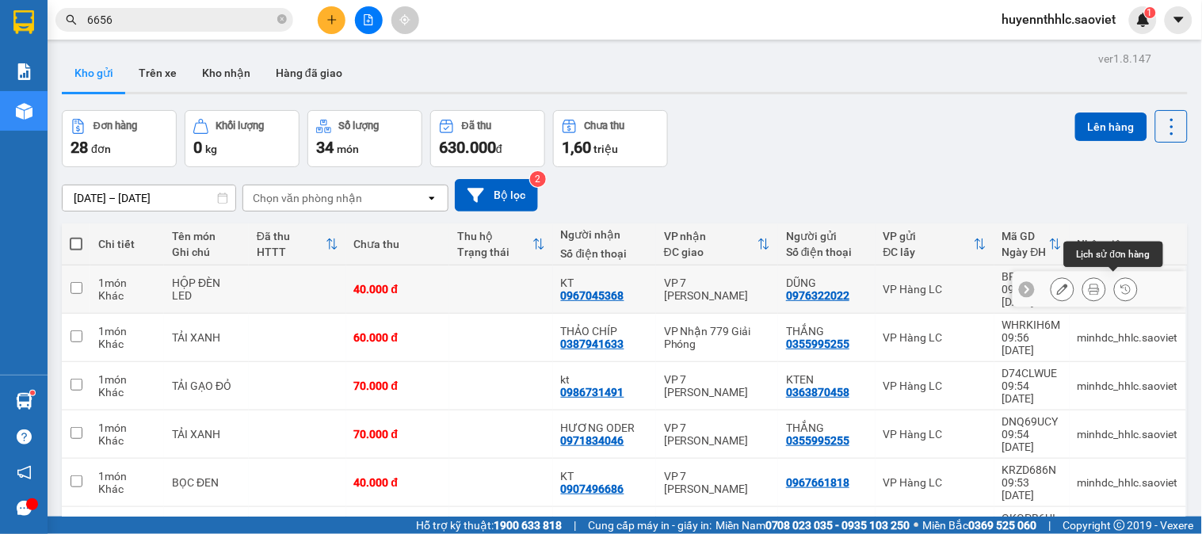
click at [1088, 284] on icon at bounding box center [1093, 289] width 11 height 11
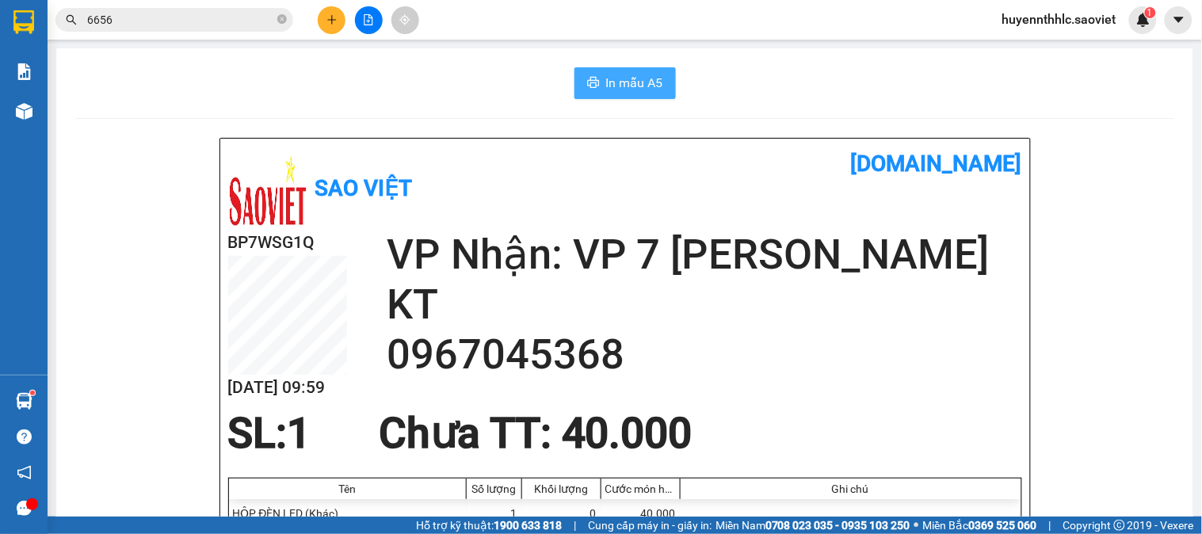
click at [627, 96] on button "In mẫu A5" at bounding box center [624, 83] width 101 height 32
click at [335, 29] on button at bounding box center [332, 20] width 28 height 28
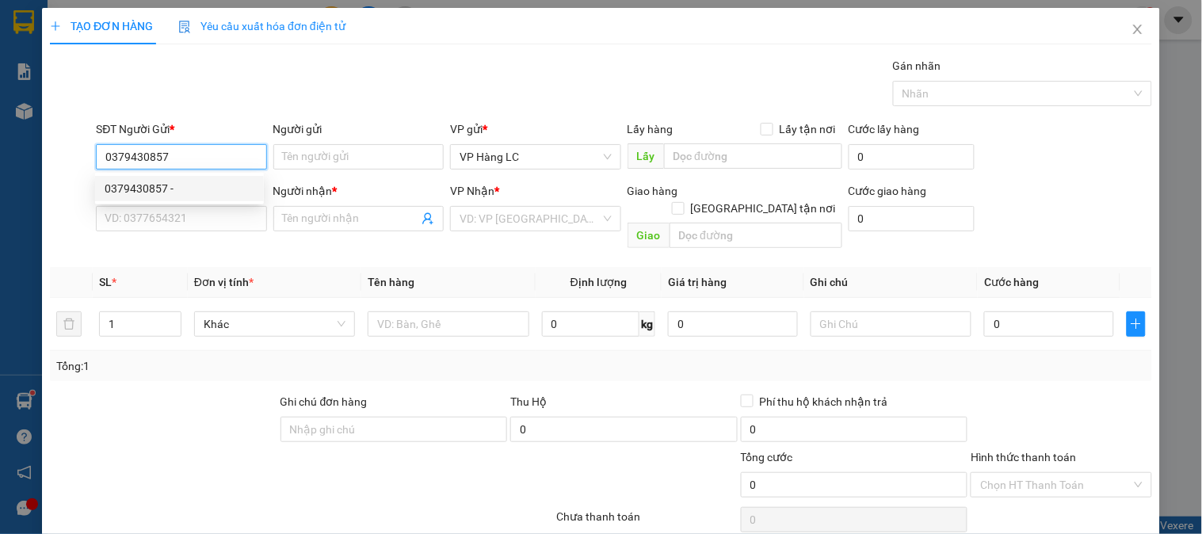
click at [158, 195] on div "0379430857 -" at bounding box center [180, 188] width 150 height 17
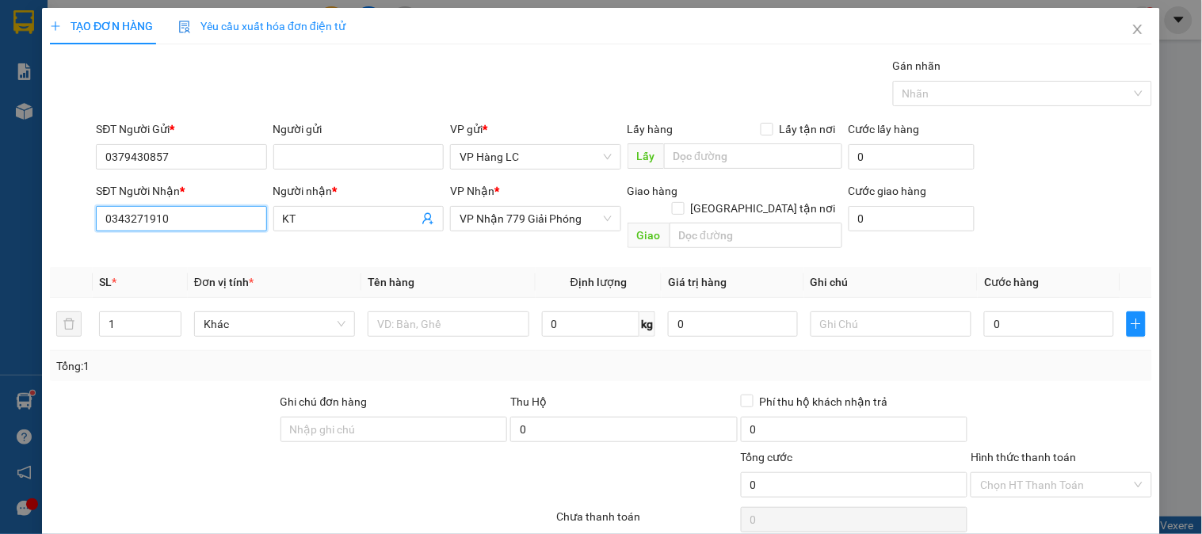
drag, startPoint x: 196, startPoint y: 223, endPoint x: 0, endPoint y: 255, distance: 199.1
click at [0, 255] on div "TẠO ĐƠN HÀNG Yêu cầu xuất hóa đơn điện tử Transit Pickup Surcharge Ids Transit …" at bounding box center [601, 267] width 1202 height 534
click at [210, 230] on input "SĐT Người Nhận *" at bounding box center [181, 218] width 170 height 25
click at [196, 256] on div "0343271910 - KT" at bounding box center [180, 250] width 150 height 17
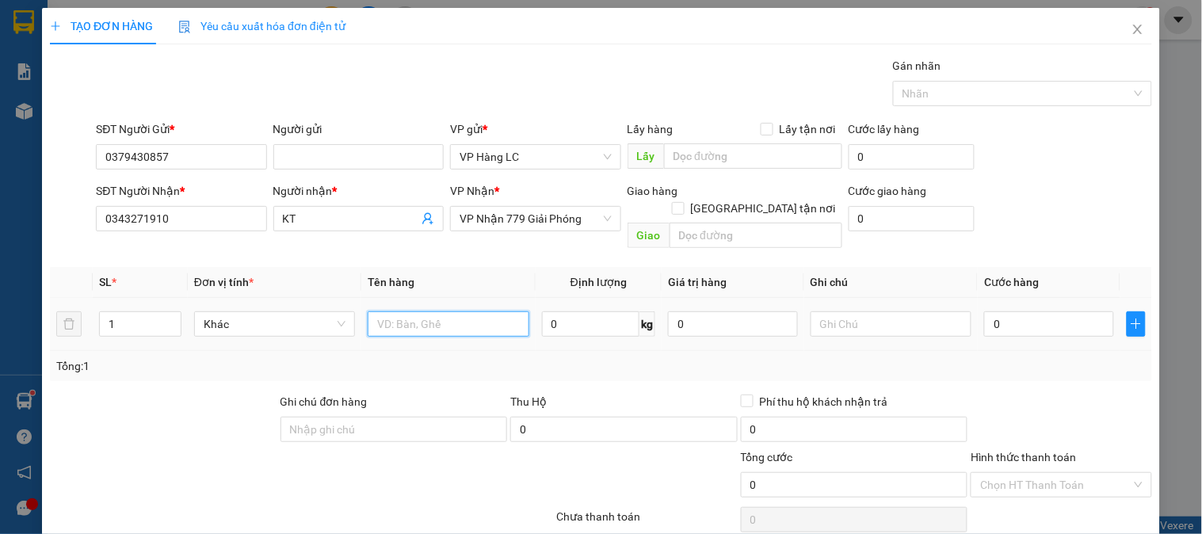
click at [429, 311] on input "text" at bounding box center [448, 323] width 161 height 25
click at [927, 311] on input "text" at bounding box center [890, 323] width 161 height 25
click at [1031, 314] on input "0" at bounding box center [1049, 323] width 130 height 25
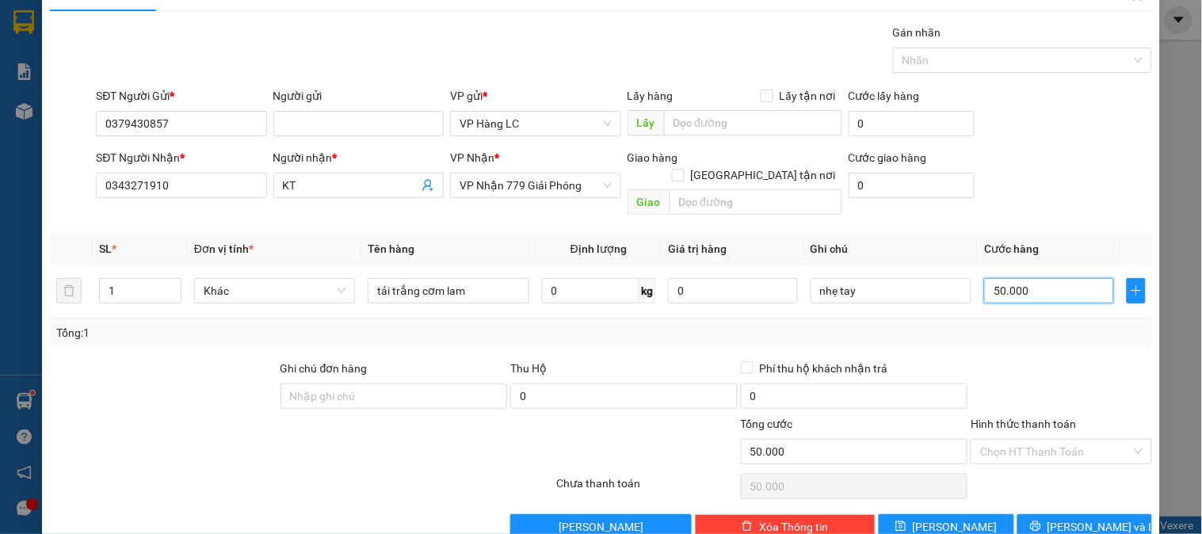
scroll to position [51, 0]
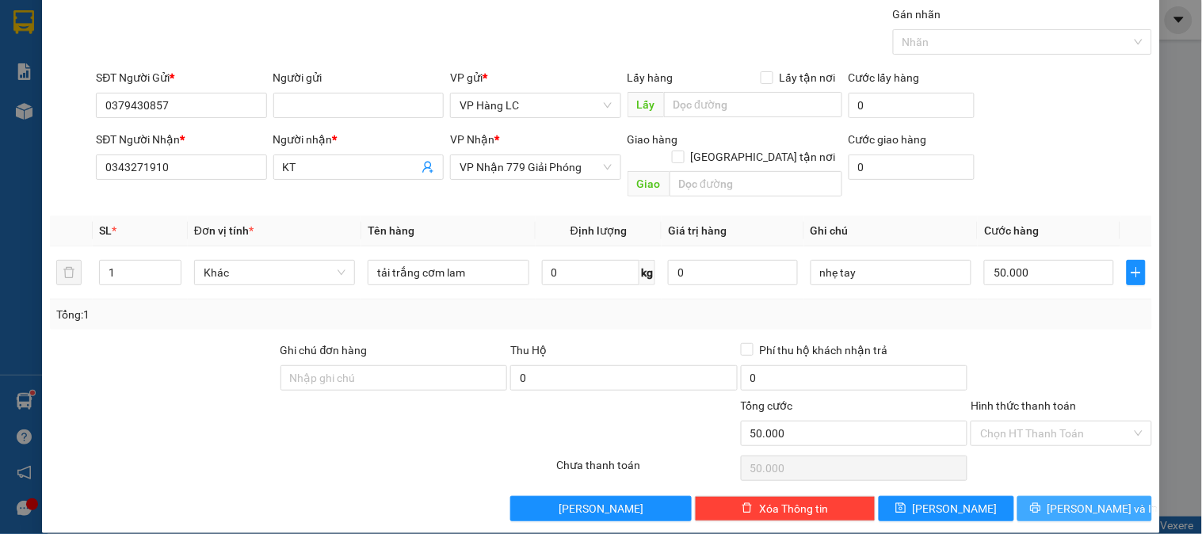
click at [1099, 500] on span "[PERSON_NAME] và In" at bounding box center [1102, 508] width 111 height 17
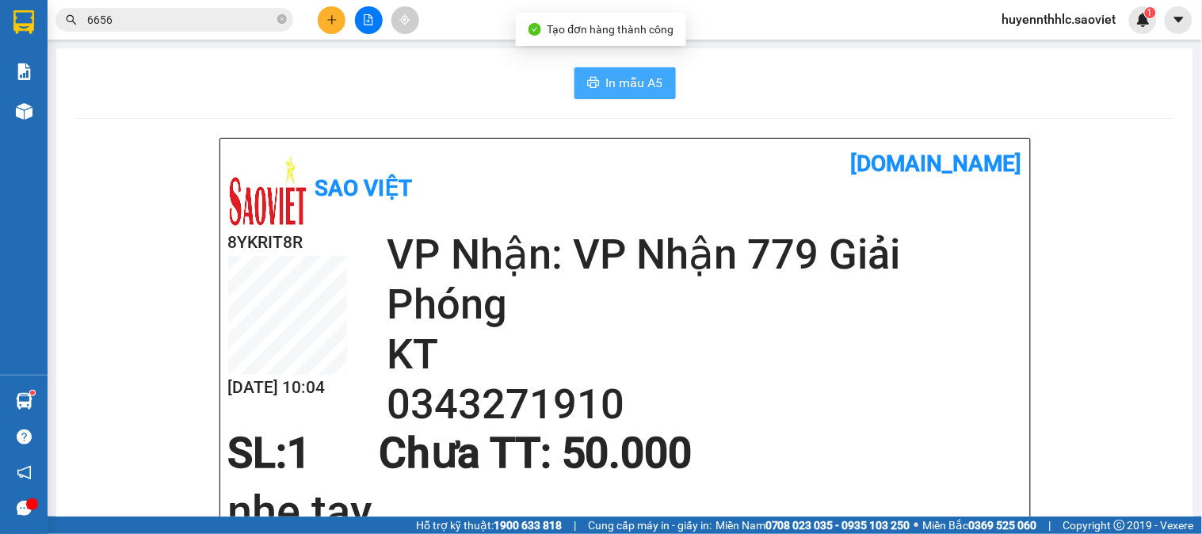
click at [643, 86] on span "In mẫu A5" at bounding box center [634, 83] width 57 height 20
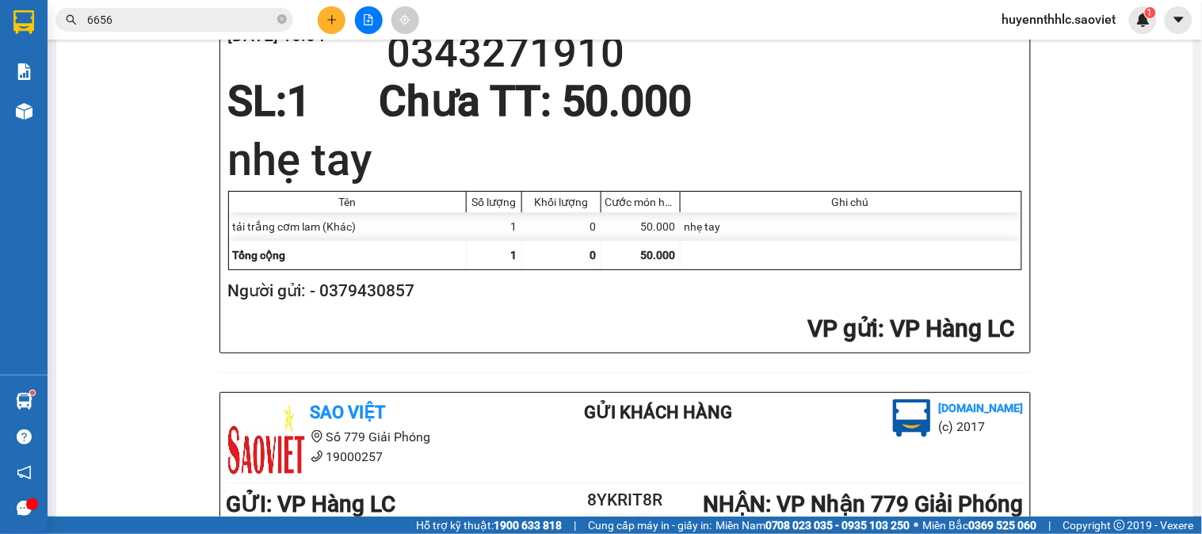
click at [392, 294] on h2 "Người gửi: - 0379430857" at bounding box center [621, 291] width 787 height 26
copy h2 "0379430857"
click at [335, 14] on icon "plus" at bounding box center [331, 19] width 11 height 11
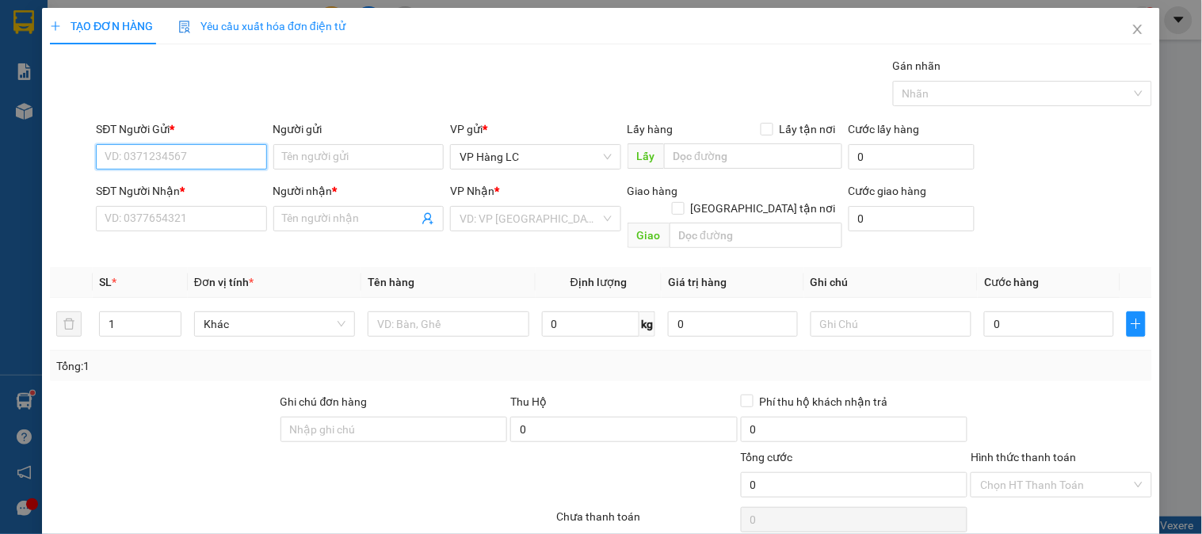
click at [207, 154] on input "SĐT Người Gửi *" at bounding box center [181, 156] width 170 height 25
paste input "0379430857"
click at [173, 192] on div "0379430857 -" at bounding box center [180, 188] width 150 height 17
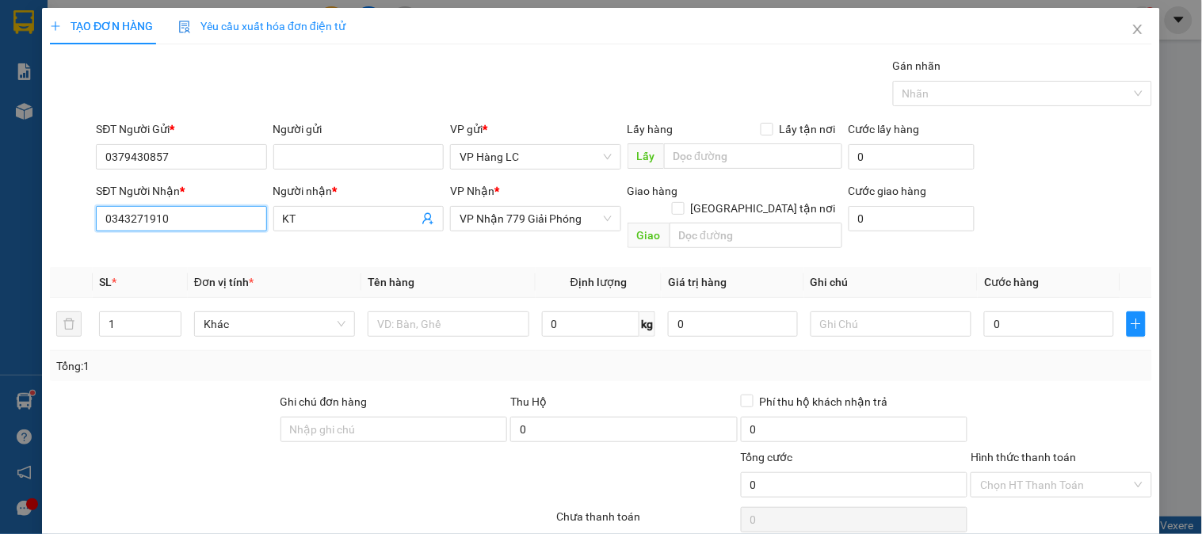
drag, startPoint x: 177, startPoint y: 217, endPoint x: 0, endPoint y: 255, distance: 180.7
click at [0, 255] on div "TẠO ĐƠN HÀNG Yêu cầu xuất hóa đơn điện tử Transit Pickup Surcharge Ids Transit …" at bounding box center [601, 267] width 1202 height 534
click at [508, 210] on span "VP Nhận 779 Giải Phóng" at bounding box center [534, 219] width 151 height 24
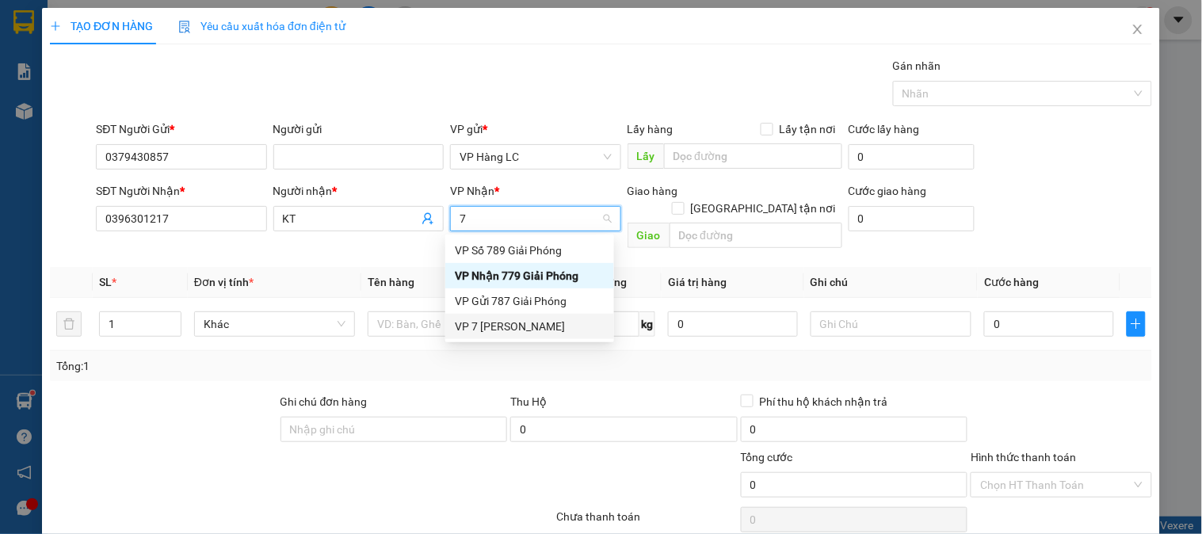
click at [558, 328] on div "VP 7 [PERSON_NAME]" at bounding box center [530, 326] width 150 height 17
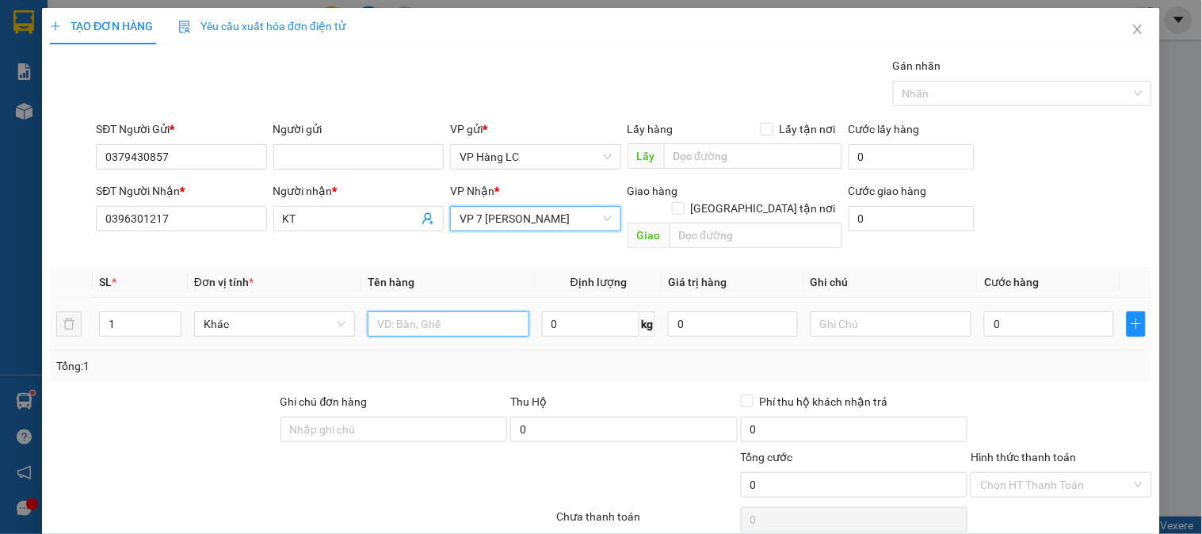
click at [386, 311] on input "text" at bounding box center [448, 323] width 161 height 25
click at [1023, 311] on input "0" at bounding box center [1049, 323] width 130 height 25
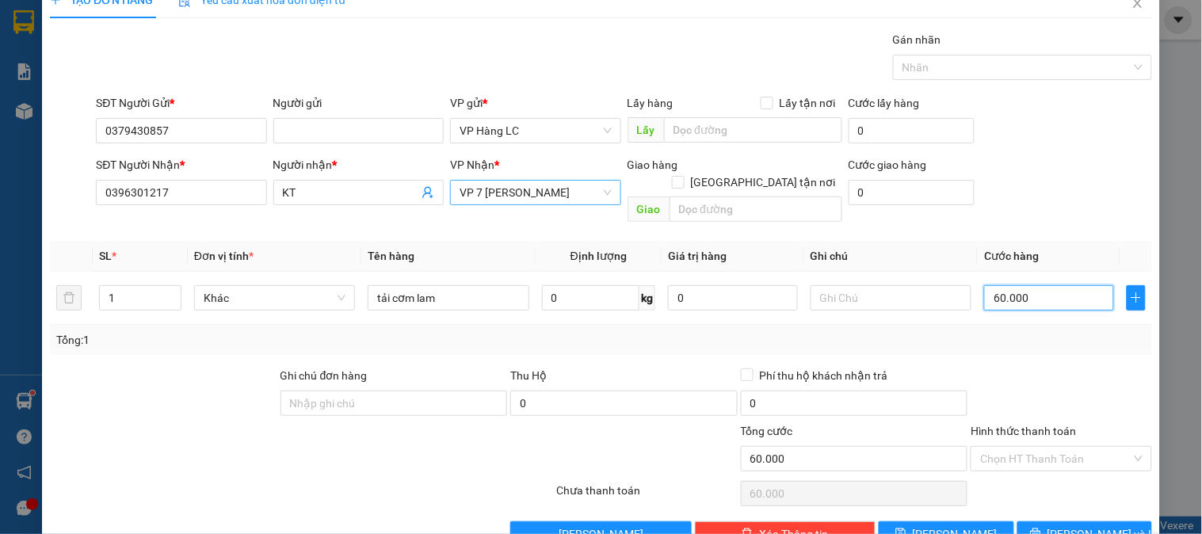
scroll to position [51, 0]
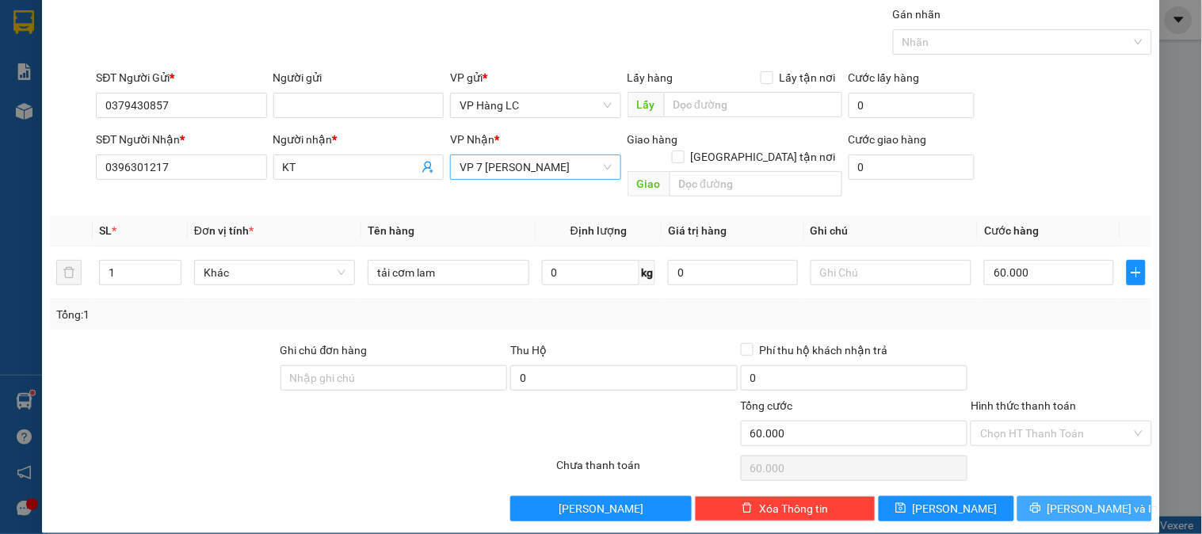
click at [1099, 500] on span "[PERSON_NAME] và In" at bounding box center [1102, 508] width 111 height 17
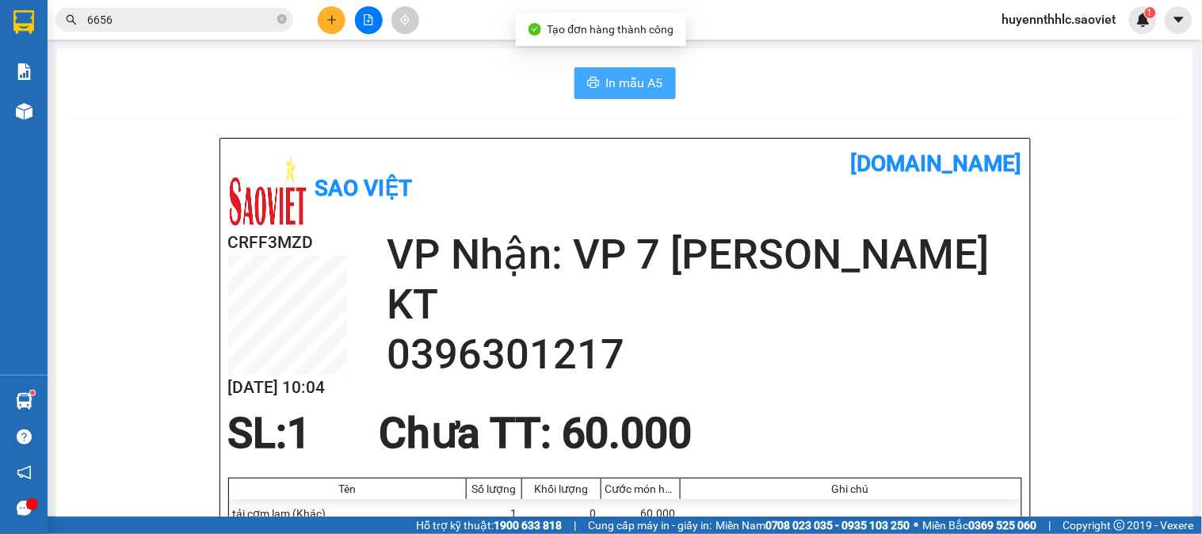
click at [619, 70] on button "In mẫu A5" at bounding box center [624, 83] width 101 height 32
drag, startPoint x: 128, startPoint y: 21, endPoint x: 0, endPoint y: 36, distance: 129.3
click at [0, 36] on section "Kết quả tìm kiếm ( 5030 ) Bộ lọc Mã ĐH Trạng thái Món hàng Thu hộ Tổng cước Chư…" at bounding box center [601, 267] width 1202 height 534
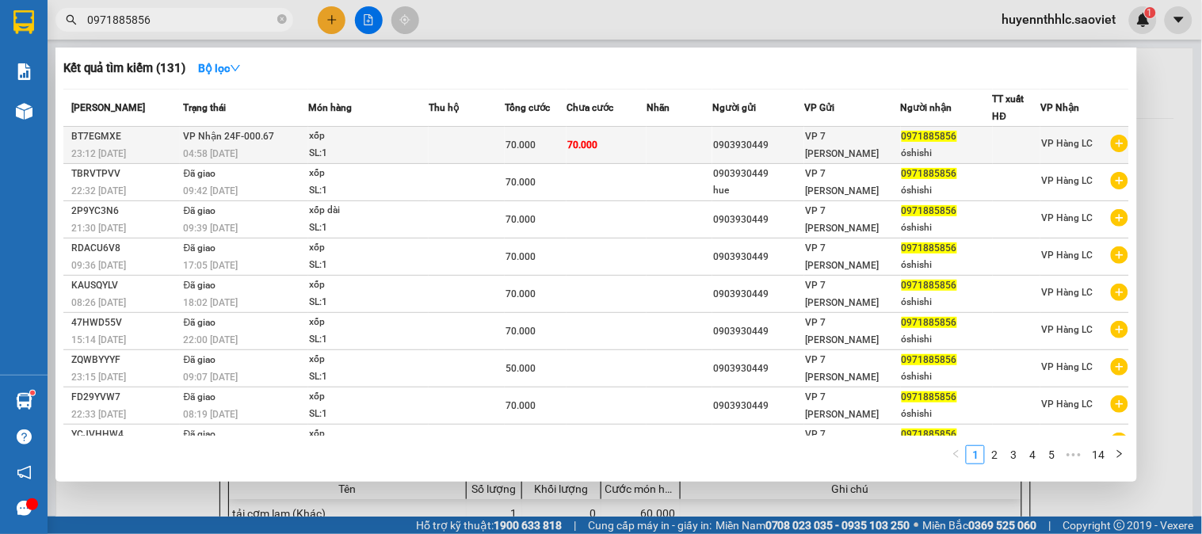
click at [661, 143] on td at bounding box center [679, 145] width 66 height 37
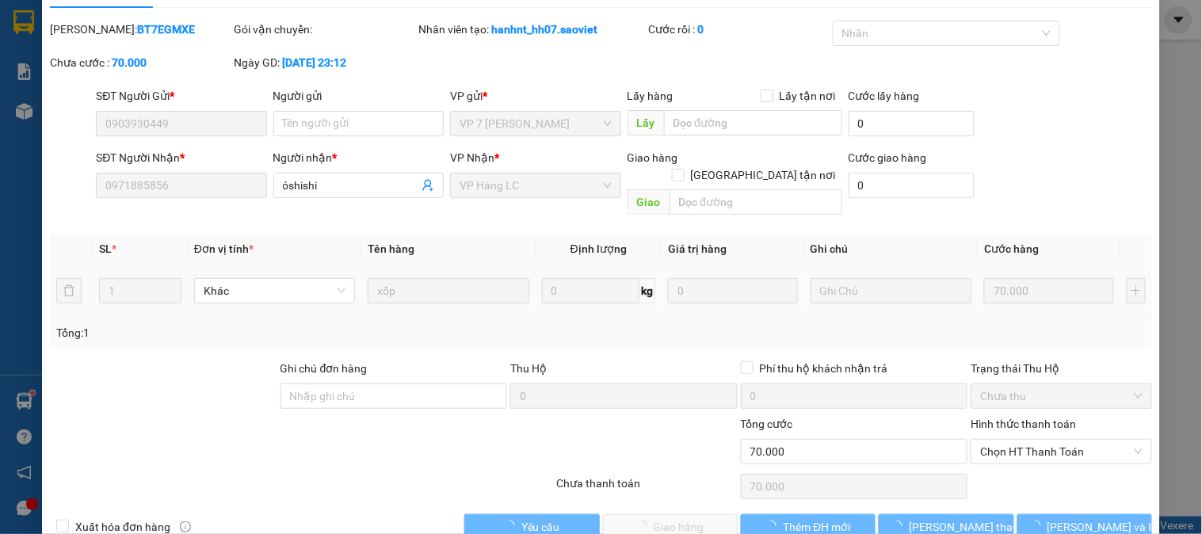
scroll to position [55, 0]
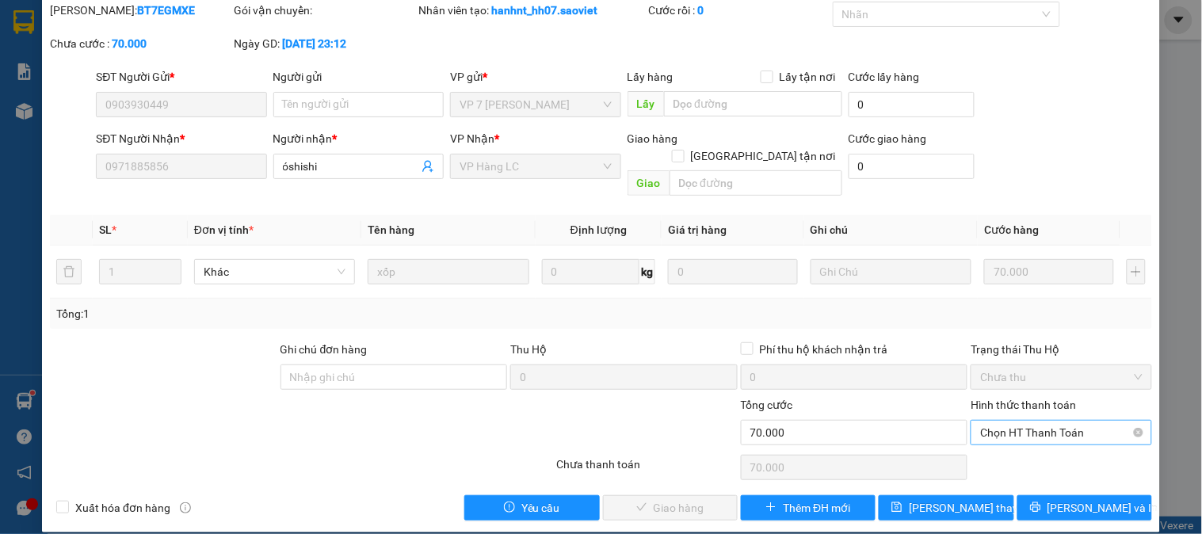
click at [1044, 421] on span "Chọn HT Thanh Toán" at bounding box center [1061, 433] width 162 height 24
drag, startPoint x: 1023, startPoint y: 440, endPoint x: 924, endPoint y: 442, distance: 99.8
click at [1018, 442] on div "Tại văn phòng" at bounding box center [1051, 446] width 160 height 17
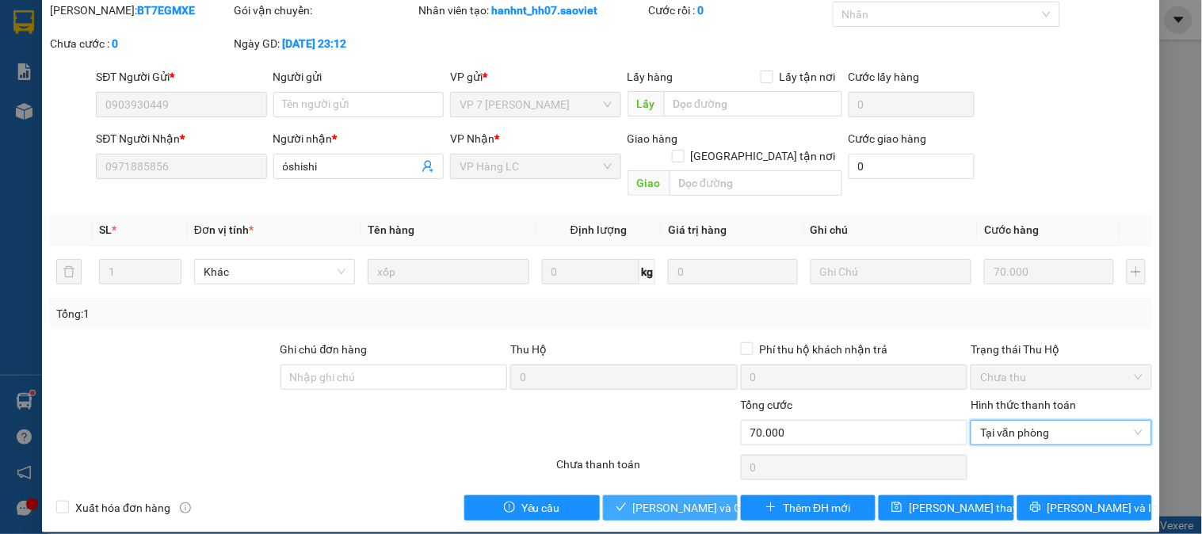
click at [700, 499] on span "[PERSON_NAME] và Giao hàng" at bounding box center [709, 507] width 152 height 17
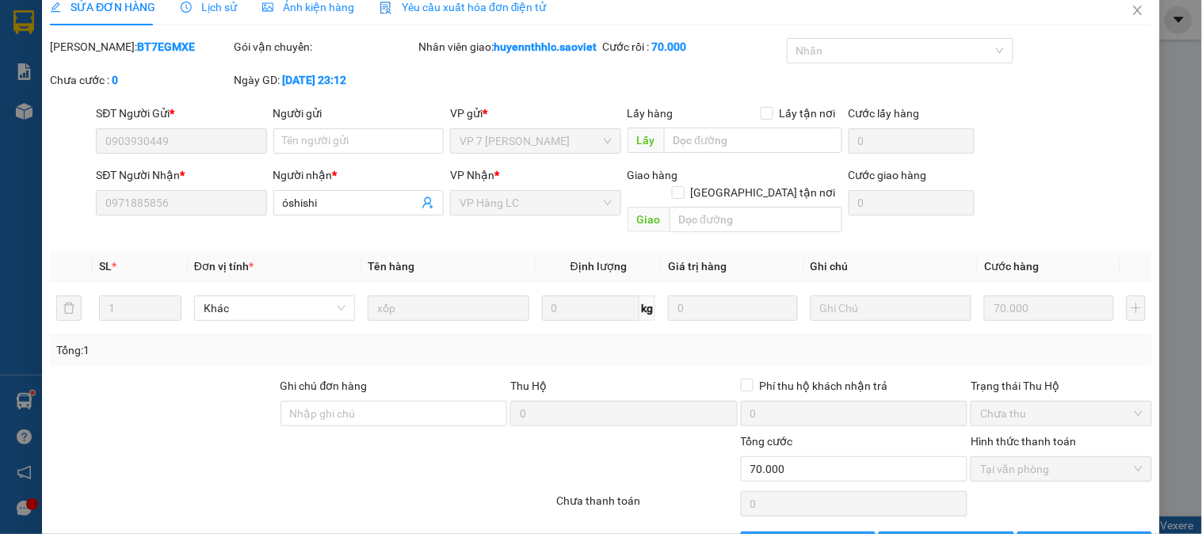
scroll to position [0, 0]
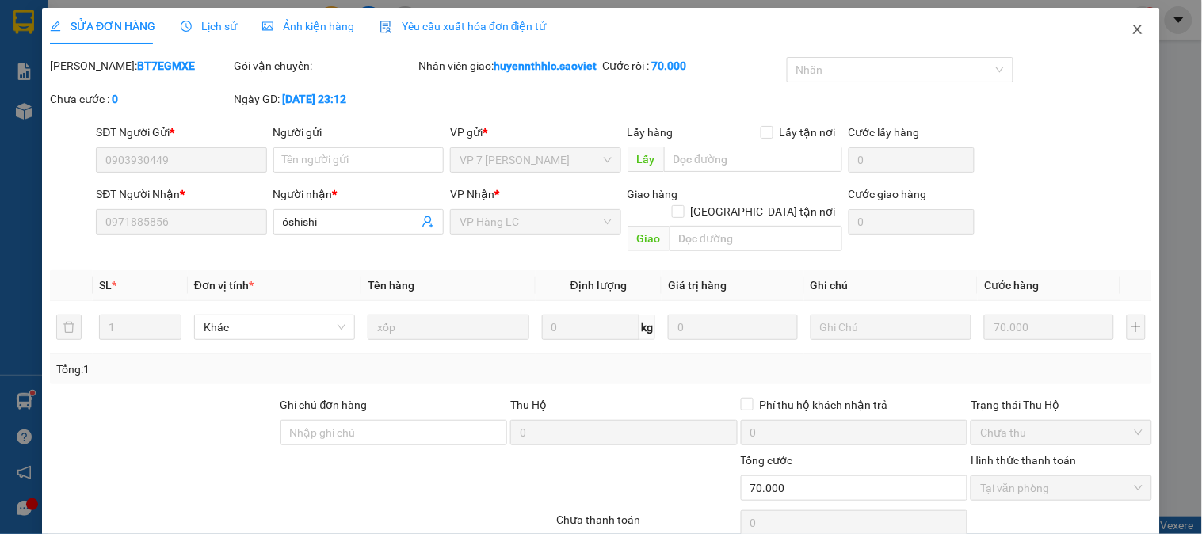
click at [1135, 27] on span "Close" at bounding box center [1137, 30] width 44 height 44
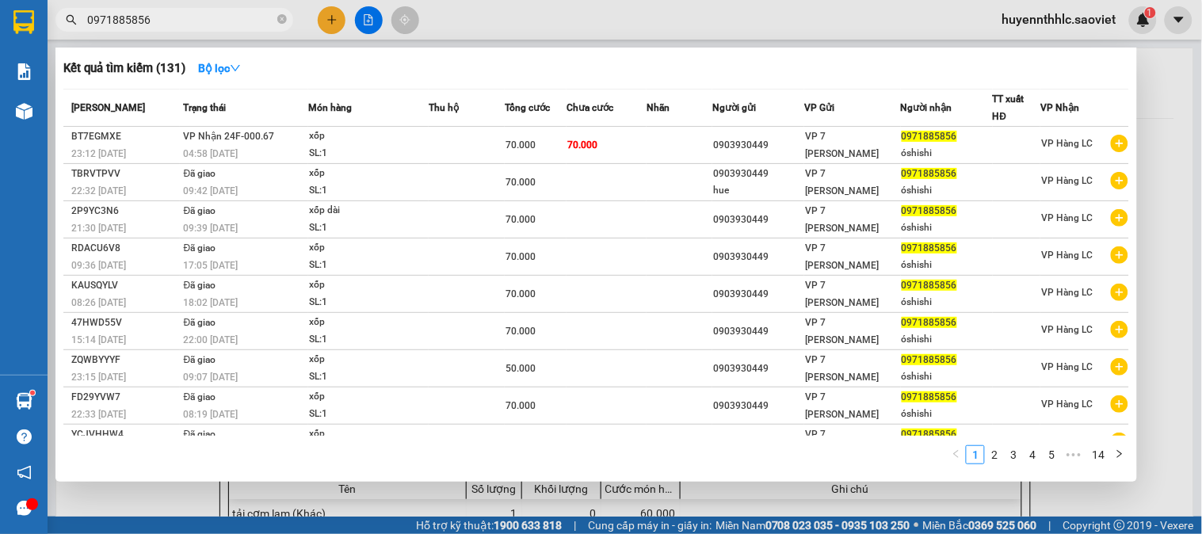
drag, startPoint x: 223, startPoint y: 17, endPoint x: 22, endPoint y: 40, distance: 202.5
click at [22, 40] on section "Kết quả tìm kiếm ( 131 ) Bộ lọc Mã ĐH Trạng thái Món hàng Thu hộ Tổng cước Chưa…" at bounding box center [601, 267] width 1202 height 534
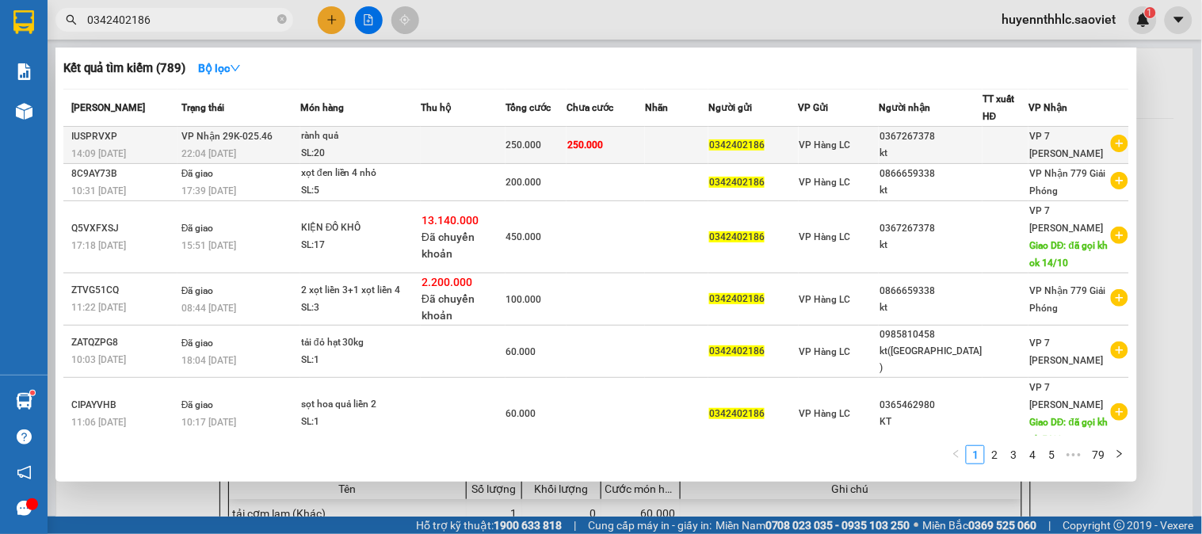
click at [797, 148] on div "0342402186" at bounding box center [753, 145] width 88 height 17
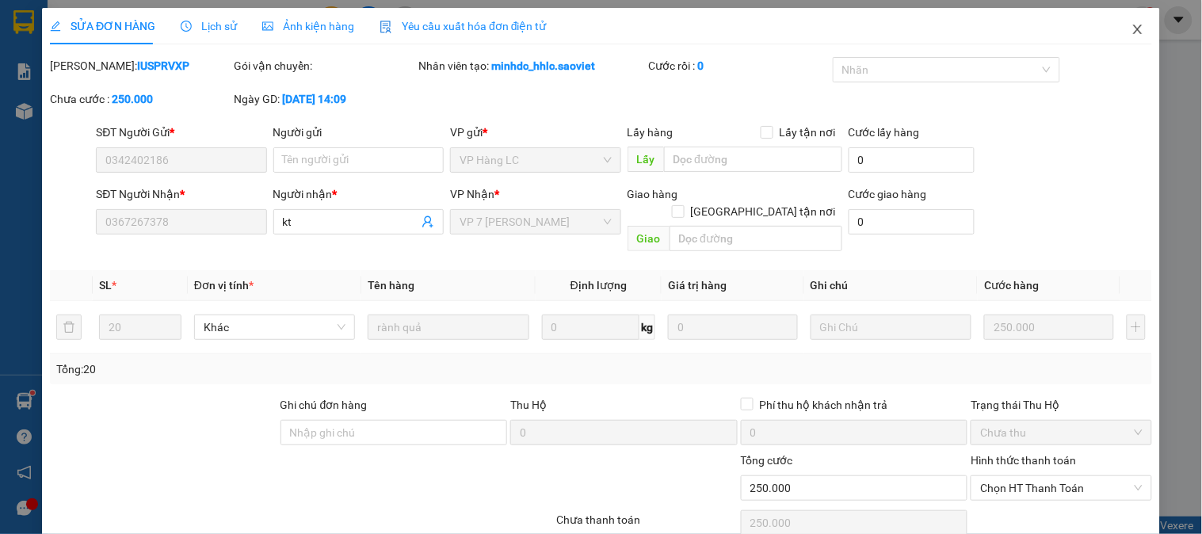
click at [1131, 30] on icon "close" at bounding box center [1137, 29] width 13 height 13
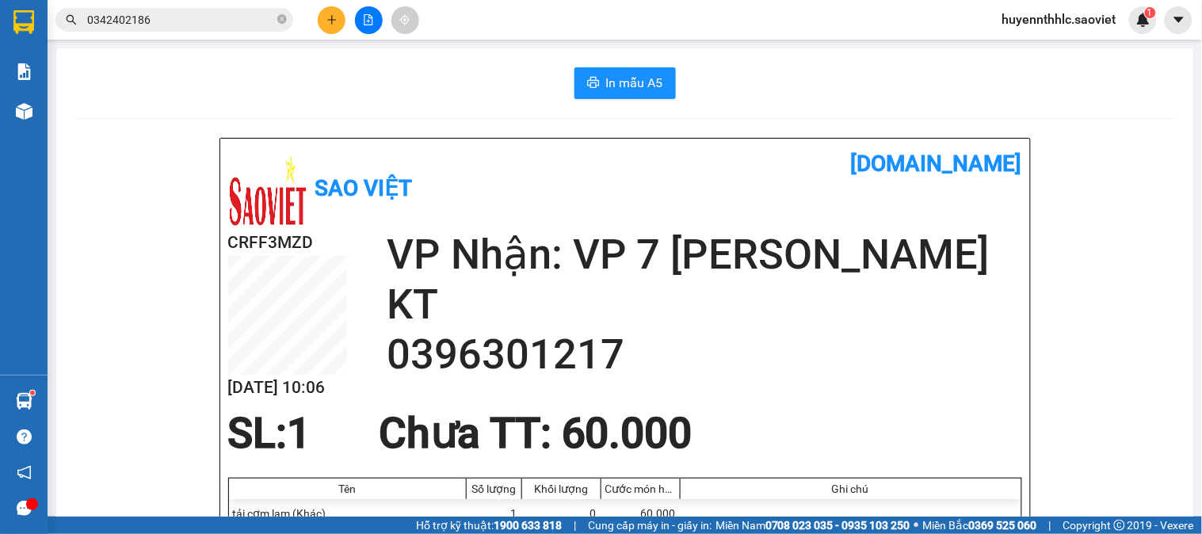
click at [168, 21] on input "0342402186" at bounding box center [180, 19] width 187 height 17
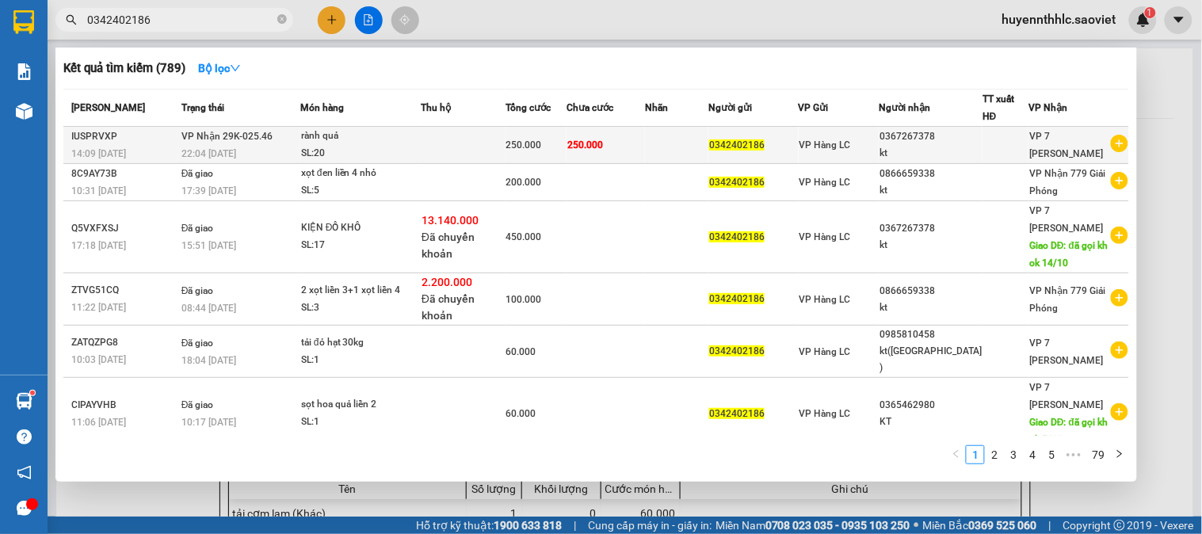
click at [791, 149] on div "0342402186" at bounding box center [753, 145] width 88 height 17
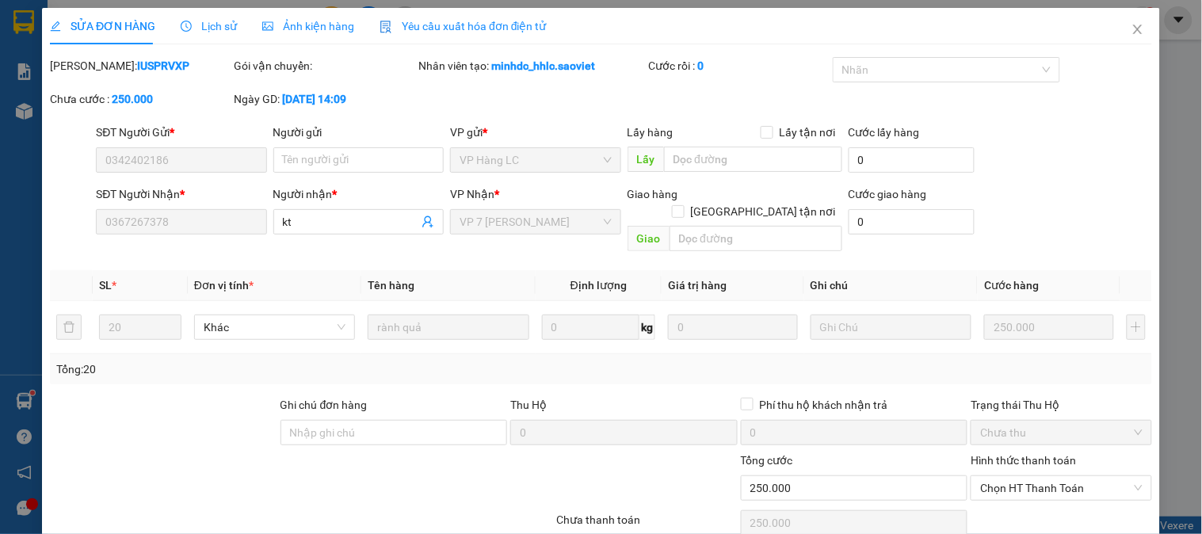
click at [215, 27] on span "Lịch sử" at bounding box center [209, 26] width 56 height 13
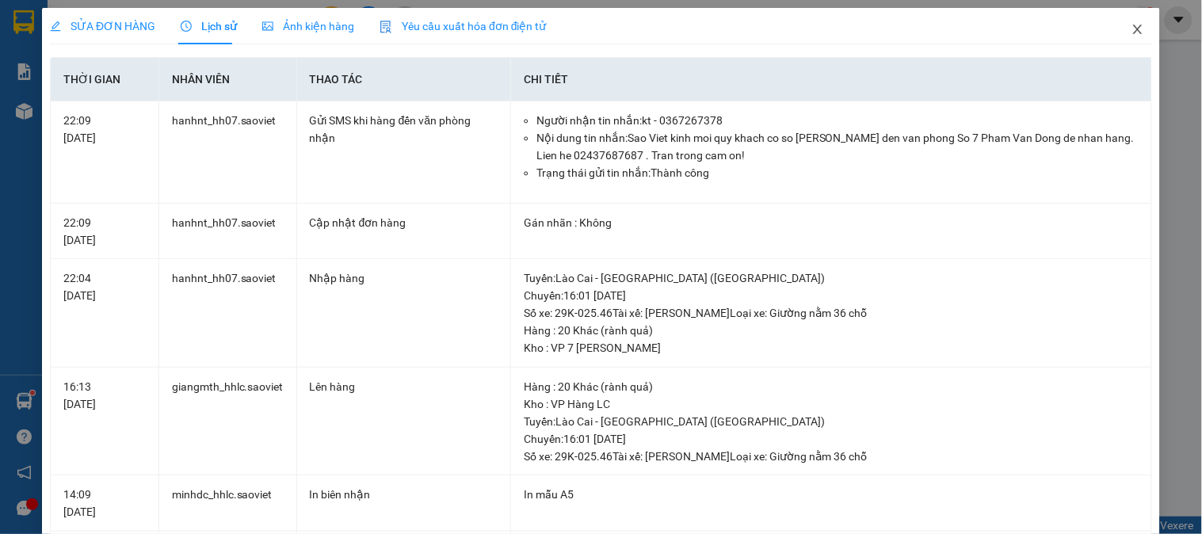
click at [1131, 32] on icon "close" at bounding box center [1137, 29] width 13 height 13
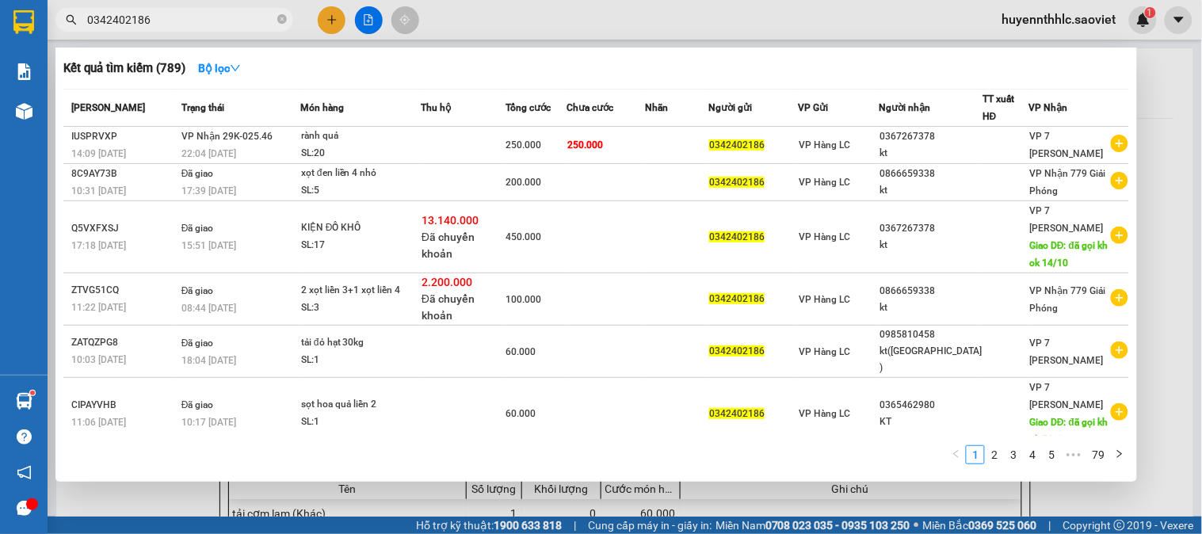
click at [196, 21] on input "0342402186" at bounding box center [180, 19] width 187 height 17
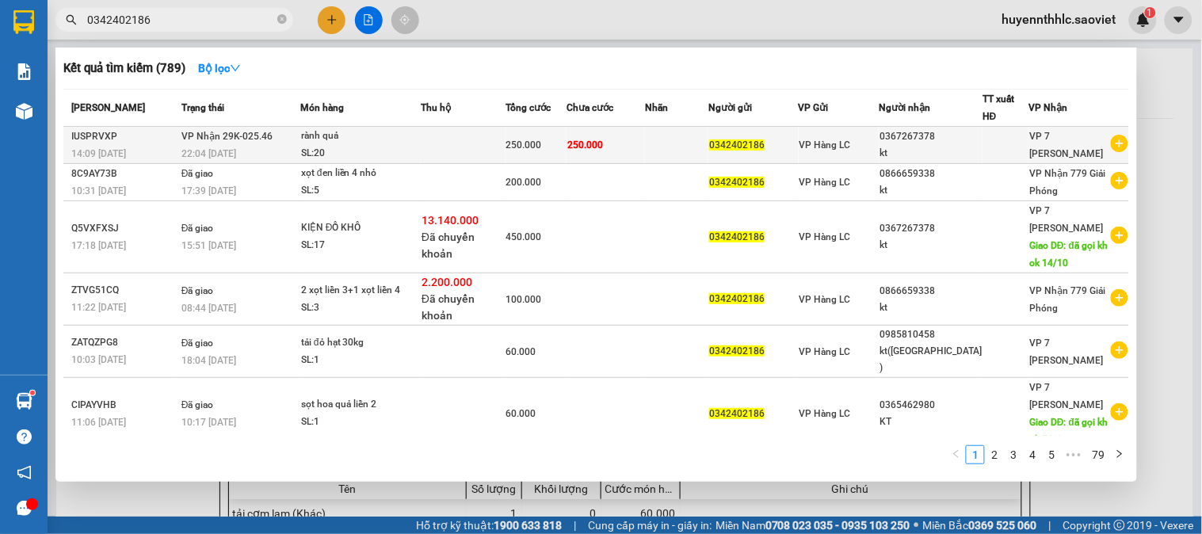
click at [911, 139] on div "0367267378" at bounding box center [930, 136] width 102 height 17
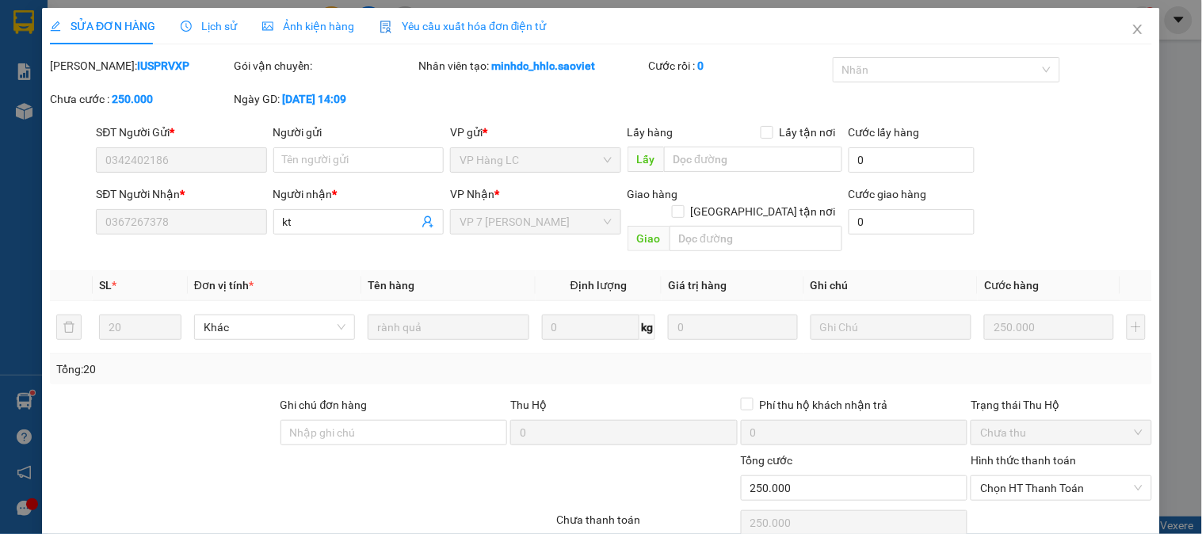
click at [217, 25] on span "Lịch sử" at bounding box center [209, 26] width 56 height 13
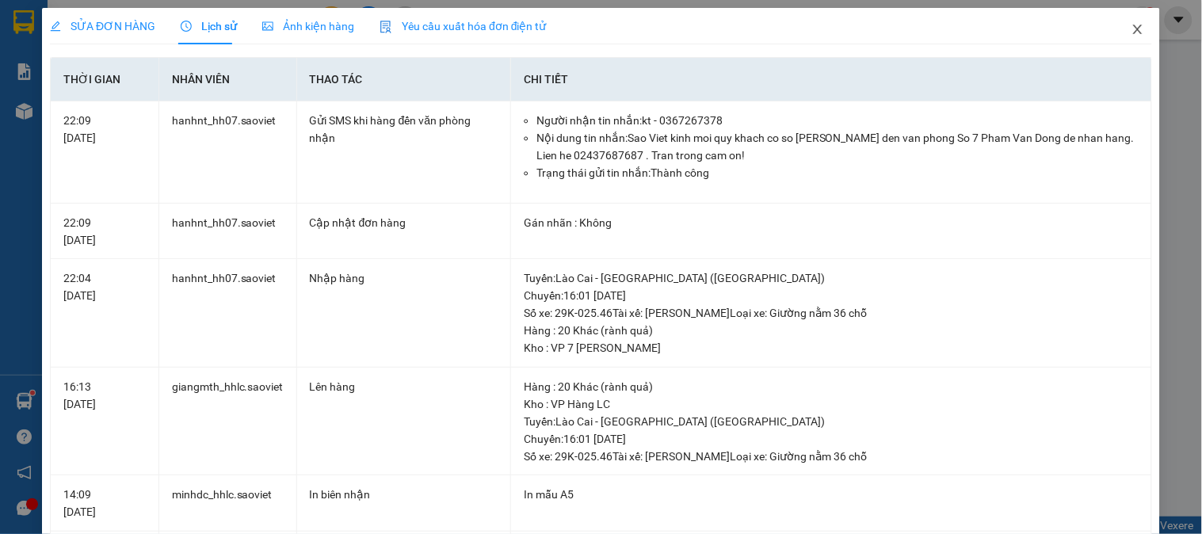
click at [1131, 29] on icon "close" at bounding box center [1137, 29] width 13 height 13
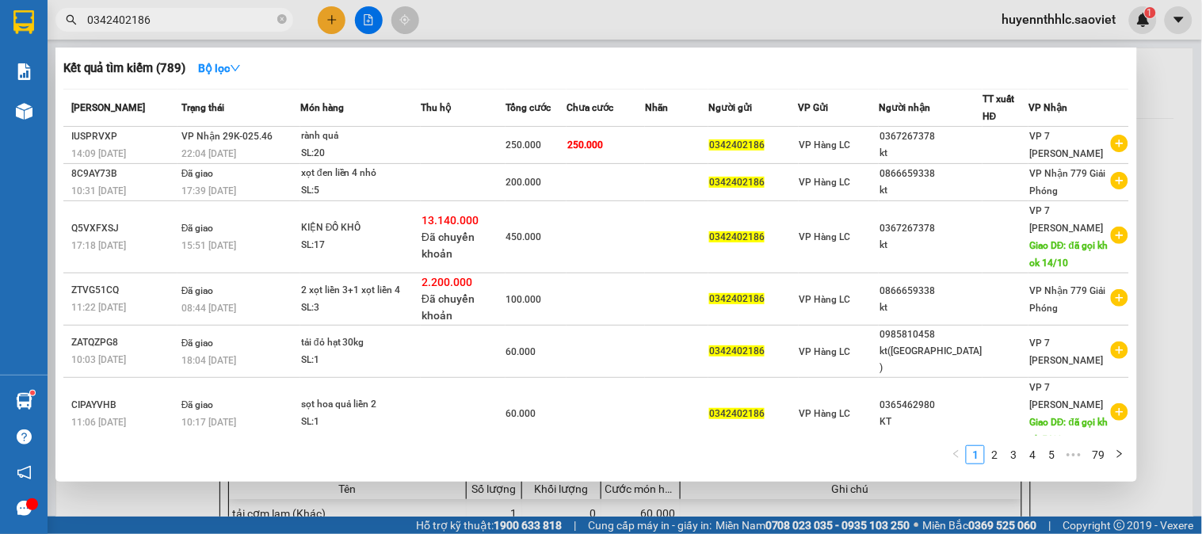
click at [177, 22] on input "0342402186" at bounding box center [180, 19] width 187 height 17
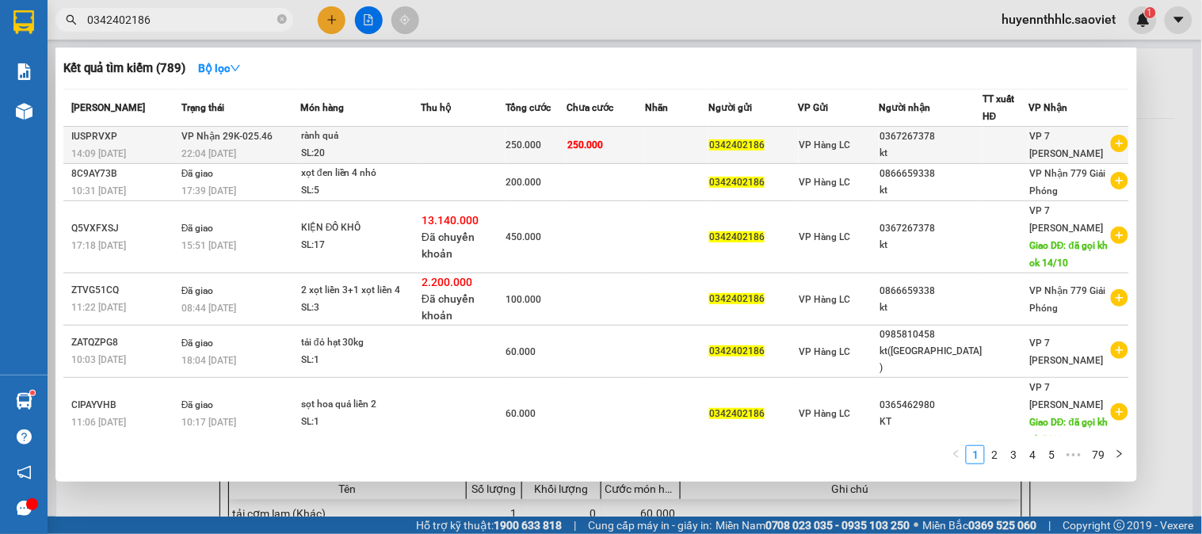
click at [937, 143] on div "0367267378" at bounding box center [930, 136] width 102 height 17
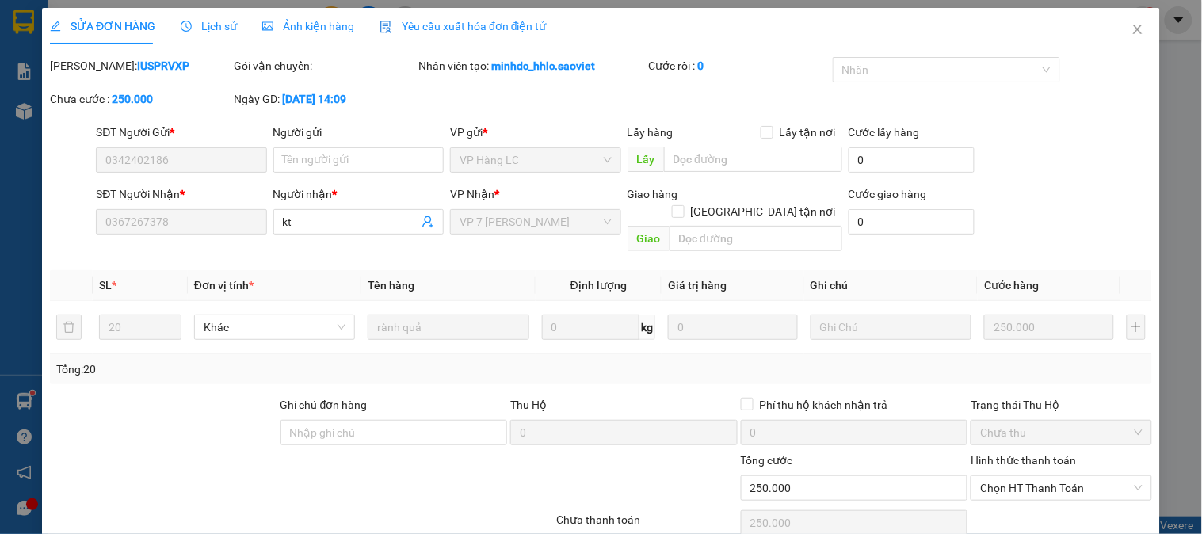
scroll to position [55, 0]
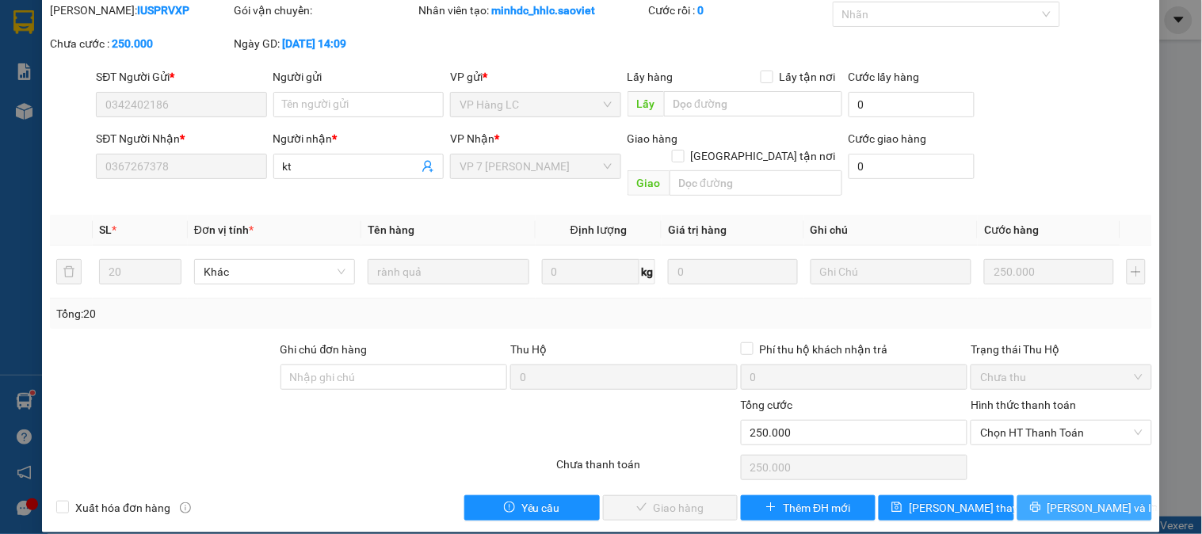
drag, startPoint x: 1077, startPoint y: 488, endPoint x: 1083, endPoint y: 481, distance: 9.0
click at [1077, 499] on span "[PERSON_NAME] và In" at bounding box center [1102, 507] width 111 height 17
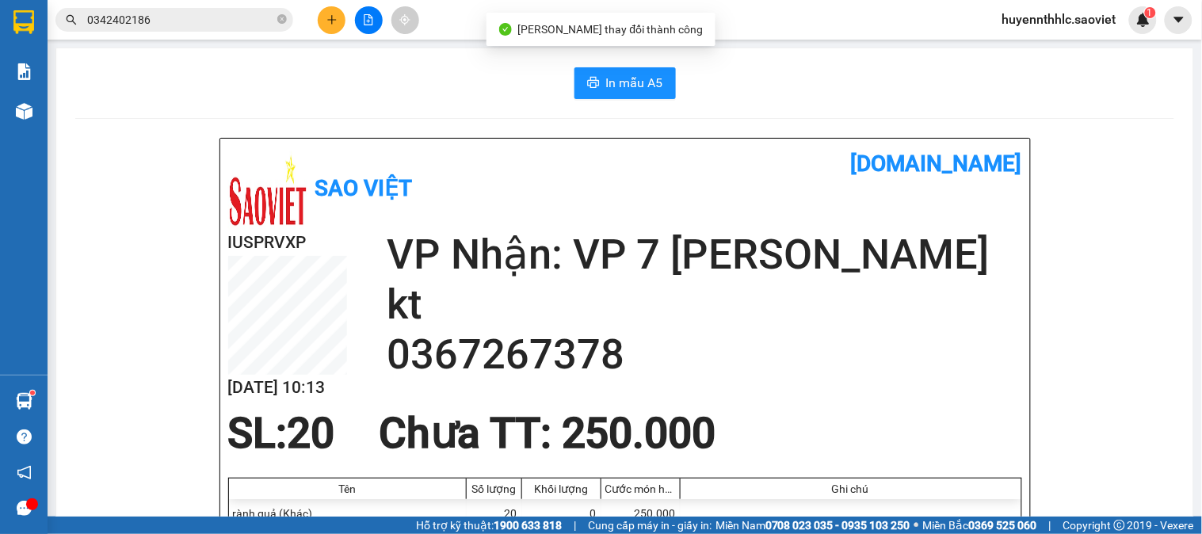
scroll to position [88, 0]
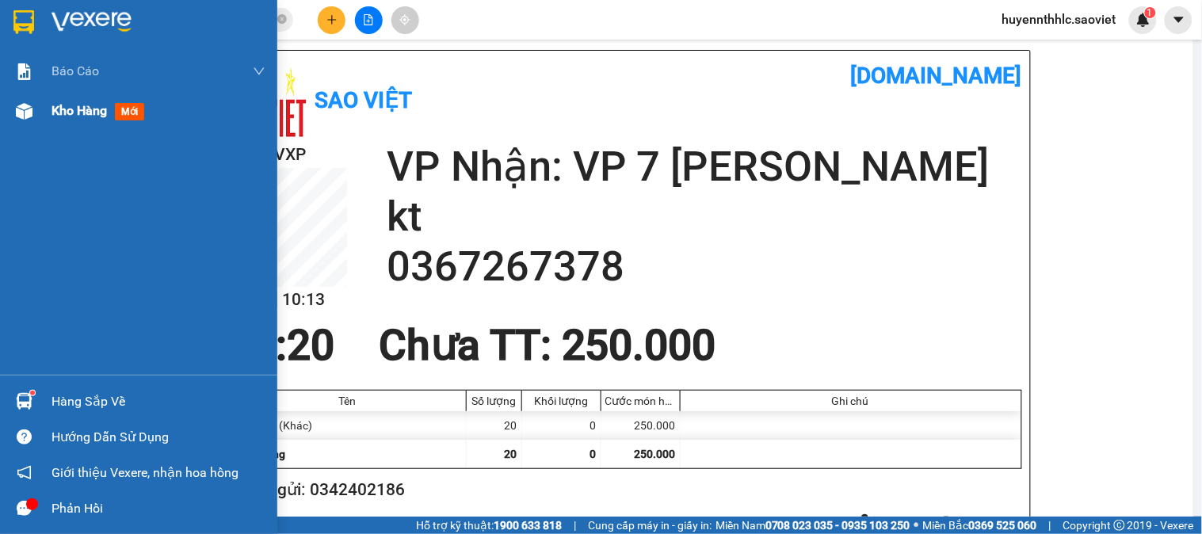
click at [82, 112] on span "Kho hàng" at bounding box center [78, 110] width 55 height 15
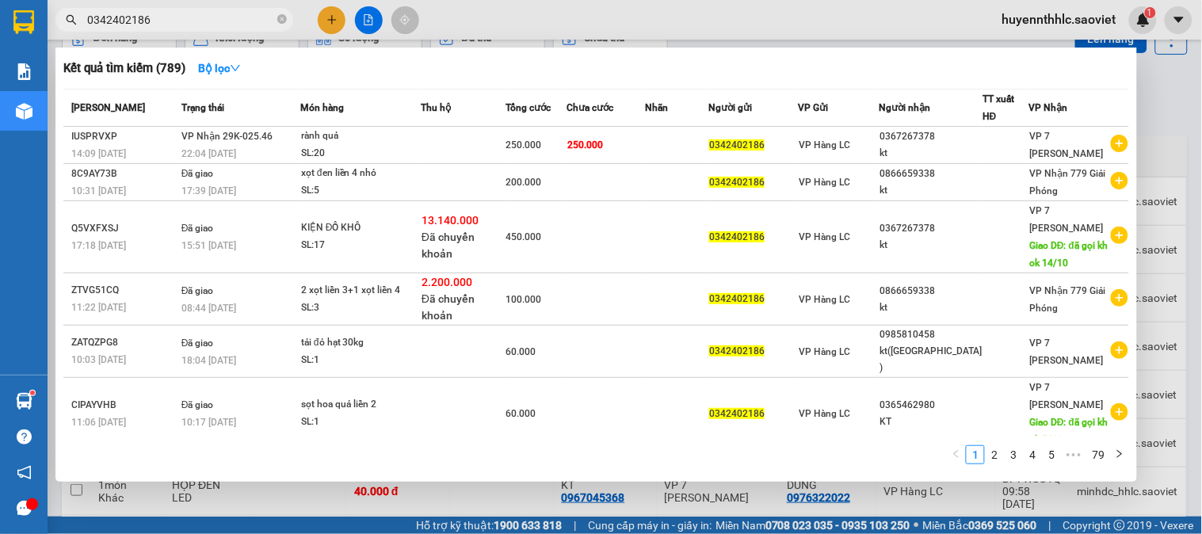
drag, startPoint x: 157, startPoint y: 14, endPoint x: 51, endPoint y: 32, distance: 107.6
click at [51, 32] on div "Kết quả tìm kiếm ( 789 ) Bộ lọc Mã ĐH Trạng thái Món hàng Thu hộ Tổng cước Chưa…" at bounding box center [154, 20] width 309 height 28
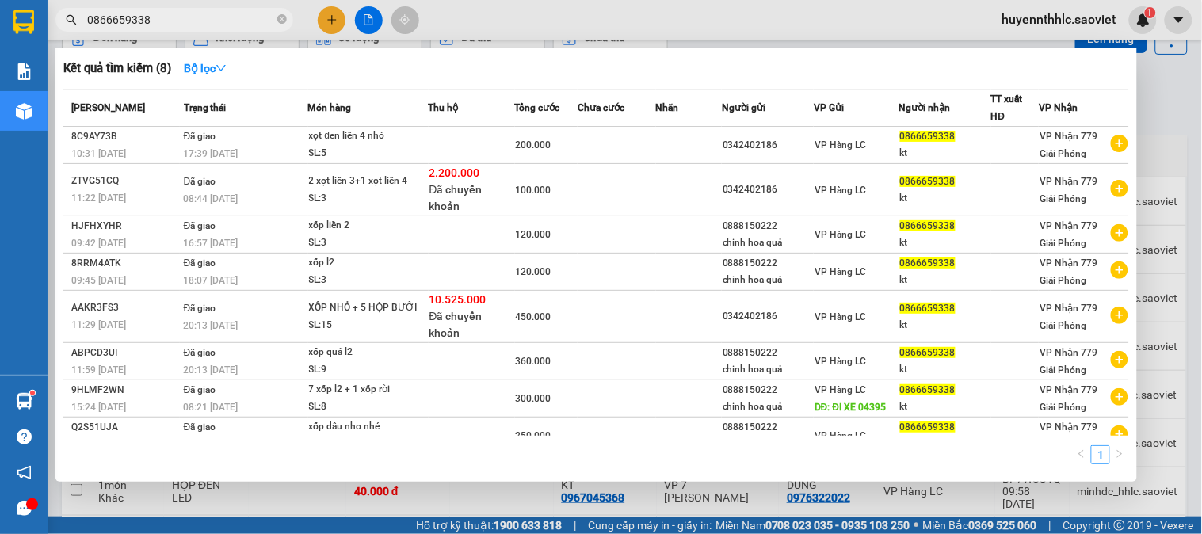
click at [1183, 135] on div at bounding box center [601, 267] width 1202 height 534
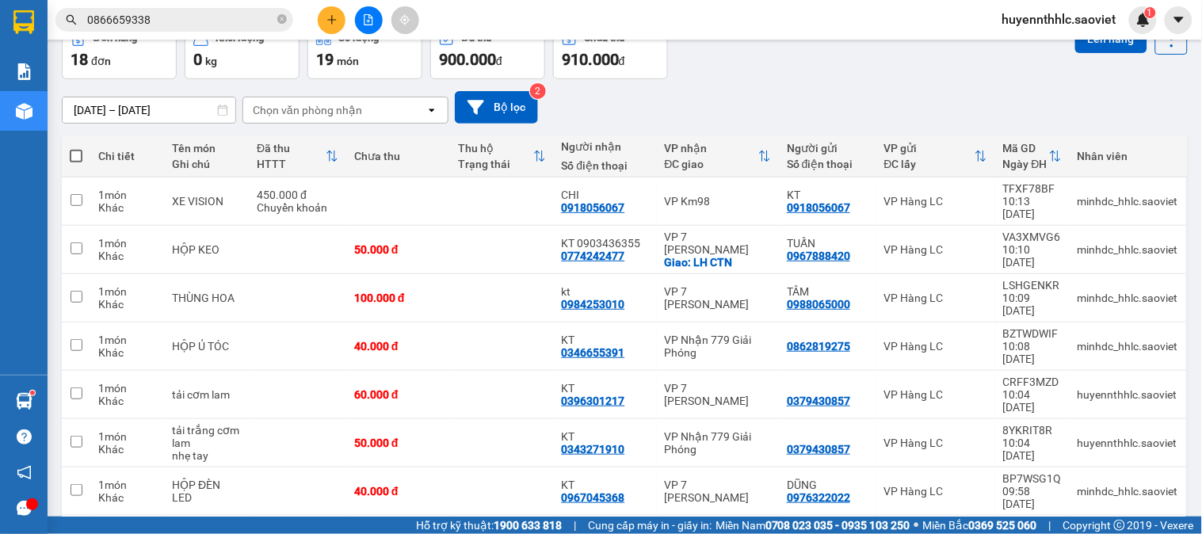
click at [200, 19] on input "0866659338" at bounding box center [180, 19] width 187 height 17
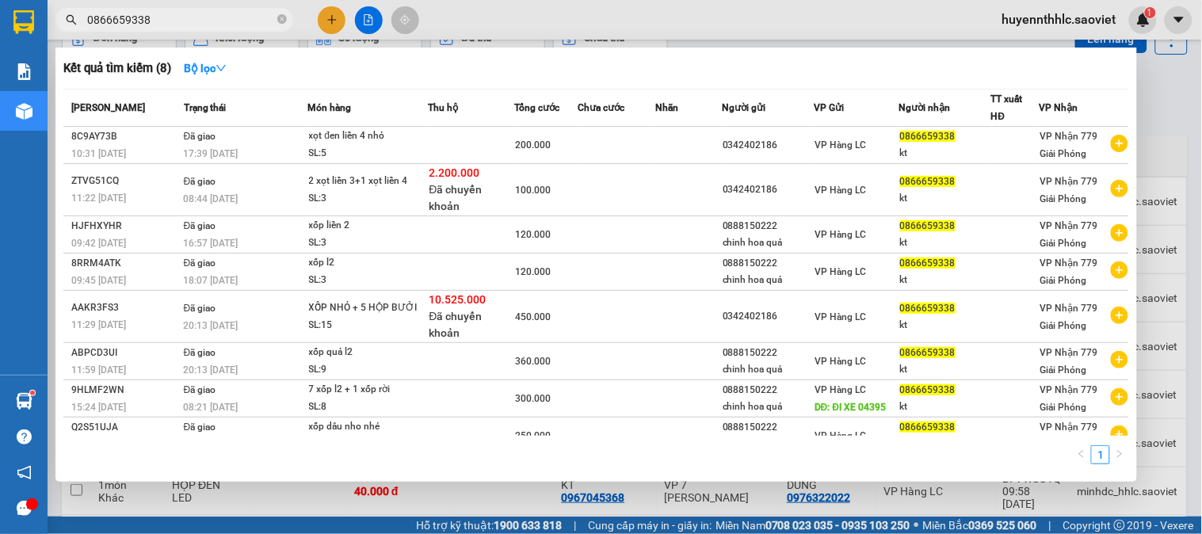
click at [319, 11] on div at bounding box center [601, 267] width 1202 height 534
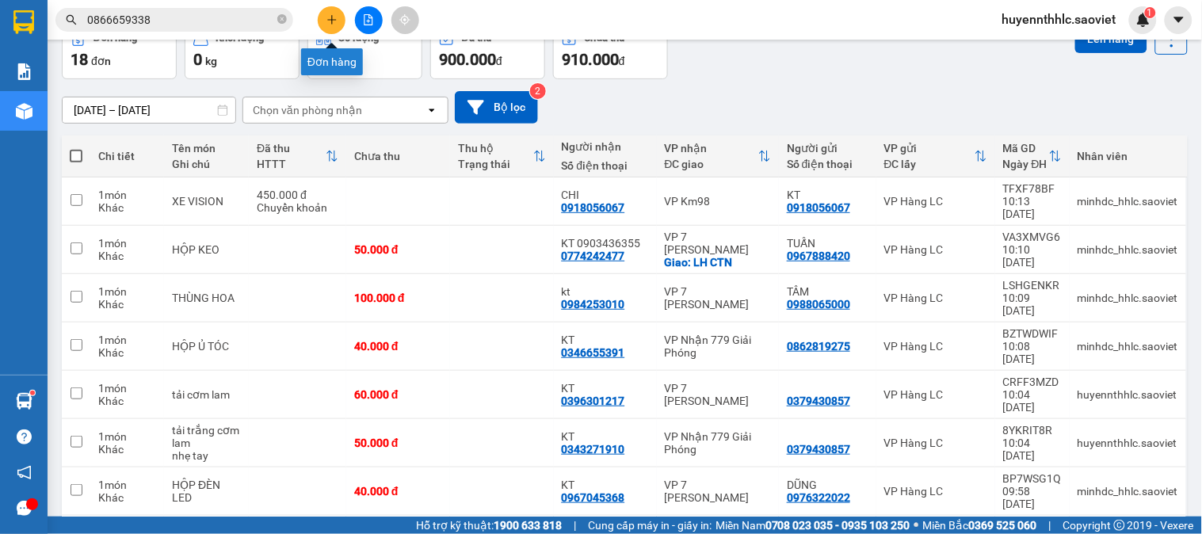
click at [327, 18] on icon "plus" at bounding box center [331, 19] width 11 height 11
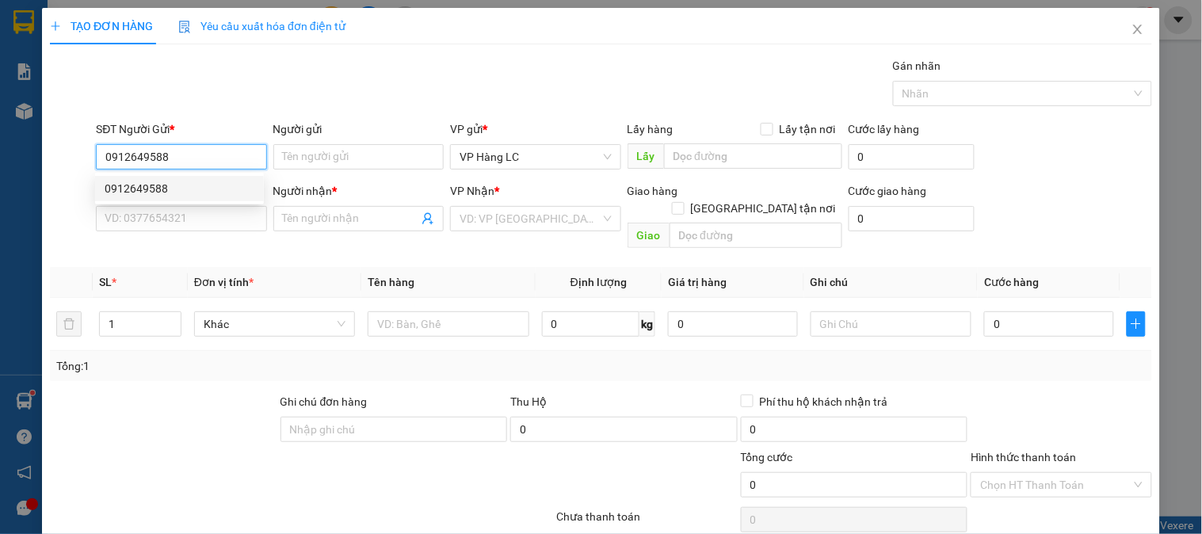
click at [192, 181] on div "0912649588" at bounding box center [180, 188] width 150 height 17
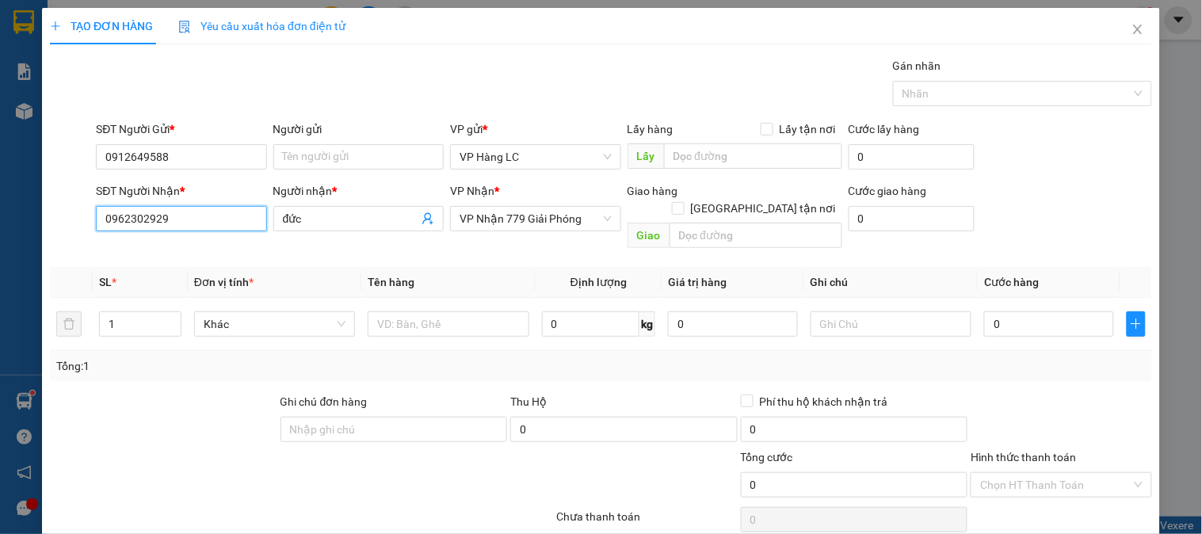
drag, startPoint x: 208, startPoint y: 218, endPoint x: 12, endPoint y: 262, distance: 200.6
click at [13, 262] on div "TẠO ĐƠN HÀNG Yêu cầu xuất hóa đơn điện tử Transit Pickup Surcharge Ids Transit …" at bounding box center [601, 267] width 1202 height 534
click at [198, 246] on div "0962302929 - [GEOGRAPHIC_DATA]" at bounding box center [194, 250] width 178 height 17
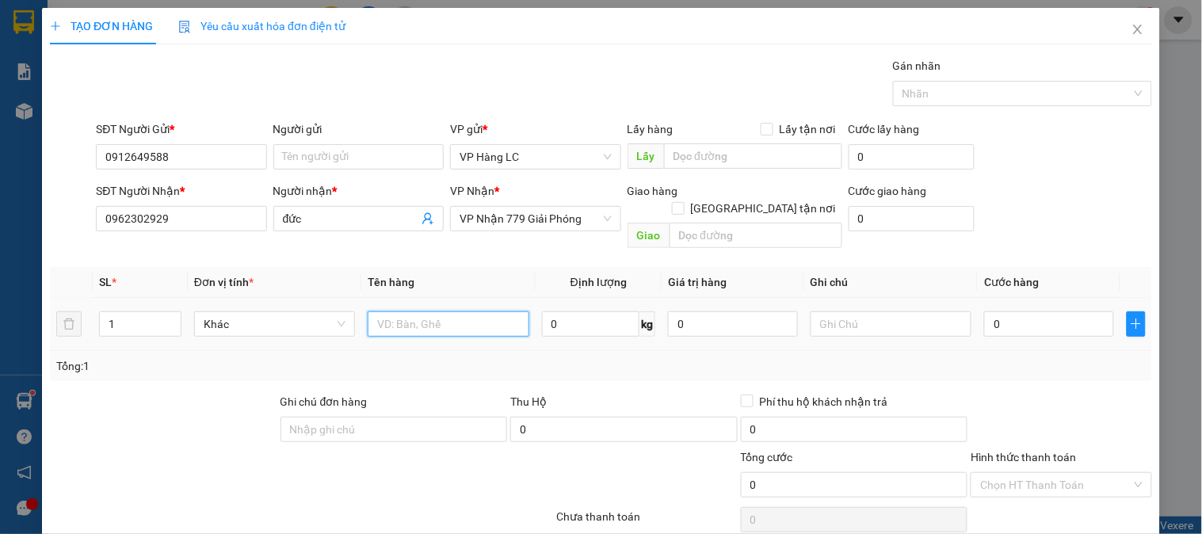
click at [492, 315] on input "text" at bounding box center [448, 323] width 161 height 25
click at [135, 312] on input "1" at bounding box center [140, 324] width 81 height 24
click at [404, 311] on input "text" at bounding box center [448, 323] width 161 height 25
click at [886, 312] on input "text" at bounding box center [890, 323] width 161 height 25
click at [1038, 311] on input "0" at bounding box center [1049, 323] width 130 height 25
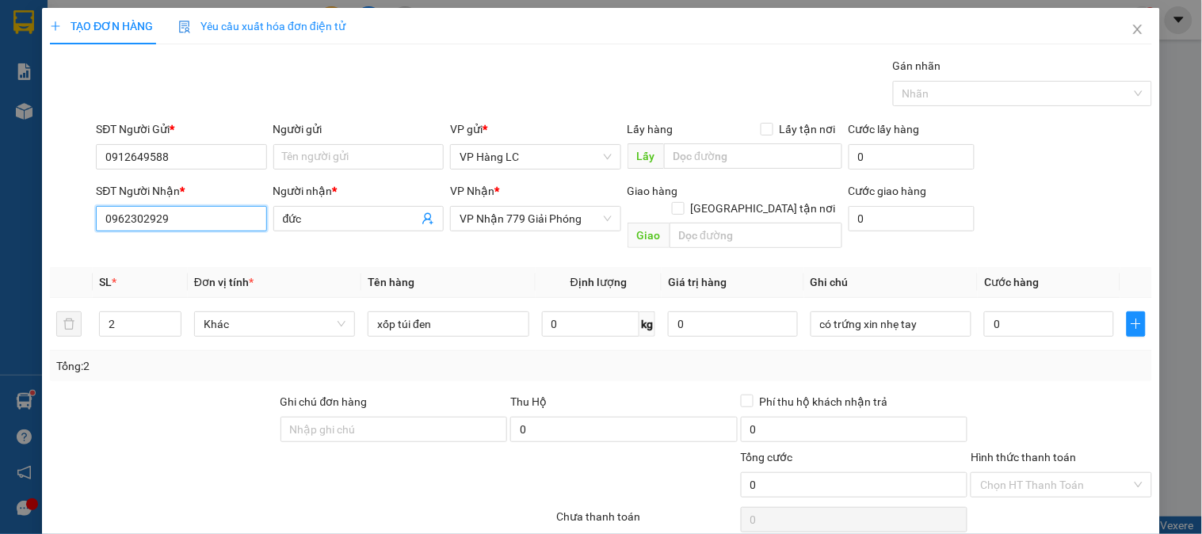
drag, startPoint x: 109, startPoint y: 219, endPoint x: 21, endPoint y: 227, distance: 89.1
click at [21, 227] on div "TẠO ĐƠN HÀNG Yêu cầu xuất hóa đơn điện tử Transit Pickup Surcharge Ids Transit …" at bounding box center [601, 267] width 1202 height 534
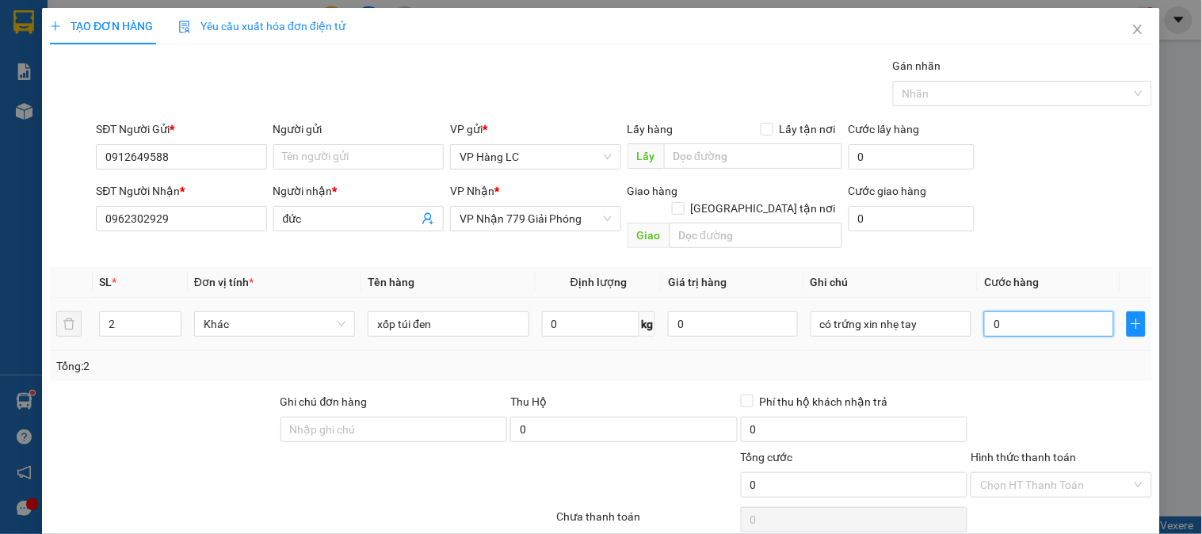
click at [1017, 314] on input "0" at bounding box center [1049, 323] width 130 height 25
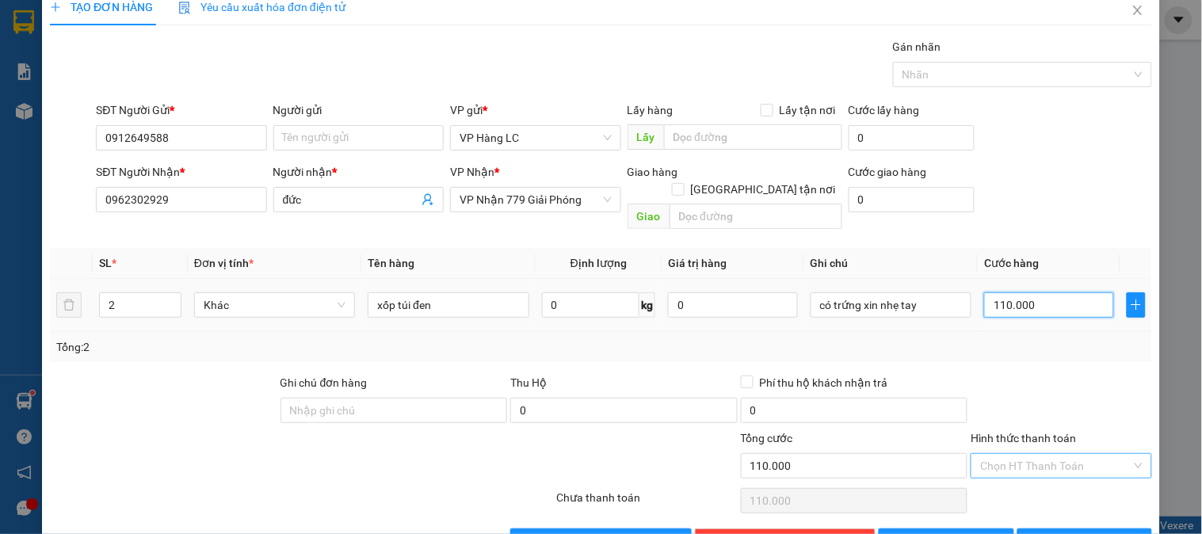
scroll to position [51, 0]
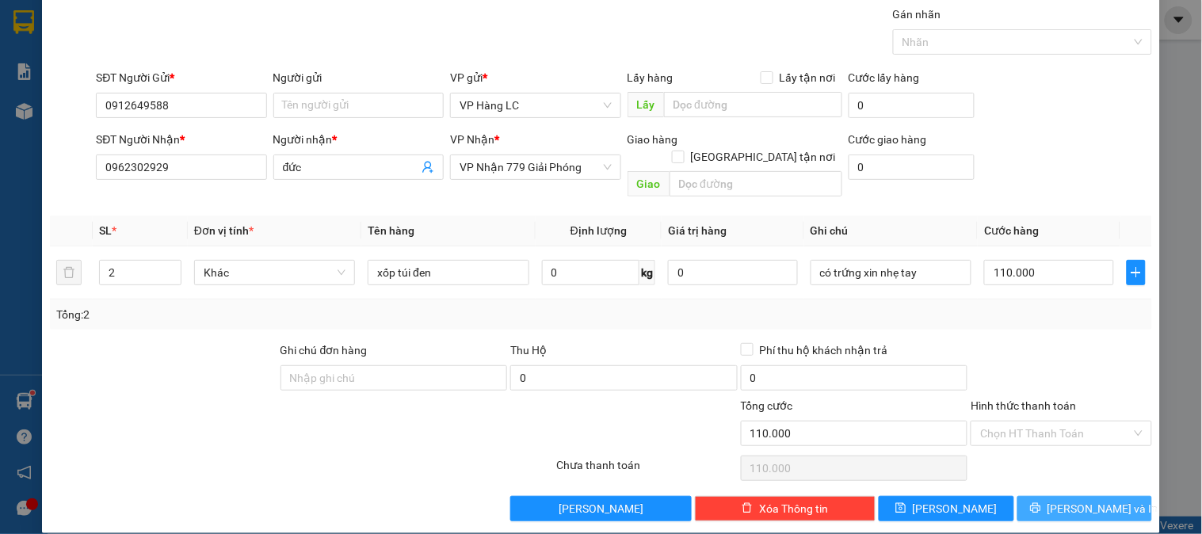
click at [1074, 500] on span "[PERSON_NAME] và In" at bounding box center [1102, 508] width 111 height 17
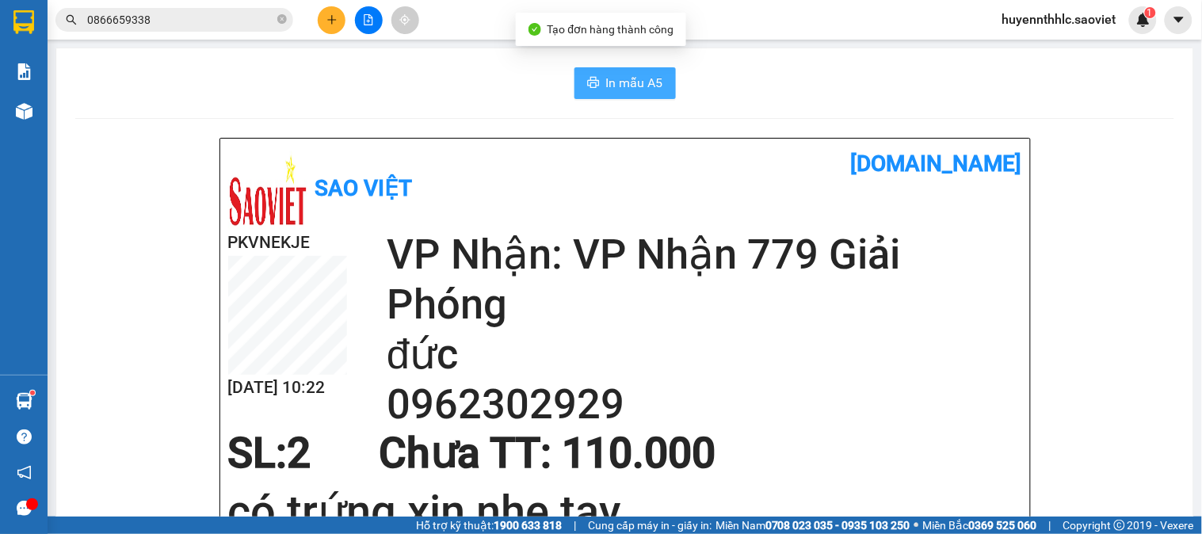
click at [606, 82] on span "In mẫu A5" at bounding box center [634, 83] width 57 height 20
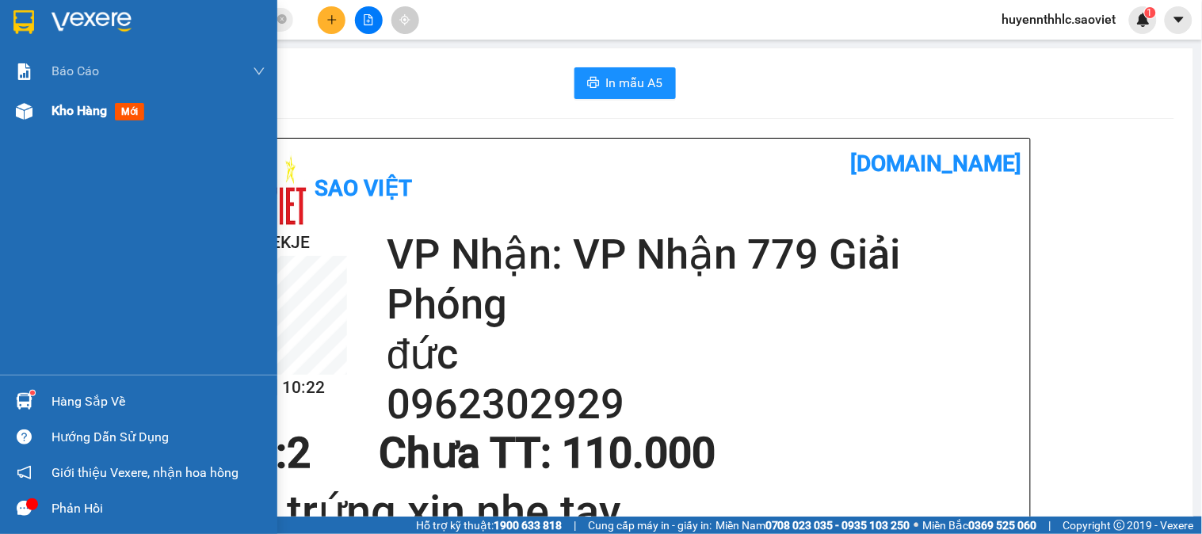
click at [103, 109] on span "Kho hàng" at bounding box center [78, 110] width 55 height 15
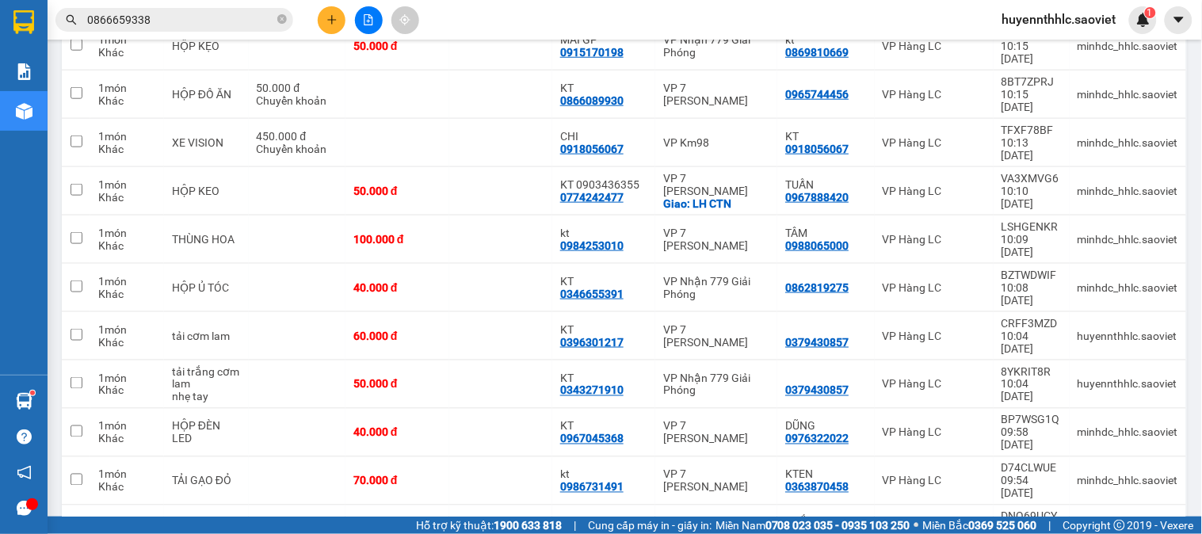
scroll to position [146, 0]
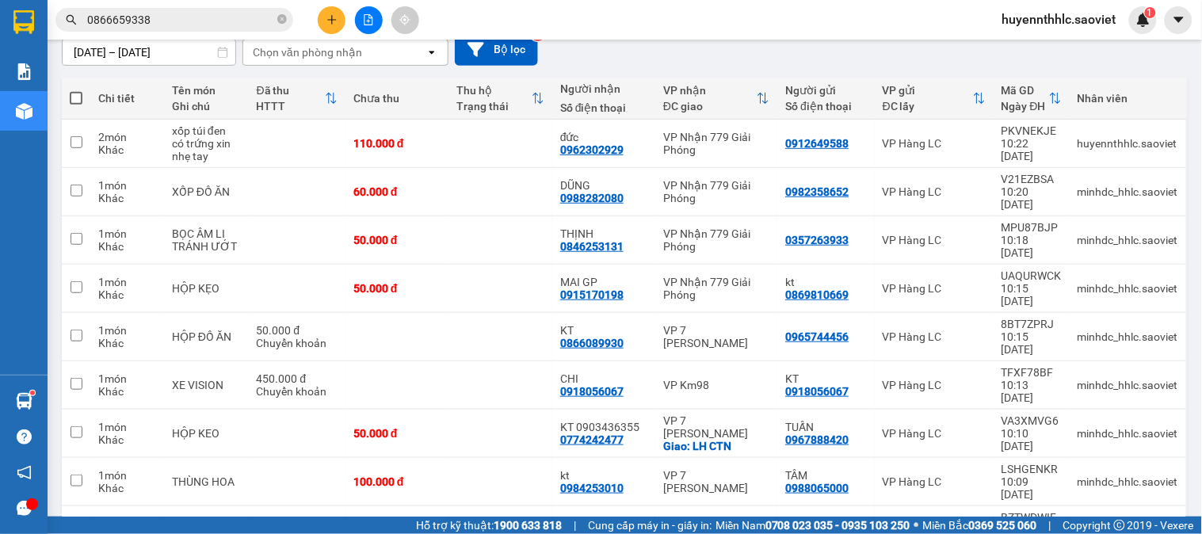
drag, startPoint x: 163, startPoint y: 14, endPoint x: 49, endPoint y: 0, distance: 115.0
click at [49, 9] on div "0866659338" at bounding box center [154, 20] width 309 height 24
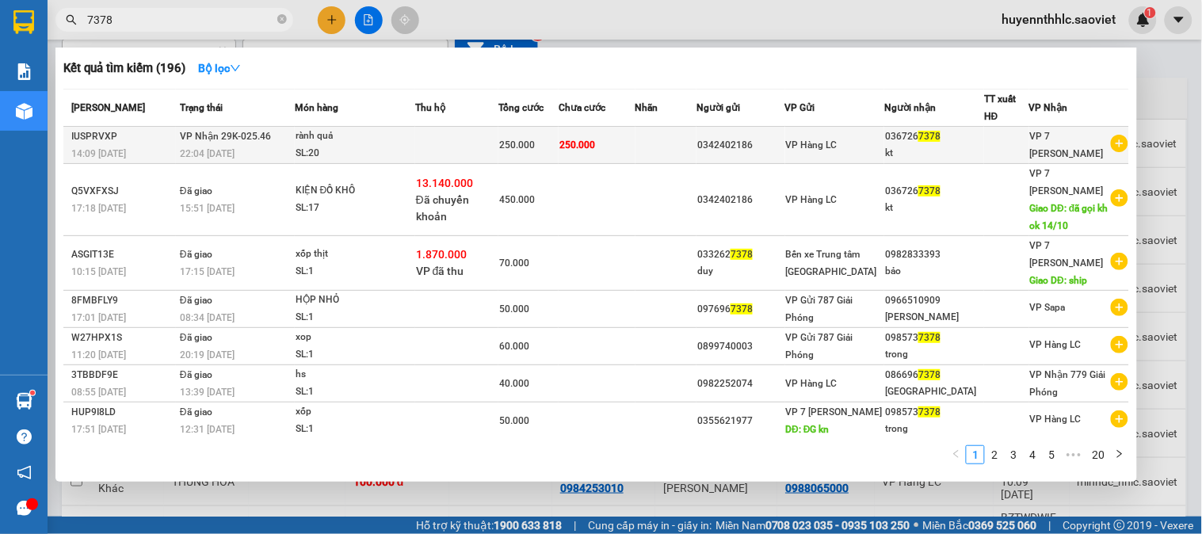
click at [616, 151] on td "250.000" at bounding box center [596, 145] width 77 height 37
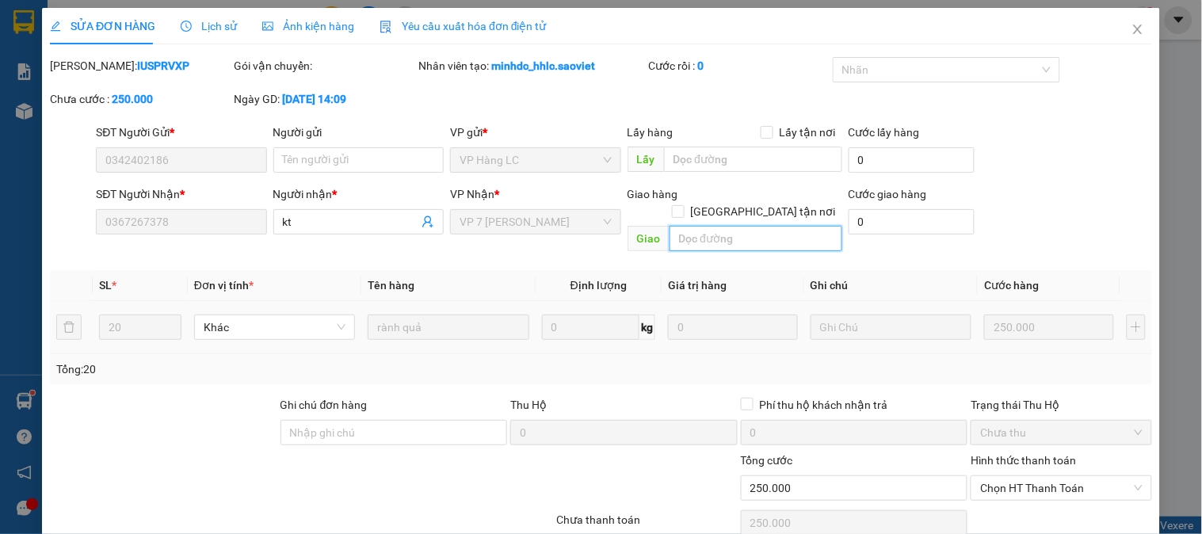
click at [714, 227] on input "text" at bounding box center [755, 238] width 173 height 25
click at [794, 226] on input "chuyển gp xe" at bounding box center [755, 238] width 173 height 25
click at [824, 226] on input "chuyển gp xe 6161 chở về" at bounding box center [755, 238] width 173 height 25
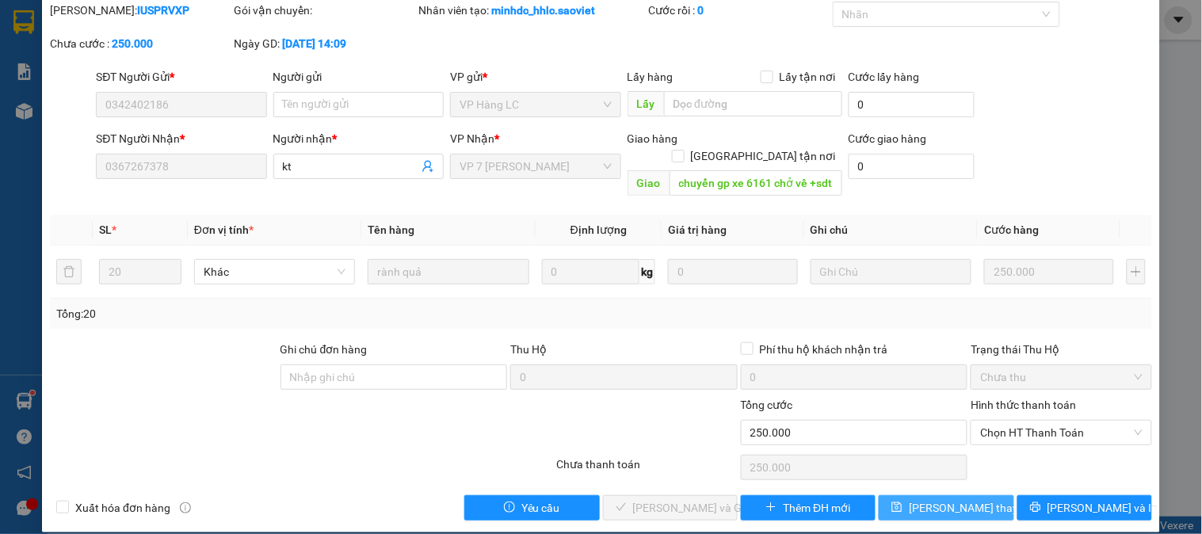
click at [943, 499] on span "[PERSON_NAME] thay đổi" at bounding box center [972, 507] width 127 height 17
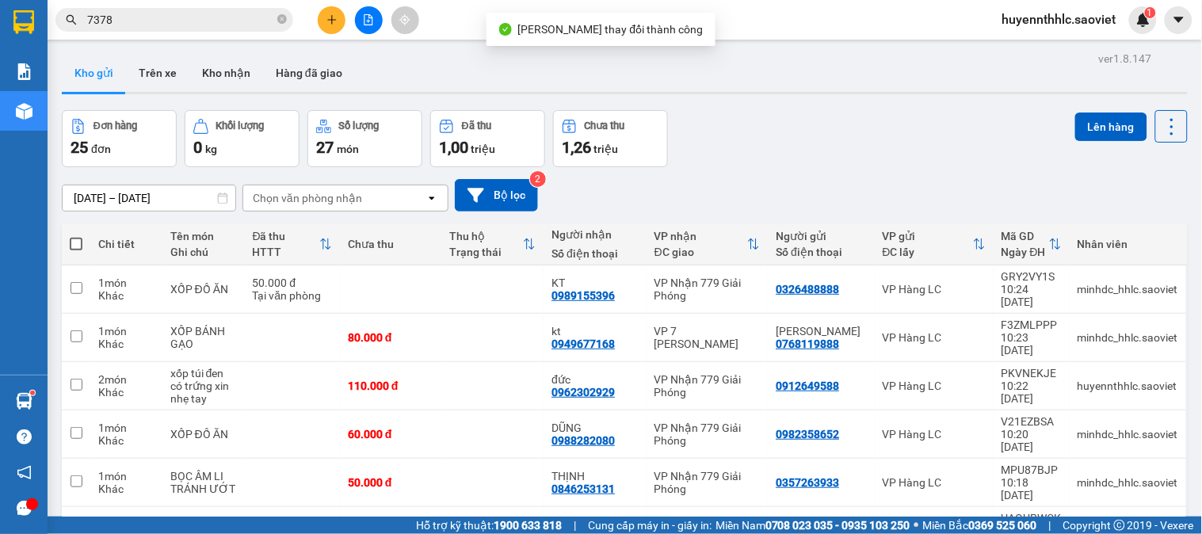
click at [337, 18] on icon "plus" at bounding box center [331, 19] width 11 height 11
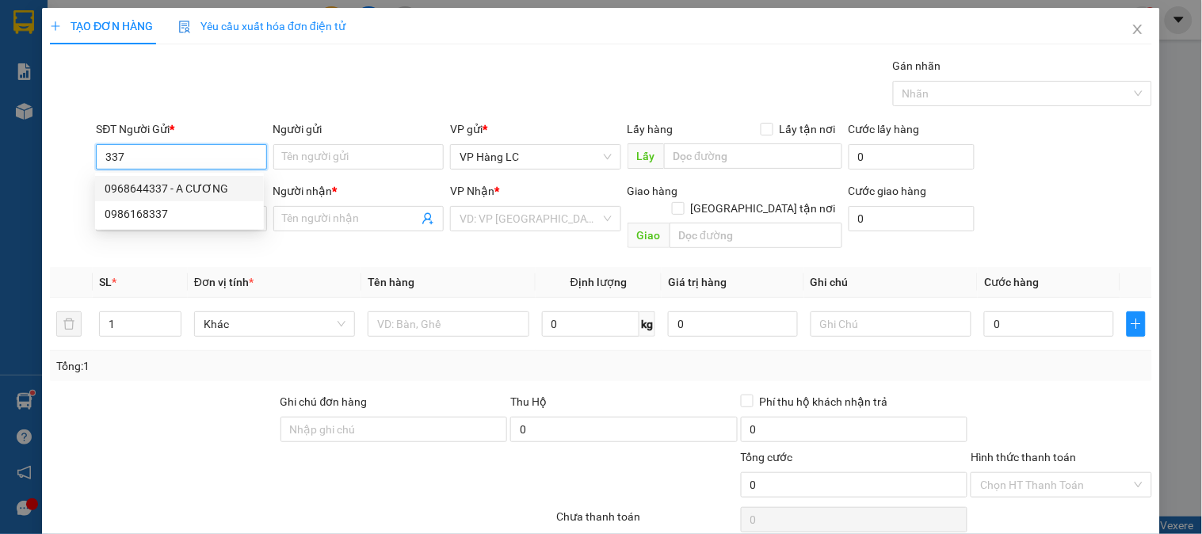
click at [194, 185] on div "0968644337 - A CƯƠNG" at bounding box center [180, 188] width 150 height 17
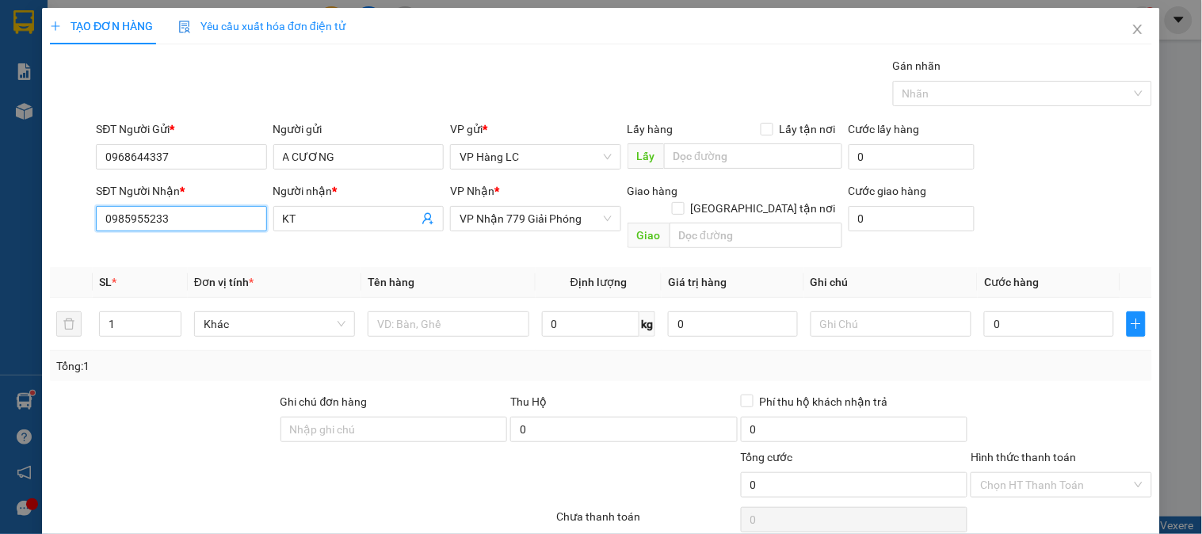
drag, startPoint x: 194, startPoint y: 217, endPoint x: 0, endPoint y: 246, distance: 196.2
click at [20, 250] on div "TẠO ĐƠN HÀNG Yêu cầu xuất hóa đơn điện tử Transit Pickup Surcharge Ids Transit …" at bounding box center [601, 267] width 1202 height 534
click at [177, 248] on div "0978969946 - KT" at bounding box center [180, 250] width 150 height 17
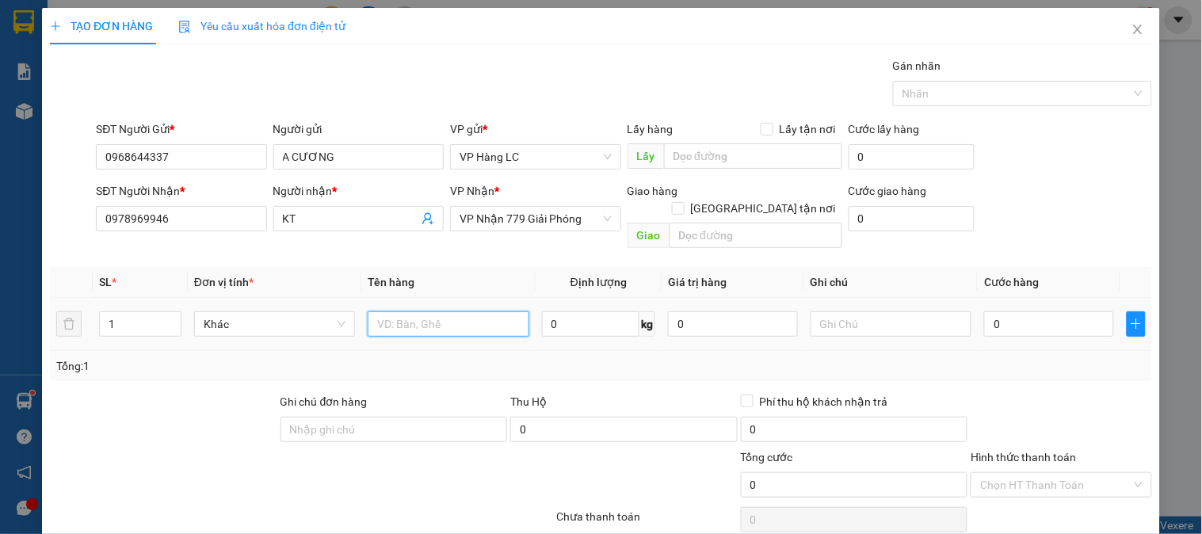
click at [461, 311] on input "text" at bounding box center [448, 323] width 161 height 25
click at [1040, 318] on input "0" at bounding box center [1049, 323] width 130 height 25
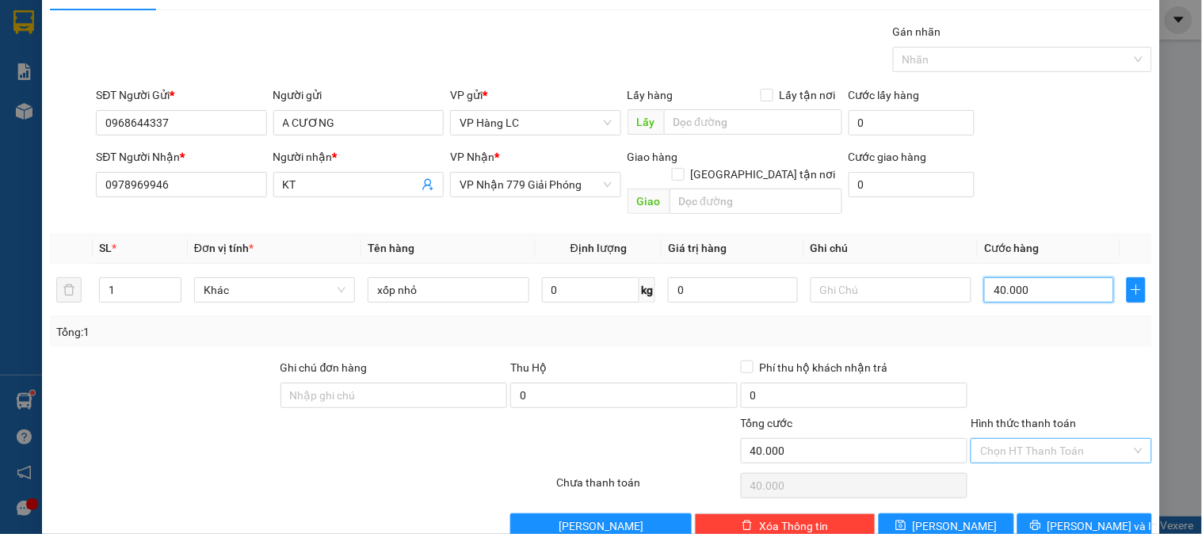
scroll to position [51, 0]
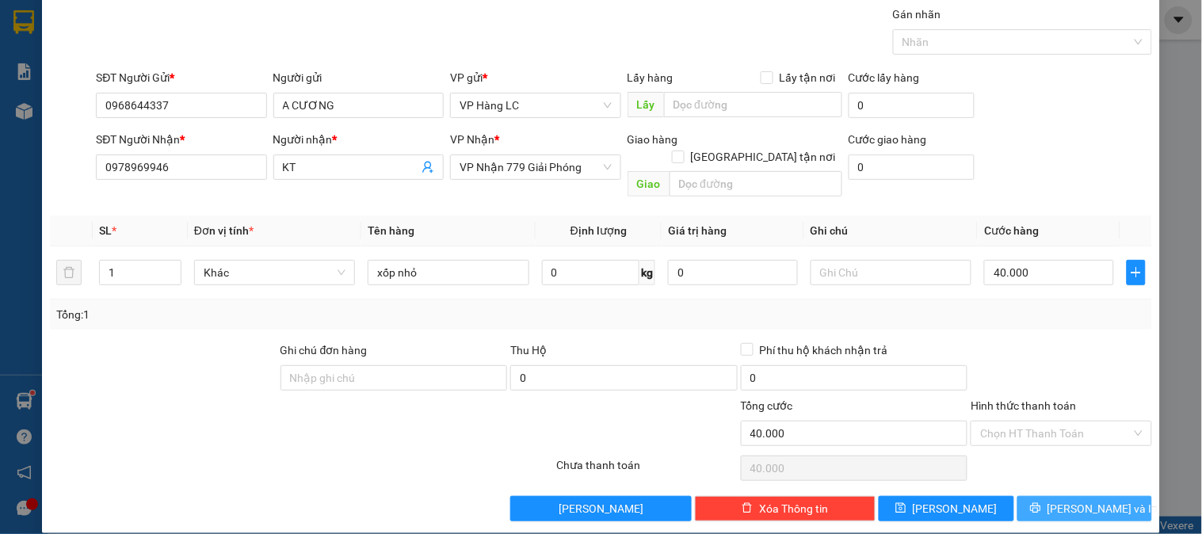
click at [1058, 500] on span "[PERSON_NAME] và In" at bounding box center [1102, 508] width 111 height 17
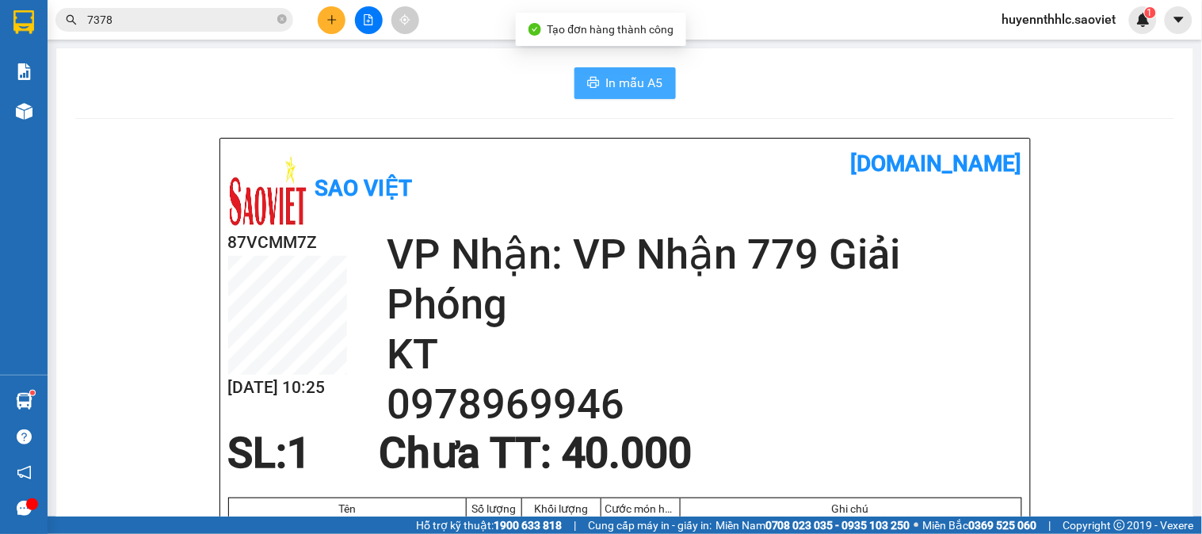
click at [606, 81] on span "In mẫu A5" at bounding box center [634, 83] width 57 height 20
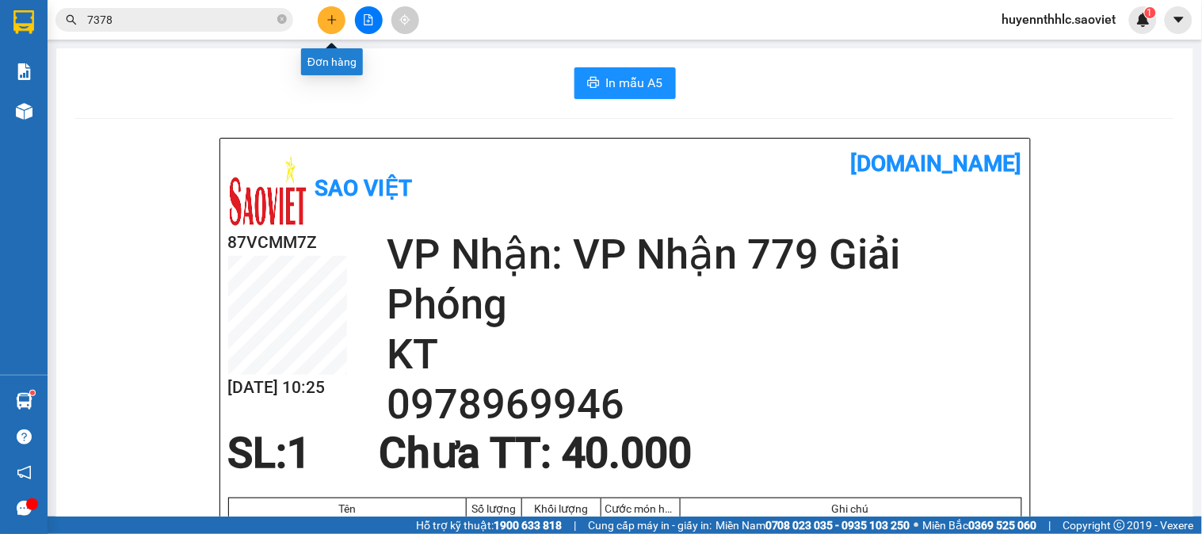
click at [330, 14] on icon "plus" at bounding box center [331, 19] width 11 height 11
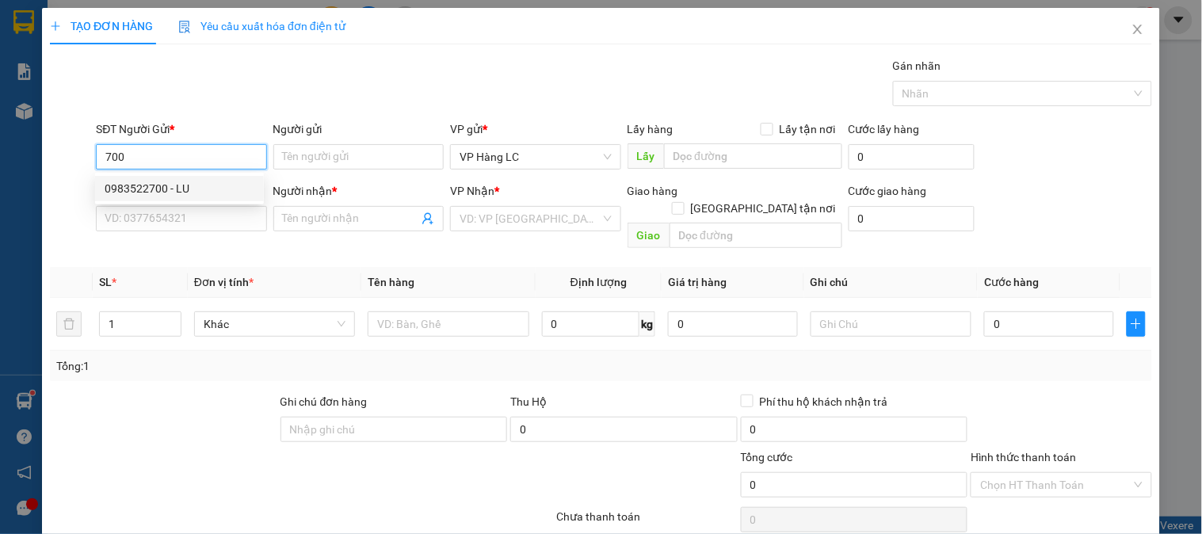
click at [187, 188] on div "0983522700 - LU" at bounding box center [180, 188] width 150 height 17
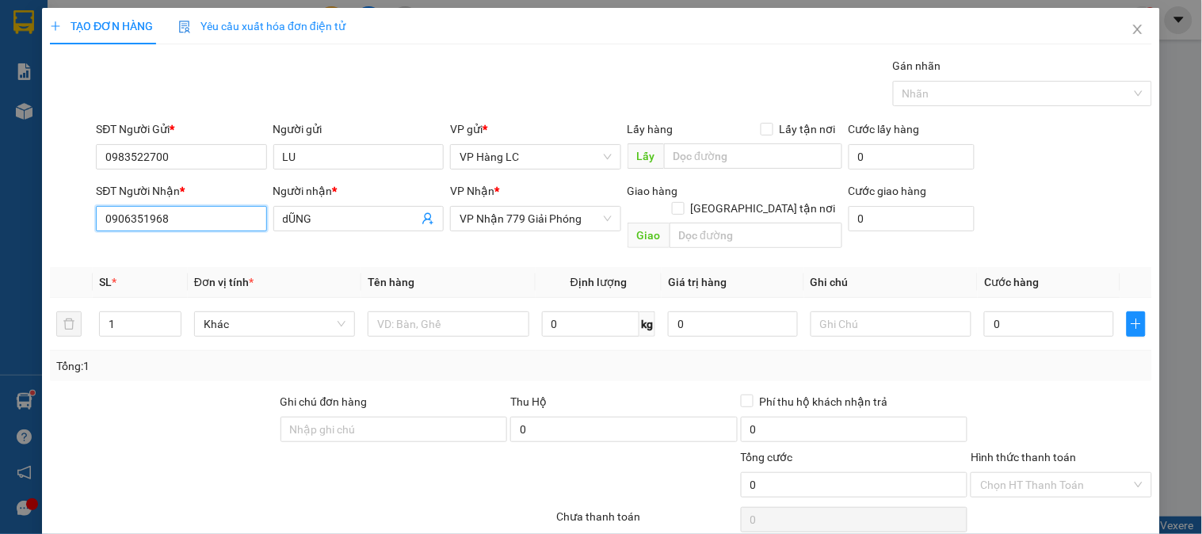
drag, startPoint x: 72, startPoint y: 235, endPoint x: 0, endPoint y: 262, distance: 77.0
click at [0, 262] on div "TẠO ĐƠN HÀNG Yêu cầu xuất hóa đơn điện tử Transit Pickup Surcharge Ids Transit …" at bounding box center [601, 267] width 1202 height 534
click at [166, 238] on div "0963651696 - đạt" at bounding box center [179, 250] width 169 height 25
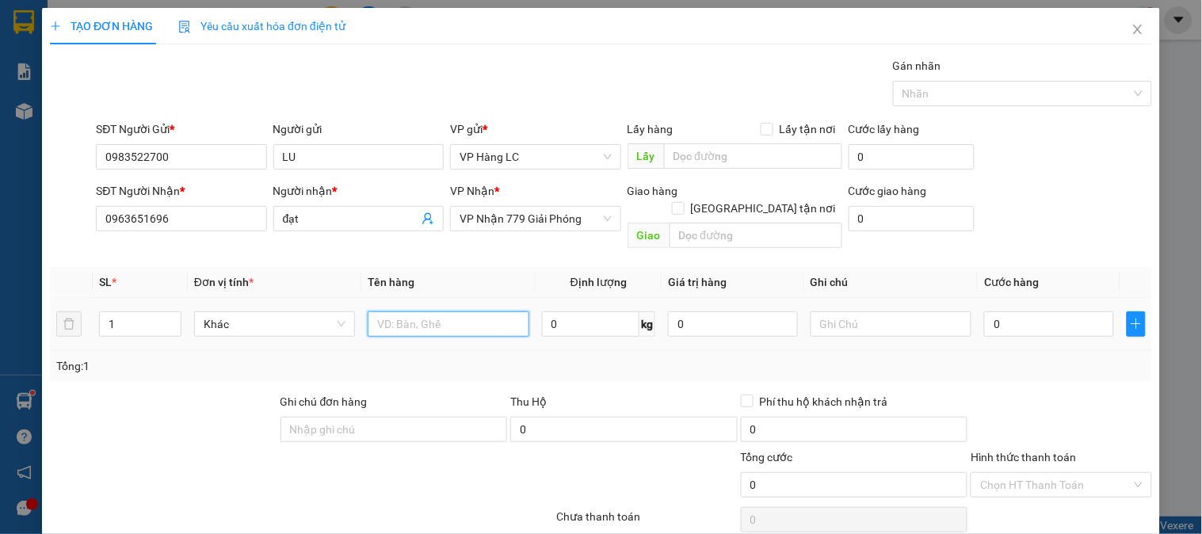
click at [414, 313] on input "text" at bounding box center [448, 323] width 161 height 25
click at [1047, 311] on input "0" at bounding box center [1049, 323] width 130 height 25
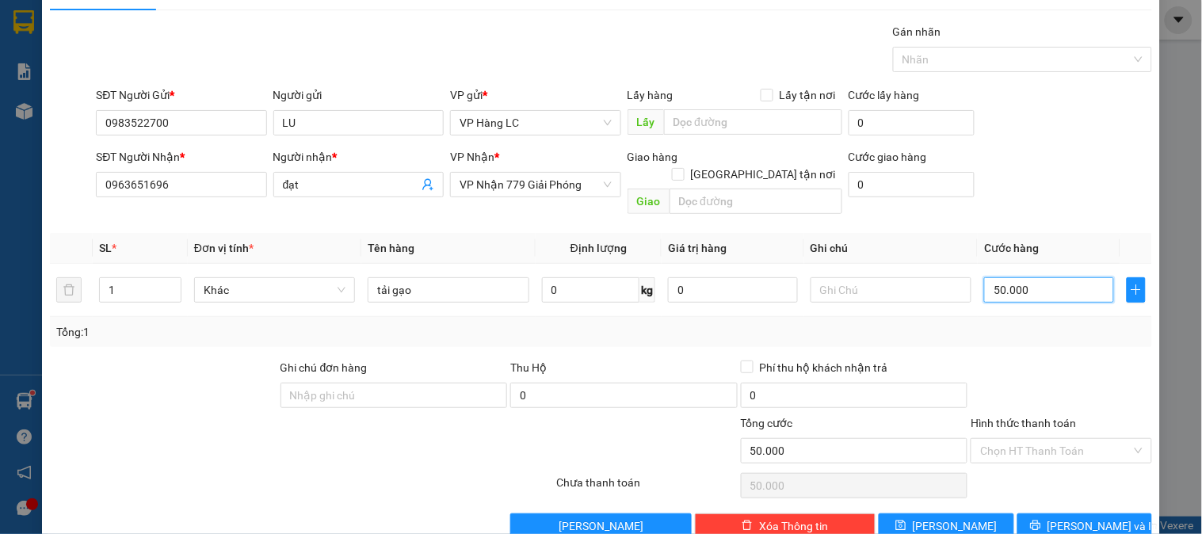
scroll to position [51, 0]
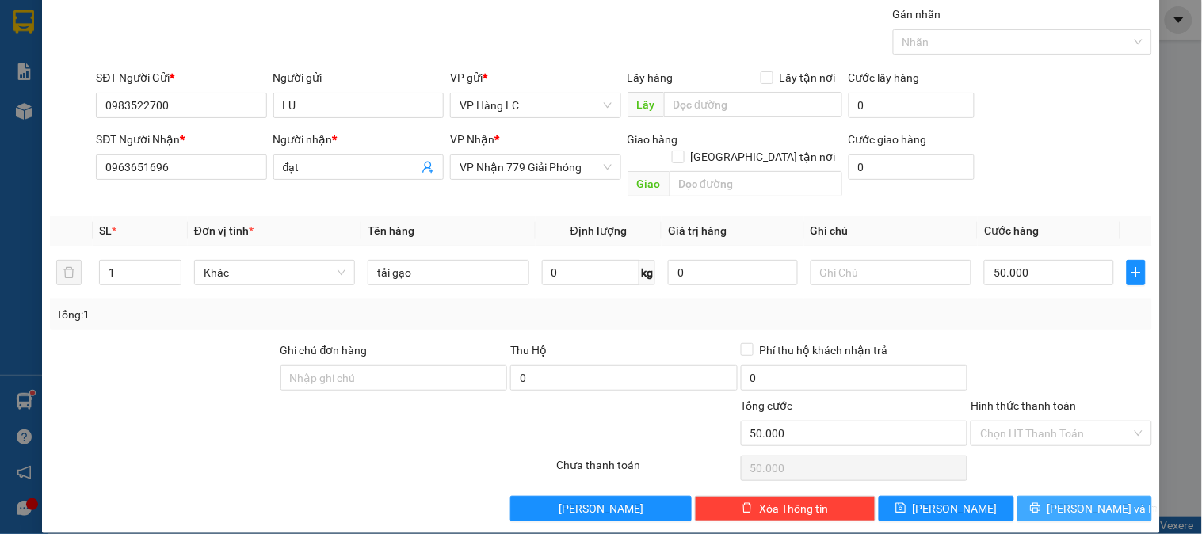
click at [1081, 500] on span "[PERSON_NAME] và In" at bounding box center [1102, 508] width 111 height 17
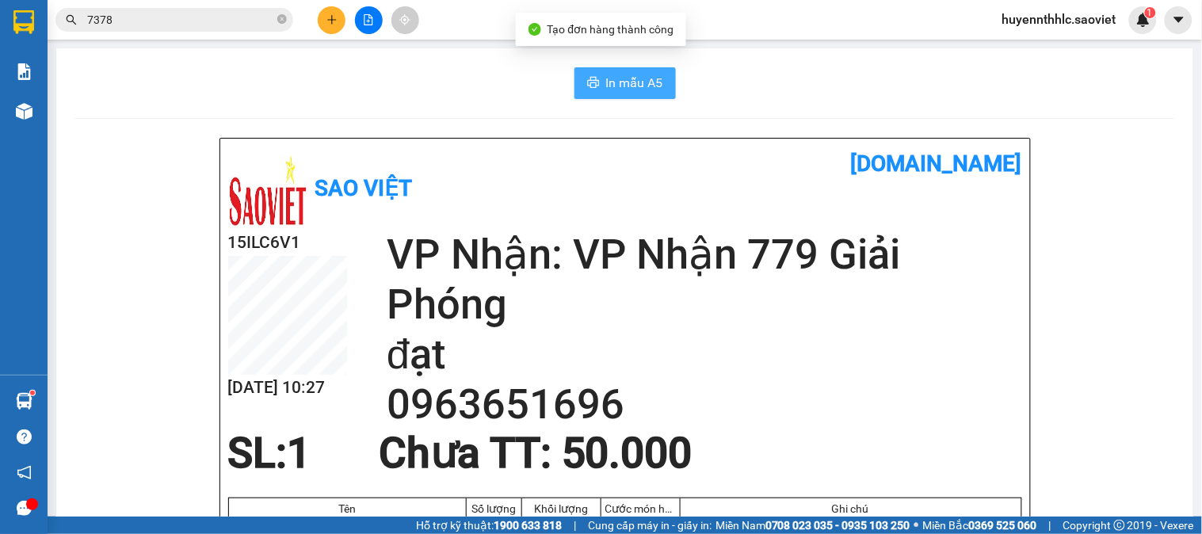
click at [620, 78] on span "In mẫu A5" at bounding box center [634, 83] width 57 height 20
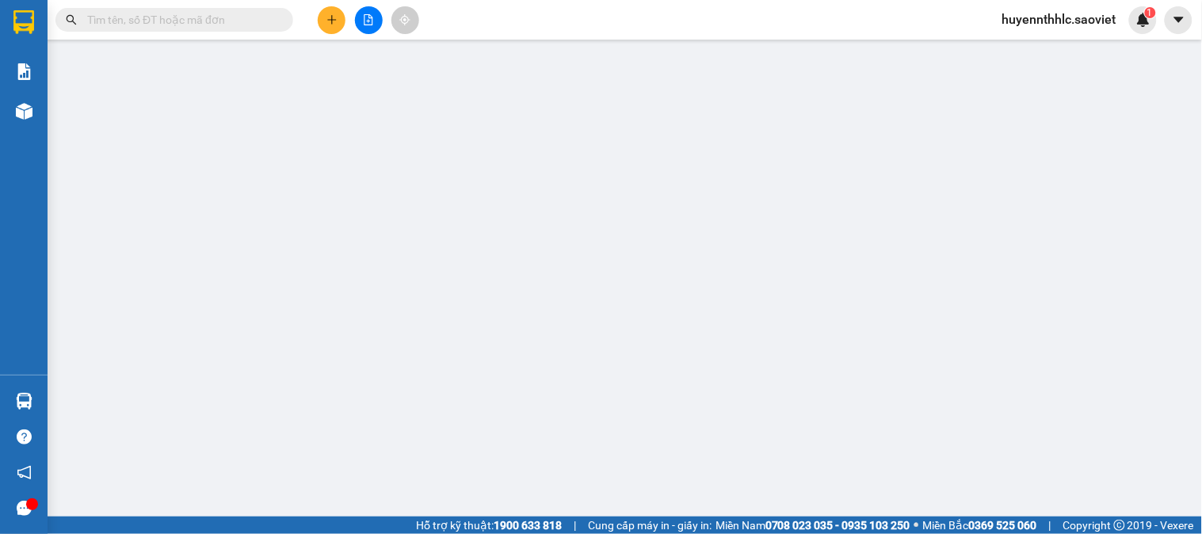
click at [257, 19] on input "text" at bounding box center [180, 19] width 187 height 17
paste input "0962302929"
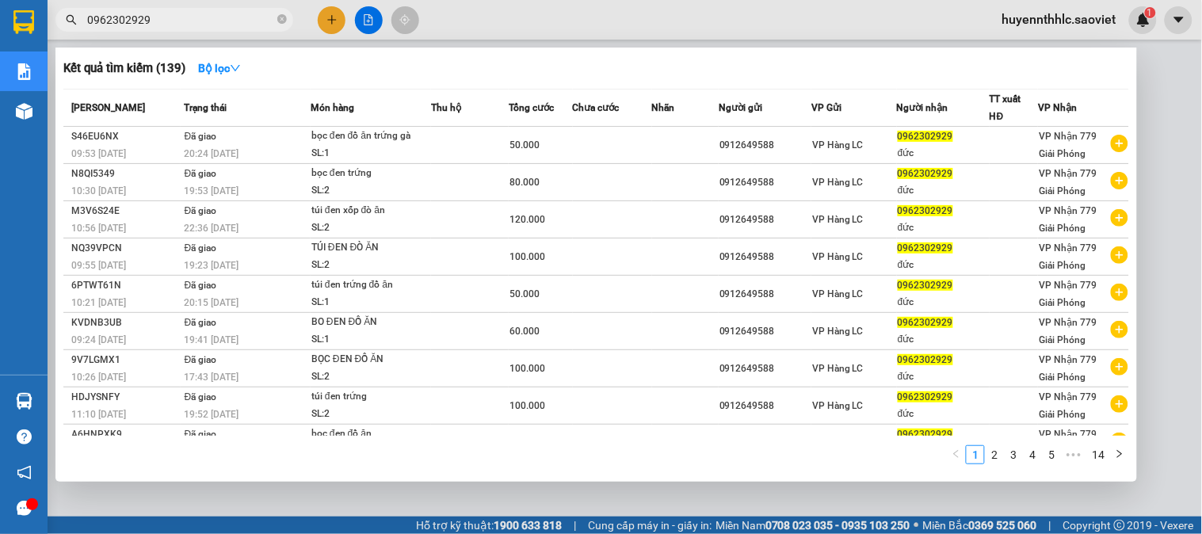
type input "0962302929"
click at [334, 16] on div at bounding box center [601, 267] width 1202 height 534
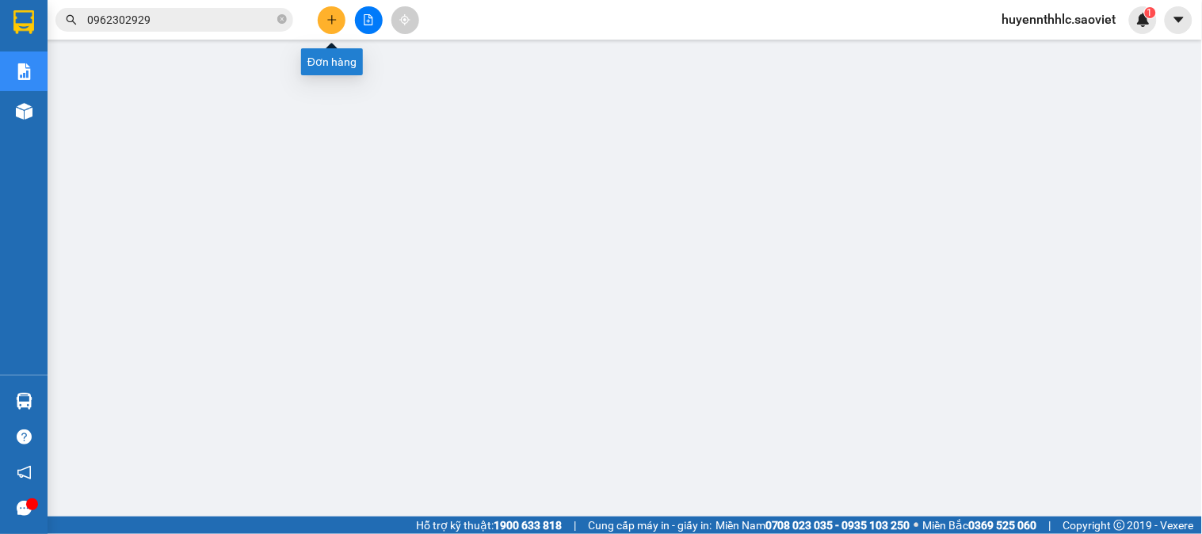
click at [334, 16] on icon "plus" at bounding box center [331, 19] width 11 height 11
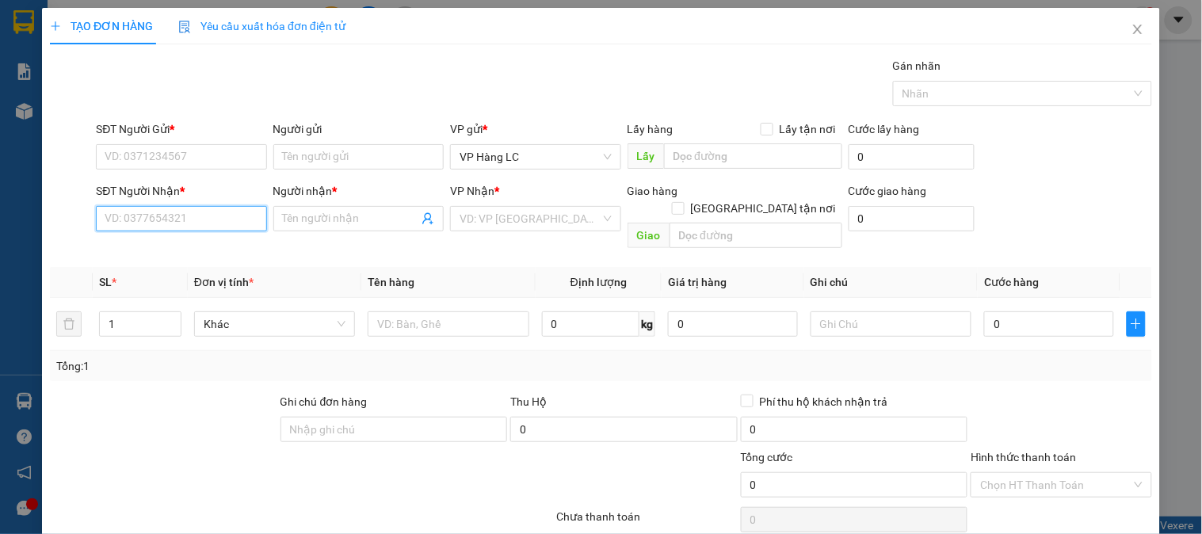
click at [194, 219] on input "SĐT Người Nhận *" at bounding box center [181, 218] width 170 height 25
type input "0914819068"
click at [195, 252] on div "0914819068 - KT" at bounding box center [180, 250] width 150 height 17
type input "KT"
type input "ĐÃ GỌI 13/7"
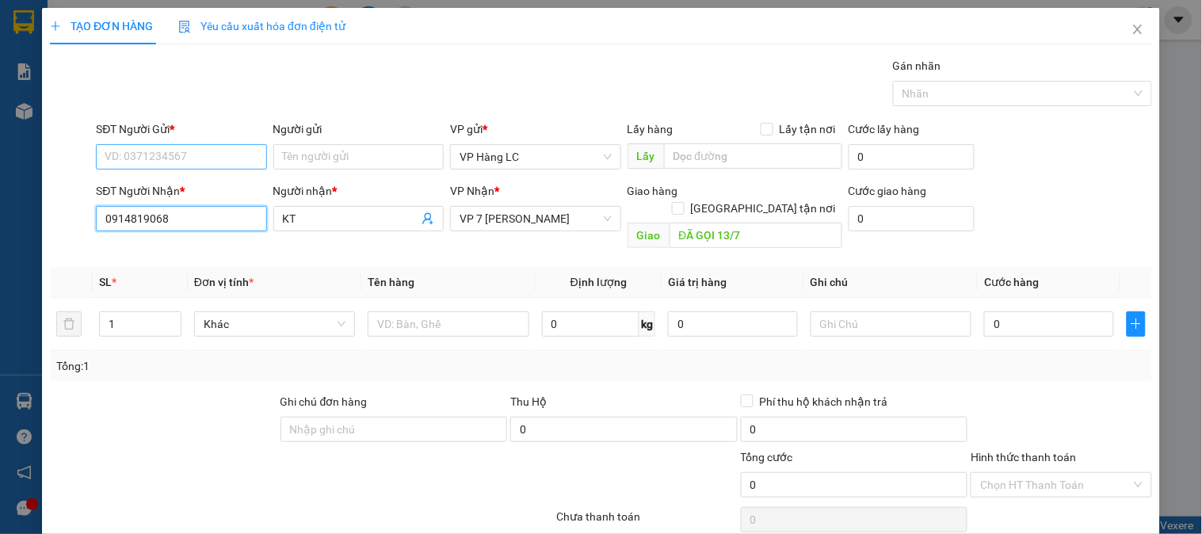
type input "0914819068"
click at [226, 154] on input "SĐT Người Gửi *" at bounding box center [181, 156] width 170 height 25
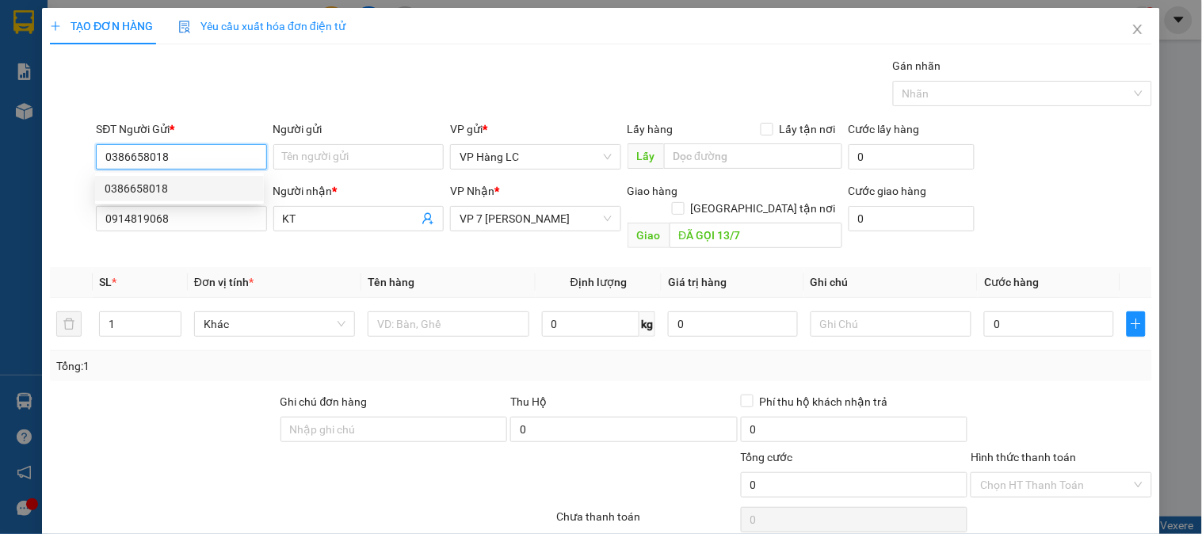
click at [196, 176] on div "0386658018" at bounding box center [179, 188] width 169 height 25
click at [195, 144] on input "0386658018" at bounding box center [181, 156] width 170 height 25
click at [183, 185] on div "0386658018" at bounding box center [180, 188] width 150 height 17
type input "0386658018"
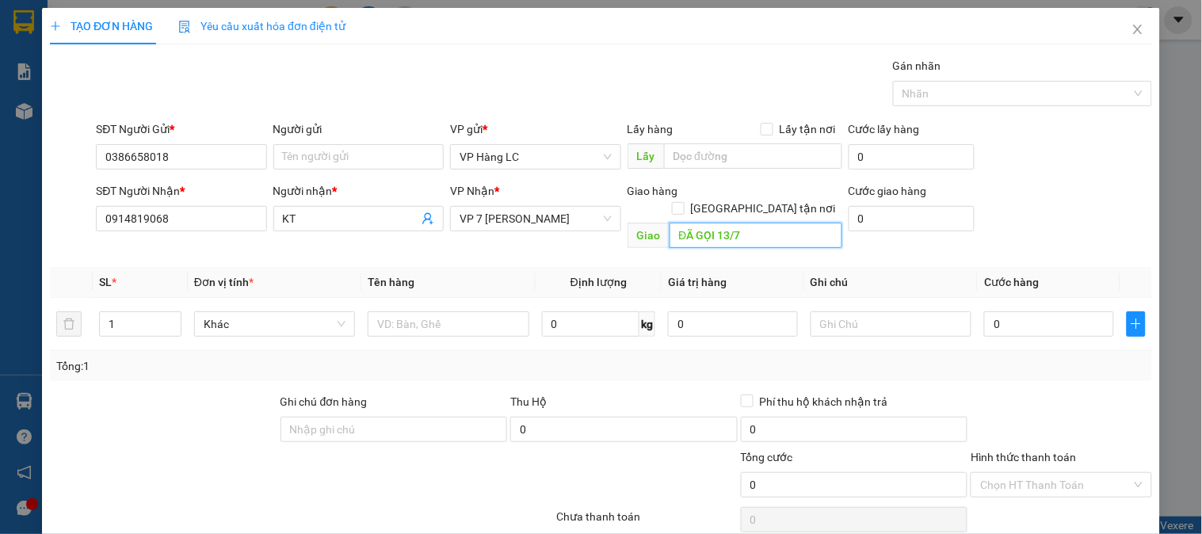
click at [765, 223] on input "ĐÃ GỌI 13/7" at bounding box center [755, 235] width 173 height 25
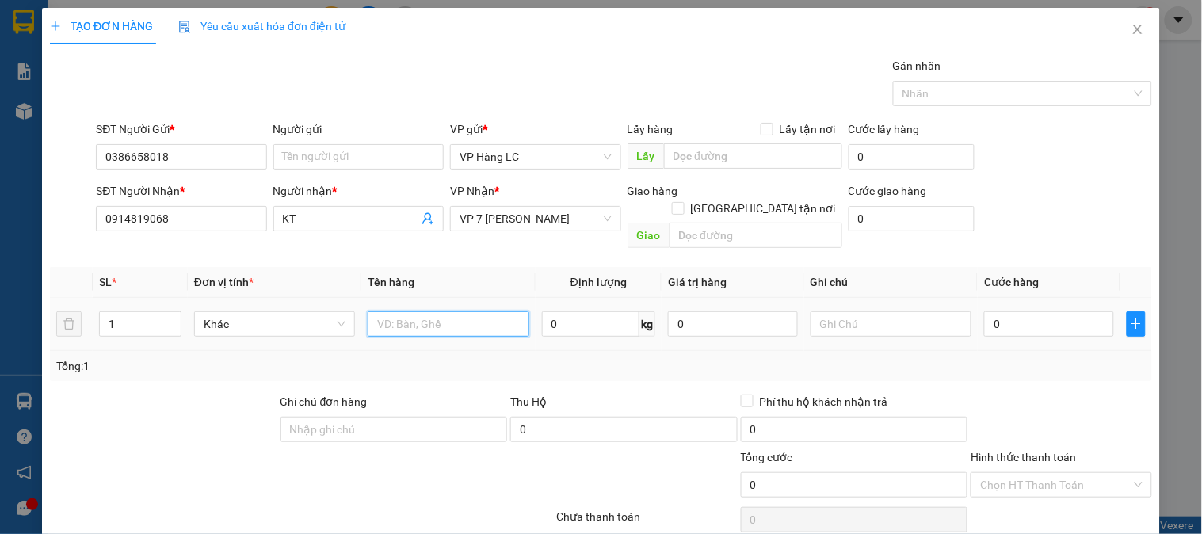
click at [439, 311] on input "text" at bounding box center [448, 323] width 161 height 25
type input "x"
type input "xốp đò ăn"
click at [1042, 311] on input "0" at bounding box center [1049, 323] width 130 height 25
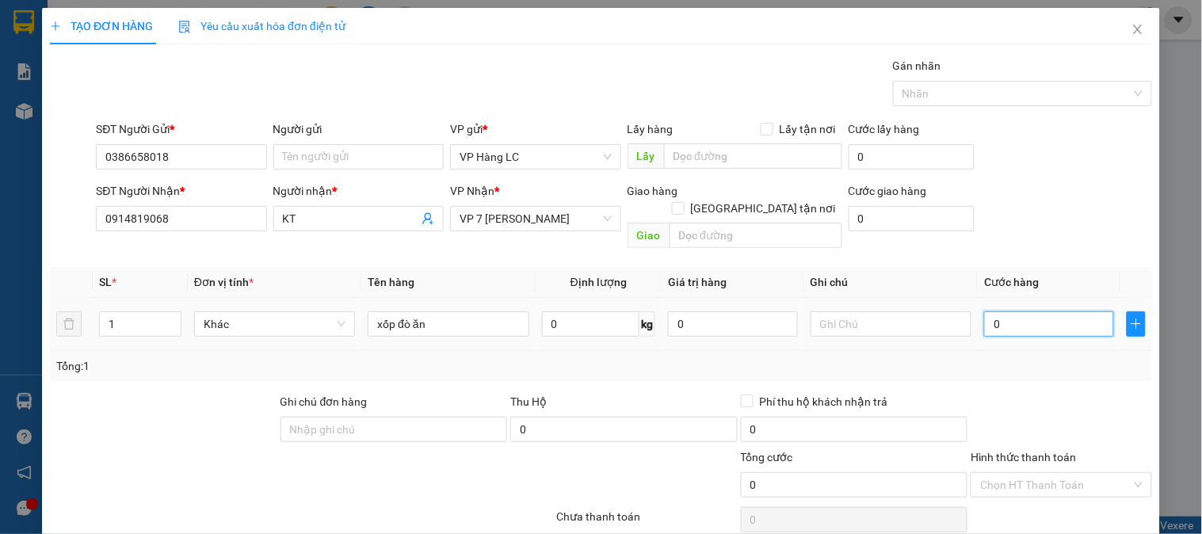
type input "4"
type input "40"
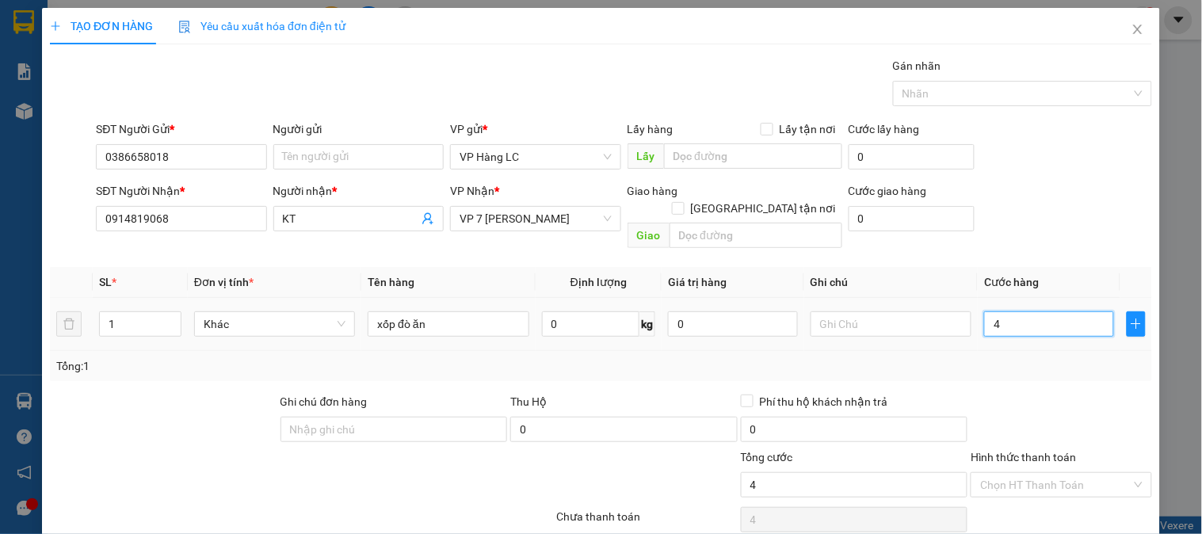
type input "40"
type input "400"
type input "4.000"
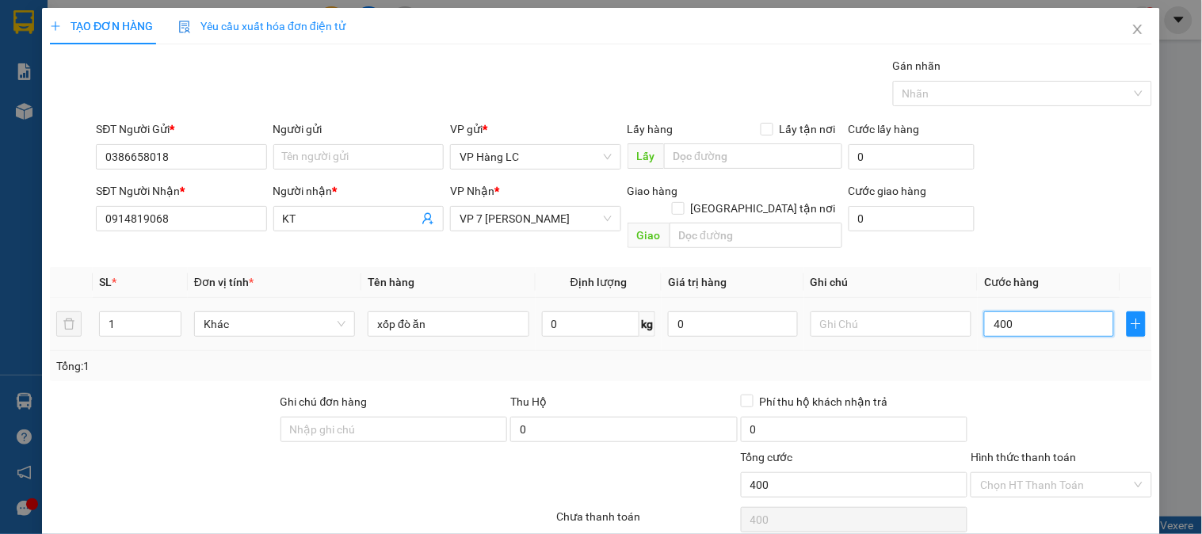
type input "4.000"
type input "40.000"
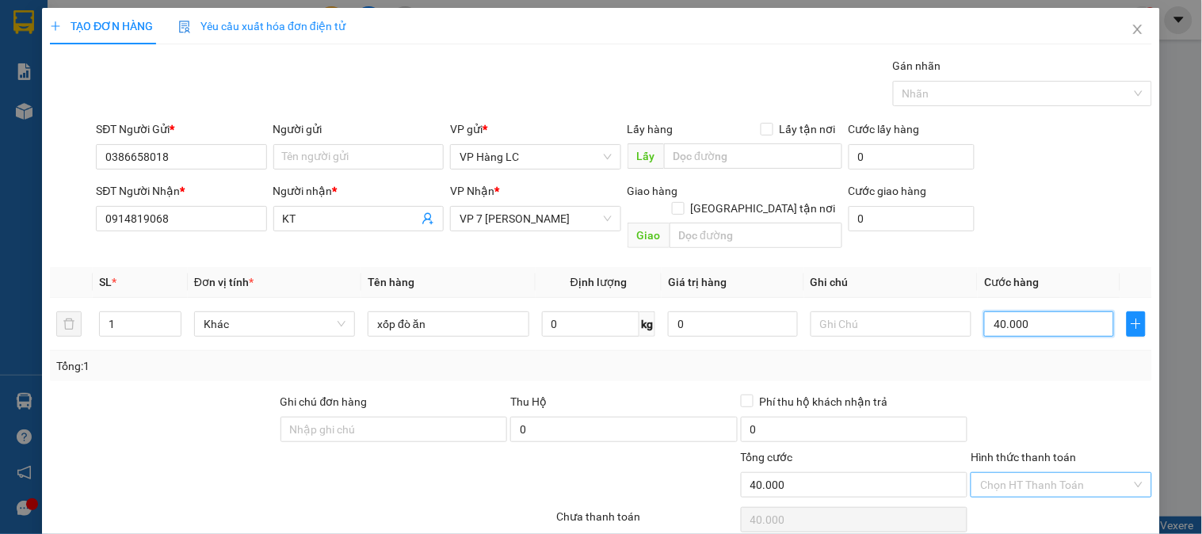
type input "40.000"
click at [1027, 473] on input "Hình thức thanh toán" at bounding box center [1055, 485] width 151 height 24
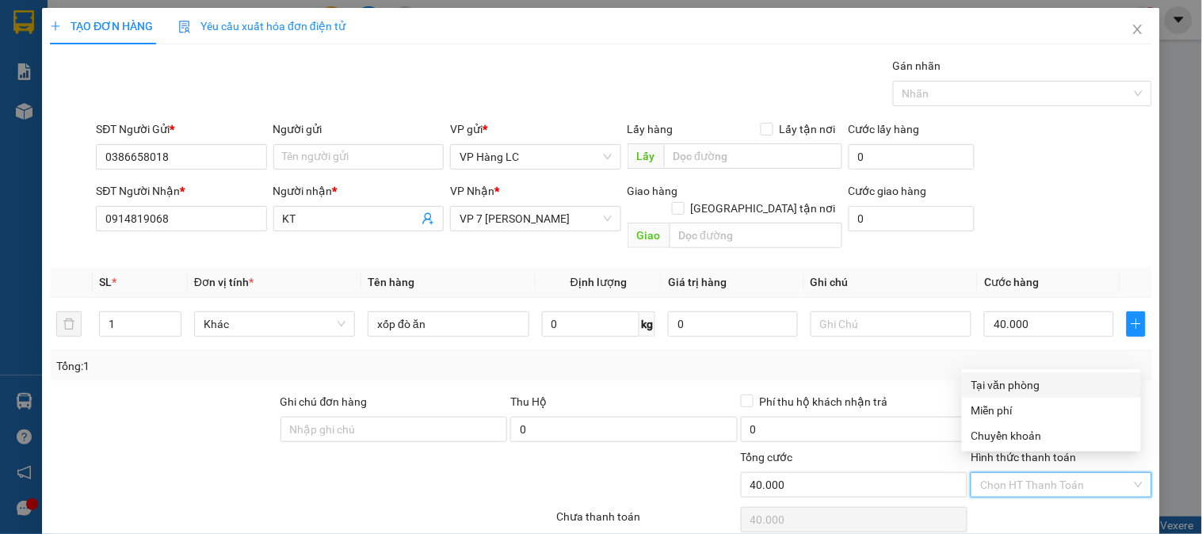
click at [1012, 379] on div "Tại văn phòng" at bounding box center [1051, 384] width 160 height 17
type input "0"
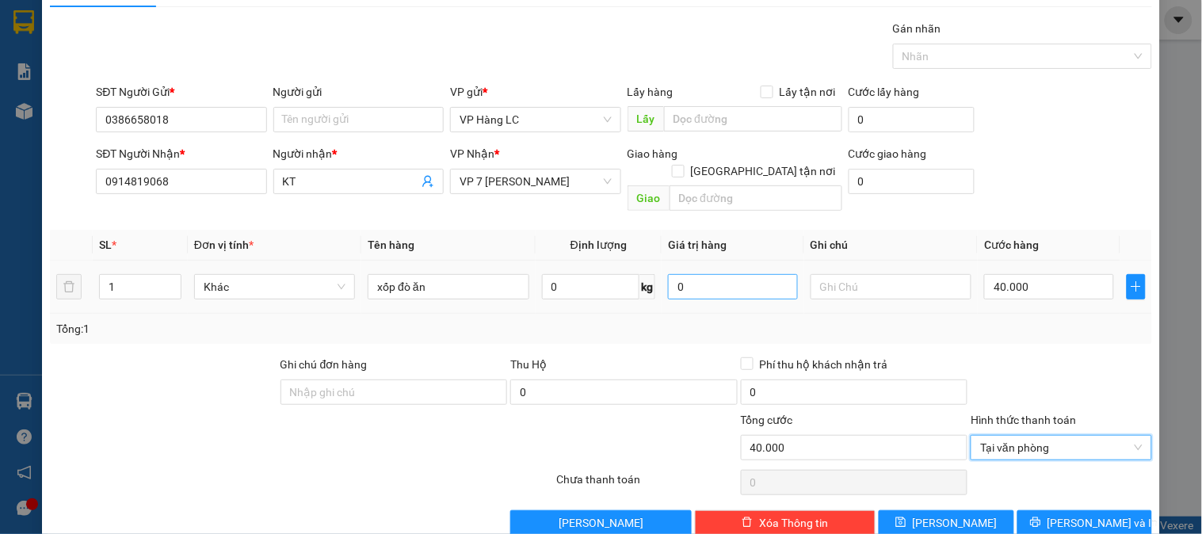
scroll to position [51, 0]
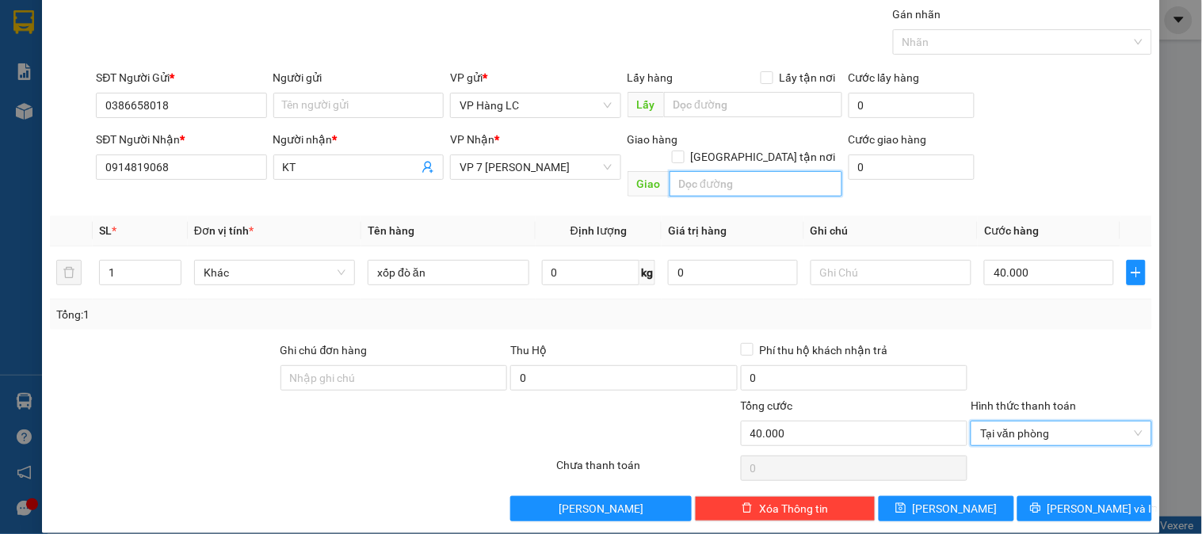
click at [718, 171] on input "text" at bounding box center [755, 183] width 173 height 25
type input "ll ctn"
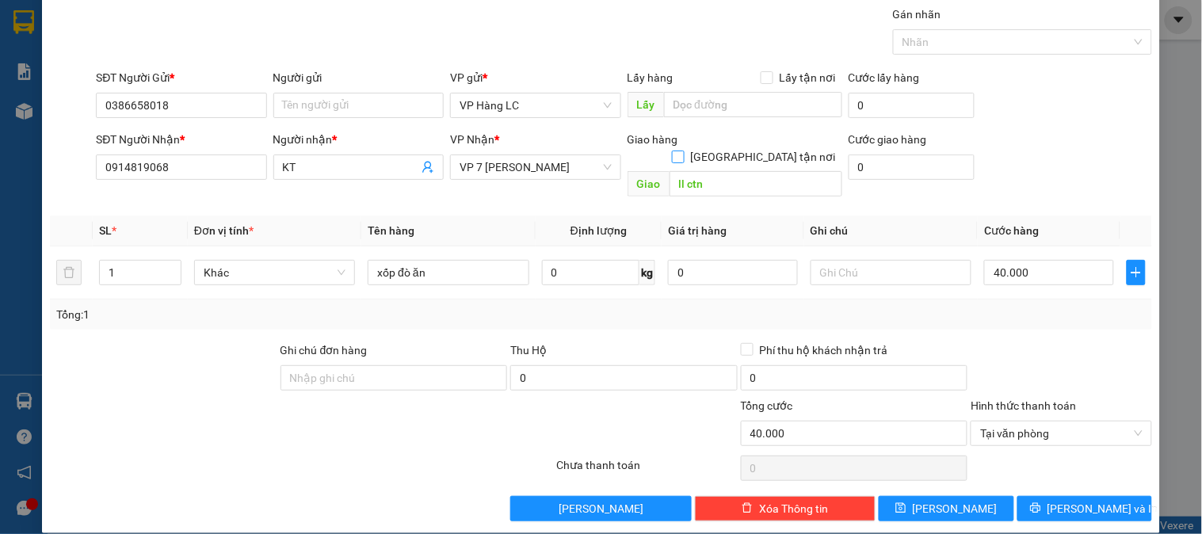
click at [683, 151] on input "[GEOGRAPHIC_DATA] tận nơi" at bounding box center [677, 156] width 11 height 11
checkbox input "true"
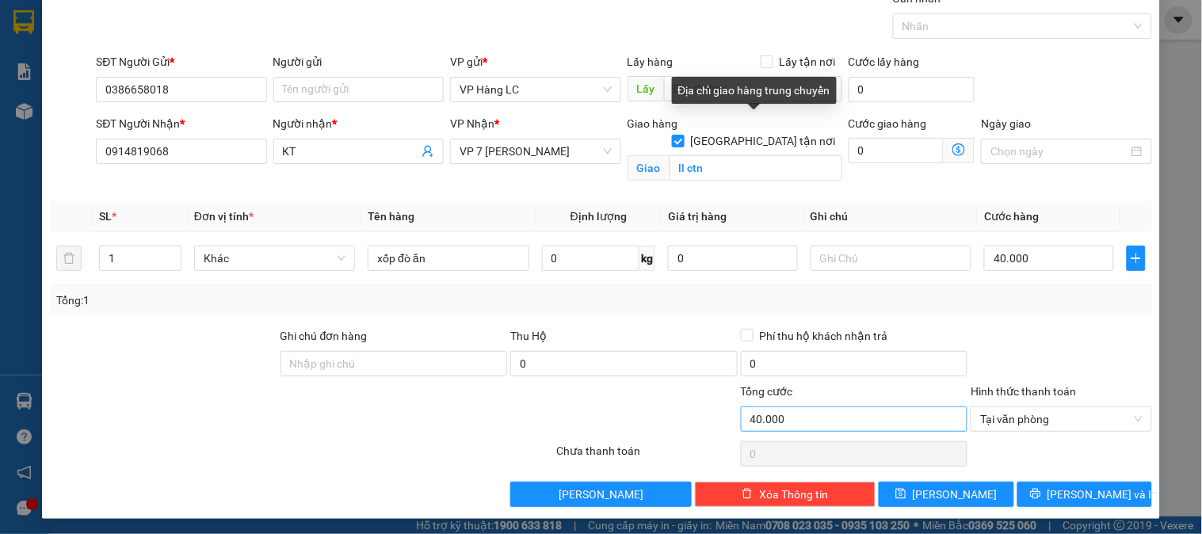
scroll to position [71, 0]
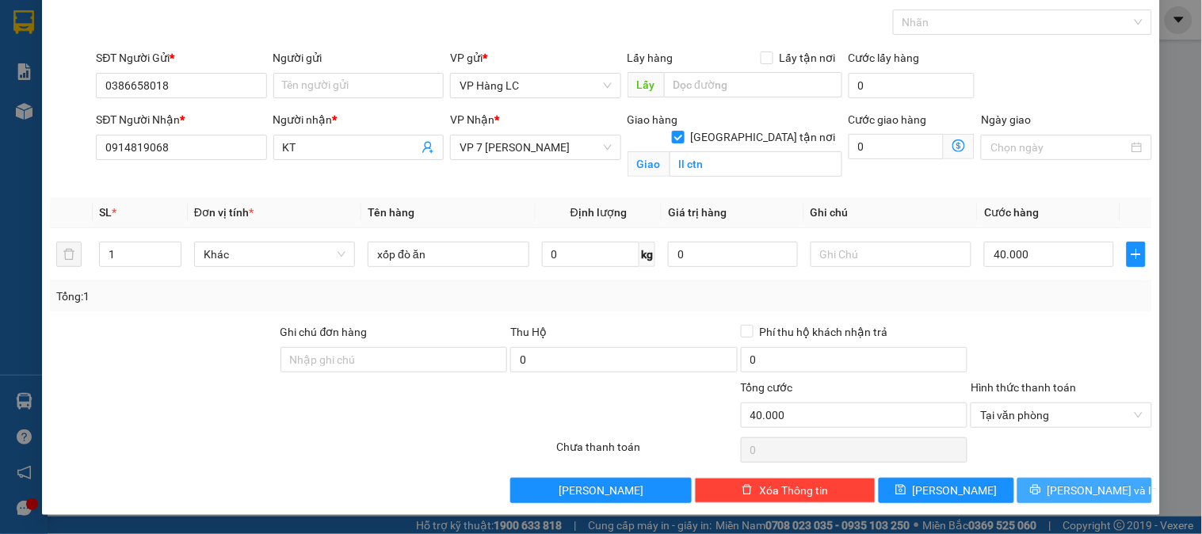
click at [1057, 486] on button "[PERSON_NAME] và In" at bounding box center [1084, 490] width 135 height 25
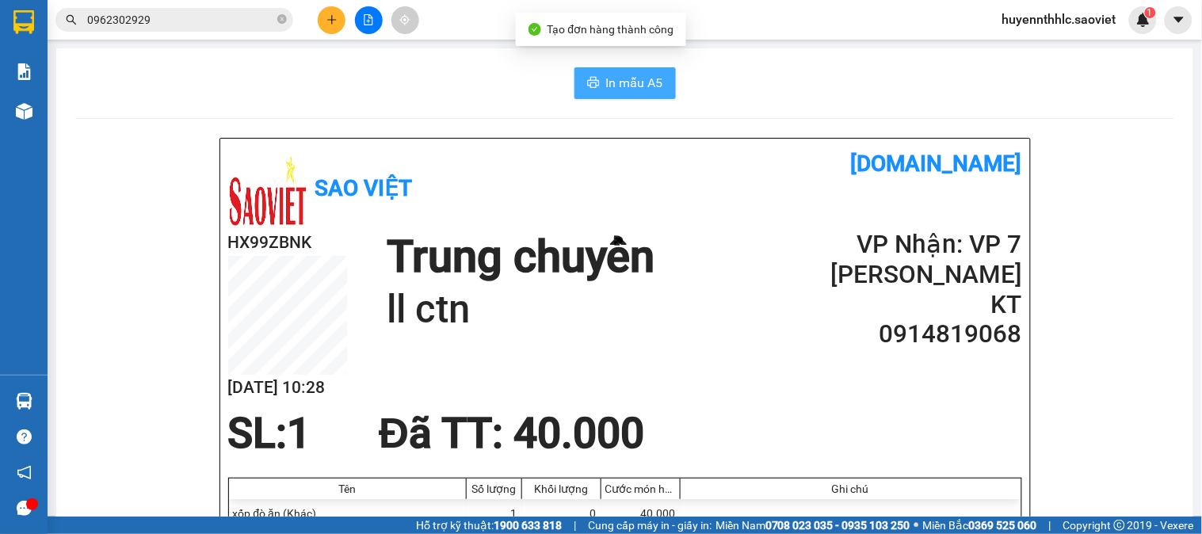
click at [606, 82] on span "In mẫu A5" at bounding box center [634, 83] width 57 height 20
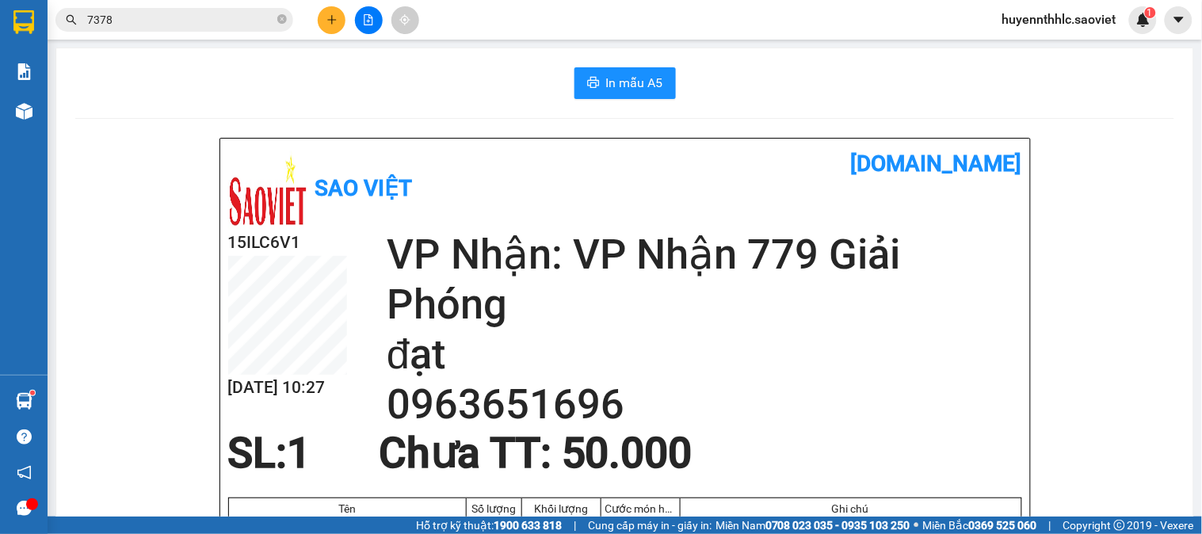
scroll to position [176, 0]
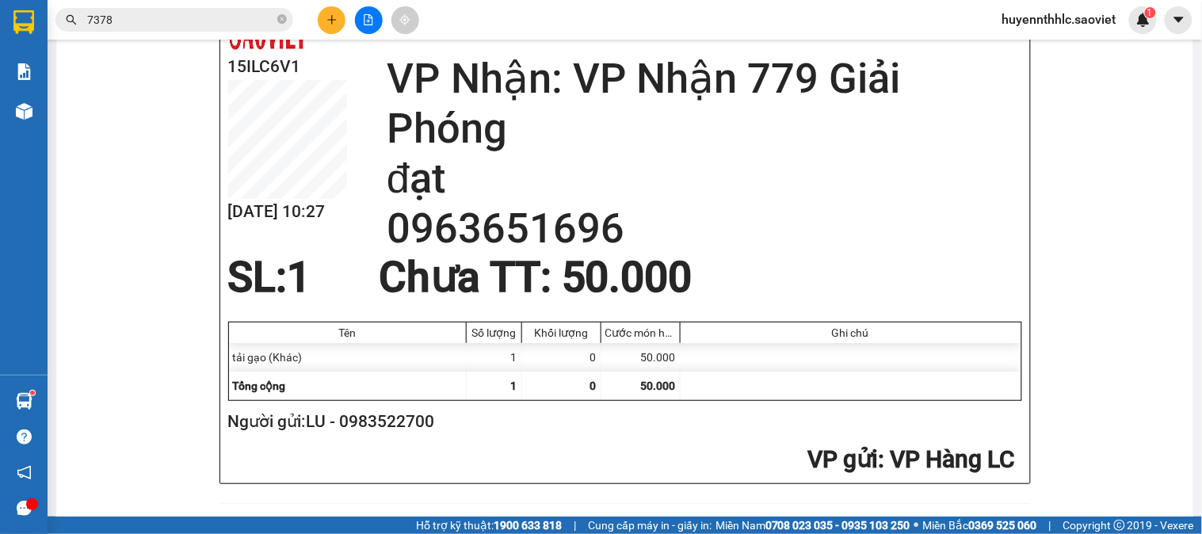
click at [387, 429] on h2 "Người gửi: LU - 0983522700" at bounding box center [621, 422] width 787 height 26
copy h2 "0983522700"
click at [333, 16] on icon "plus" at bounding box center [331, 19] width 11 height 11
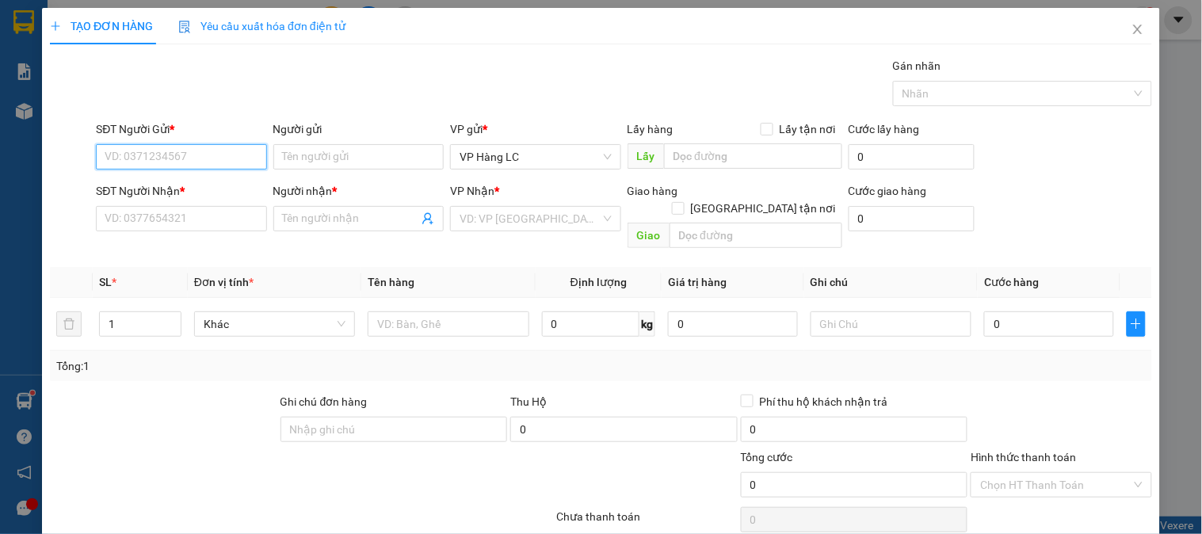
paste input "0983522700"
click at [185, 156] on input "SĐT Người Gửi *" at bounding box center [181, 156] width 170 height 25
type input "0983522700"
click at [145, 191] on div "0983522700 - LU" at bounding box center [180, 188] width 150 height 17
type input "LU"
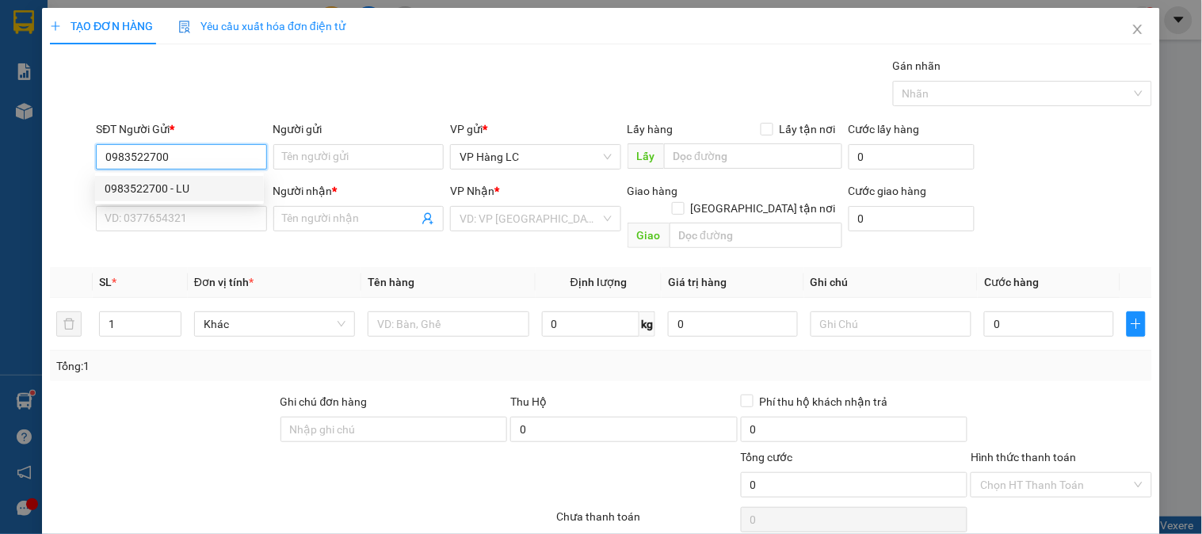
type input "0963651696"
type input "đạt"
type input "0983522700"
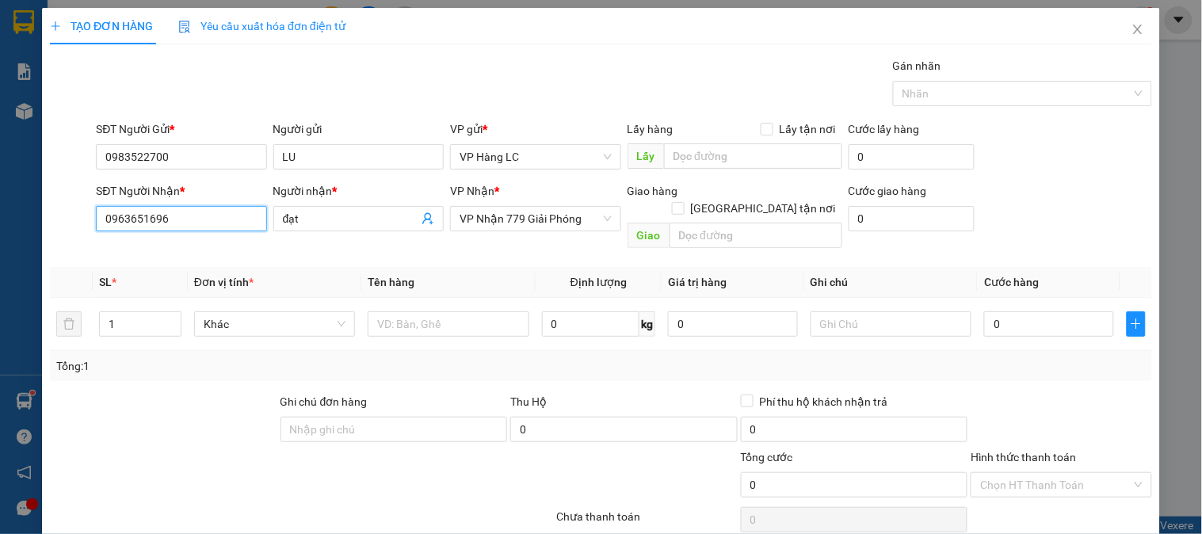
drag, startPoint x: 195, startPoint y: 217, endPoint x: 0, endPoint y: 238, distance: 196.0
click at [0, 243] on div "TẠO ĐƠN HÀNG Yêu cầu xuất hóa đơn điện tử Transit Pickup Surcharge Ids Transit …" at bounding box center [601, 267] width 1202 height 534
type input "0918205123"
click at [177, 250] on div "0918205123 - NGÀ" at bounding box center [180, 250] width 150 height 17
type input "NGÀ"
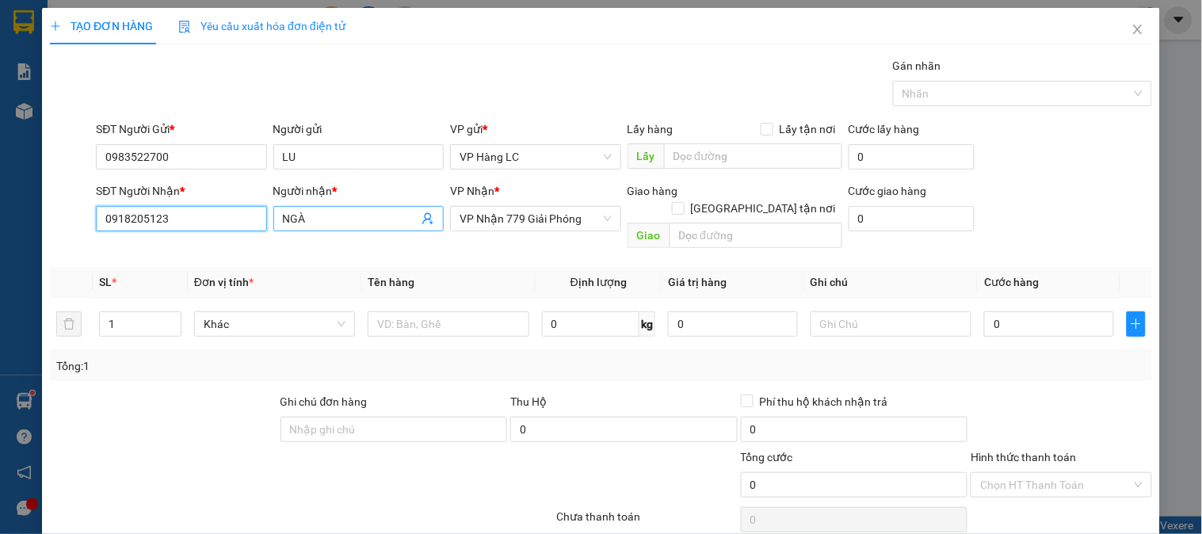
type input "0918205123"
drag, startPoint x: 326, startPoint y: 219, endPoint x: 232, endPoint y: 216, distance: 94.3
click at [235, 219] on div "SĐT Người Nhận * 0918205123 Người nhận * NGÀ NGÀ VP Nhận * VP Nhận 779 Giải Phó…" at bounding box center [624, 218] width 1062 height 73
type input "lâm ngà"
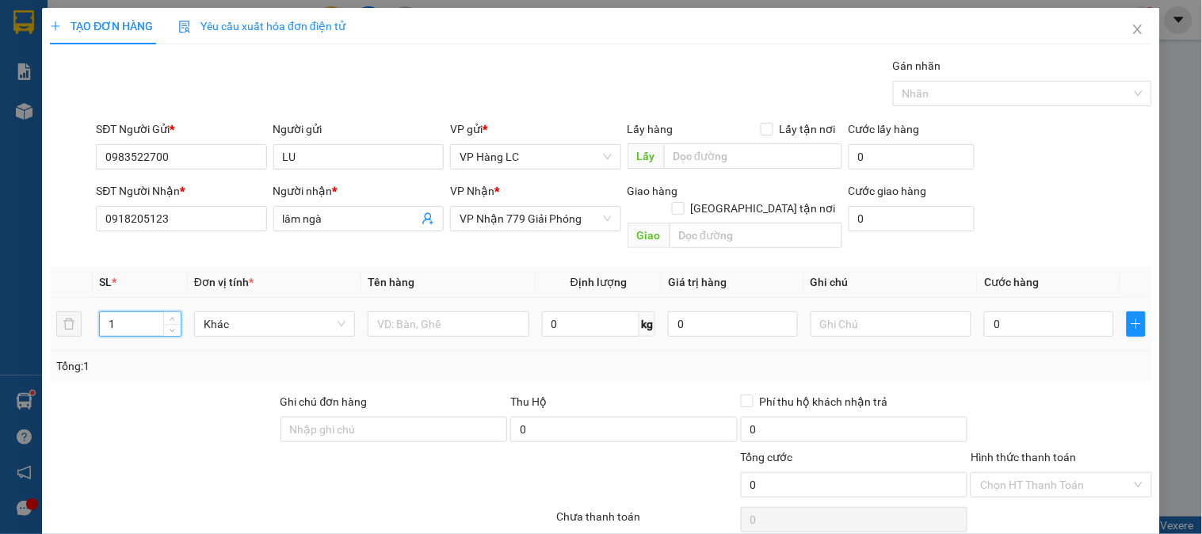
click at [136, 312] on input "1" at bounding box center [140, 324] width 81 height 24
click at [417, 311] on input "text" at bounding box center [448, 323] width 161 height 25
type input "tải gạo"
click at [1014, 311] on input "0" at bounding box center [1049, 323] width 130 height 25
type input "5"
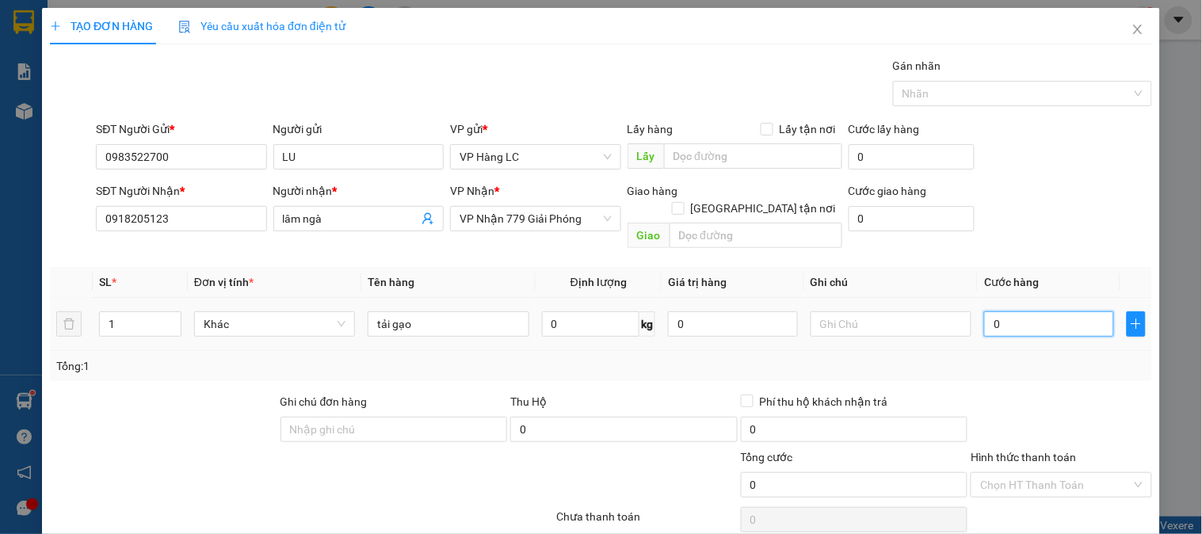
type input "5"
type input "50"
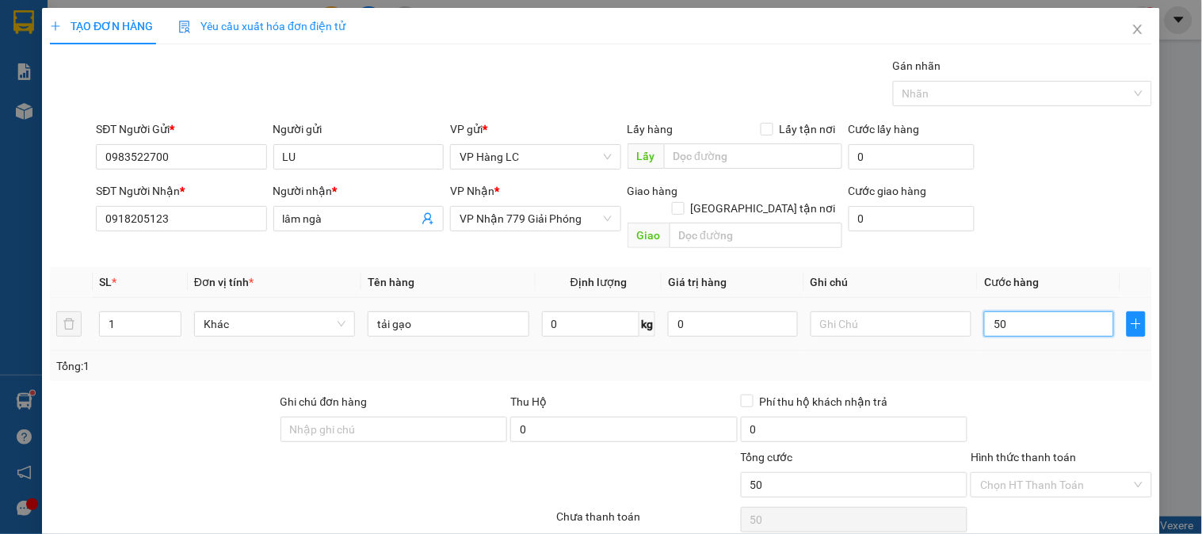
type input "500"
type input "5.000"
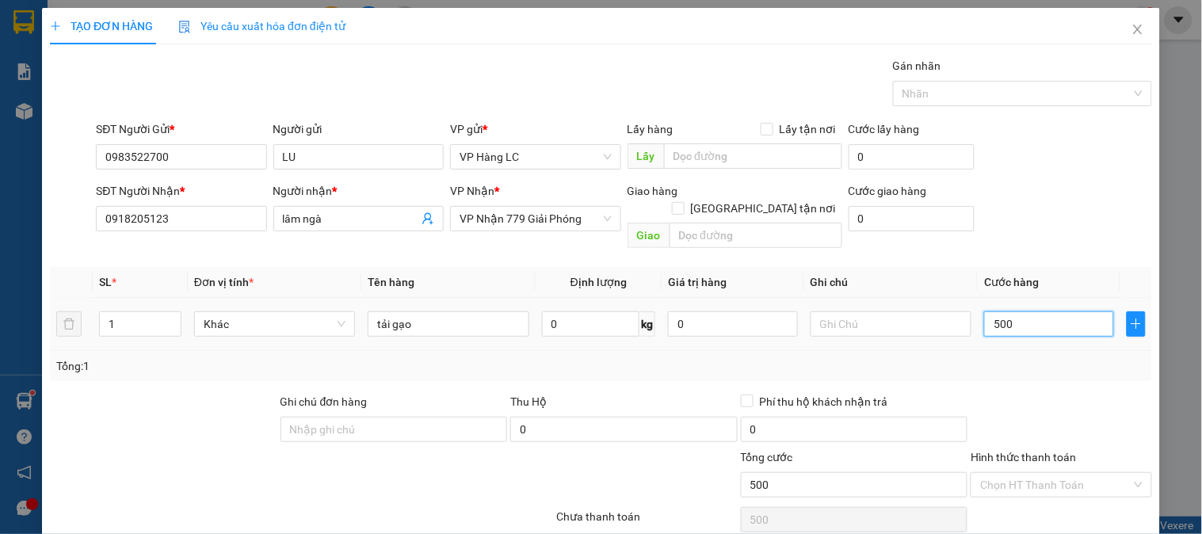
type input "5.000"
type input "50.000"
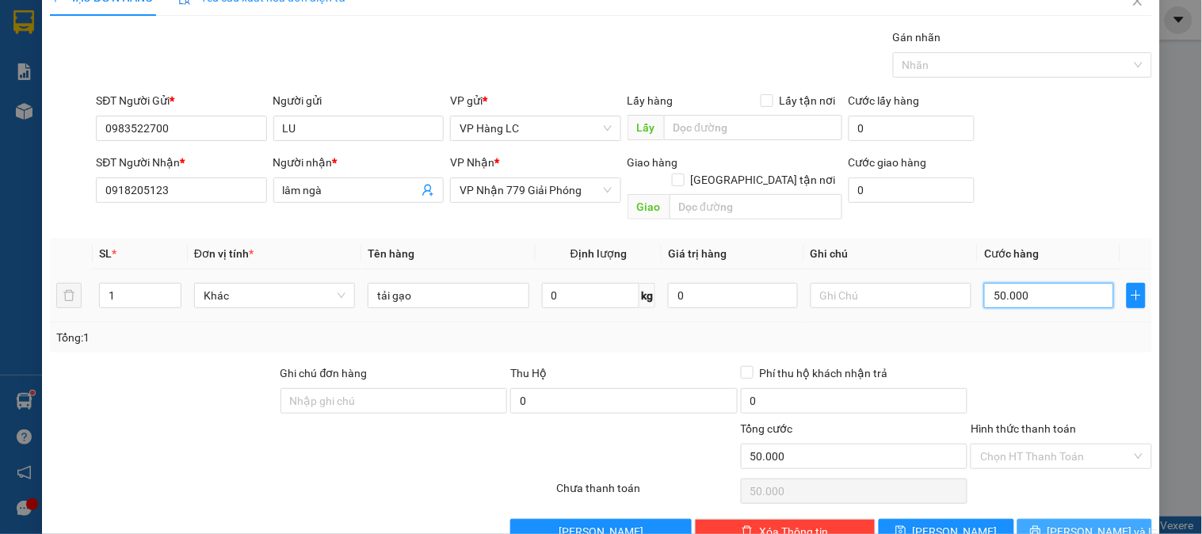
scroll to position [51, 0]
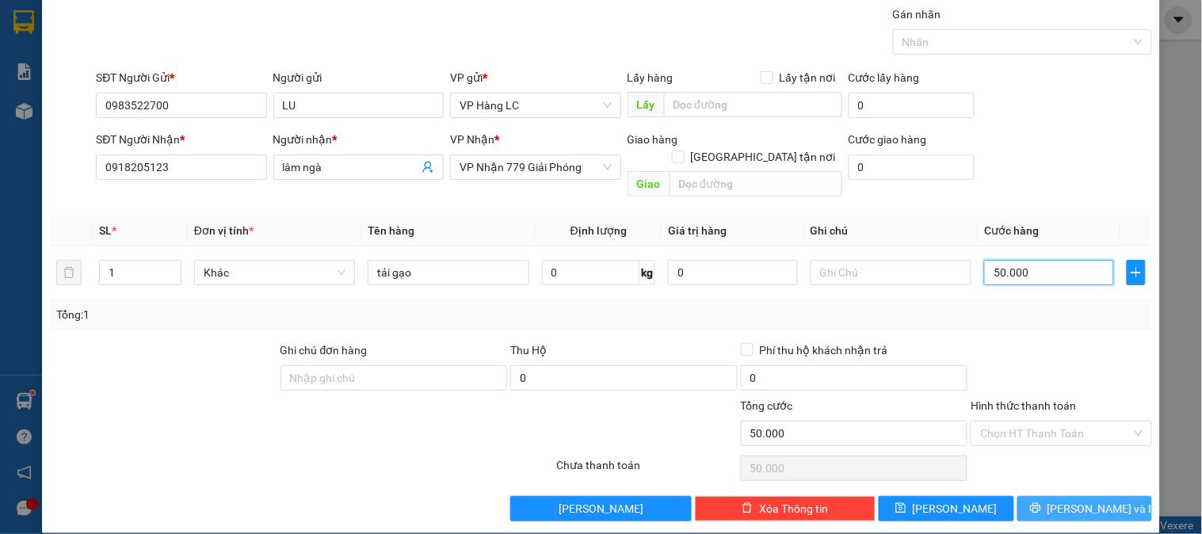
type input "50.000"
click at [1089, 500] on span "[PERSON_NAME] và In" at bounding box center [1102, 508] width 111 height 17
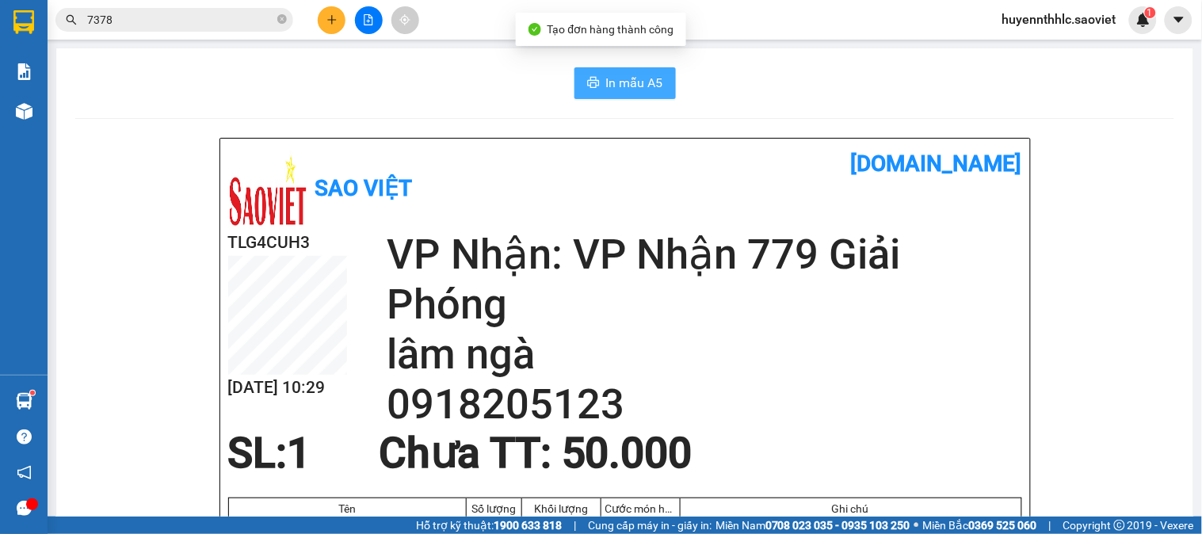
click at [629, 81] on span "In mẫu A5" at bounding box center [634, 83] width 57 height 20
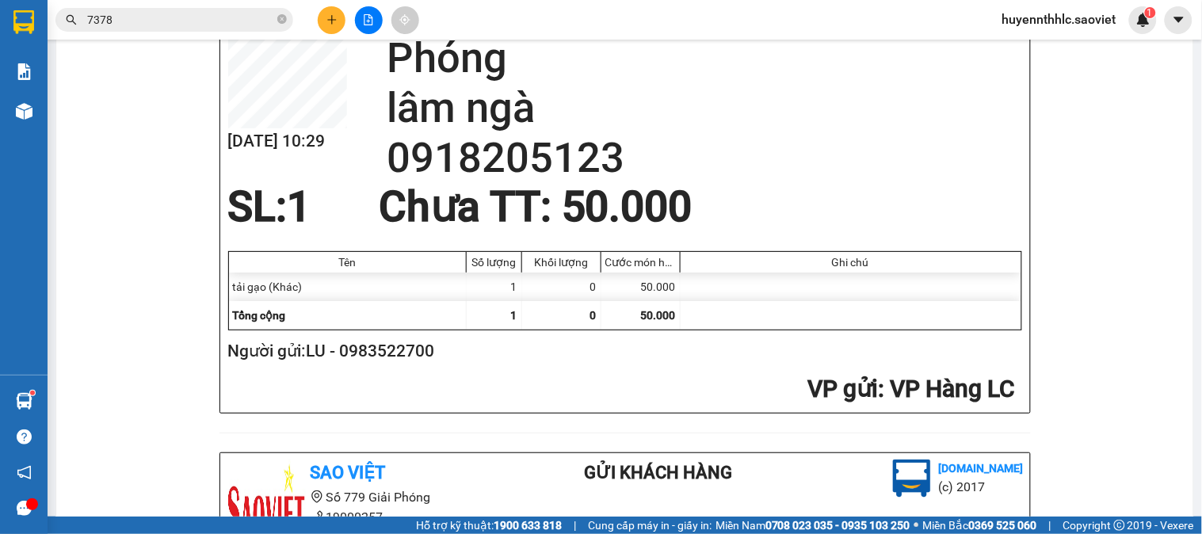
scroll to position [264, 0]
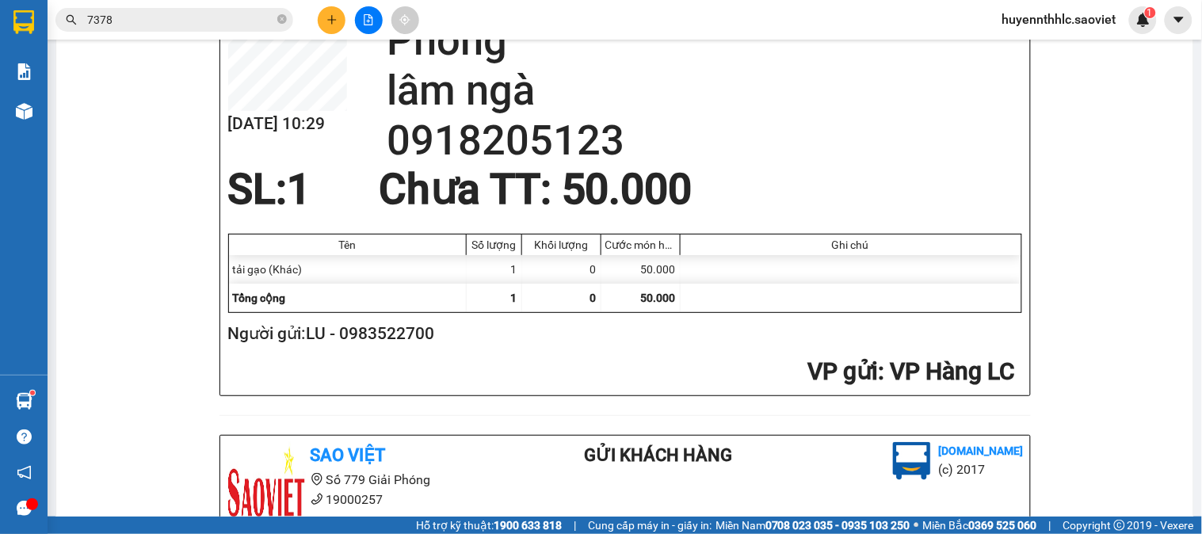
click at [413, 328] on h2 "Người gửi: LU - 0983522700" at bounding box center [621, 334] width 787 height 26
copy h2 "0983522700"
click at [323, 16] on button at bounding box center [332, 20] width 28 height 28
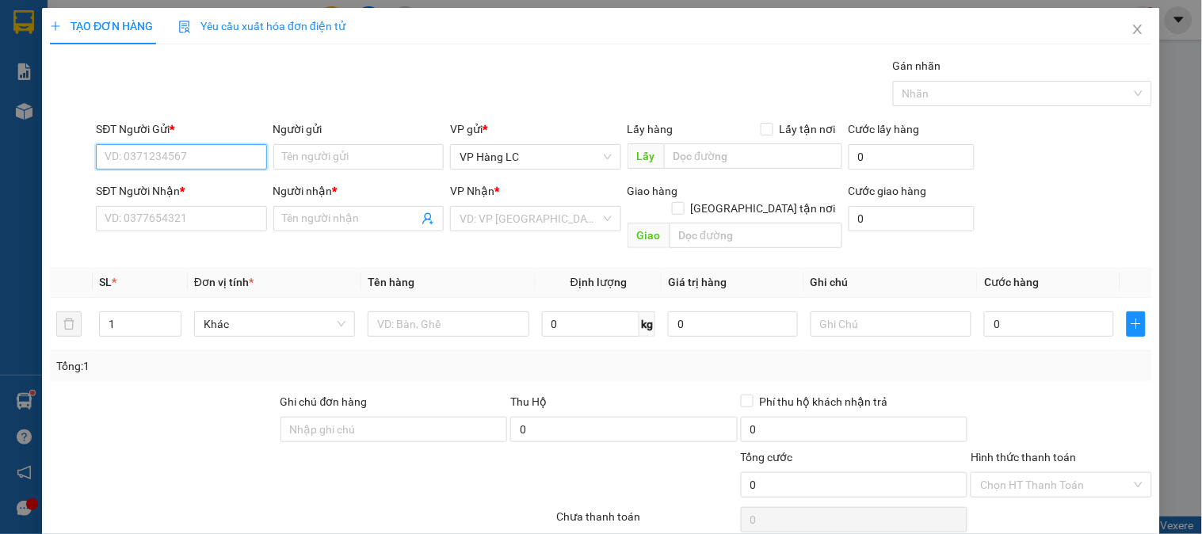
click at [168, 158] on input "SĐT Người Gửi *" at bounding box center [181, 156] width 170 height 25
paste input "0983522700"
type input "0983522700"
click at [176, 188] on div "0983522700 - LU" at bounding box center [180, 188] width 150 height 17
type input "LU"
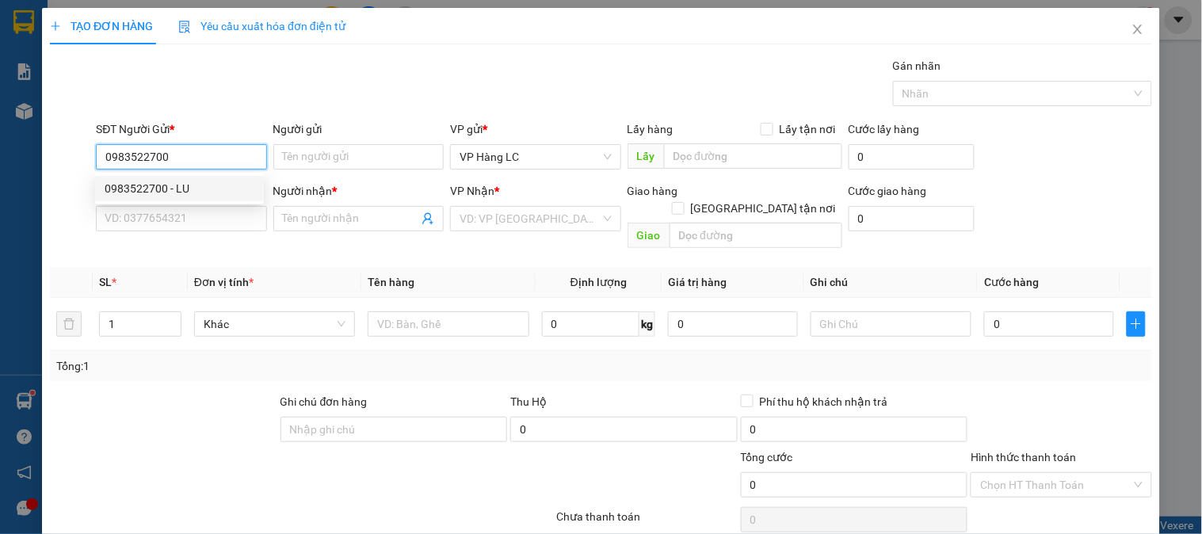
type input "0918205123"
type input "lâm ngà"
type input "0983522700"
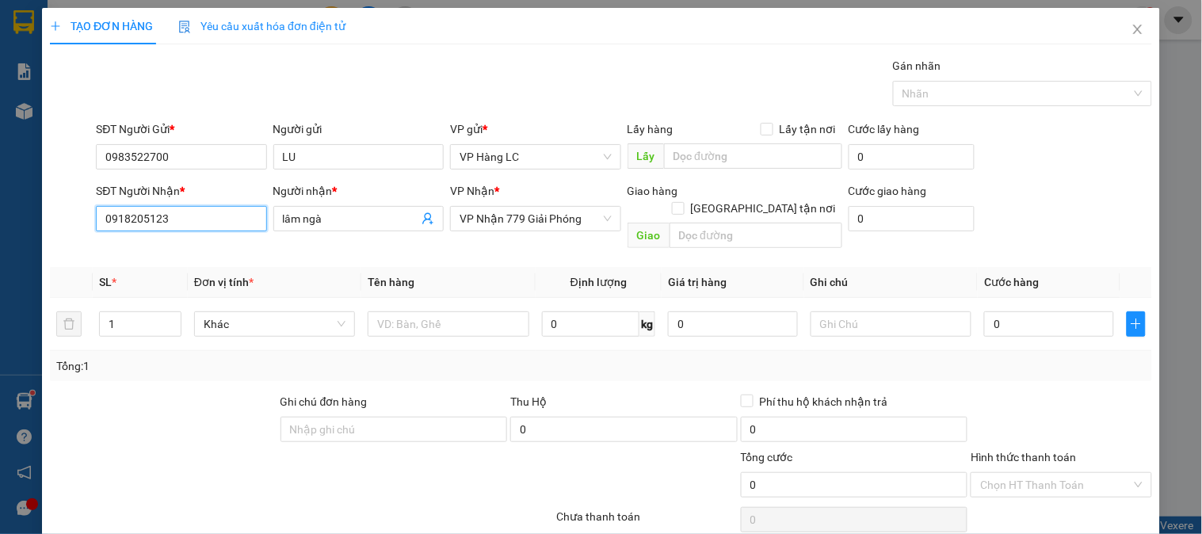
drag, startPoint x: 59, startPoint y: 220, endPoint x: 0, endPoint y: 208, distance: 60.0
click at [0, 219] on div "TẠO ĐƠN HÀNG Yêu cầu xuất hóa đơn điện tử Transit Pickup Surcharge Ids Transit …" at bounding box center [601, 267] width 1202 height 534
type input "0363001183"
click at [164, 242] on div "0363001183 - bảo" at bounding box center [180, 250] width 150 height 17
type input "bảo"
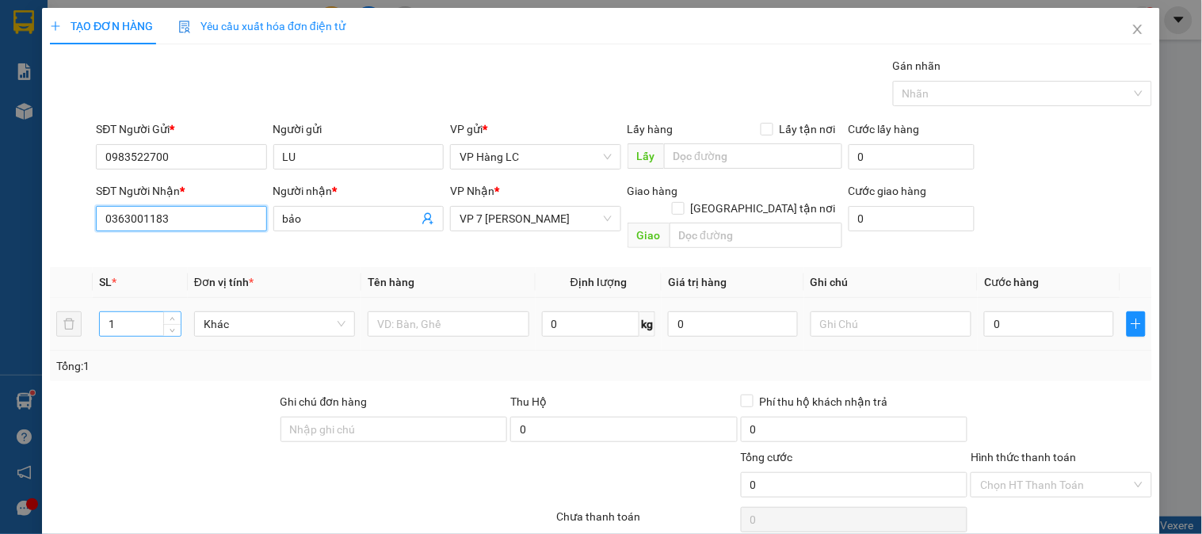
type input "0363001183"
click at [123, 314] on input "1" at bounding box center [140, 324] width 81 height 24
type input "6"
click at [432, 311] on input "text" at bounding box center [448, 323] width 161 height 25
type input "tải gạo"
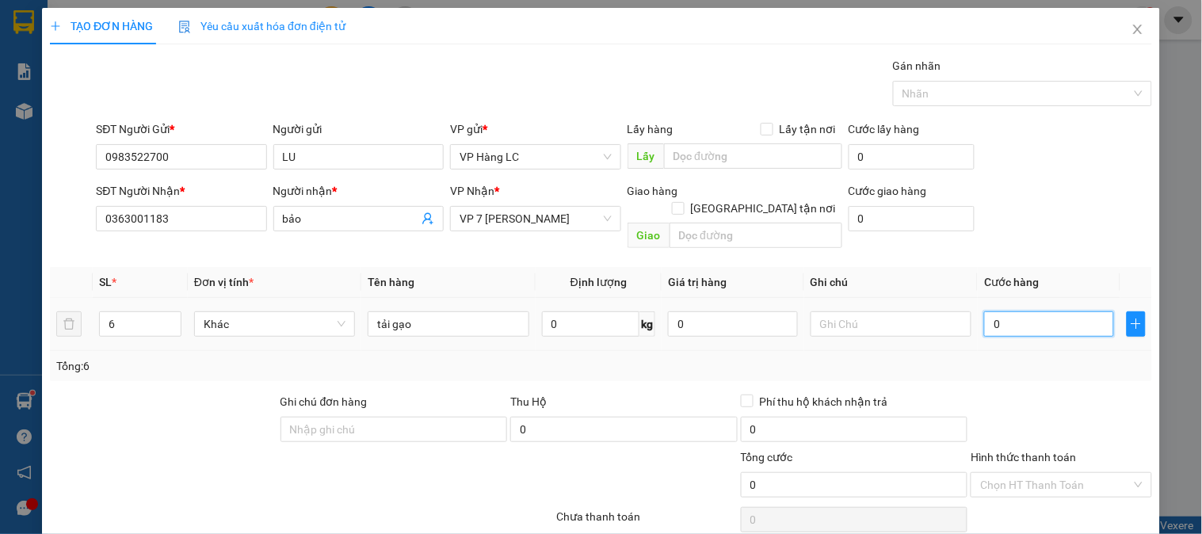
click at [993, 312] on input "0" at bounding box center [1049, 323] width 130 height 25
type input "3"
type input "30"
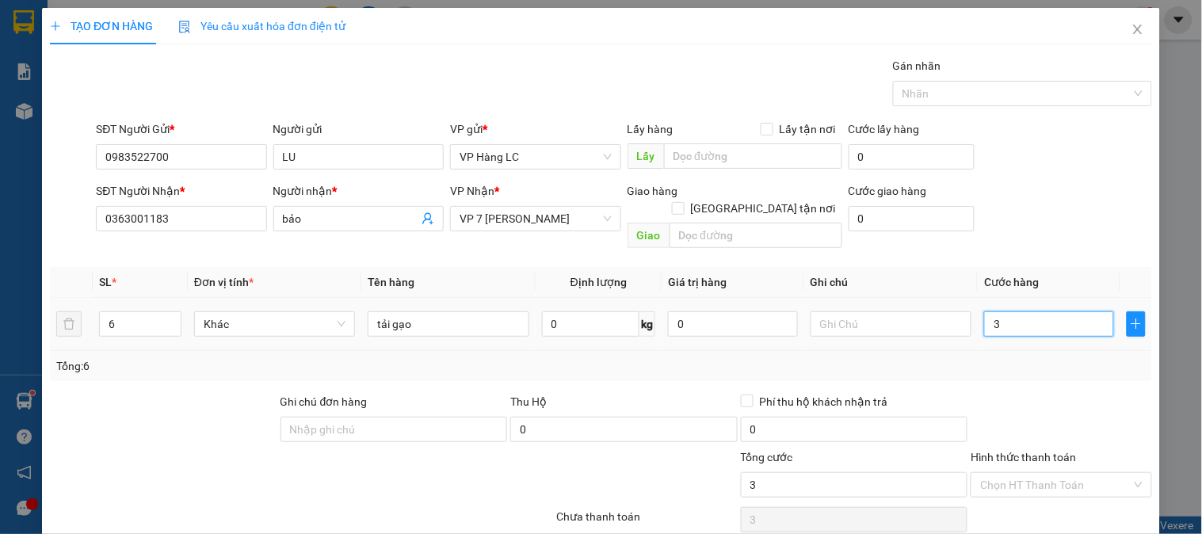
type input "30"
type input "300"
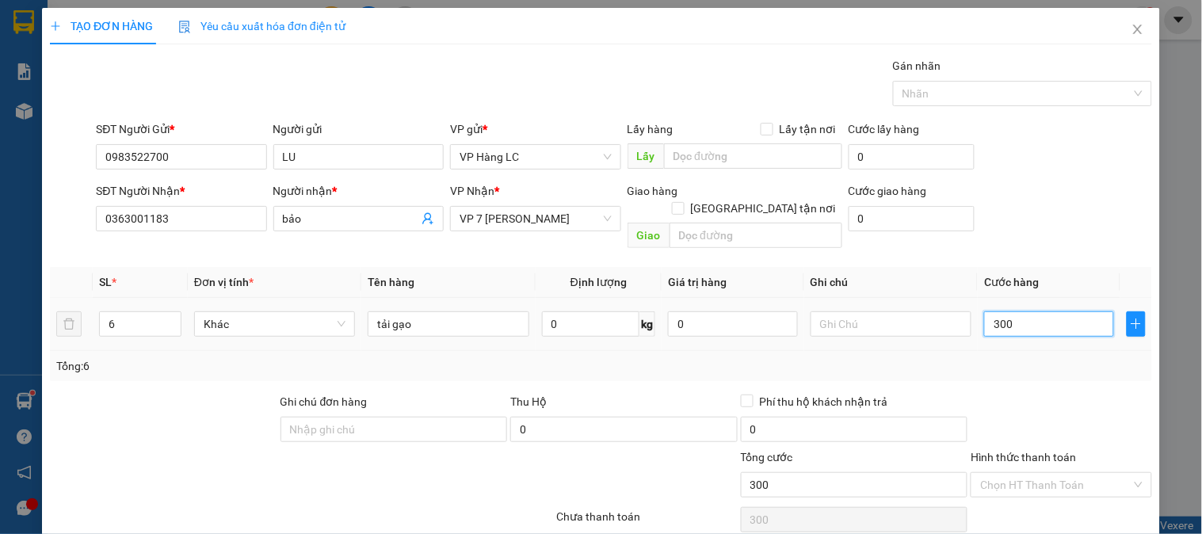
type input "3.000"
type input "30.000"
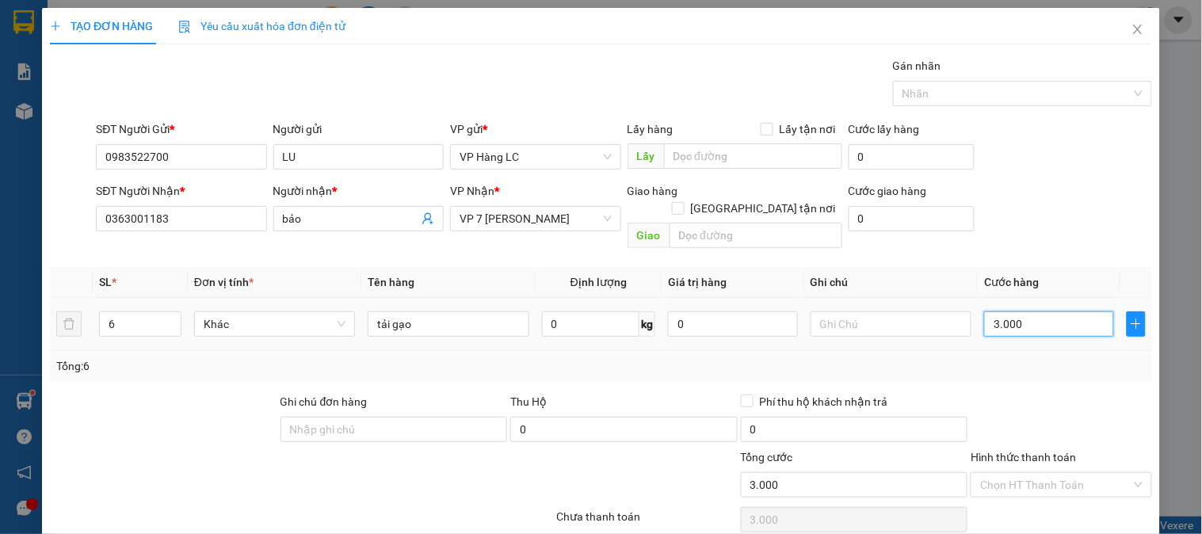
type input "30.000"
type input "300.000"
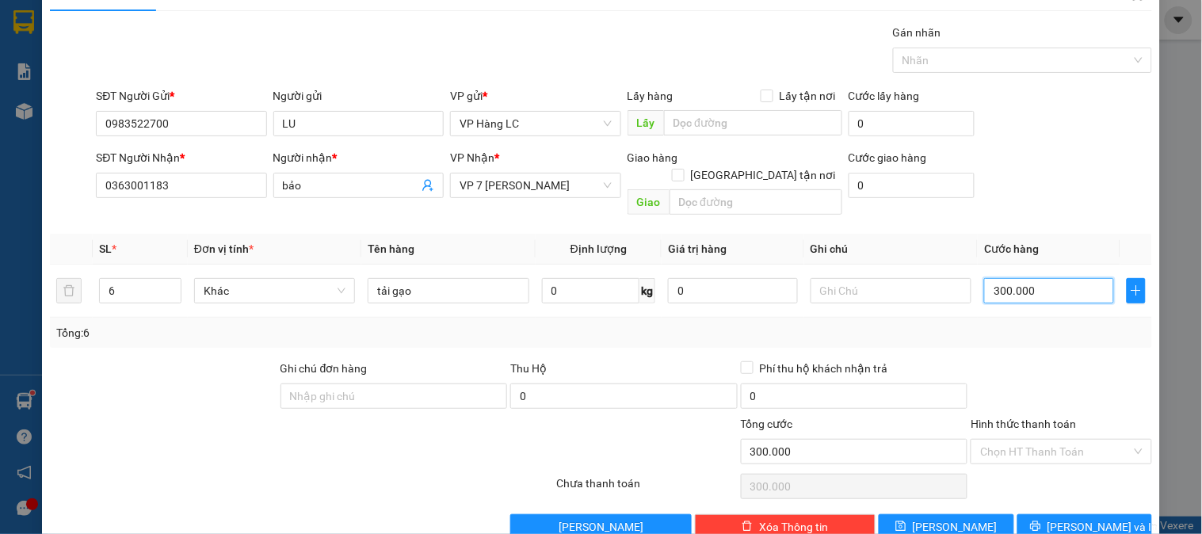
scroll to position [51, 0]
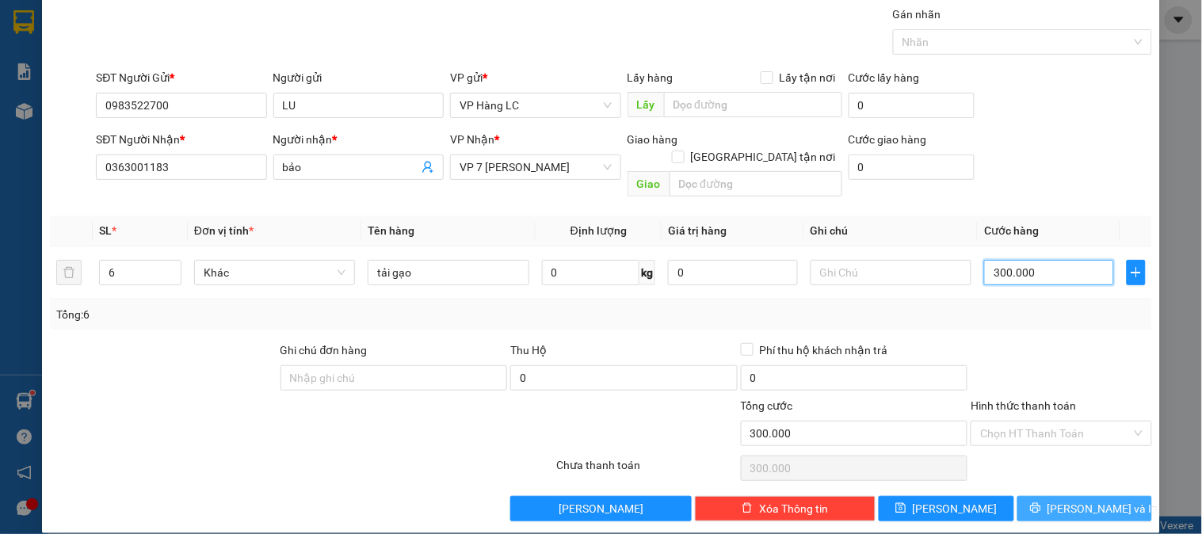
type input "300.000"
click at [1069, 500] on span "[PERSON_NAME] và In" at bounding box center [1102, 508] width 111 height 17
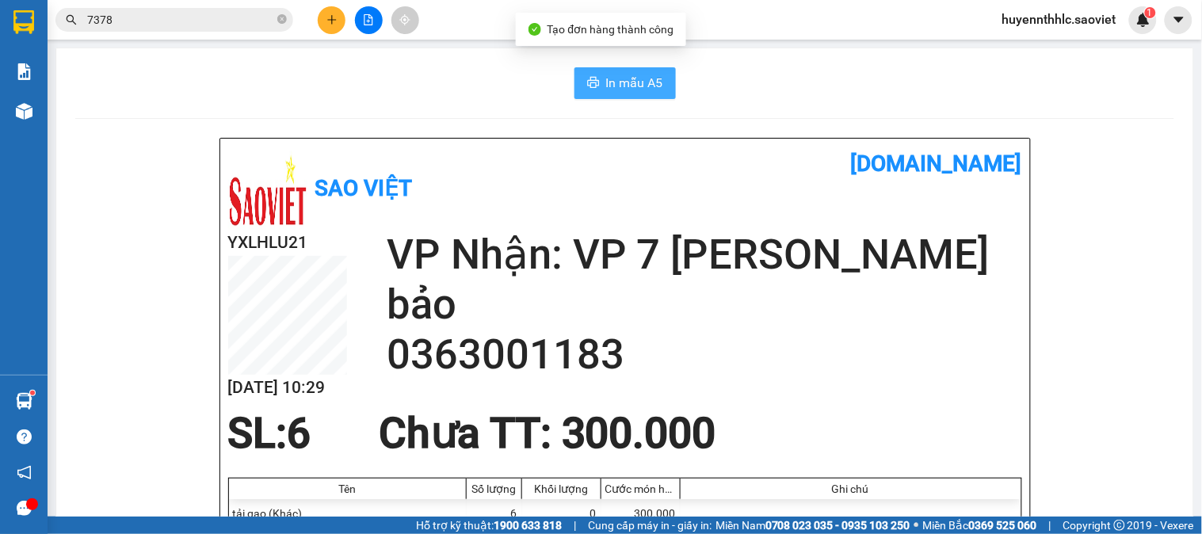
click at [638, 77] on span "In mẫu A5" at bounding box center [634, 83] width 57 height 20
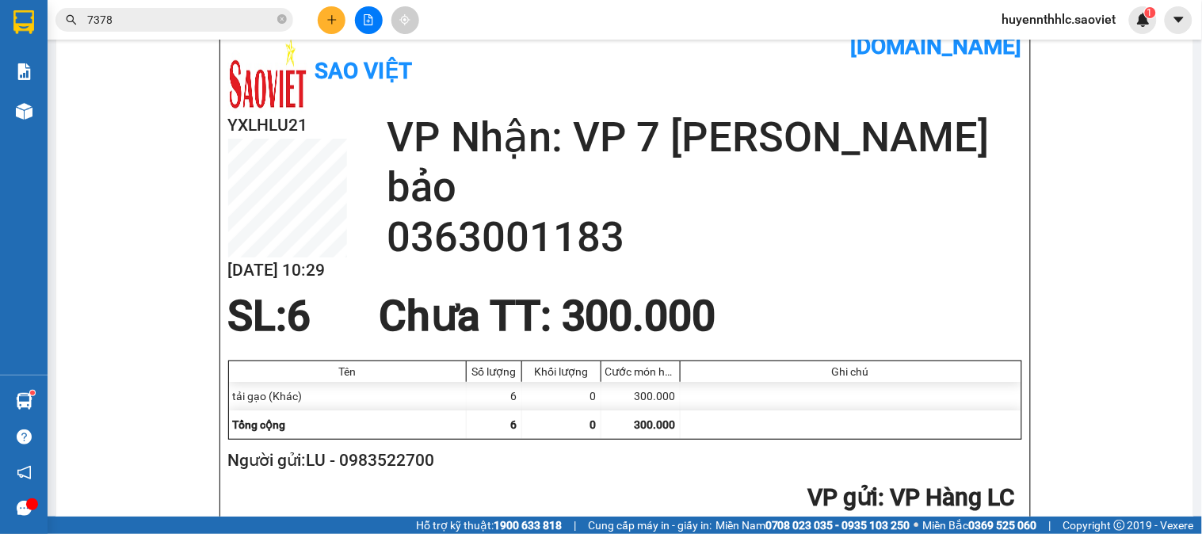
scroll to position [352, 0]
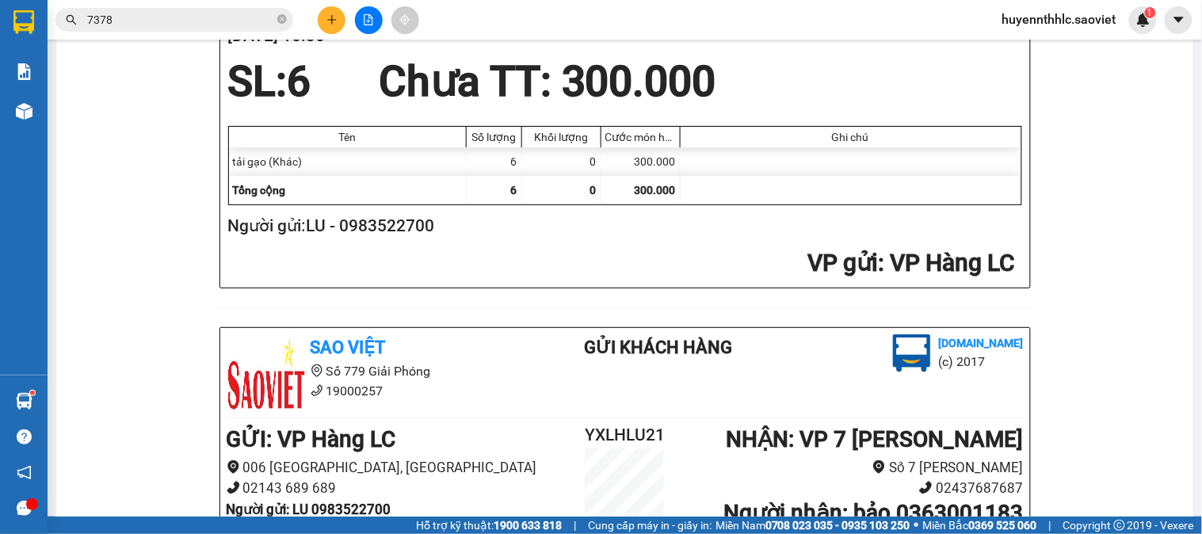
click at [398, 219] on h2 "Người gửi: LU - 0983522700" at bounding box center [621, 226] width 787 height 26
copy h2 "0983522700"
click at [333, 14] on icon "plus" at bounding box center [331, 19] width 11 height 11
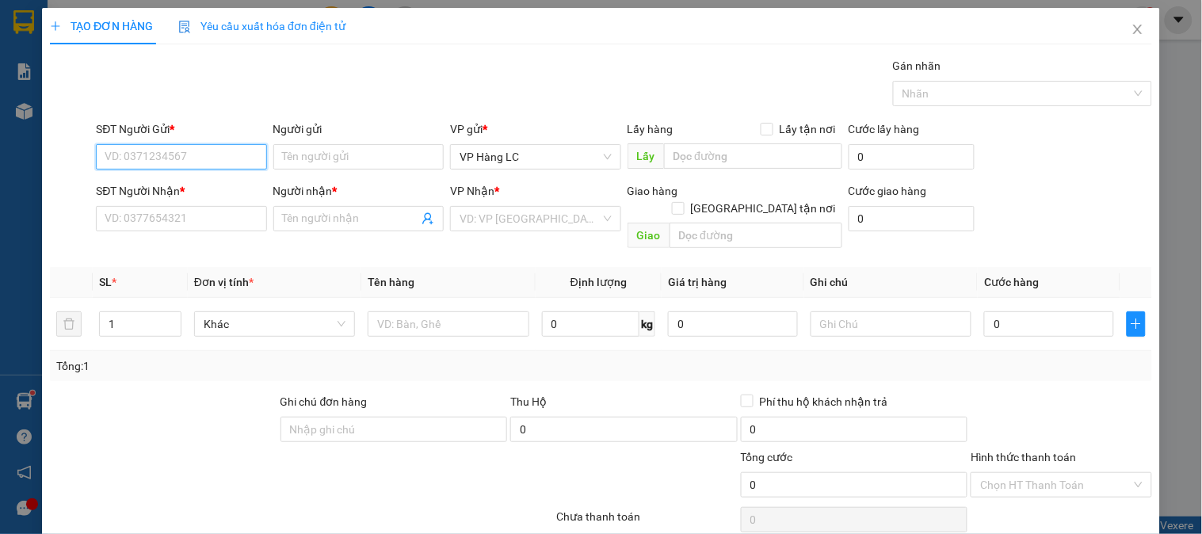
click at [170, 151] on input "SĐT Người Gửi *" at bounding box center [181, 156] width 170 height 25
paste input "0983522700"
type input "0983522700"
click at [182, 192] on div "0983522700 - LU" at bounding box center [180, 188] width 150 height 17
type input "LU"
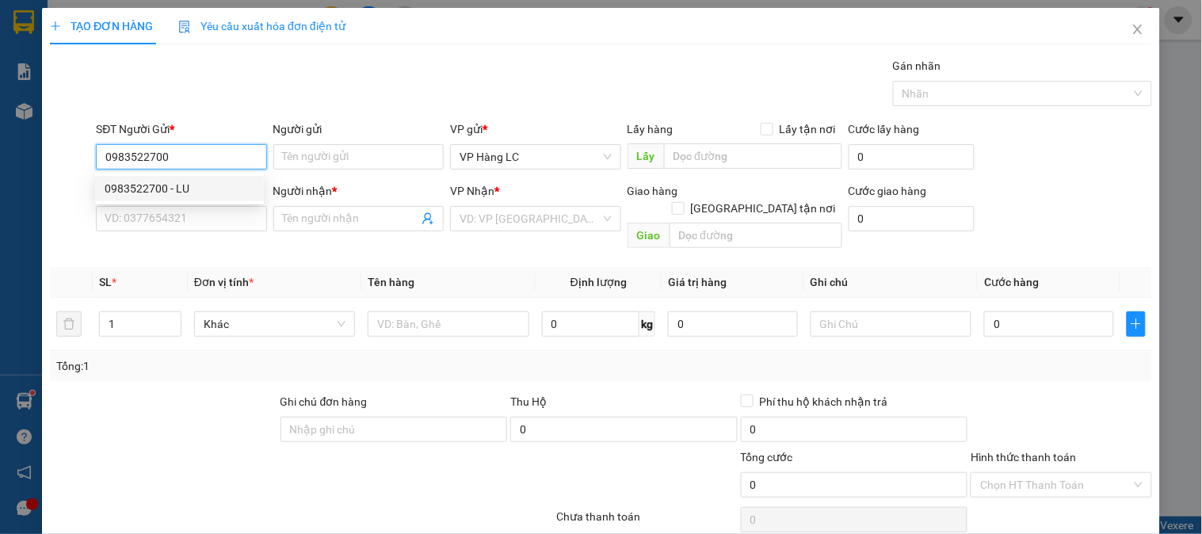
type input "0363001183"
type input "bảo"
type input "0983522700"
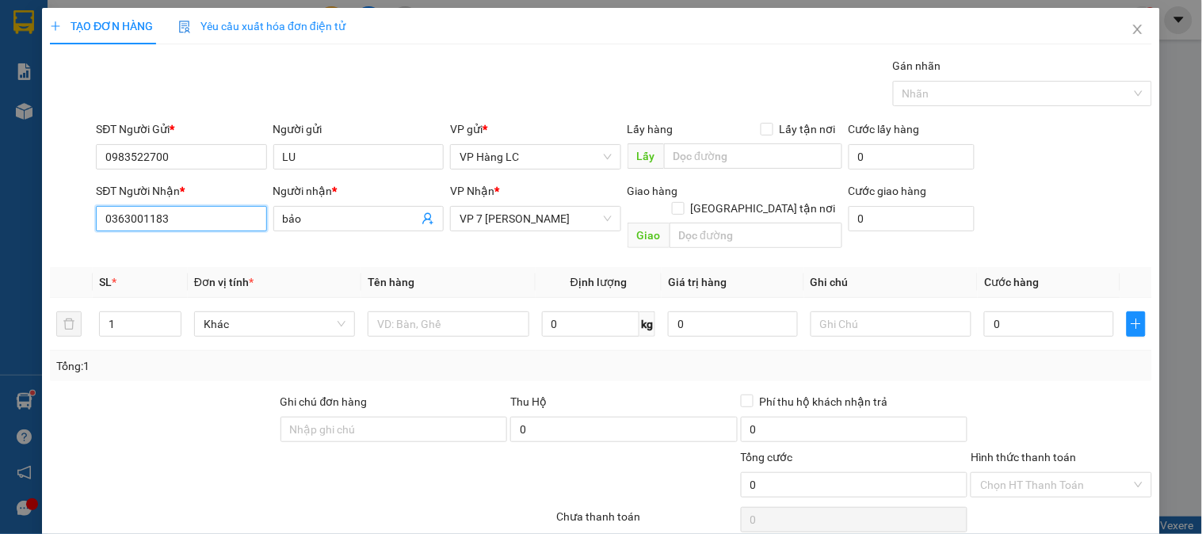
drag, startPoint x: 194, startPoint y: 223, endPoint x: 8, endPoint y: 267, distance: 191.4
click at [8, 267] on div "TẠO ĐƠN HÀNG Yêu cầu xuất hóa đơn điện tử Transit Pickup Surcharge Ids Transit …" at bounding box center [601, 267] width 1202 height 534
type input "0982151974"
drag, startPoint x: 163, startPoint y: 244, endPoint x: 199, endPoint y: 247, distance: 35.8
click at [166, 244] on div "0982151974 - [GEOGRAPHIC_DATA]" at bounding box center [194, 250] width 178 height 17
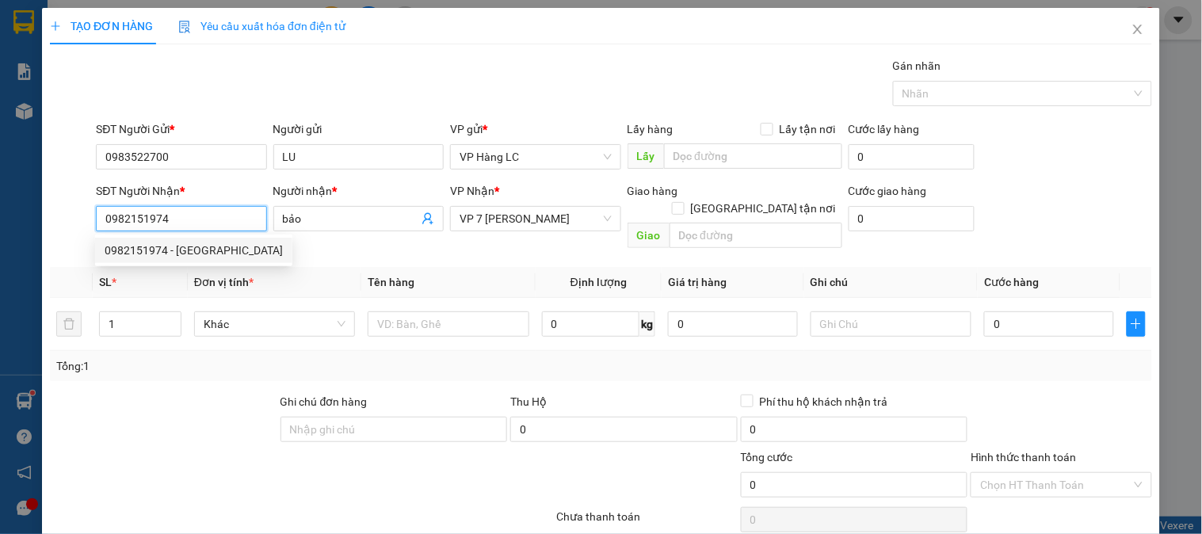
type input "TÚ ANH"
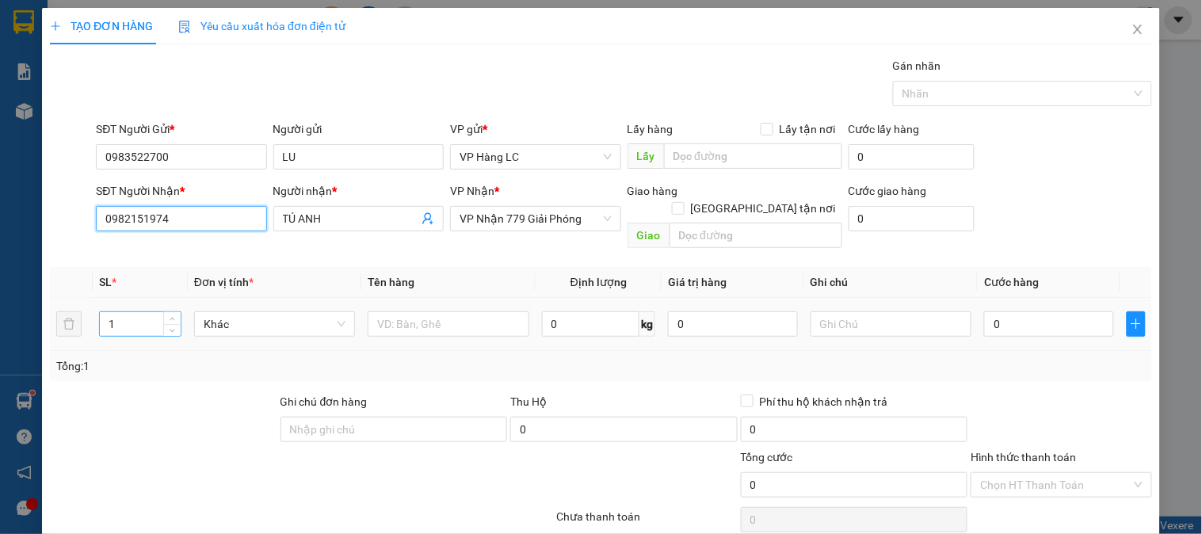
type input "0982151974"
click at [125, 312] on input "1" at bounding box center [140, 324] width 81 height 24
click at [307, 312] on span "Khác" at bounding box center [275, 324] width 142 height 24
type input "2"
click at [410, 311] on input "text" at bounding box center [448, 323] width 161 height 25
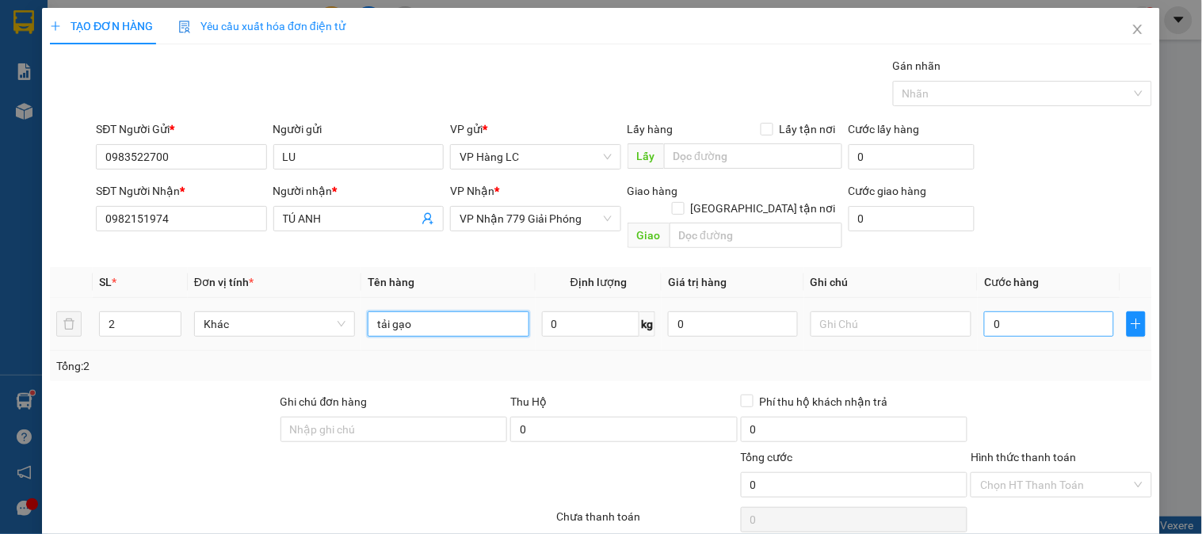
type input "tải gạo"
click at [1009, 311] on input "0" at bounding box center [1049, 323] width 130 height 25
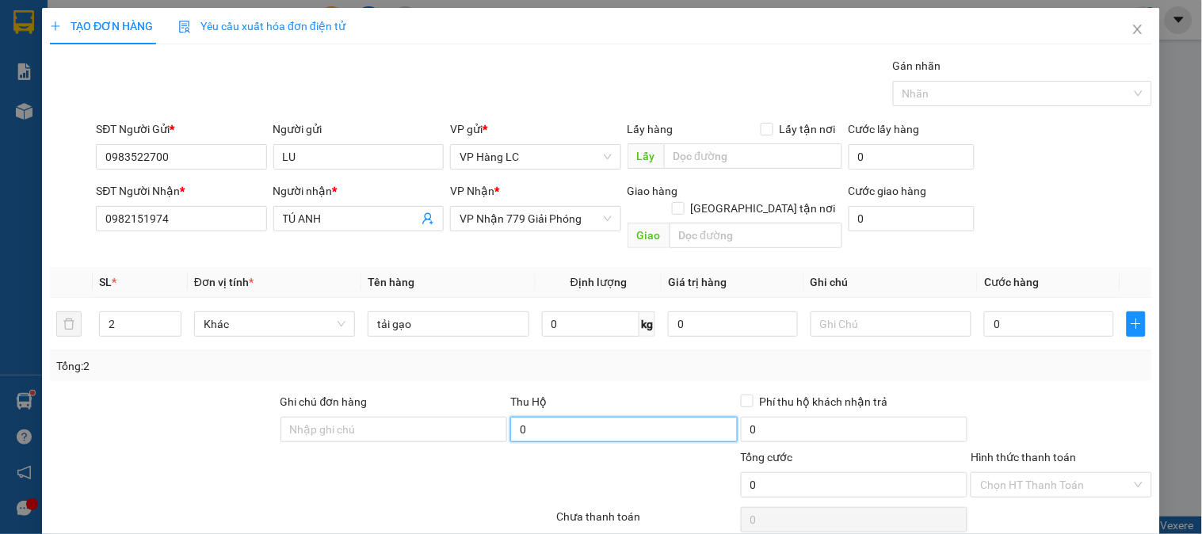
click at [566, 417] on input "0" at bounding box center [623, 429] width 227 height 25
type input "2.900.000"
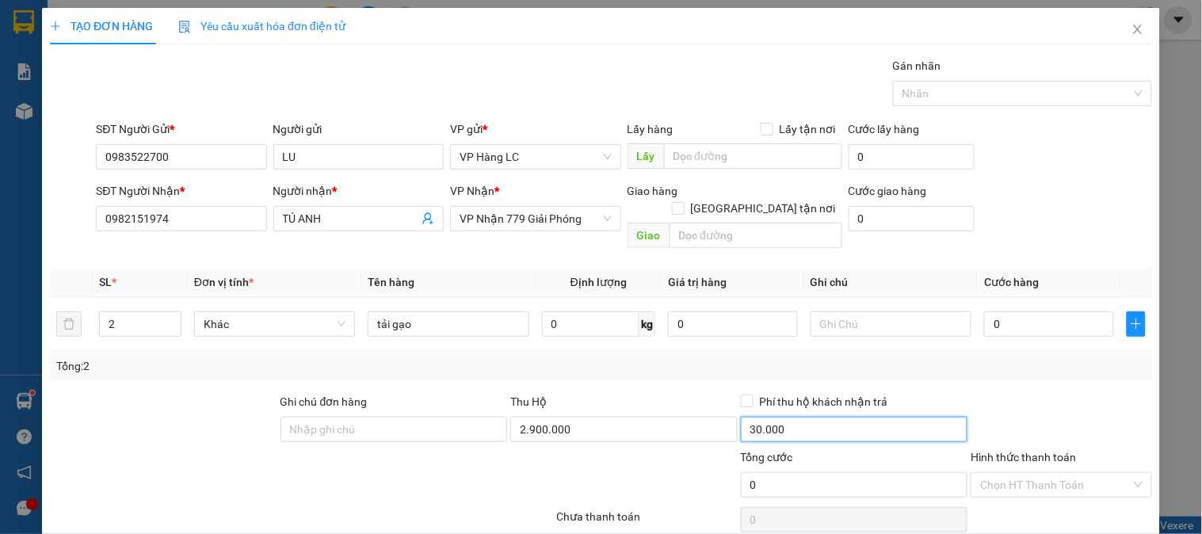
click at [772, 417] on input "30.000" at bounding box center [854, 429] width 227 height 25
type input "0"
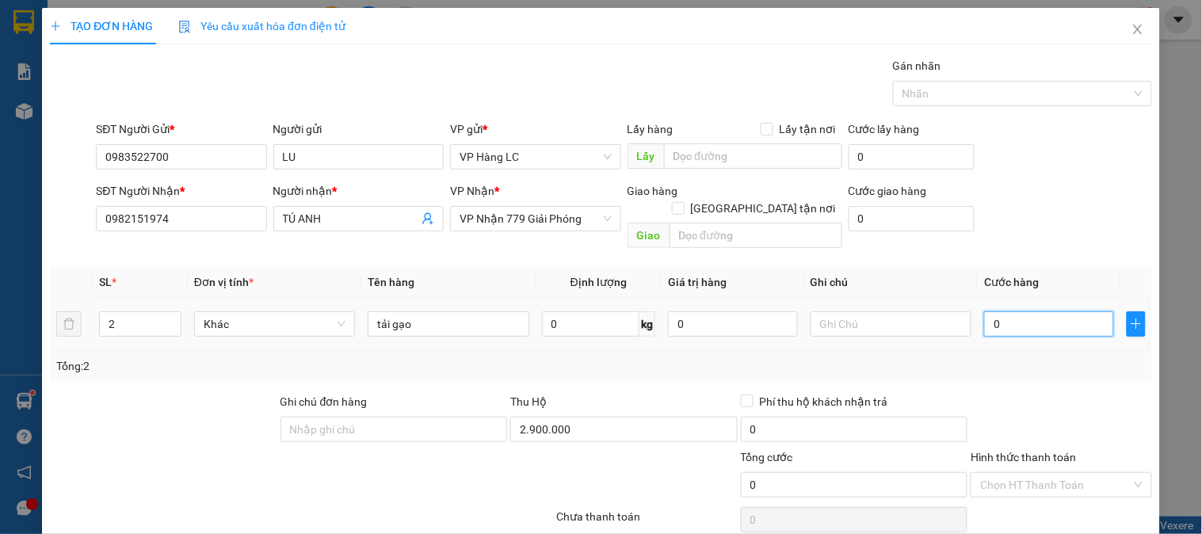
click at [1042, 311] on input "0" at bounding box center [1049, 323] width 130 height 25
type input "1"
type input "14"
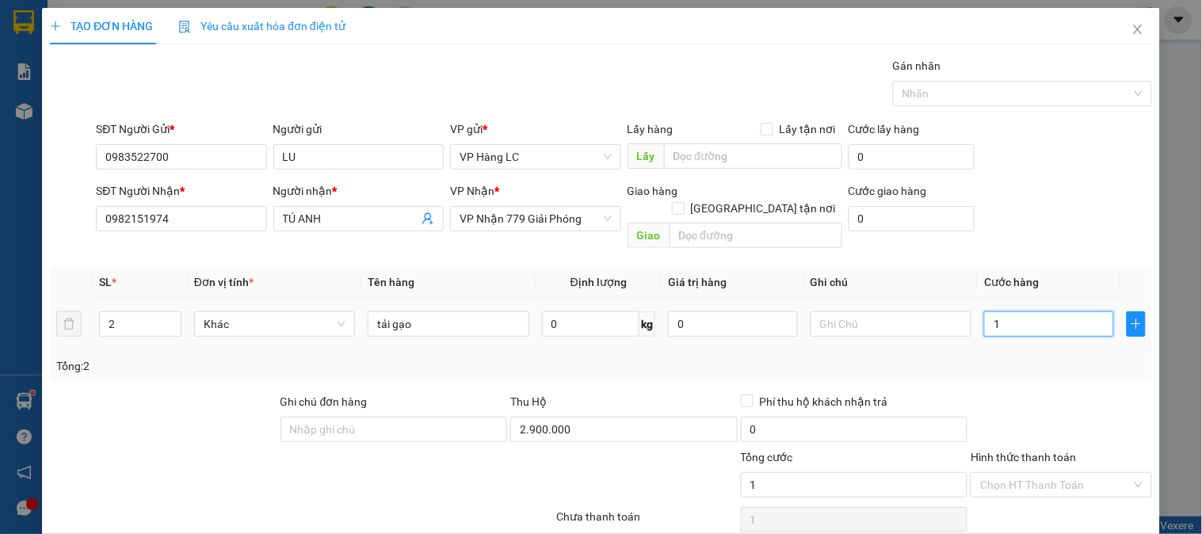
type input "14"
type input "140"
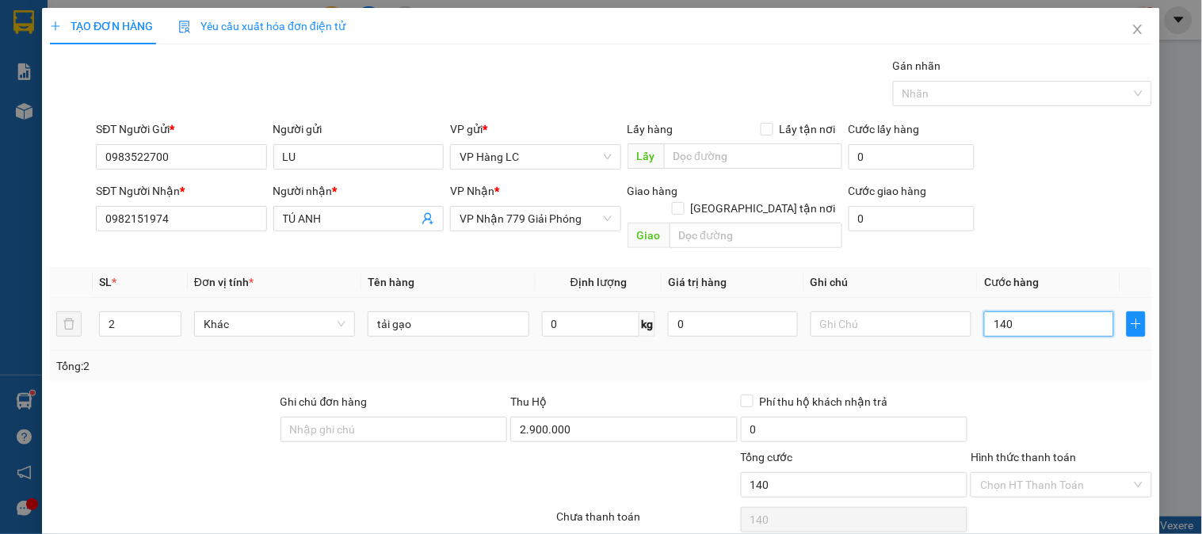
type input "1.400"
type input "14.000"
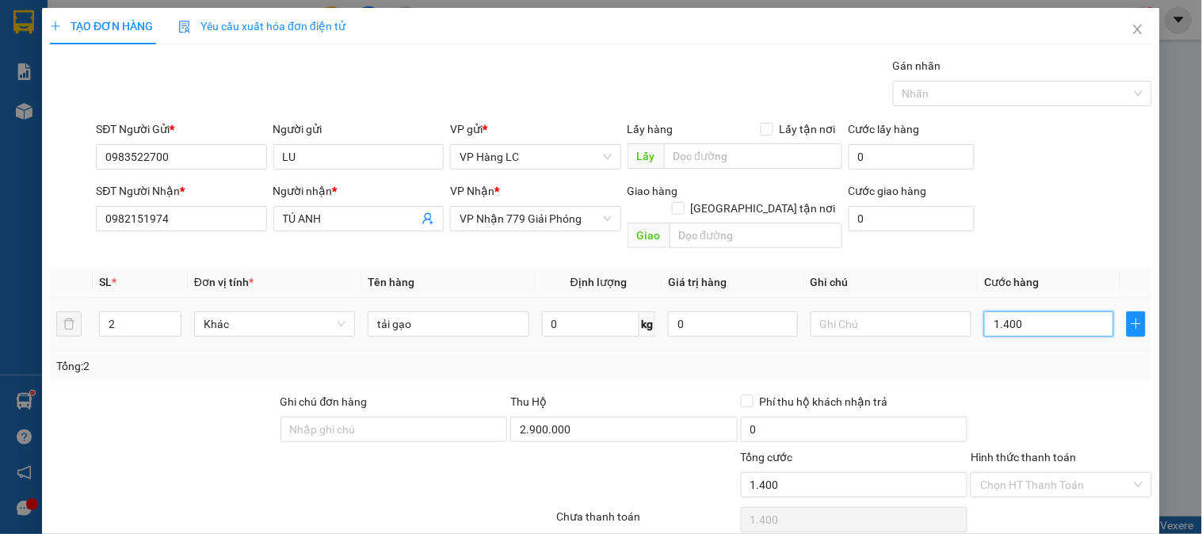
type input "14.000"
type input "140.000"
drag, startPoint x: 1050, startPoint y: 307, endPoint x: 941, endPoint y: 320, distance: 109.3
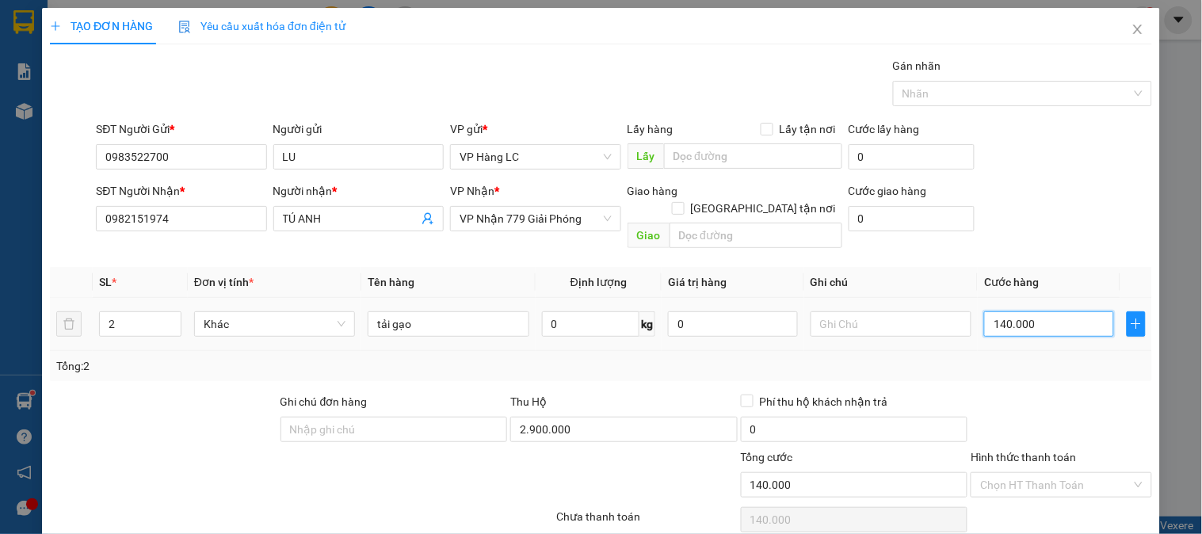
click at [945, 321] on tr "2 Khác tải gạo 0 kg 0 140.000" at bounding box center [601, 324] width 1102 height 53
type input "0"
type input "01"
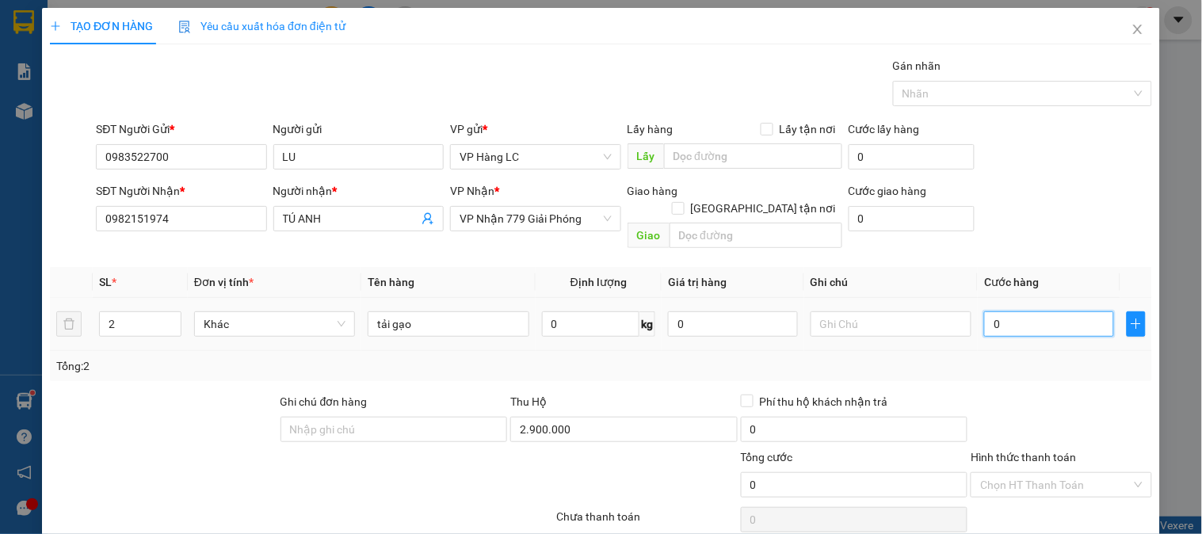
type input "1"
type input "012"
type input "12"
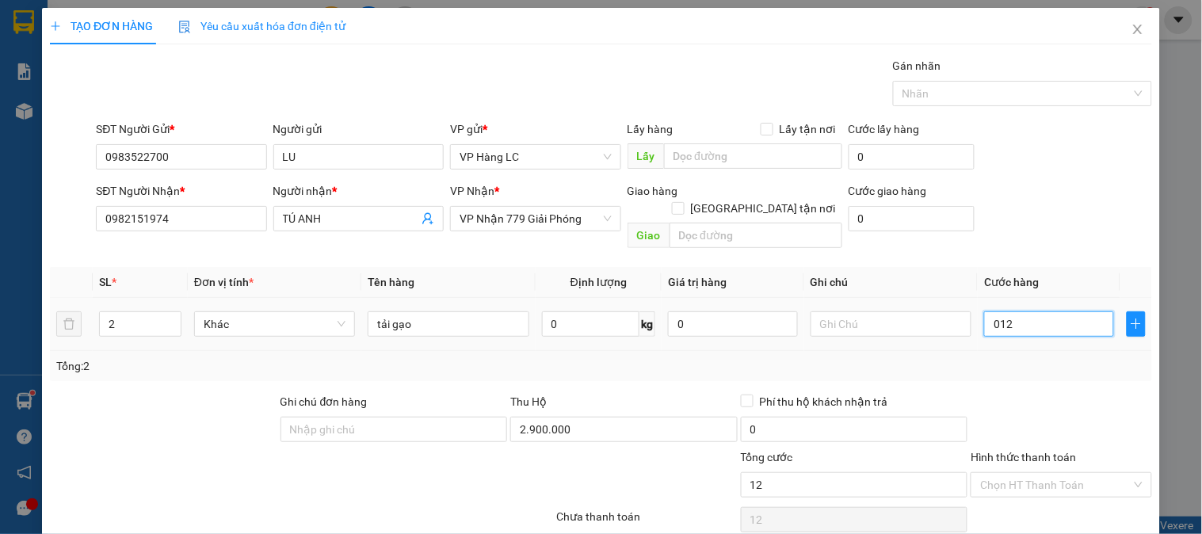
type input "0.120"
type input "120"
type input "01.200"
type input "1.200"
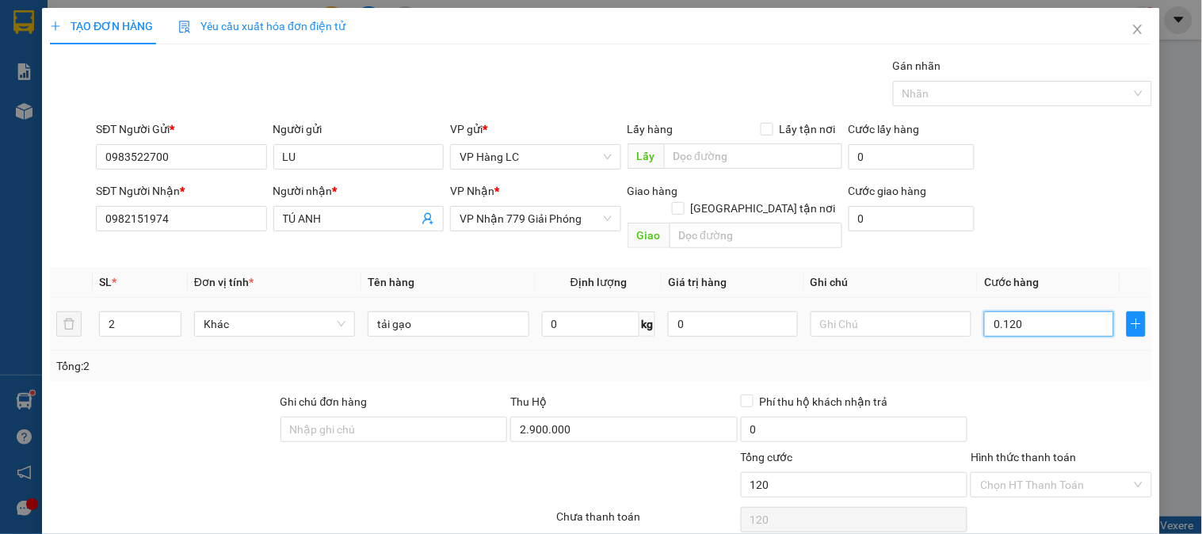
type input "1.200"
type input "012.000"
type input "12.000"
type input "0.120.000"
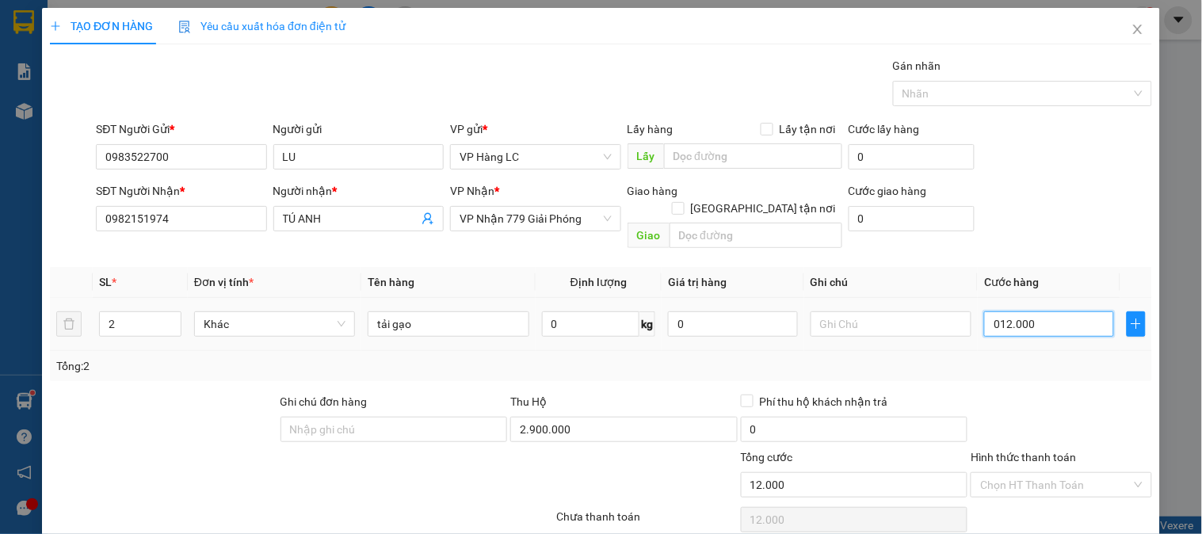
type input "120.000"
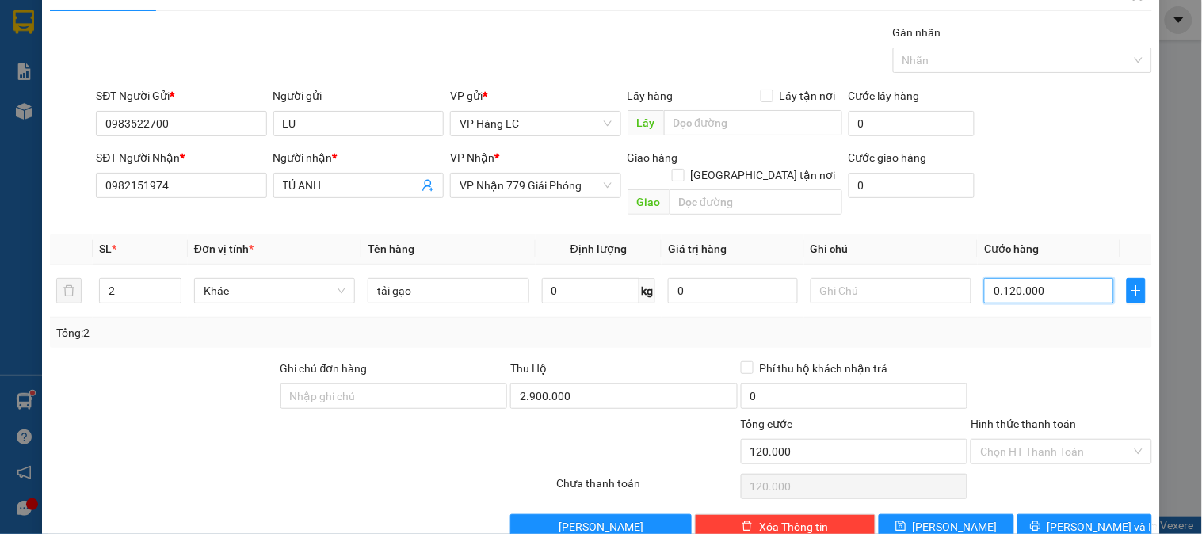
scroll to position [51, 0]
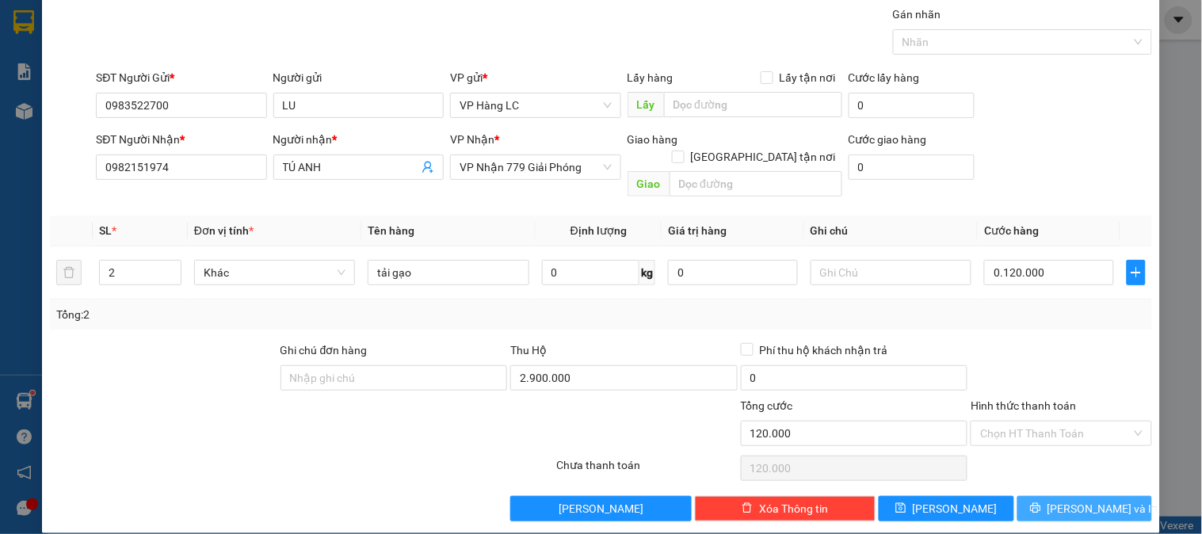
type input "120.000"
click at [1079, 500] on span "[PERSON_NAME] và In" at bounding box center [1102, 508] width 111 height 17
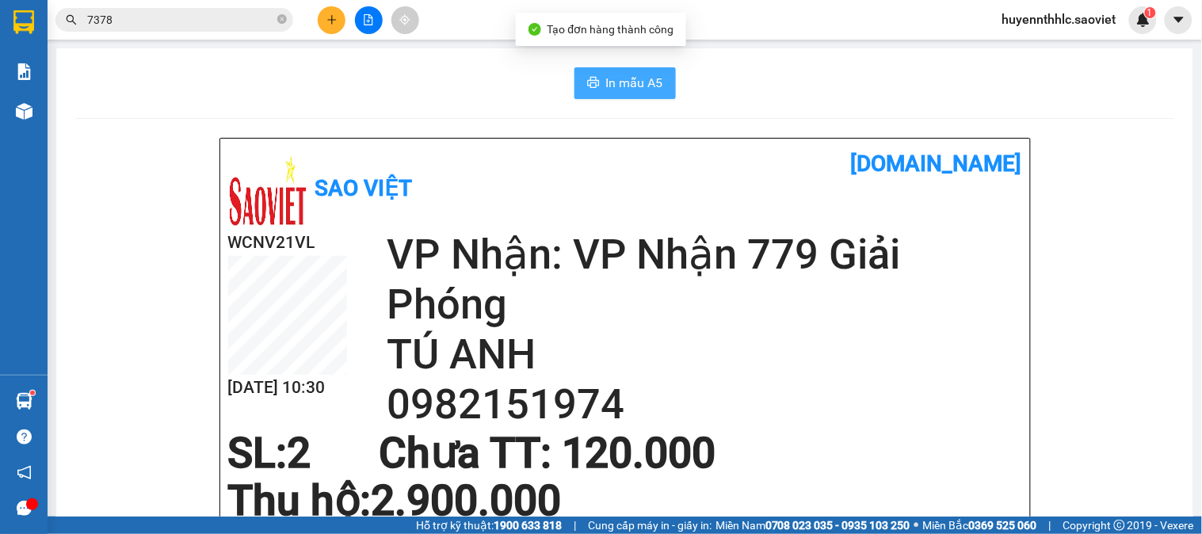
click at [623, 80] on span "In mẫu A5" at bounding box center [634, 83] width 57 height 20
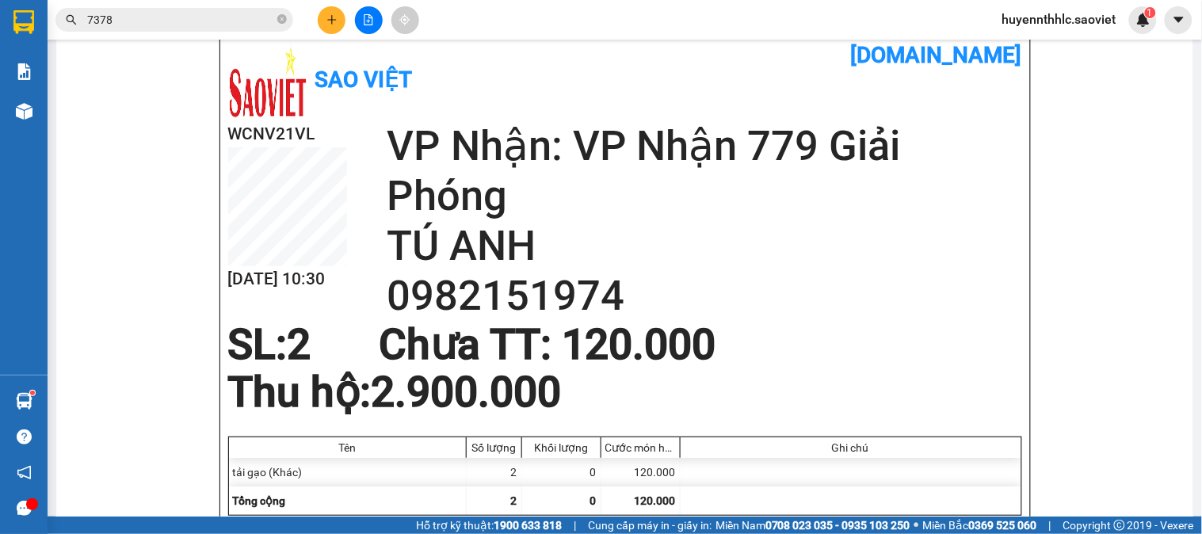
scroll to position [352, 0]
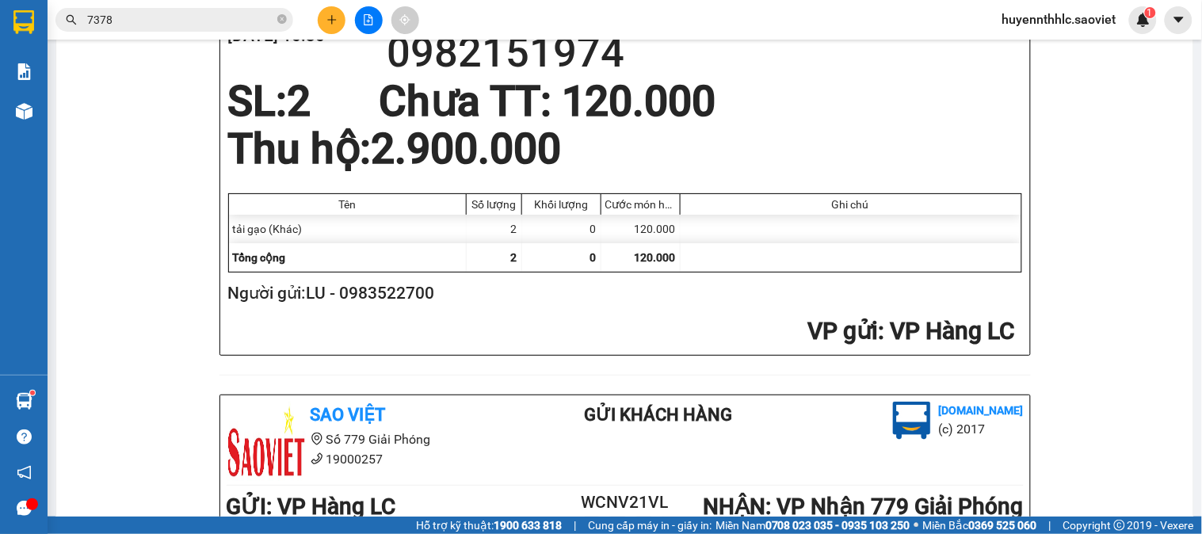
click at [412, 295] on h2 "Người gửi: LU - 0983522700" at bounding box center [621, 293] width 787 height 26
copy h2 "0983522700"
click at [333, 20] on icon "plus" at bounding box center [331, 19] width 9 height 1
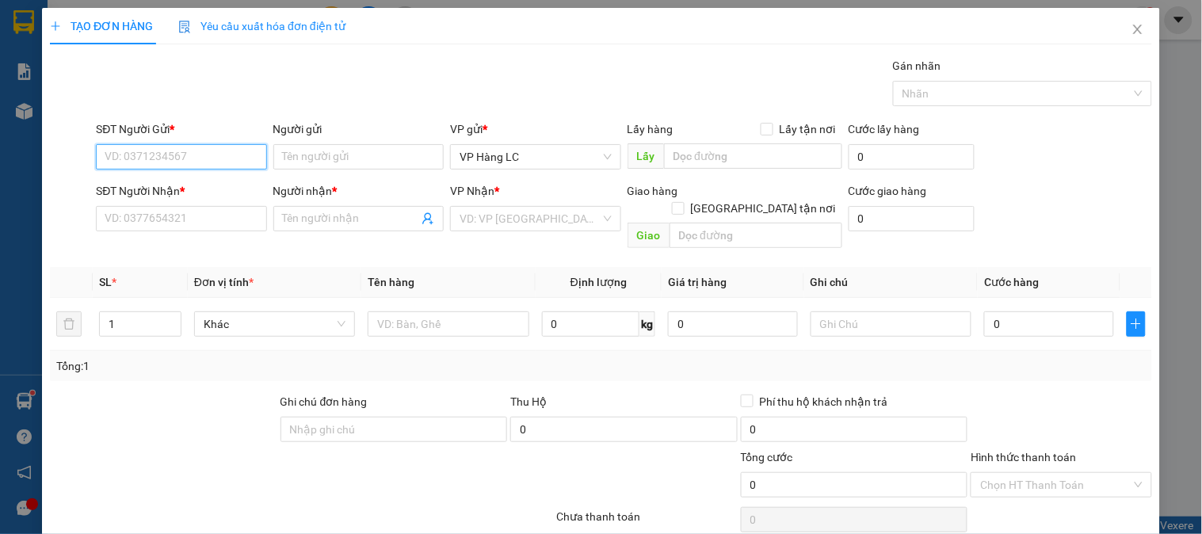
click at [223, 147] on input "SĐT Người Gửi *" at bounding box center [181, 156] width 170 height 25
paste input "0983522700"
type input "0983522700"
click at [177, 192] on div "0983522700 - LU" at bounding box center [180, 188] width 150 height 17
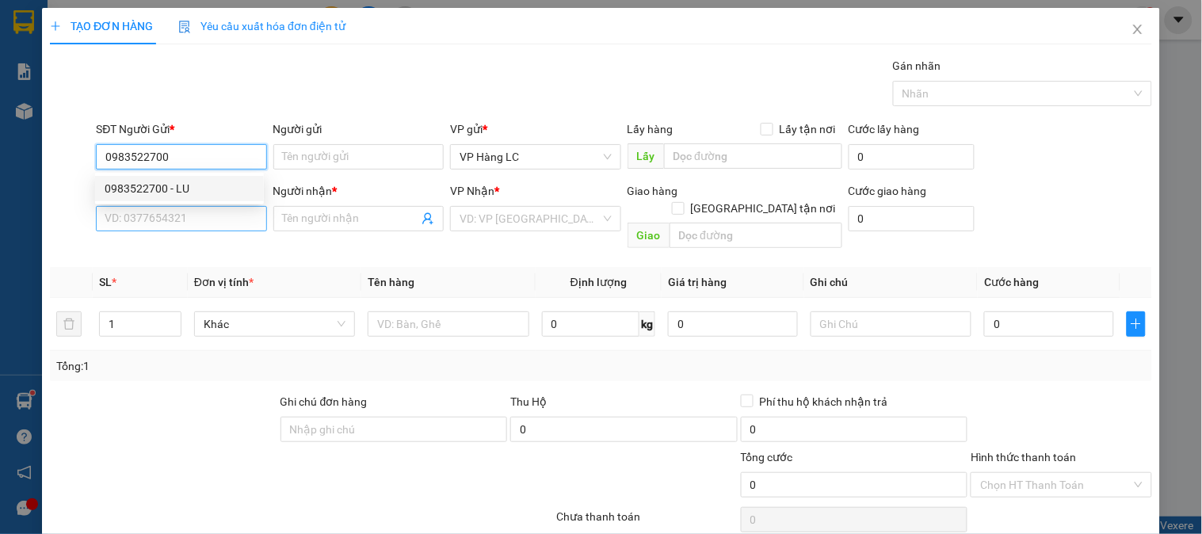
type input "LU"
type input "0982151974"
type input "TÚ ANH"
type input "0983522700"
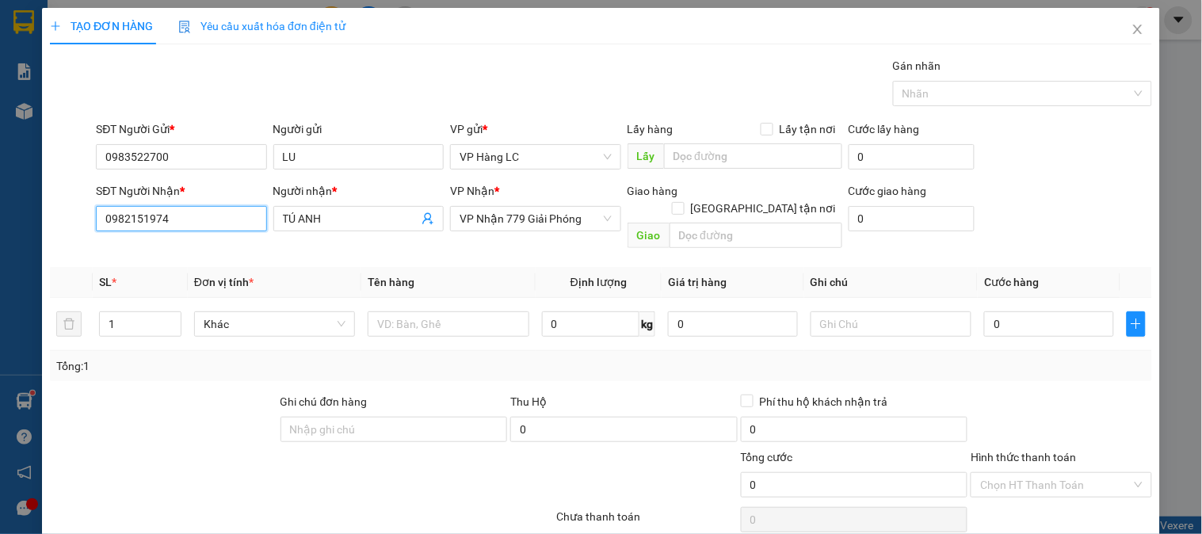
drag, startPoint x: 185, startPoint y: 209, endPoint x: 0, endPoint y: 228, distance: 185.5
click at [0, 236] on div "TẠO ĐƠN HÀNG Yêu cầu xuất hóa đơn điện tử Transit Pickup Surcharge Ids Transit …" at bounding box center [601, 267] width 1202 height 534
click at [140, 242] on div "0913010001 - hương" at bounding box center [180, 250] width 150 height 17
type input "0913010001"
type input "hương"
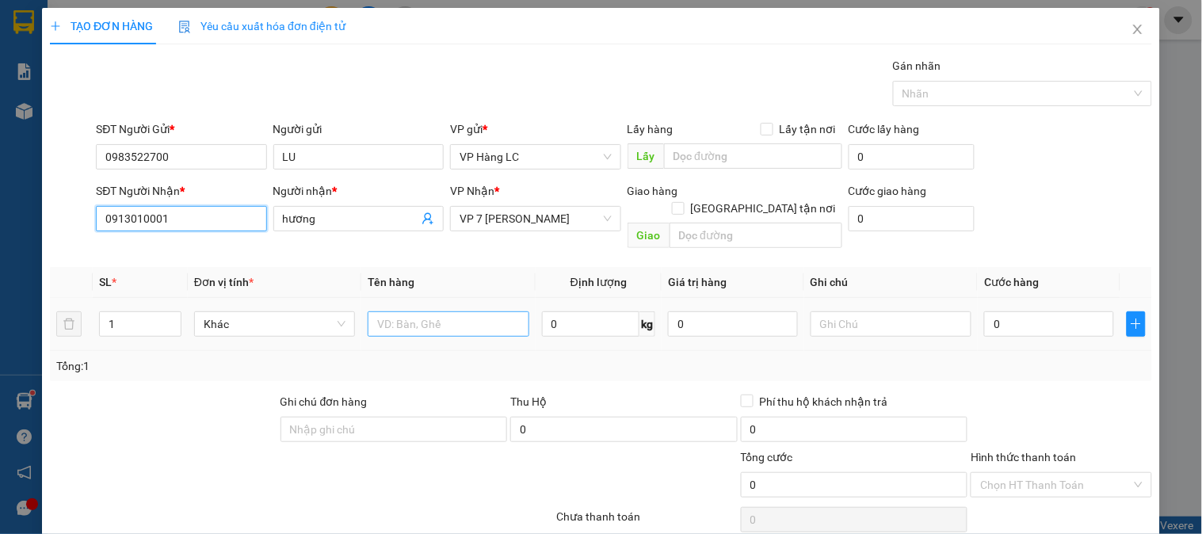
type input "0913010001"
click at [430, 311] on input "text" at bounding box center [448, 323] width 161 height 25
type input "tải gạo"
click at [985, 311] on input "0" at bounding box center [1049, 323] width 130 height 25
type input "5"
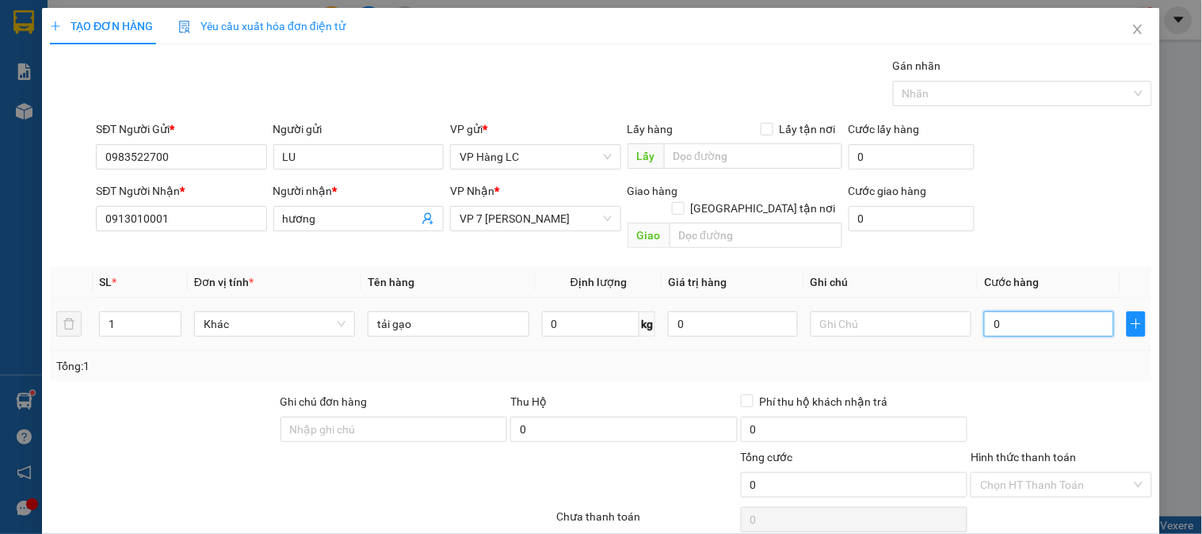
type input "5"
type input "50"
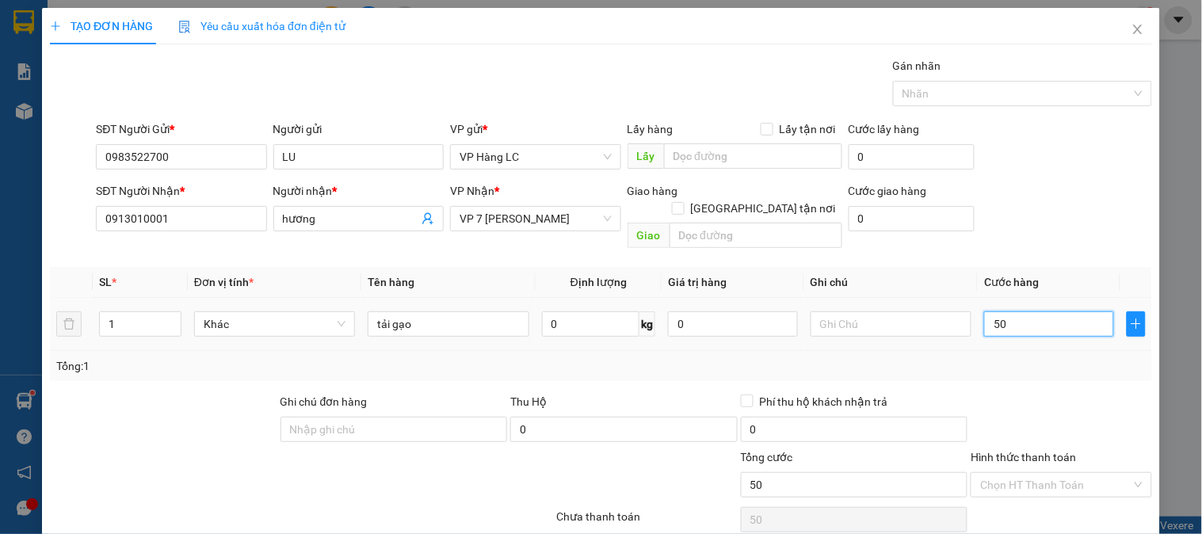
type input "500"
type input "5.000"
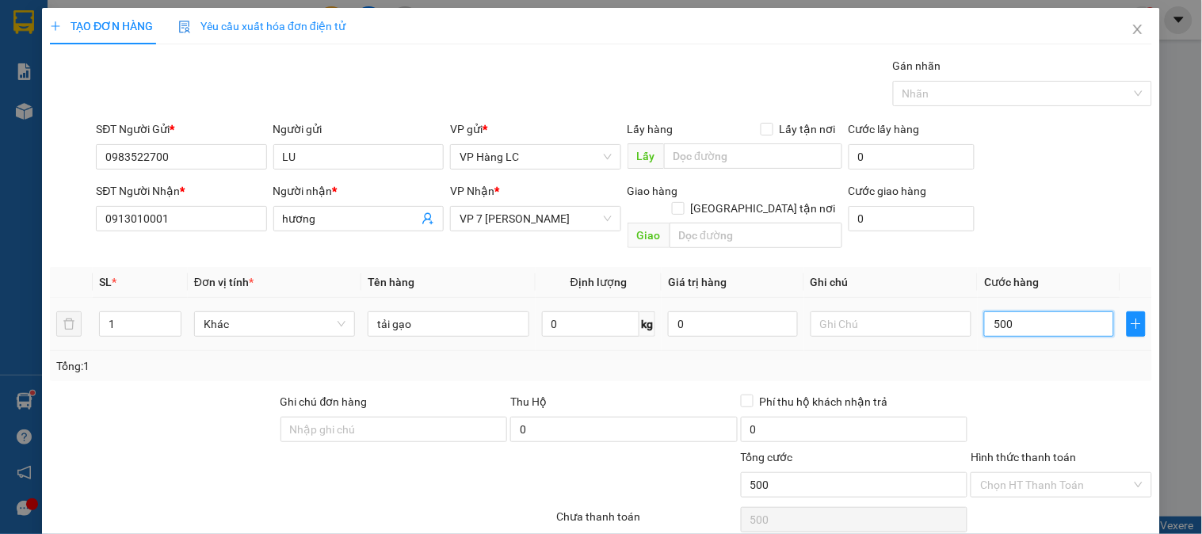
type input "5.000"
type input "50.000"
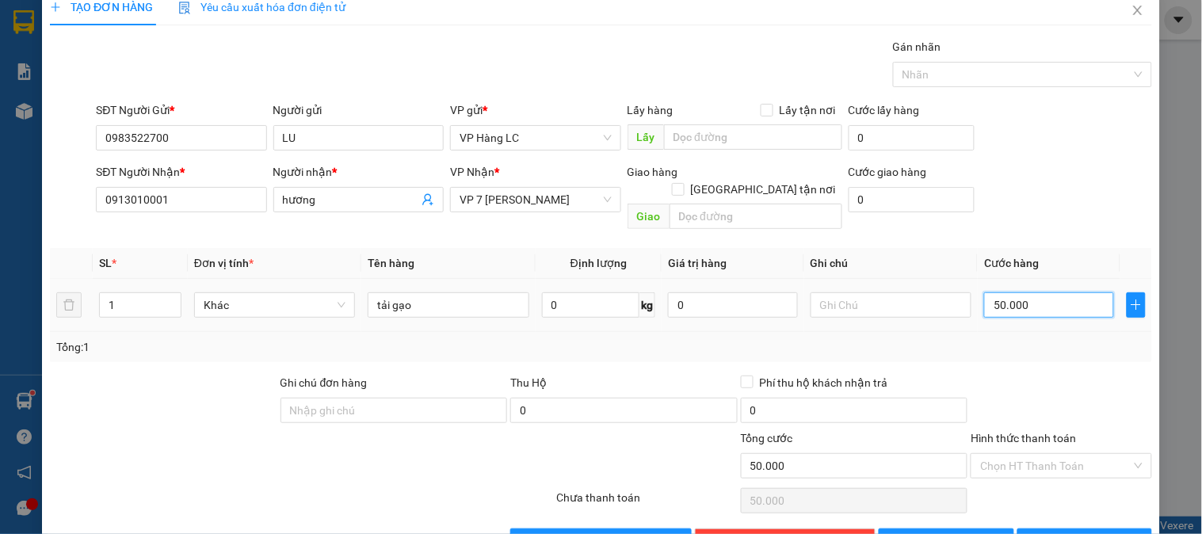
scroll to position [51, 0]
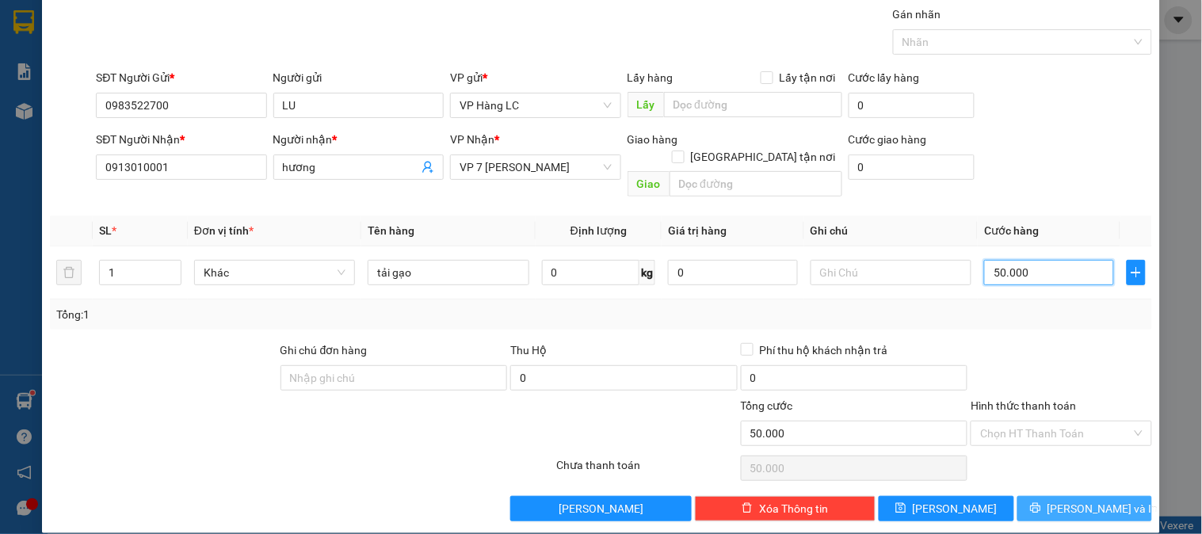
type input "50.000"
click at [1088, 500] on span "[PERSON_NAME] và In" at bounding box center [1102, 508] width 111 height 17
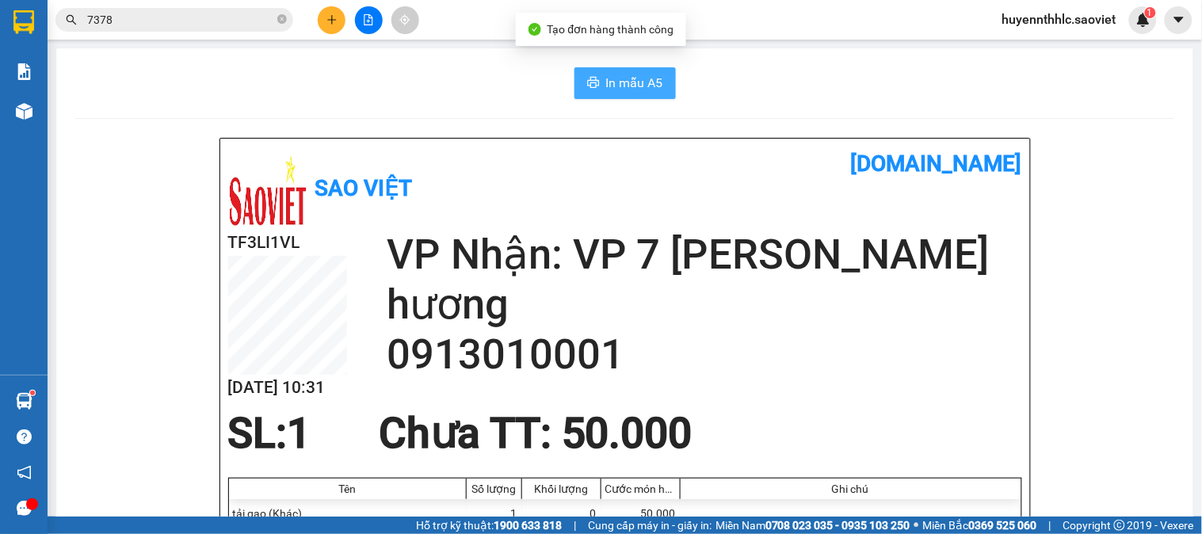
click at [637, 84] on span "In mẫu A5" at bounding box center [634, 83] width 57 height 20
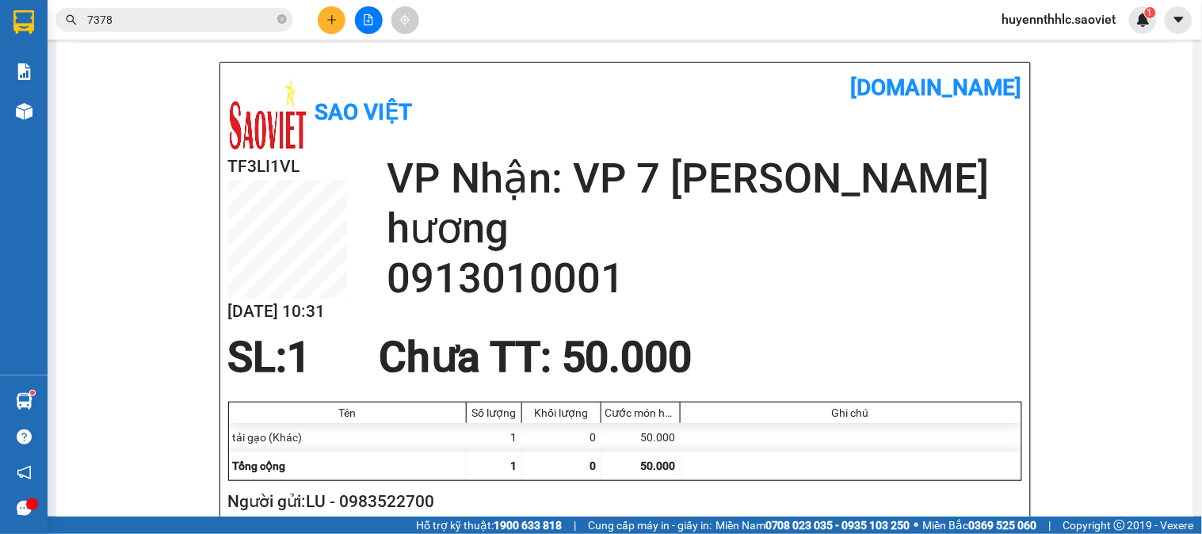
scroll to position [176, 0]
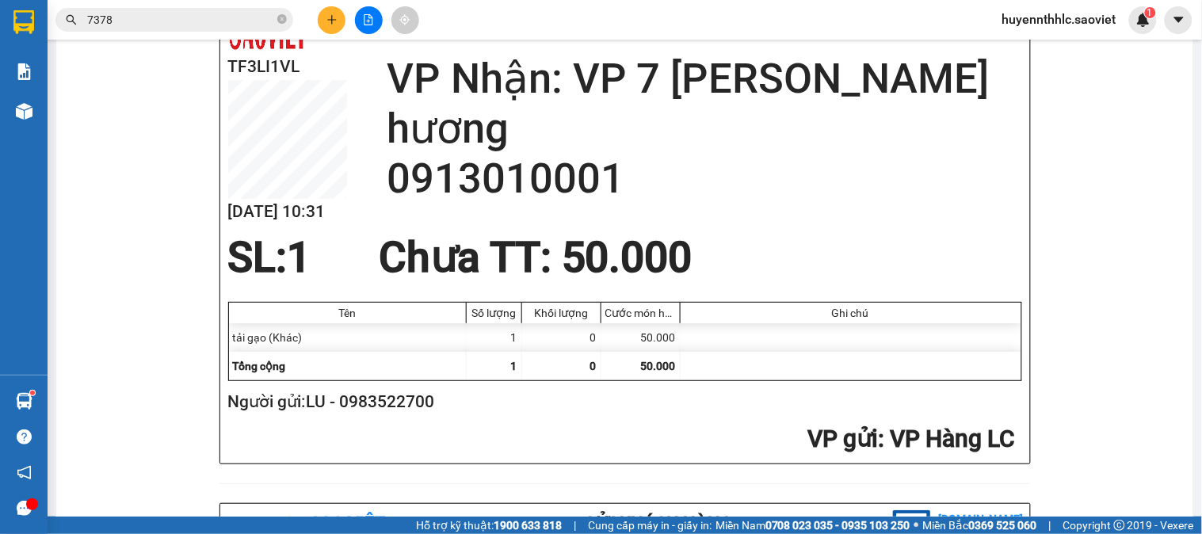
click at [412, 405] on h2 "Người gửi: LU - 0983522700" at bounding box center [621, 402] width 787 height 26
copy h2 "0983522700"
click at [333, 11] on button at bounding box center [332, 20] width 28 height 28
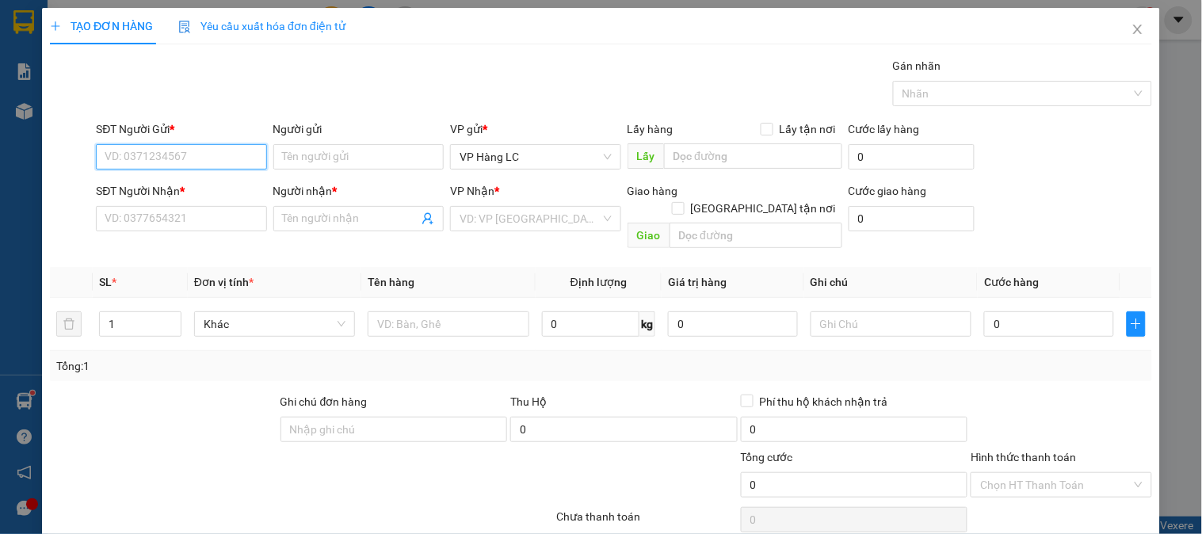
click at [227, 153] on input "SĐT Người Gửi *" at bounding box center [181, 156] width 170 height 25
paste input "0983522700"
type input "0983522700"
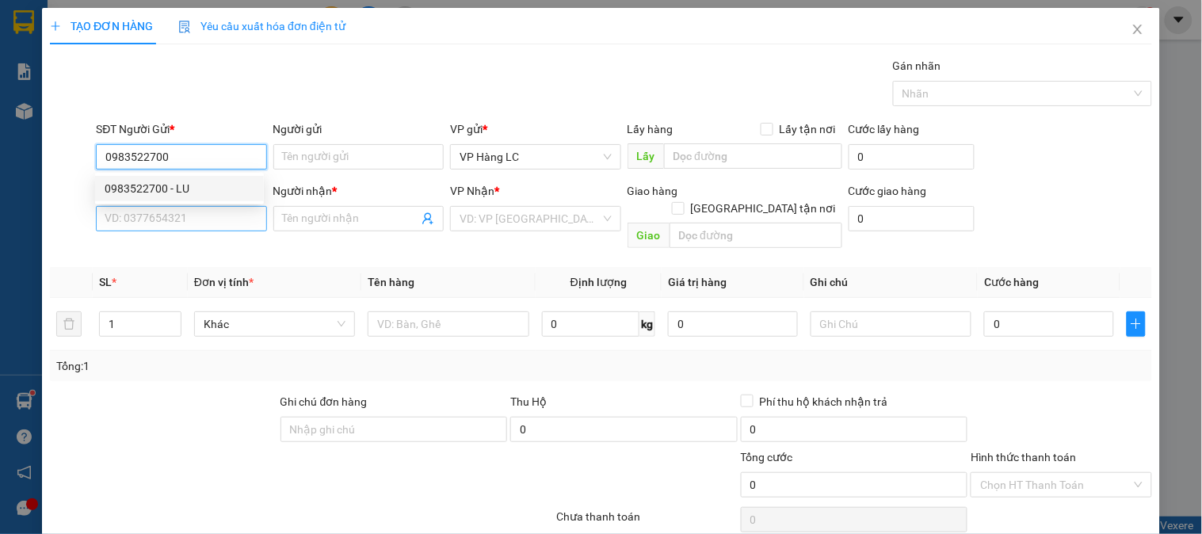
drag, startPoint x: 170, startPoint y: 187, endPoint x: 185, endPoint y: 226, distance: 41.4
click at [170, 190] on div "0983522700 - LU" at bounding box center [180, 188] width 150 height 17
type input "LU"
type input "0913010001"
type input "hương"
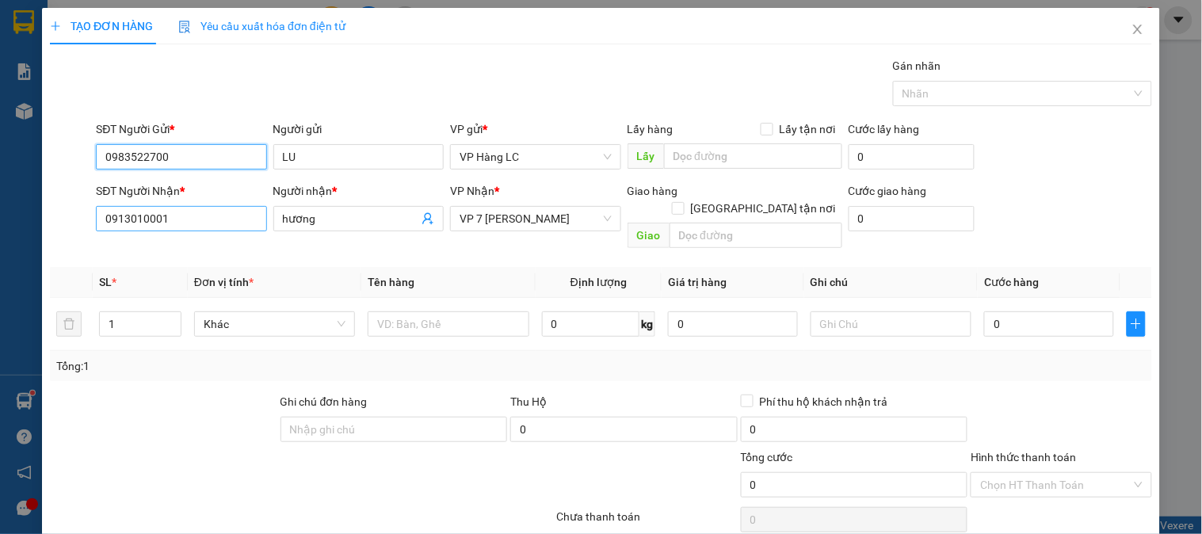
type input "0983522700"
drag, startPoint x: 196, startPoint y: 216, endPoint x: 0, endPoint y: 227, distance: 195.9
click at [8, 238] on div "TẠO ĐƠN HÀNG Yêu cầu xuất hóa đơn điện tử Transit Pickup Surcharge Ids Transit …" at bounding box center [601, 267] width 1202 height 534
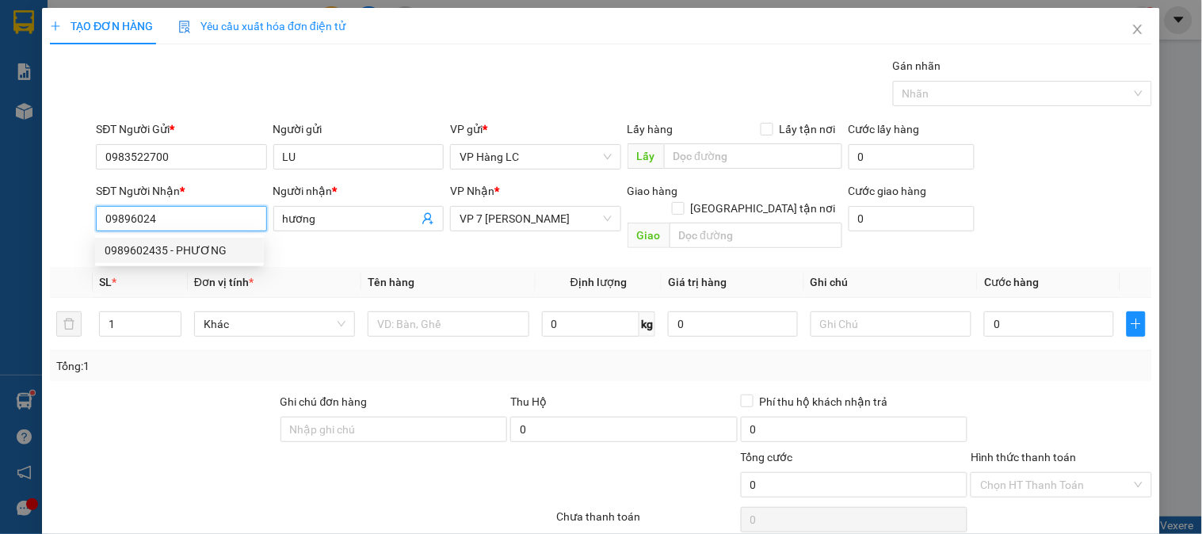
click at [189, 248] on div "0989602435 - PHƯƠNG" at bounding box center [180, 250] width 150 height 17
type input "0989602435"
type input "PHƯƠNG"
type input "0989602435"
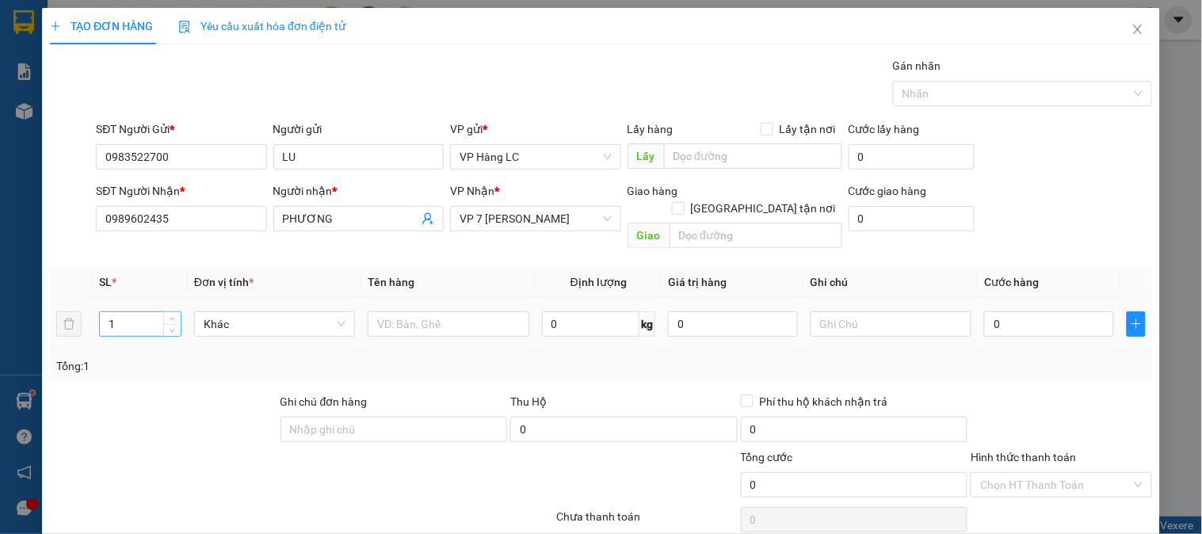
click at [154, 312] on input "1" at bounding box center [140, 324] width 81 height 24
type input "2"
click at [425, 311] on input "text" at bounding box center [448, 323] width 161 height 25
type input "tải gạo"
click at [1008, 311] on input "0" at bounding box center [1049, 323] width 130 height 25
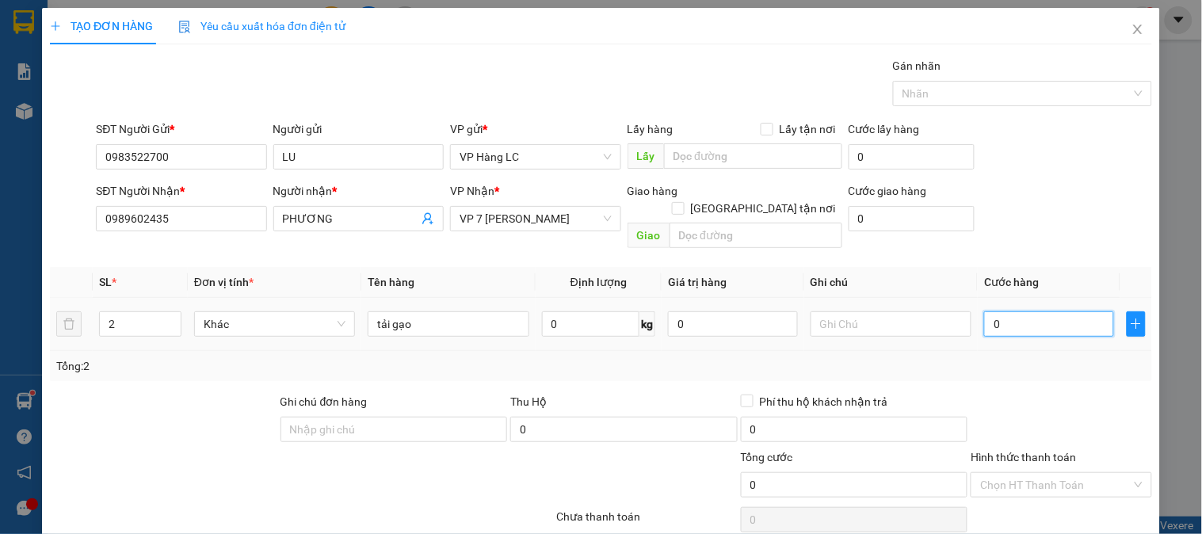
type input "1"
type input "10"
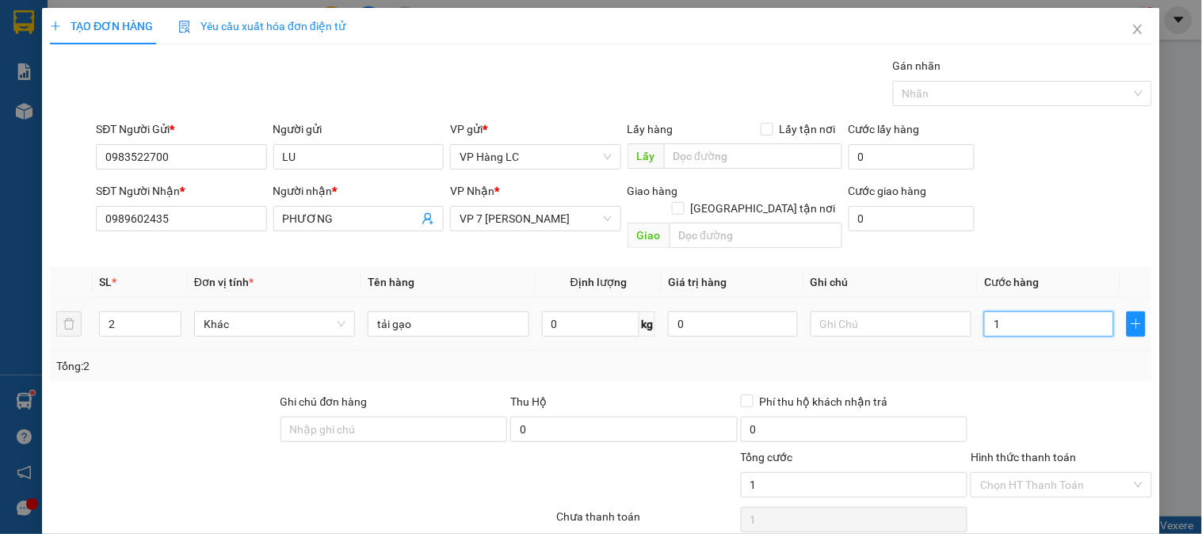
type input "10"
type input "100"
type input "1.000"
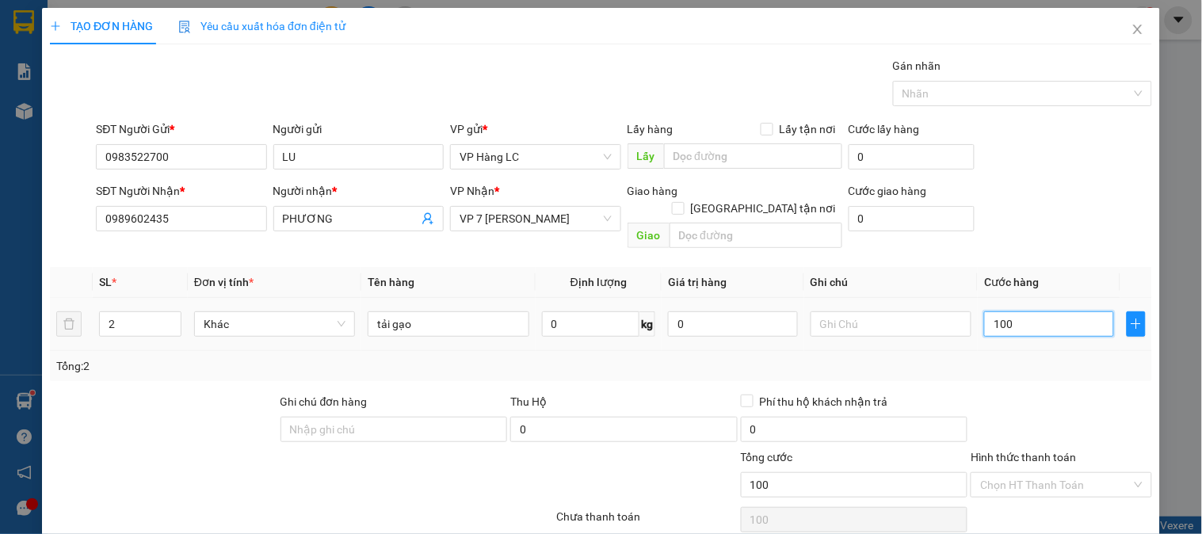
type input "1.000"
type input "10.000"
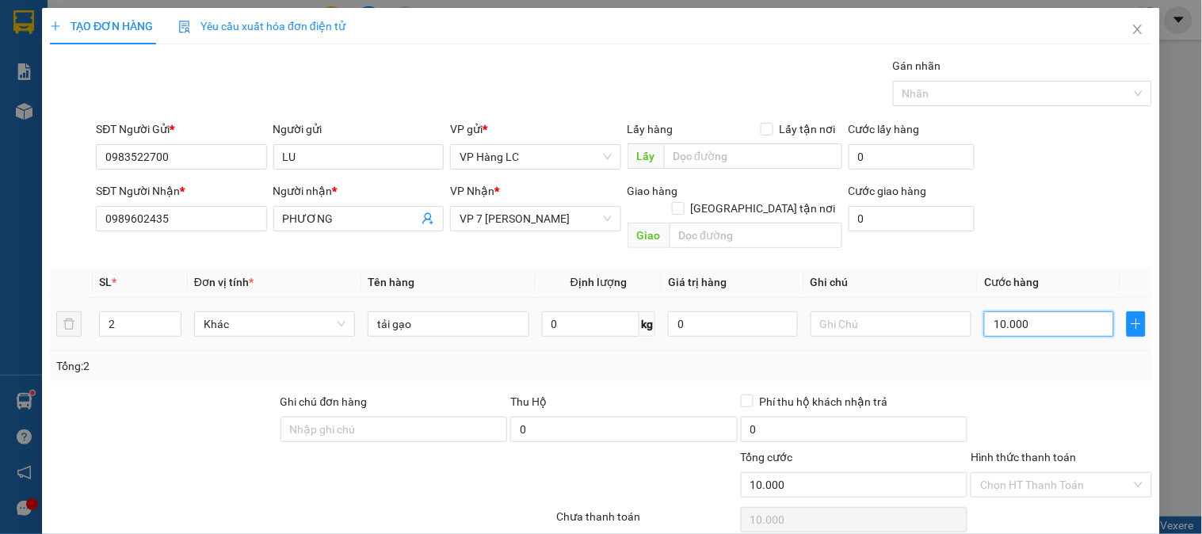
type input "100.000"
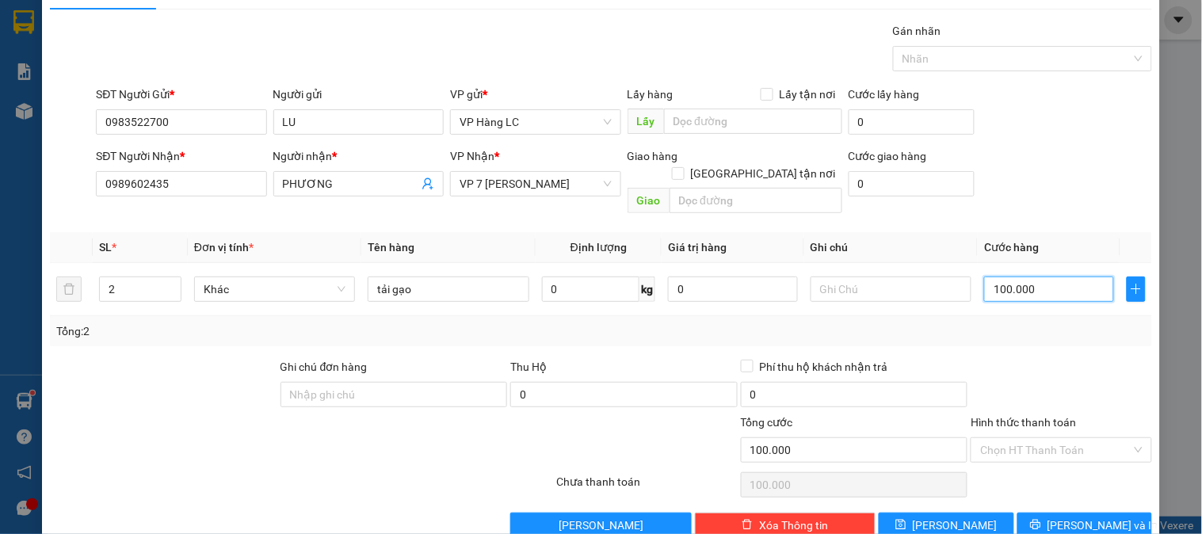
scroll to position [51, 0]
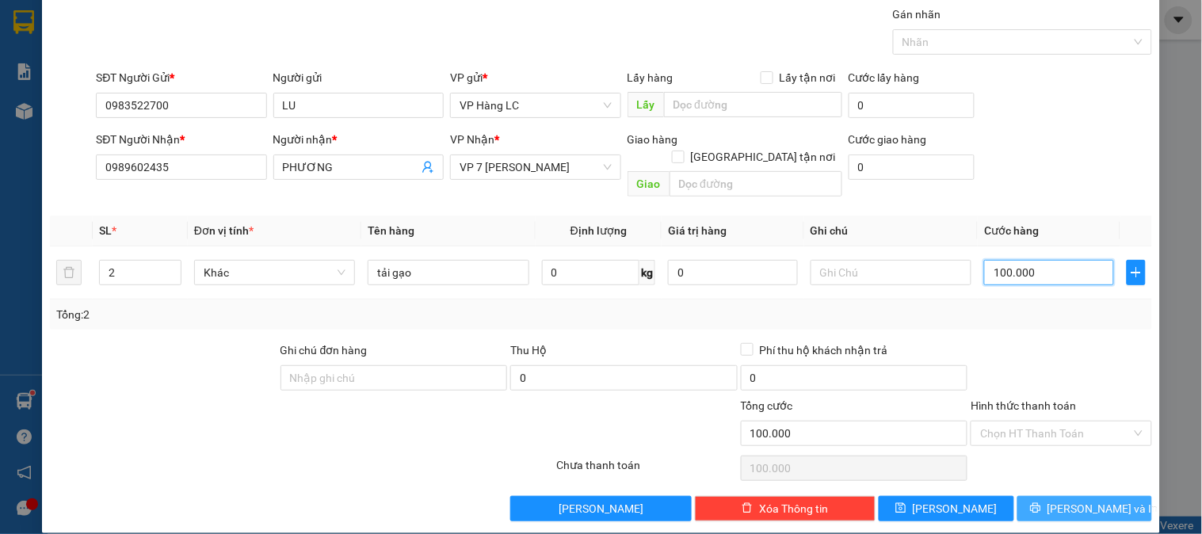
type input "100.000"
click at [1076, 500] on span "[PERSON_NAME] và In" at bounding box center [1102, 508] width 111 height 17
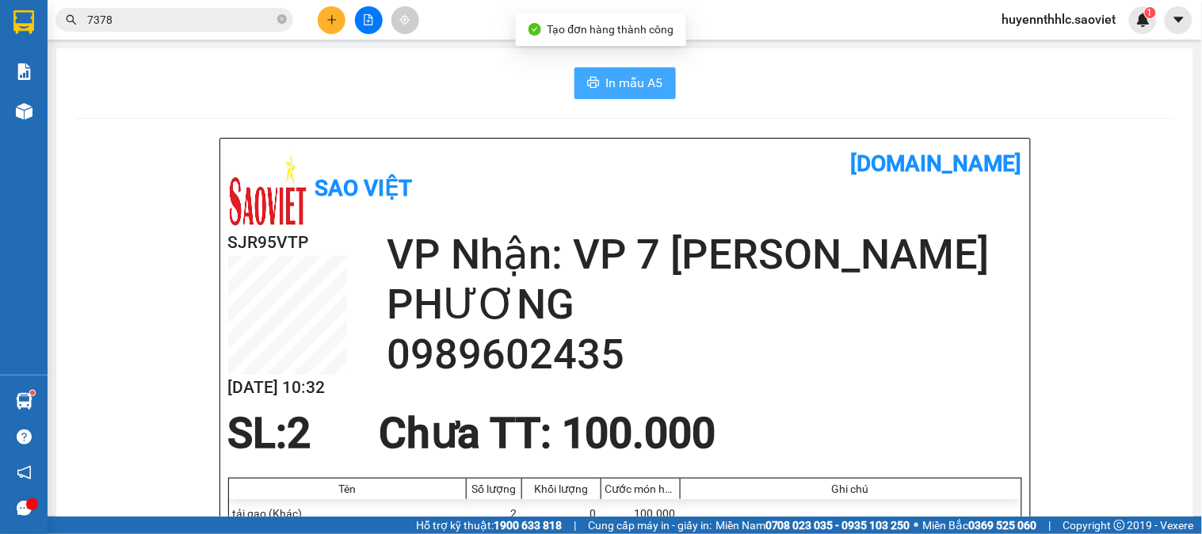
click at [638, 85] on span "In mẫu A5" at bounding box center [634, 83] width 57 height 20
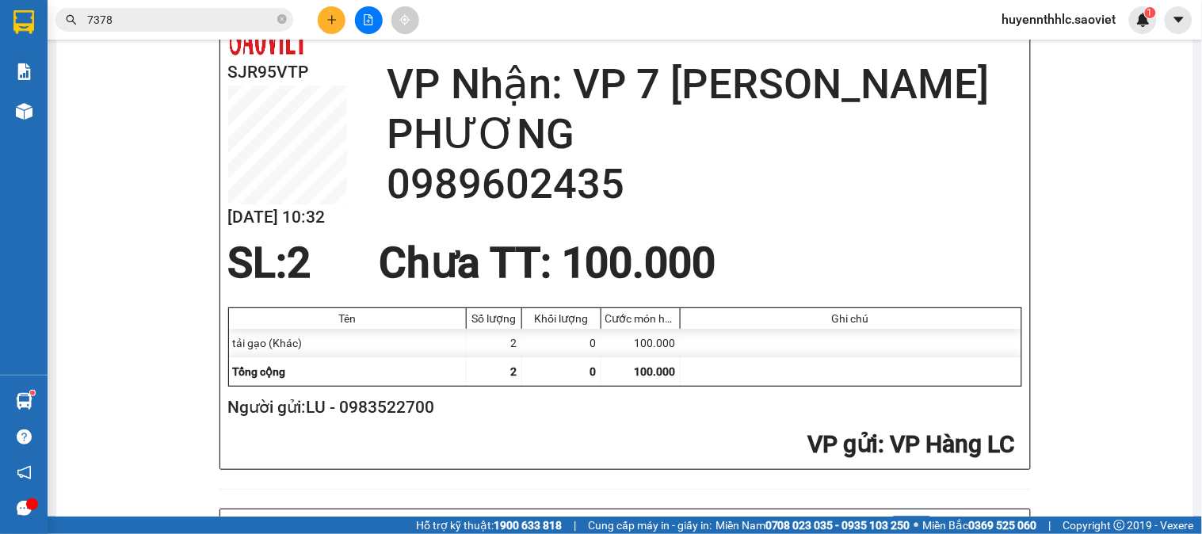
scroll to position [176, 0]
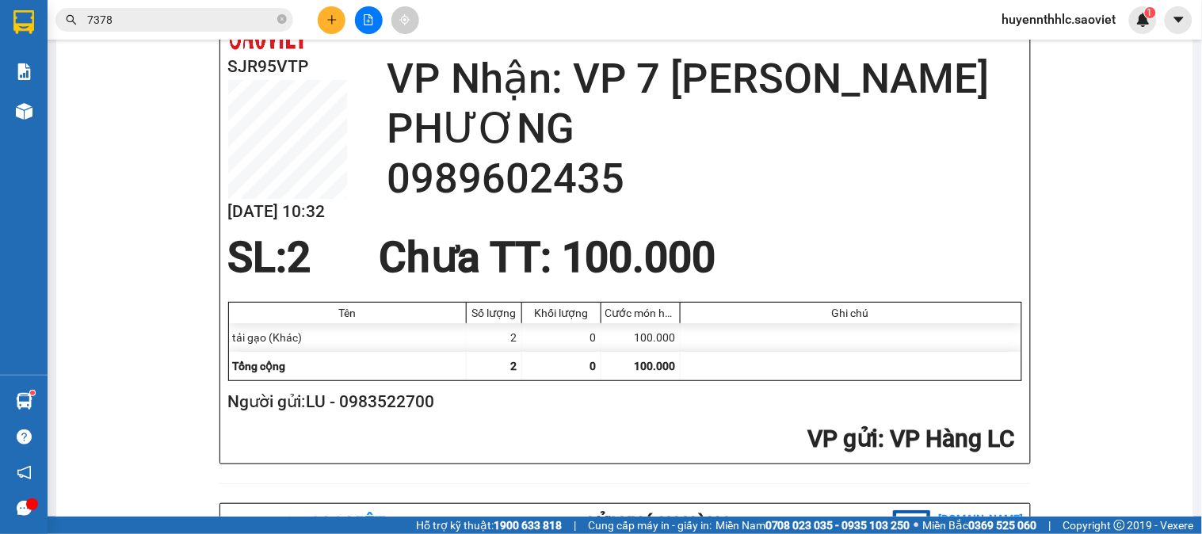
click at [421, 405] on h2 "Người gửi: LU - 0983522700" at bounding box center [621, 402] width 787 height 26
copy h2 "0983522700"
click at [317, 17] on div at bounding box center [368, 20] width 119 height 28
click at [327, 22] on icon "plus" at bounding box center [331, 19] width 11 height 11
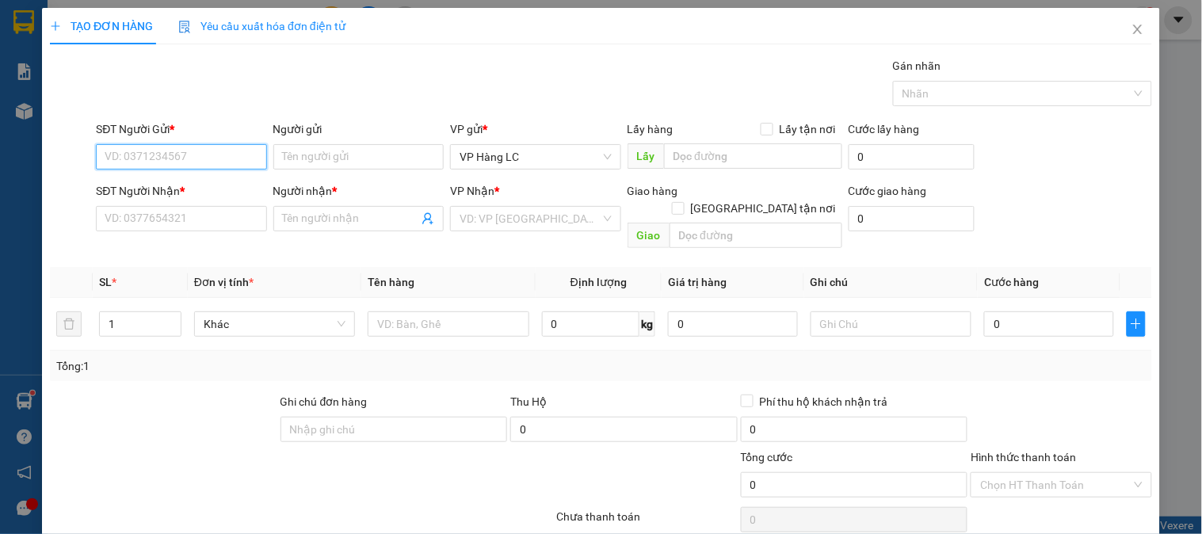
click at [154, 152] on input "SĐT Người Gửi *" at bounding box center [181, 156] width 170 height 25
paste input "0983522700"
type input "0983522700"
click at [188, 183] on div "0983522700 - LU" at bounding box center [180, 188] width 150 height 17
type input "LU"
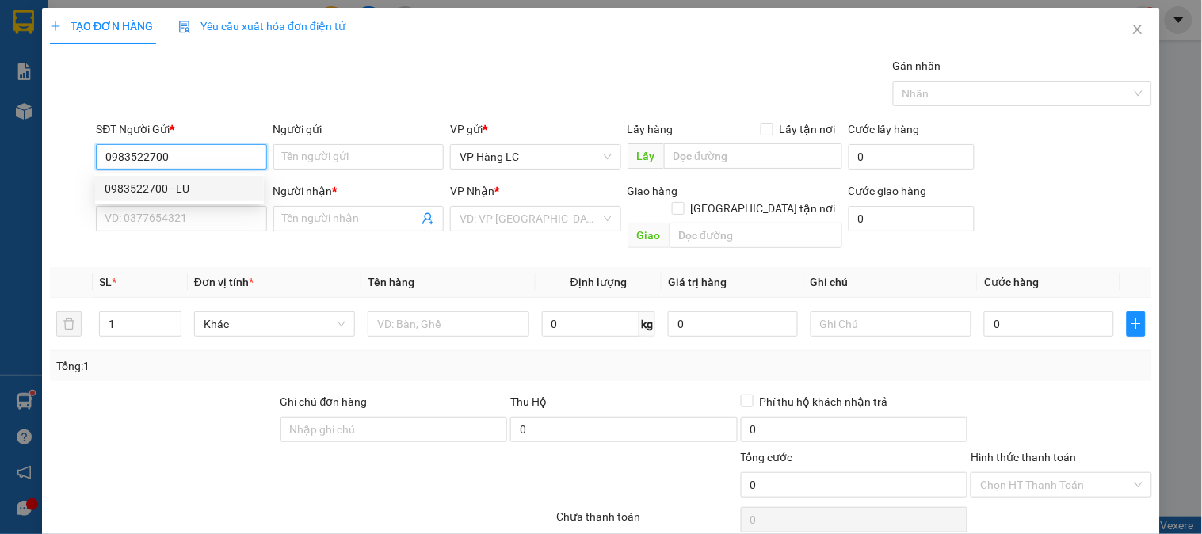
type input "0989602435"
type input "PHƯƠNG"
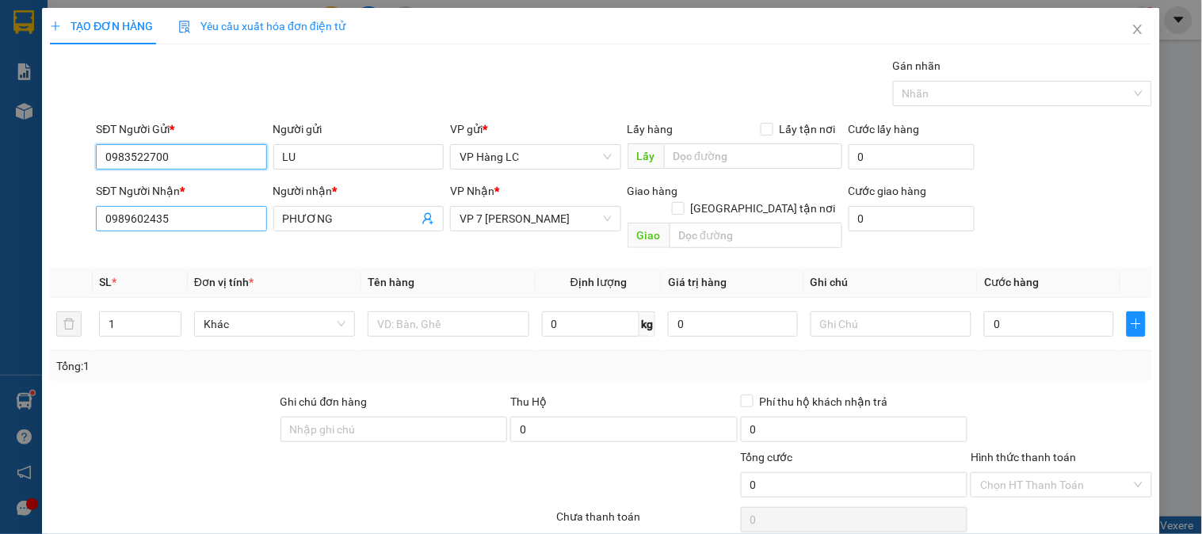
type input "0983522700"
drag, startPoint x: 149, startPoint y: 230, endPoint x: 0, endPoint y: 223, distance: 149.1
click at [0, 223] on div "TẠO ĐƠN HÀNG Yêu cầu xuất hóa đơn điện tử Transit Pickup Surcharge Ids Transit …" at bounding box center [601, 267] width 1202 height 534
type input "0986725108"
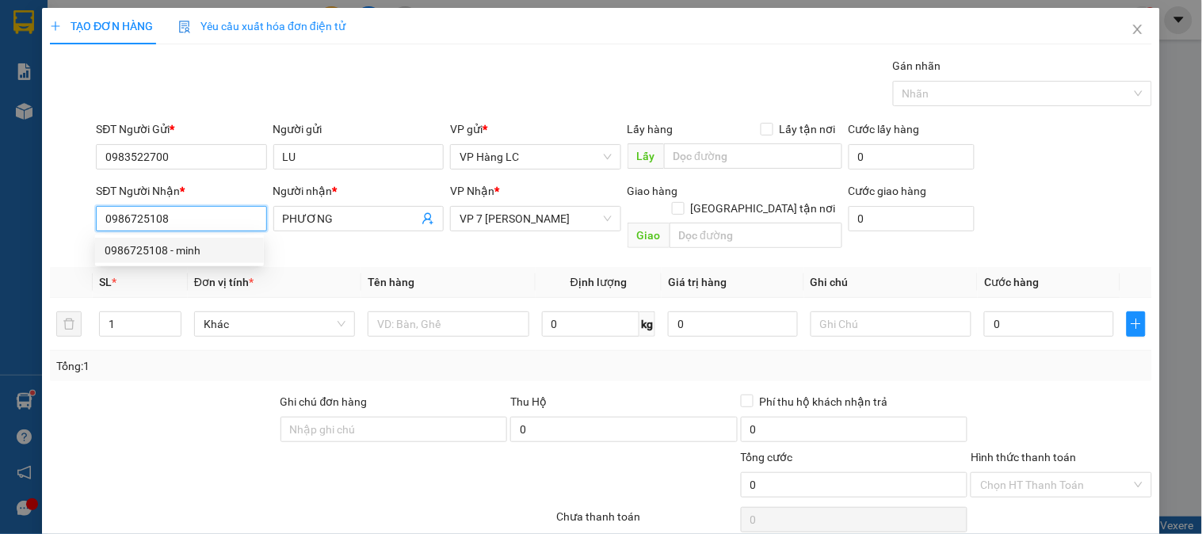
click at [187, 246] on div "0986725108 - minh" at bounding box center [180, 250] width 150 height 17
type input "minh"
type input "0986725108"
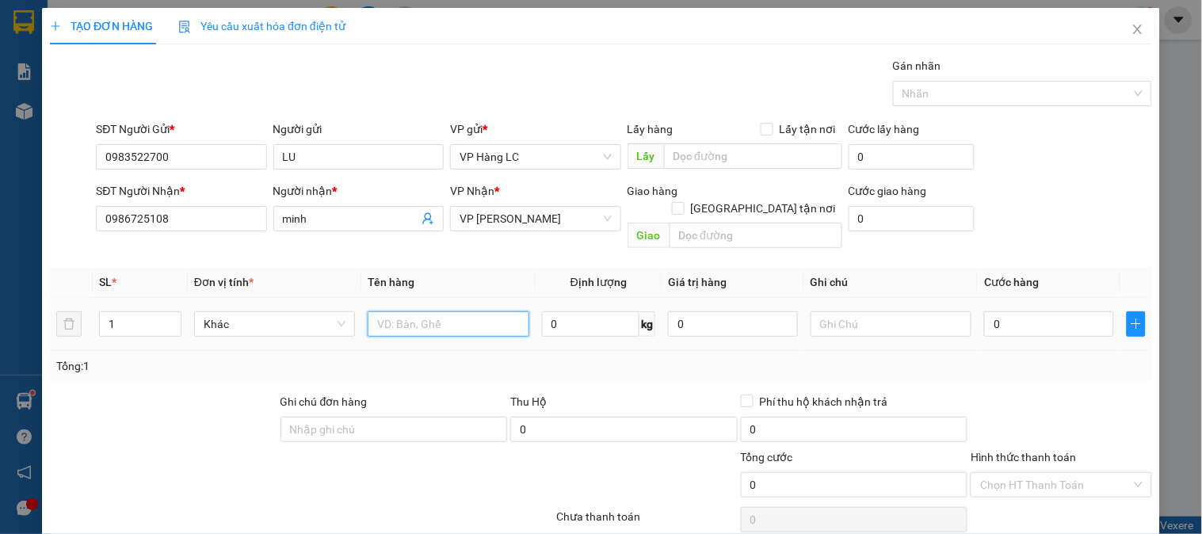
click at [408, 311] on input "text" at bounding box center [448, 323] width 161 height 25
type input "tải gạo"
click at [1044, 311] on input "0" at bounding box center [1049, 323] width 130 height 25
type input "5"
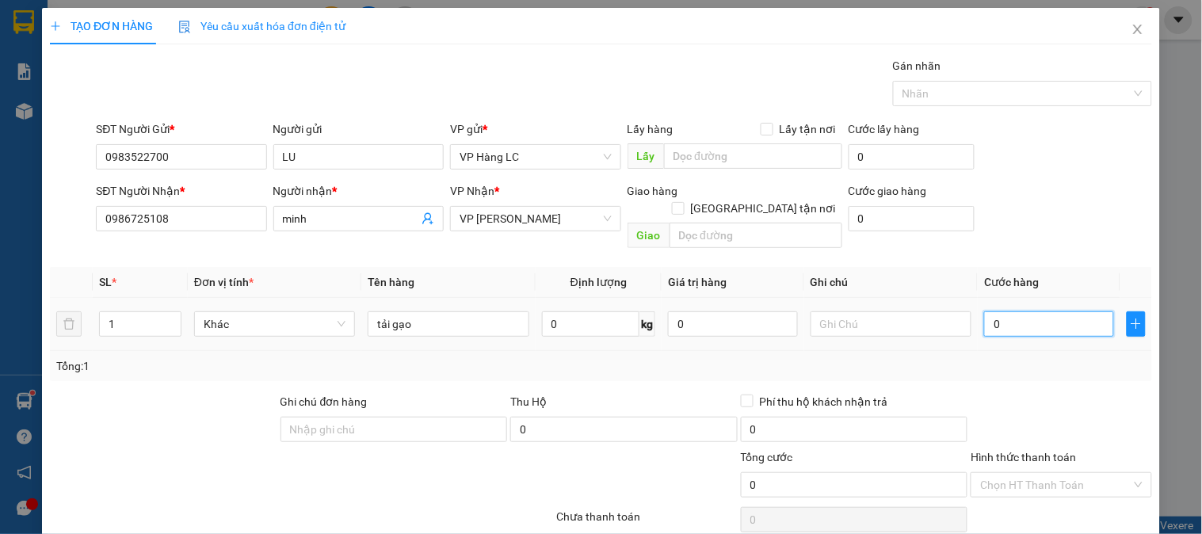
type input "5"
type input "50"
type input "500"
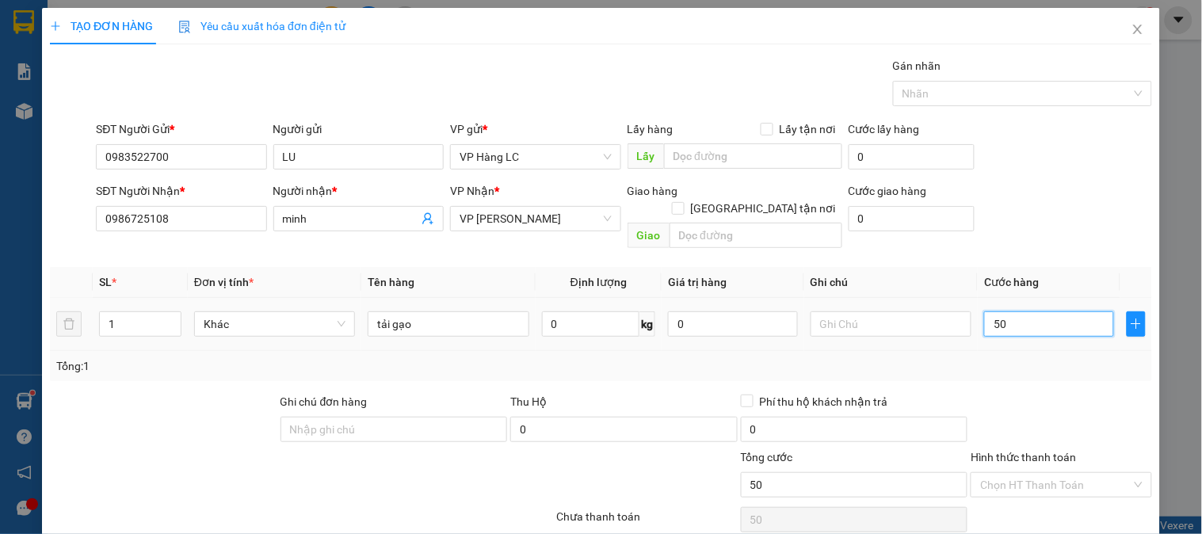
type input "500"
type input "5.000"
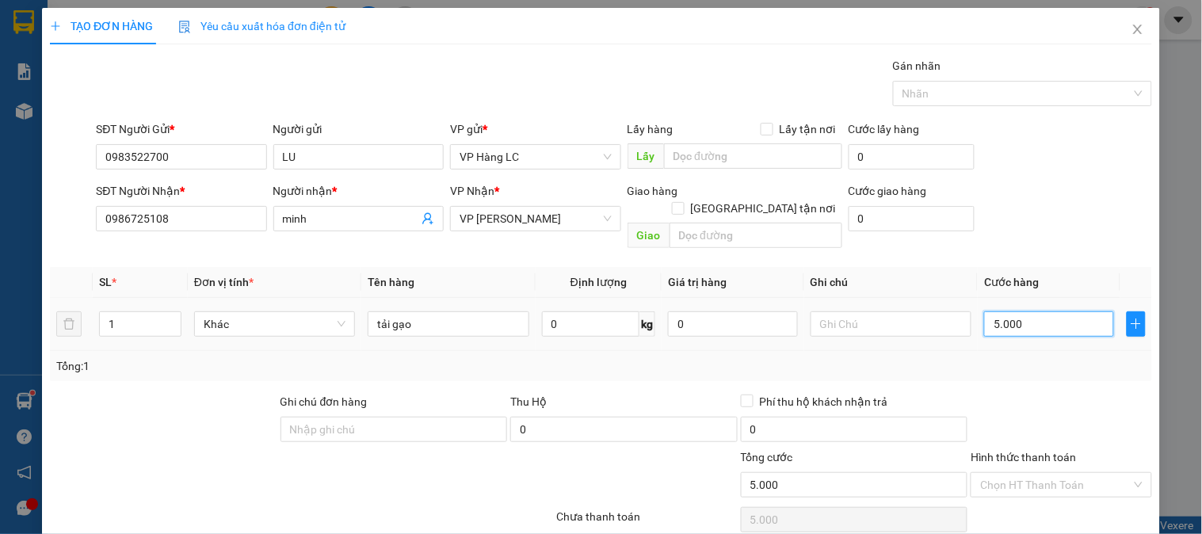
type input "50.000"
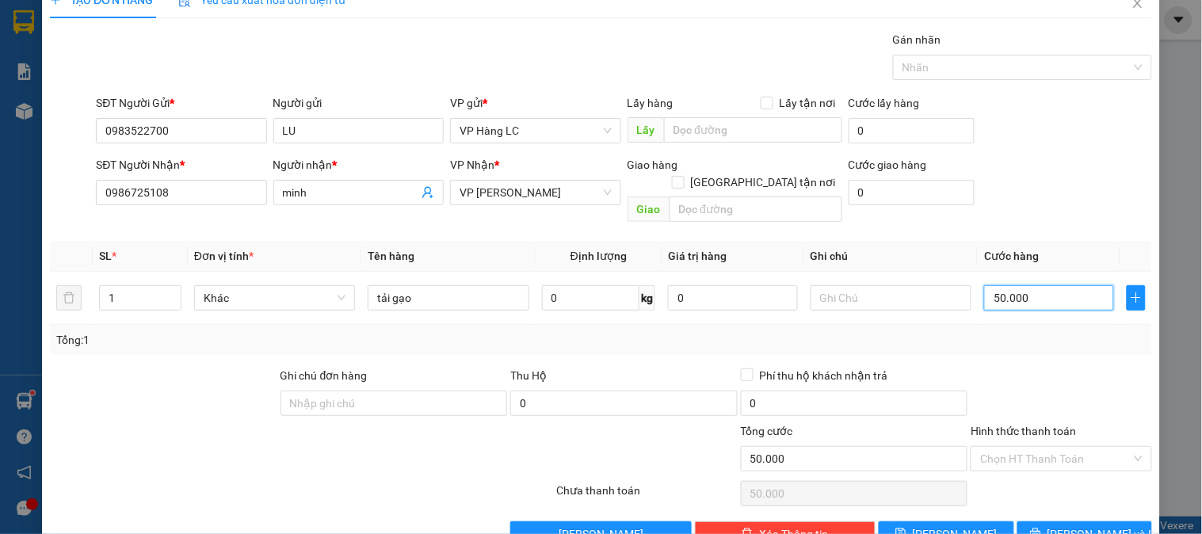
scroll to position [51, 0]
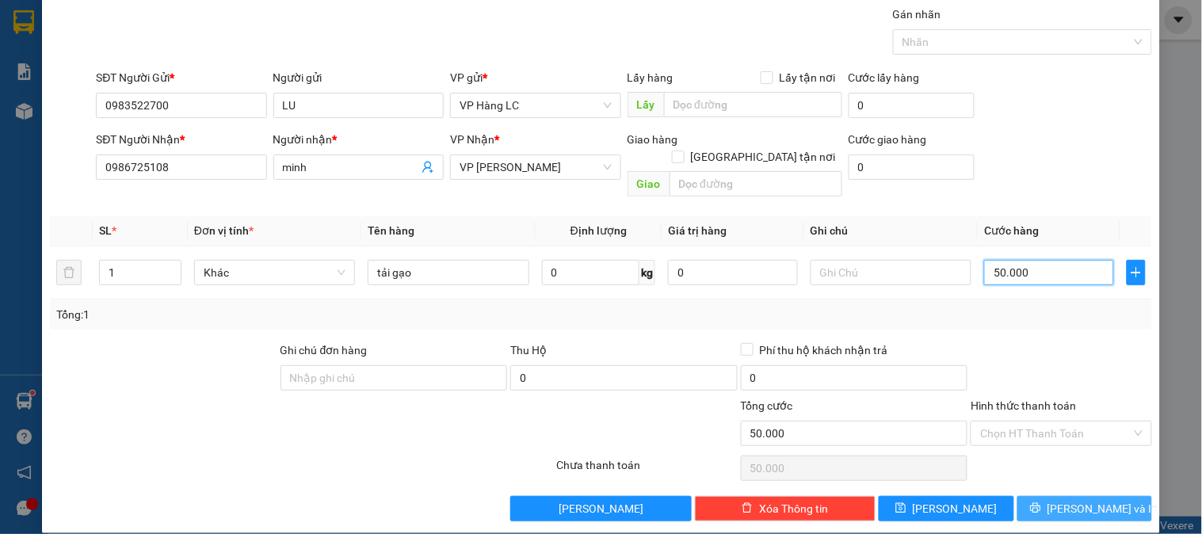
type input "50.000"
drag, startPoint x: 1074, startPoint y: 490, endPoint x: 1084, endPoint y: 480, distance: 13.4
click at [1076, 500] on span "[PERSON_NAME] và In" at bounding box center [1102, 508] width 111 height 17
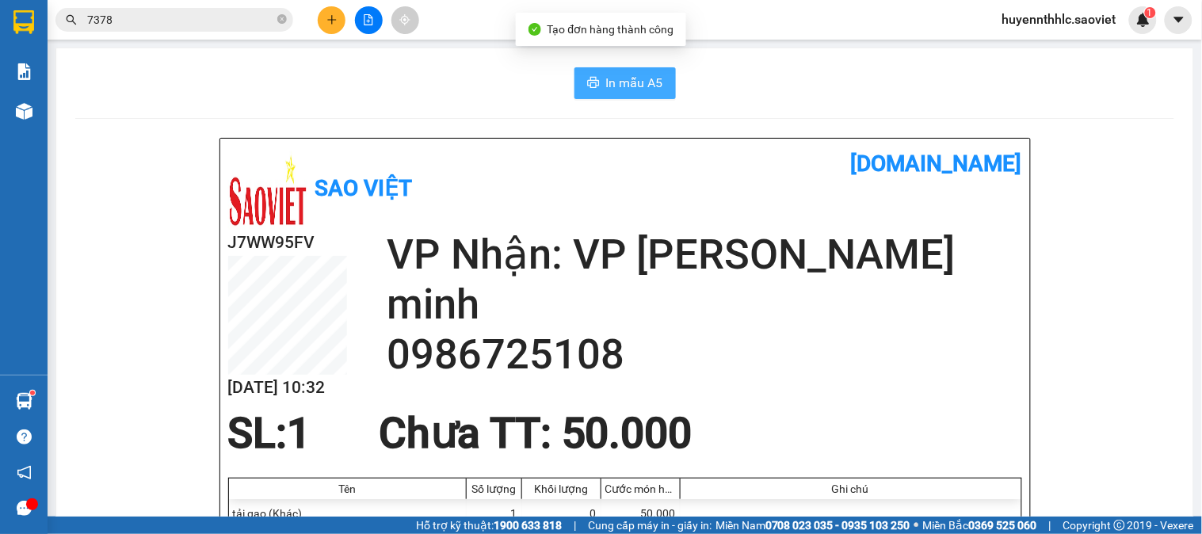
click at [613, 74] on span "In mẫu A5" at bounding box center [634, 83] width 57 height 20
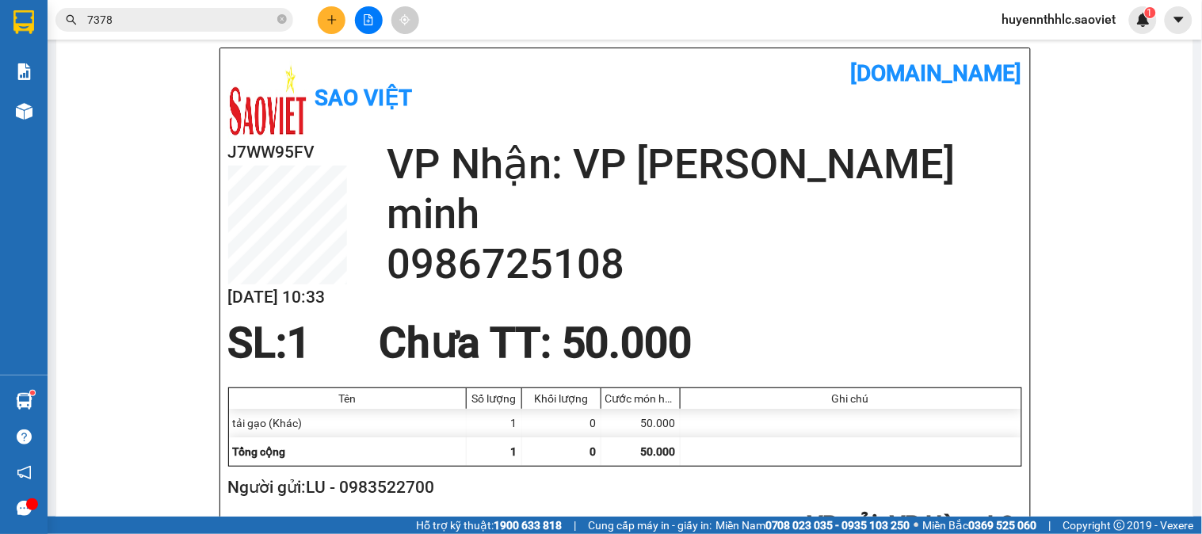
scroll to position [176, 0]
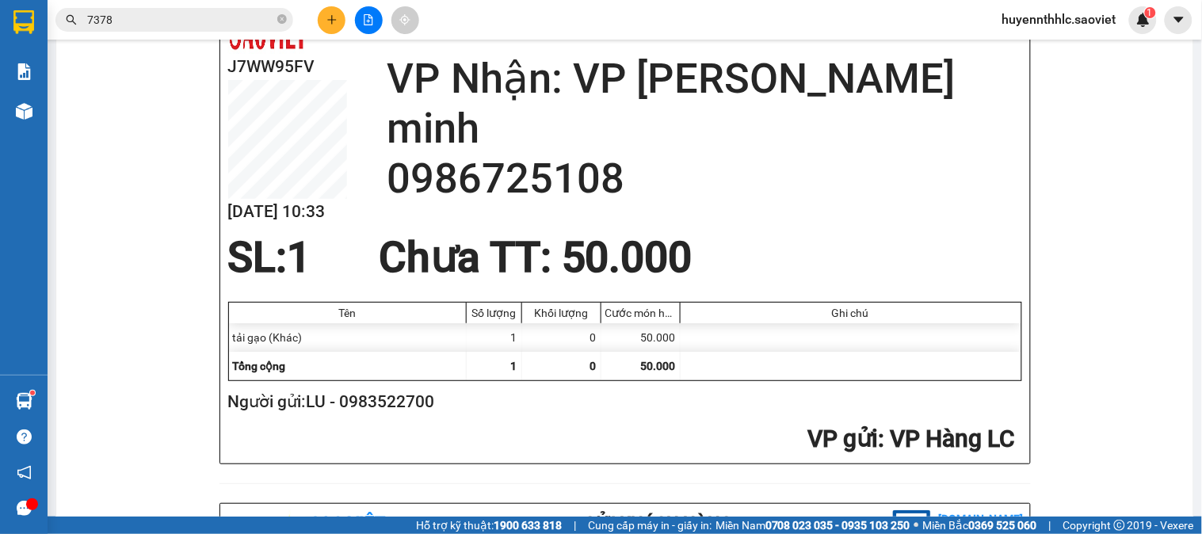
click at [410, 410] on h2 "Người gửi: LU - 0983522700" at bounding box center [621, 402] width 787 height 26
copy h2 "0983522700"
click at [337, 18] on button at bounding box center [332, 20] width 28 height 28
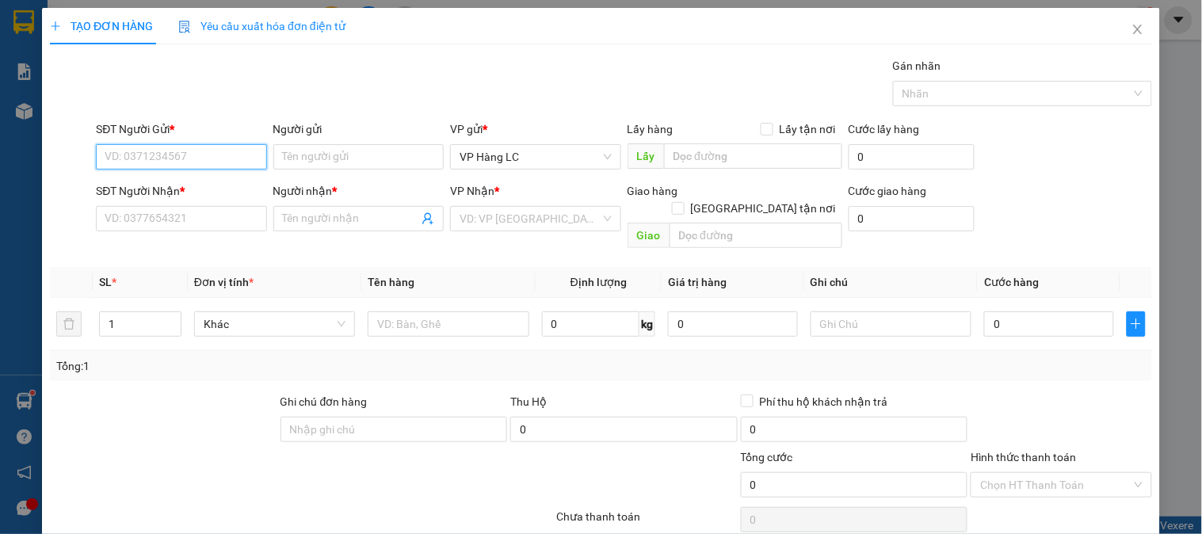
paste input "0983522700"
type input "0983522700"
click at [202, 185] on div "0983522700 - LU" at bounding box center [180, 188] width 150 height 17
type input "LU"
type input "0986725108"
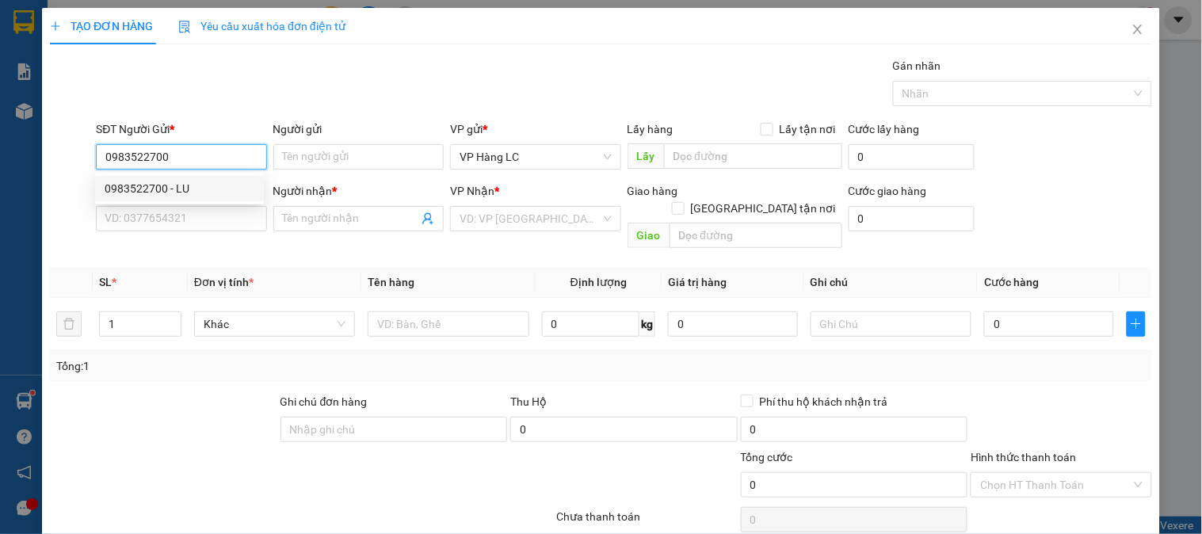
type input "minh"
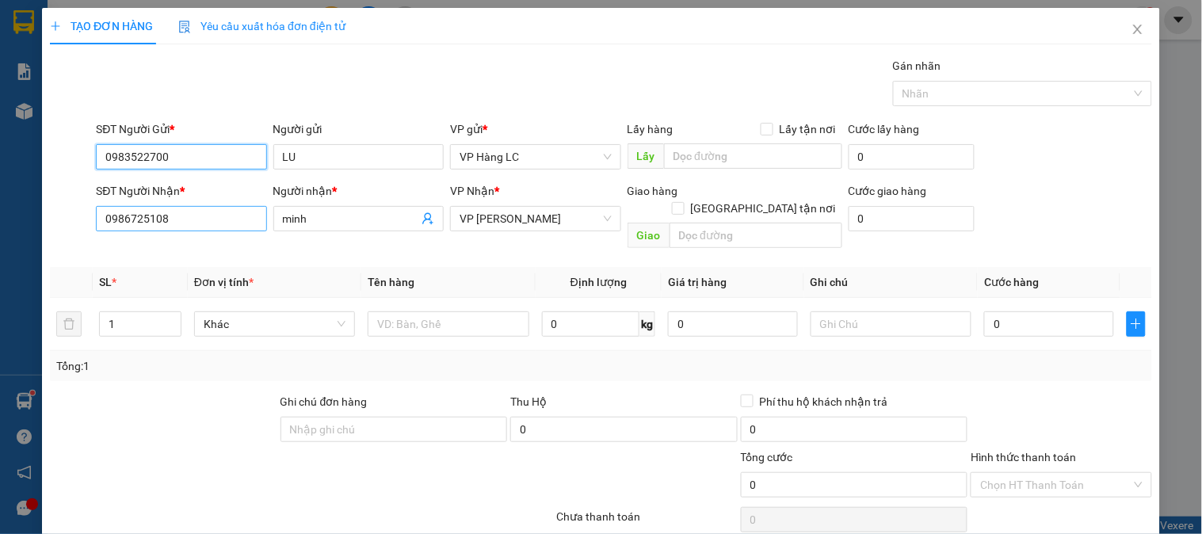
type input "0983522700"
drag, startPoint x: 162, startPoint y: 228, endPoint x: 29, endPoint y: 256, distance: 135.9
click at [29, 256] on div "TẠO ĐƠN HÀNG Yêu cầu xuất hóa đơn điện tử Transit Pickup Surcharge Ids Transit …" at bounding box center [601, 267] width 1202 height 534
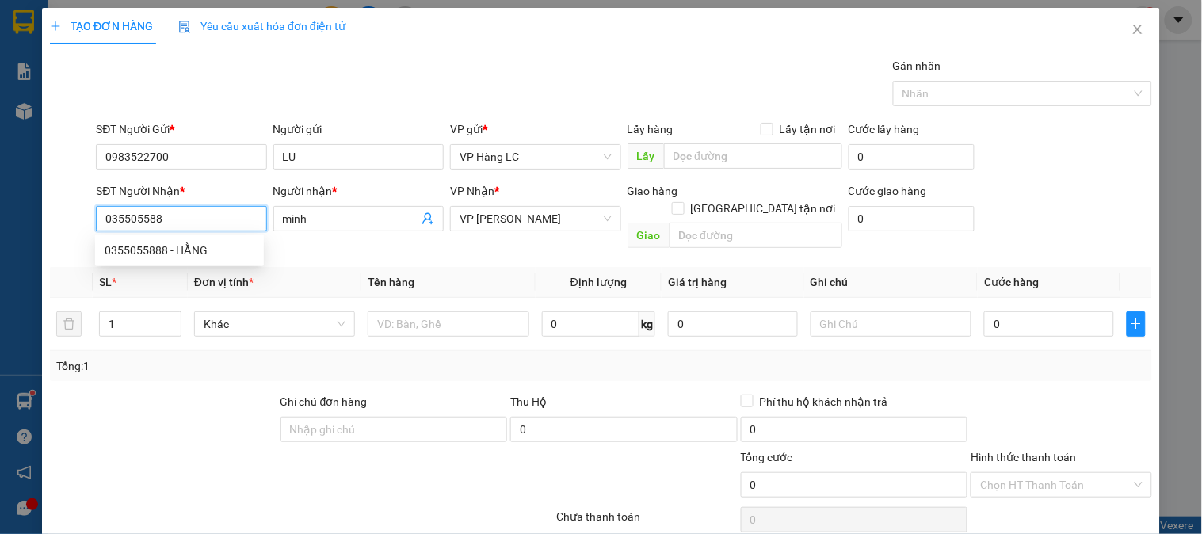
type input "0355055888"
click at [164, 246] on div "0355055888 - HẰNG" at bounding box center [180, 250] width 150 height 17
type input "HẰNG"
type input "0355055888"
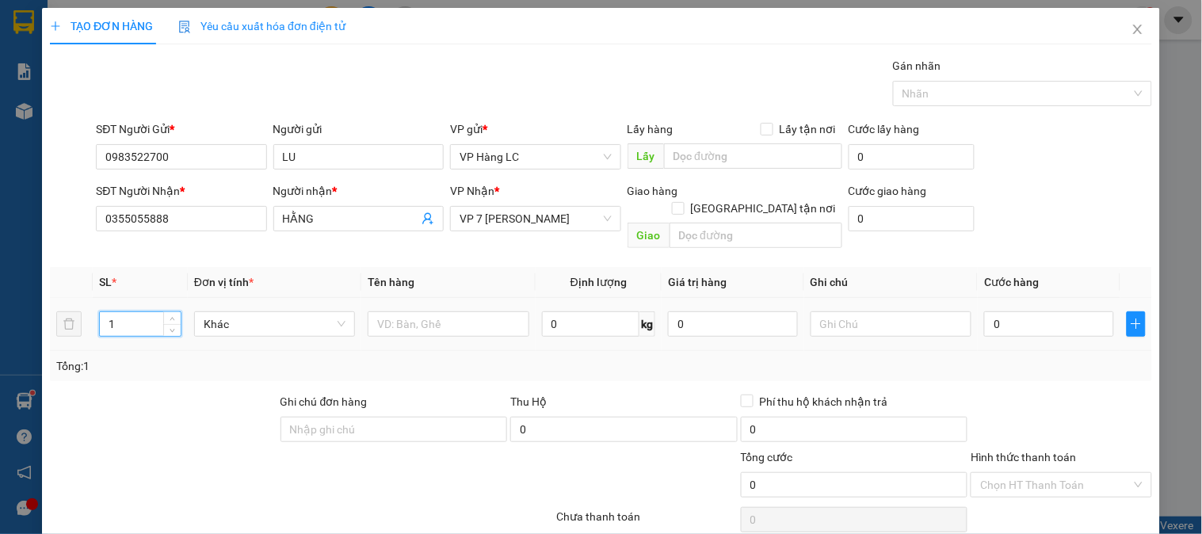
click at [124, 312] on input "1" at bounding box center [140, 324] width 81 height 24
type input "1"
click at [398, 311] on input "text" at bounding box center [448, 323] width 161 height 25
type input "tải gạo"
click at [1003, 311] on input "0" at bounding box center [1049, 323] width 130 height 25
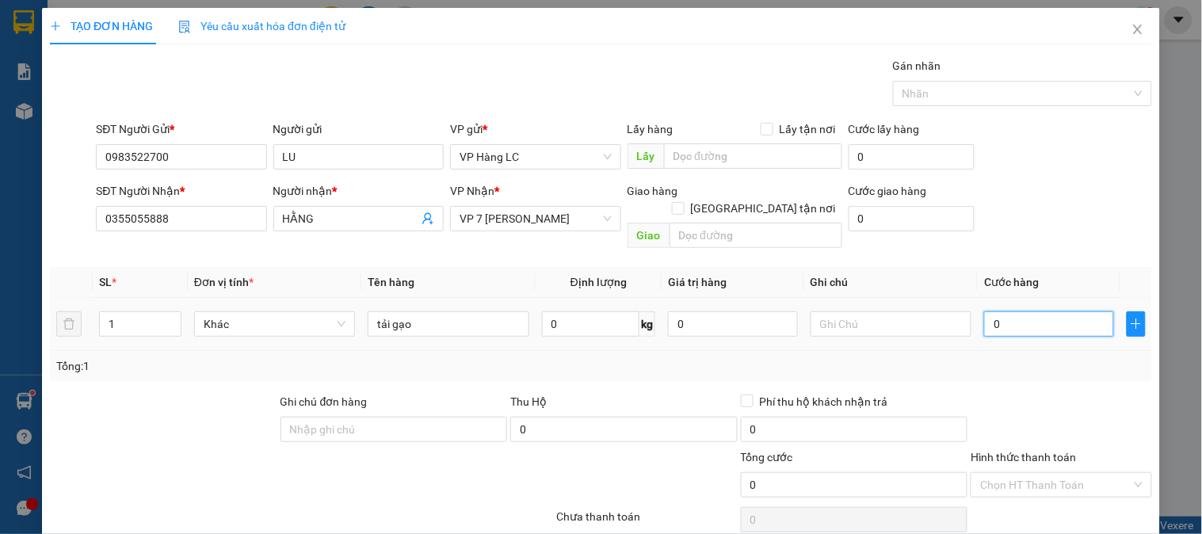
type input "5"
type input "50"
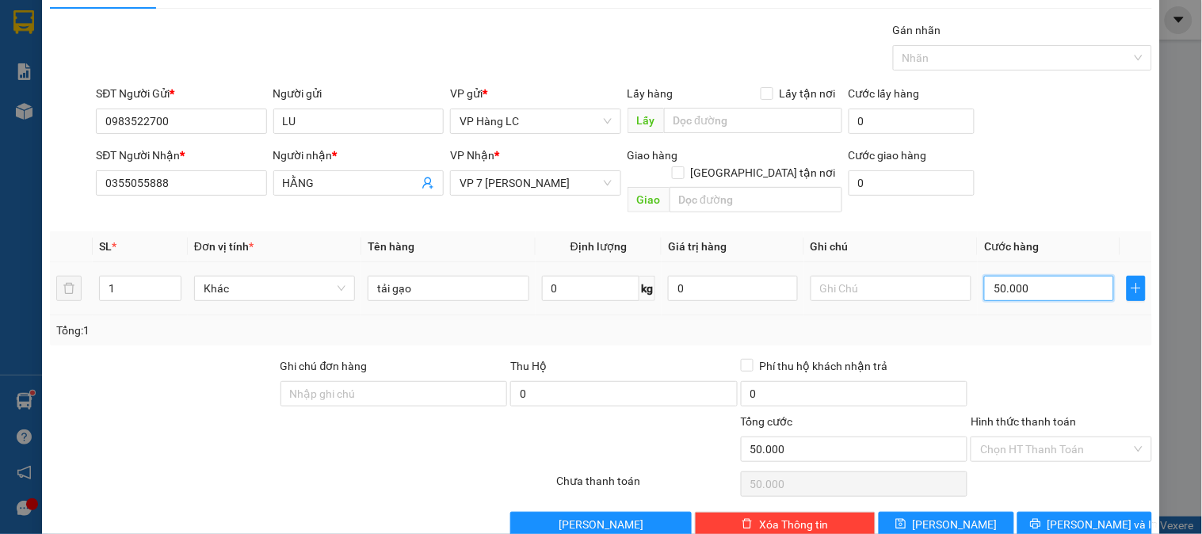
scroll to position [51, 0]
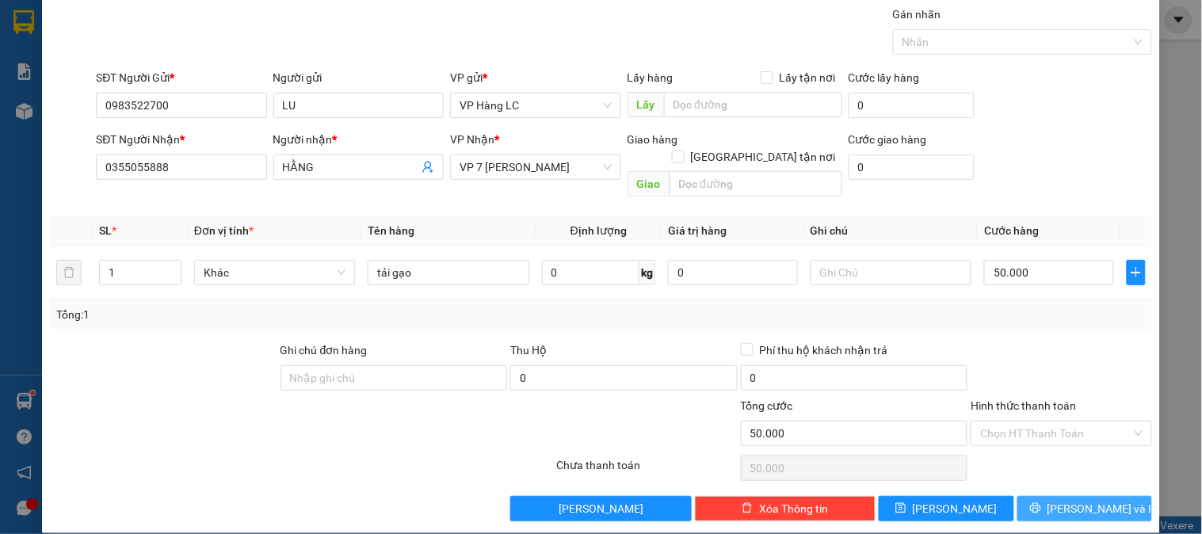
click at [1094, 500] on span "[PERSON_NAME] và In" at bounding box center [1102, 508] width 111 height 17
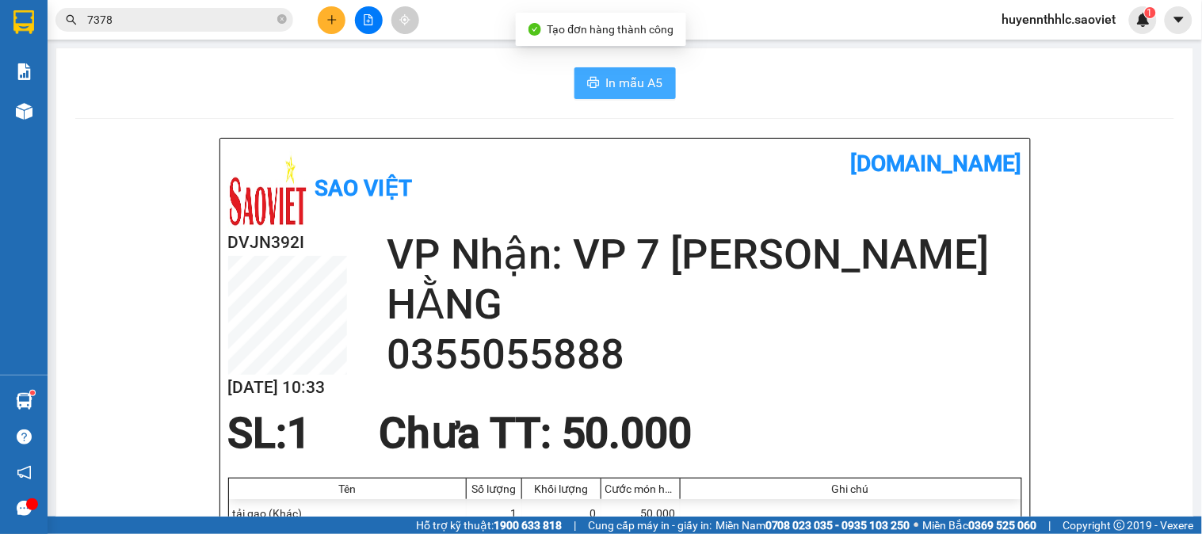
click at [652, 74] on span "In mẫu A5" at bounding box center [634, 83] width 57 height 20
click at [330, 21] on icon "plus" at bounding box center [331, 19] width 11 height 11
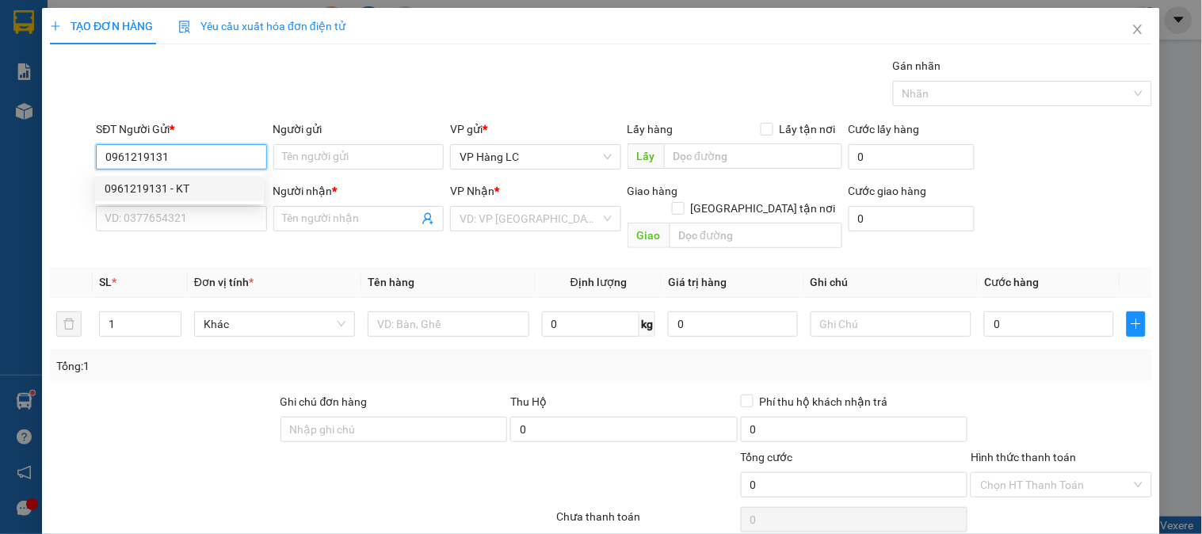
click at [139, 187] on div "0961219131 - KT" at bounding box center [180, 188] width 150 height 17
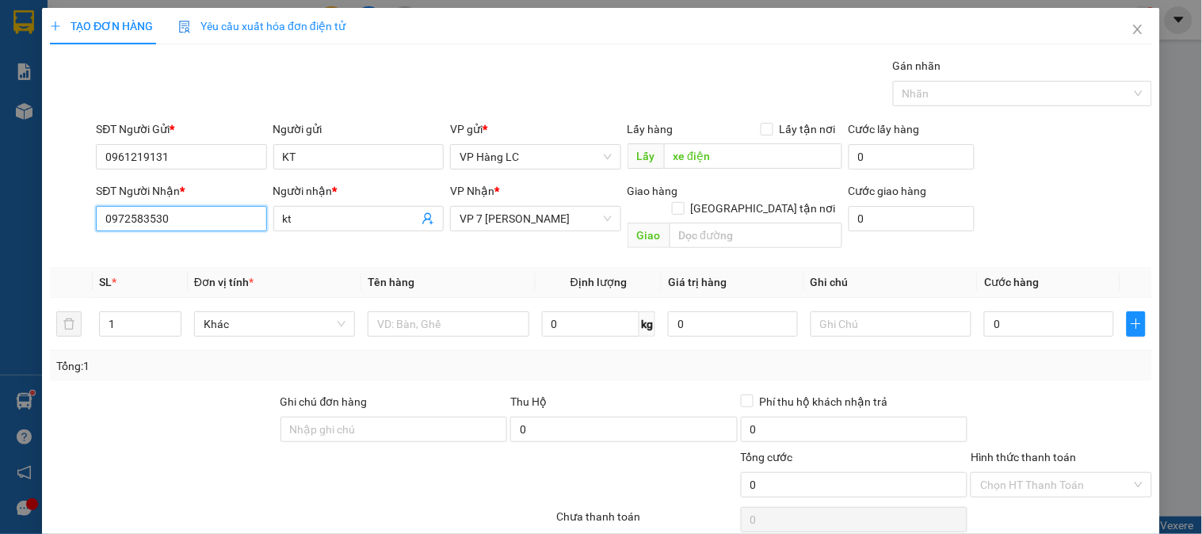
drag, startPoint x: 216, startPoint y: 227, endPoint x: 88, endPoint y: 228, distance: 128.3
click at [90, 228] on div "SĐT Người Nhận * 0972583530 0972583530 Người nhận * kt VP Nhận * VP 7 Phạm Văn …" at bounding box center [600, 218] width 1105 height 73
click at [196, 252] on div "0972583530 - kt" at bounding box center [180, 250] width 150 height 17
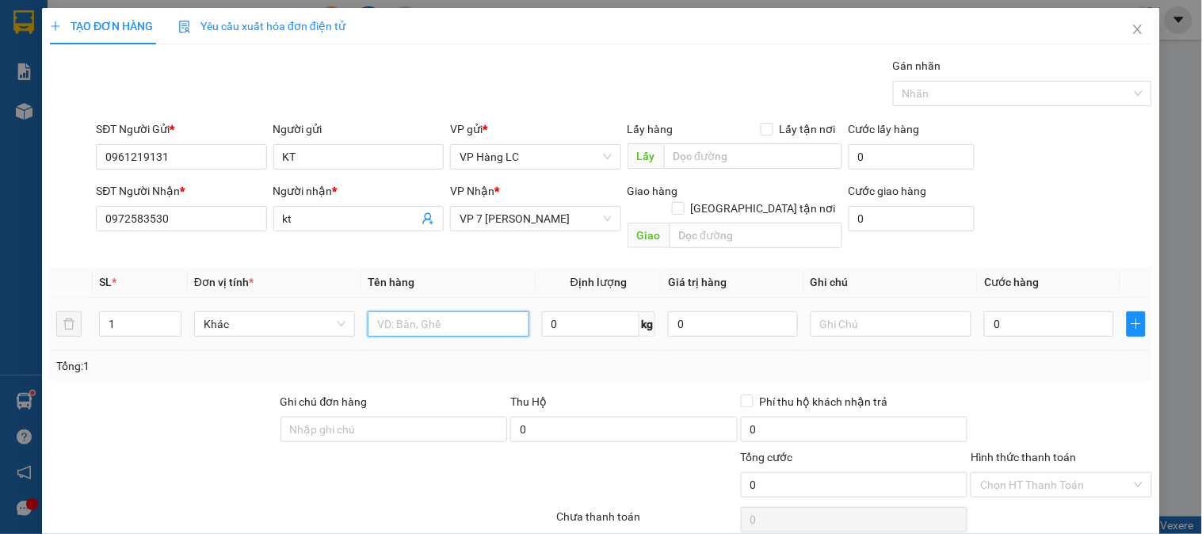
click at [406, 311] on input "text" at bounding box center [448, 323] width 161 height 25
click at [836, 311] on input "text" at bounding box center [890, 323] width 161 height 25
click at [1018, 311] on input "0" at bounding box center [1049, 323] width 130 height 25
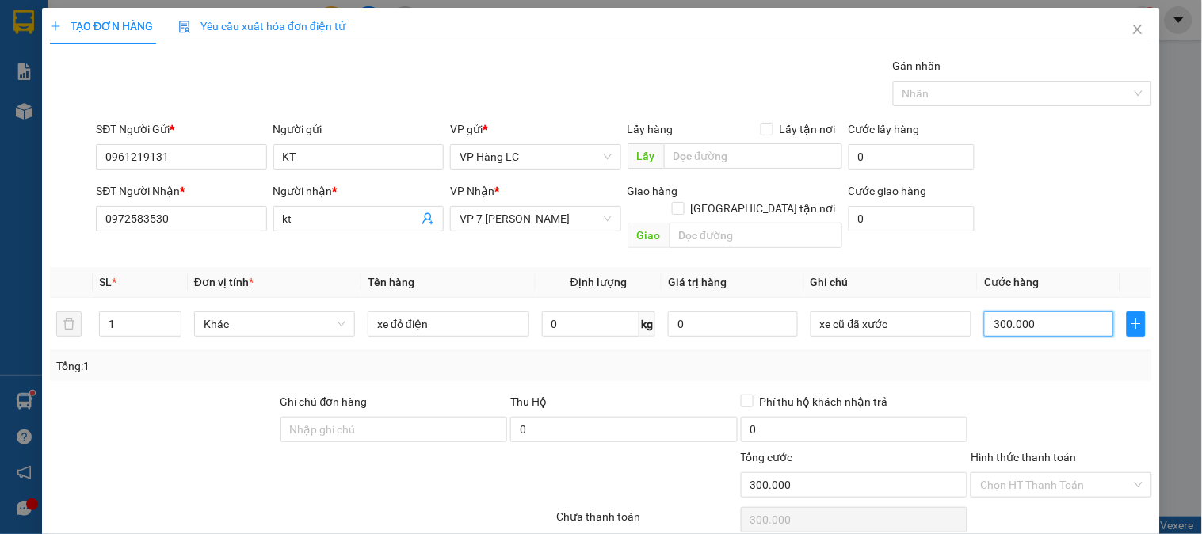
scroll to position [51, 0]
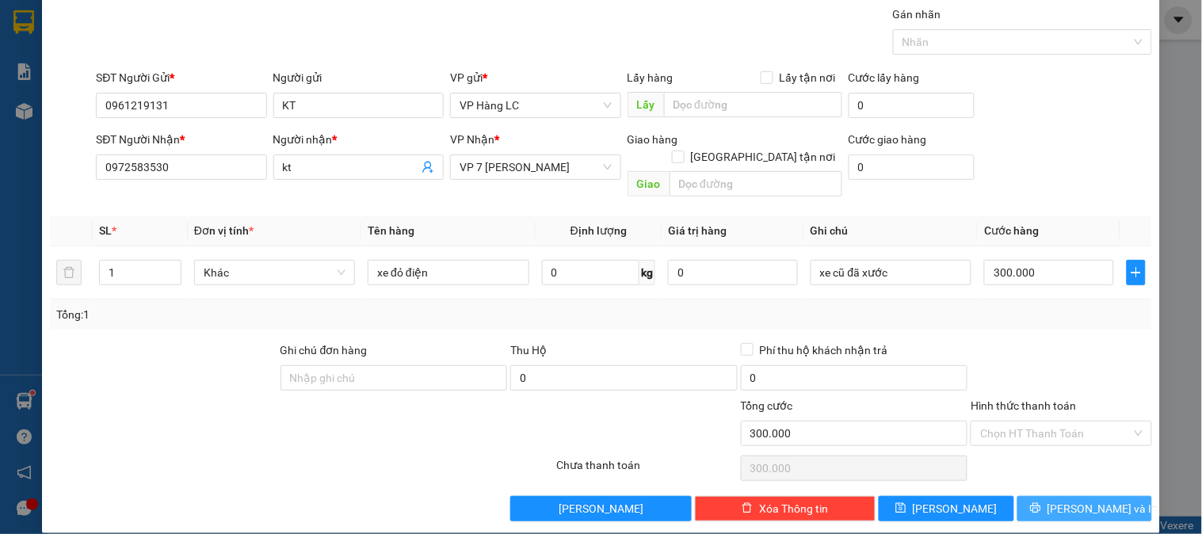
click at [1060, 500] on span "[PERSON_NAME] và In" at bounding box center [1102, 508] width 111 height 17
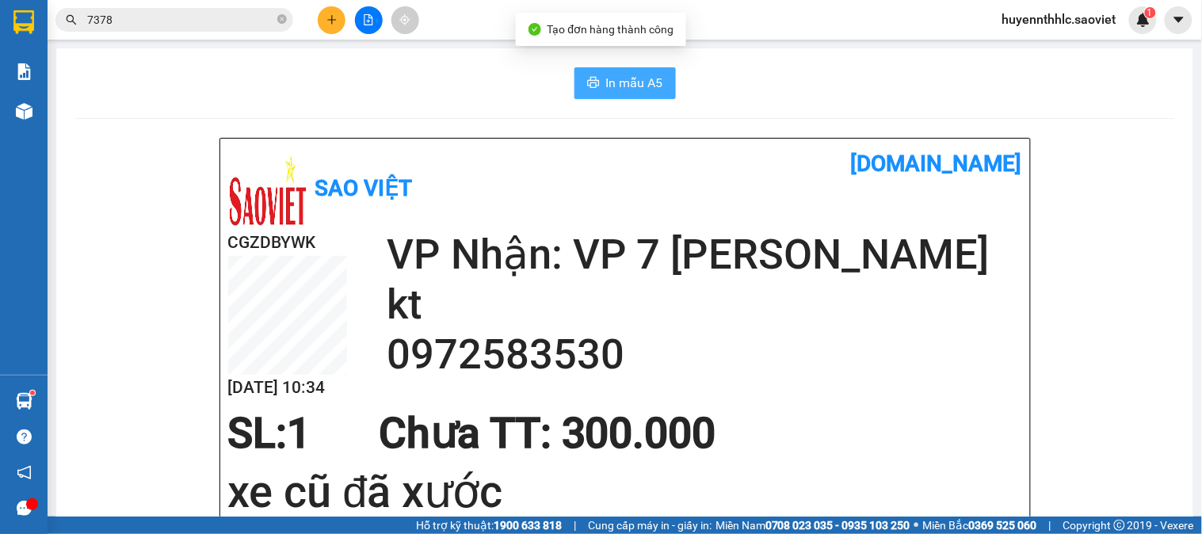
click at [606, 73] on span "In mẫu A5" at bounding box center [634, 83] width 57 height 20
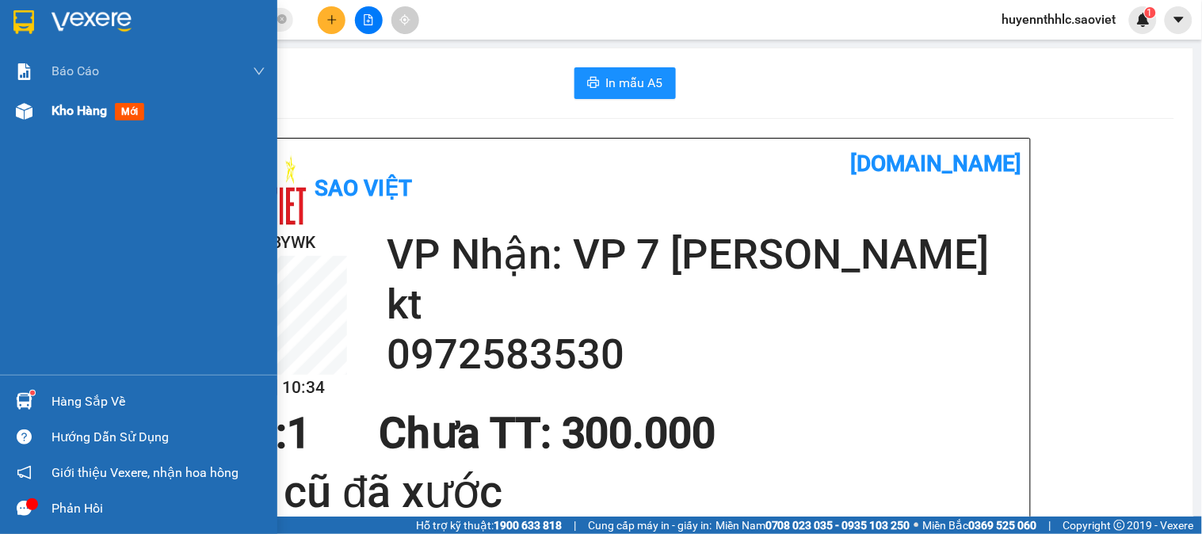
click at [56, 106] on span "Kho hàng" at bounding box center [78, 110] width 55 height 15
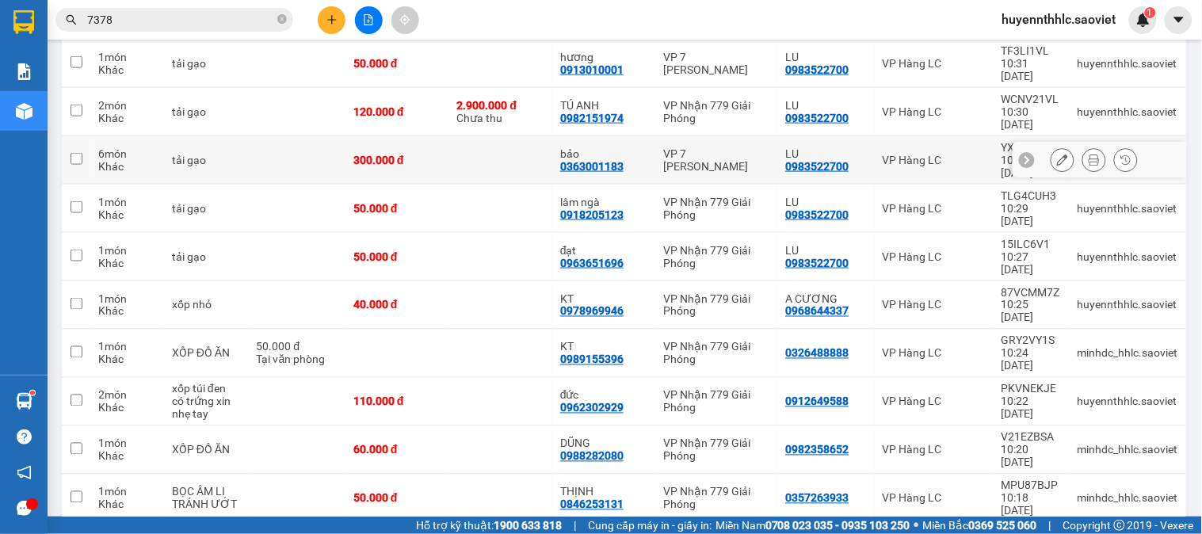
scroll to position [528, 0]
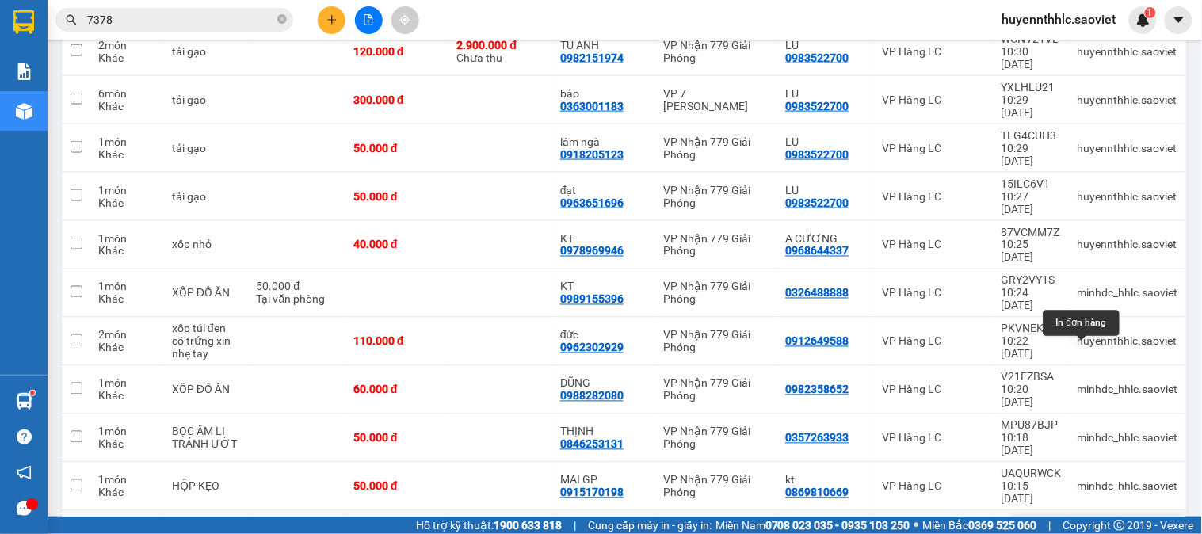
click at [1088, 529] on icon at bounding box center [1093, 534] width 11 height 11
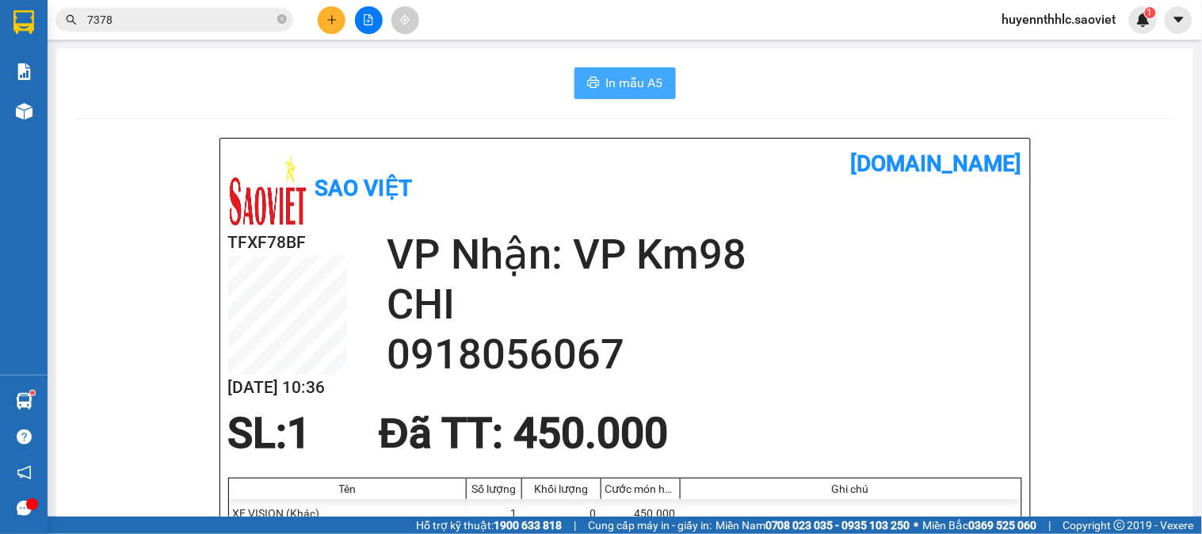
click at [611, 82] on span "In mẫu A5" at bounding box center [634, 83] width 57 height 20
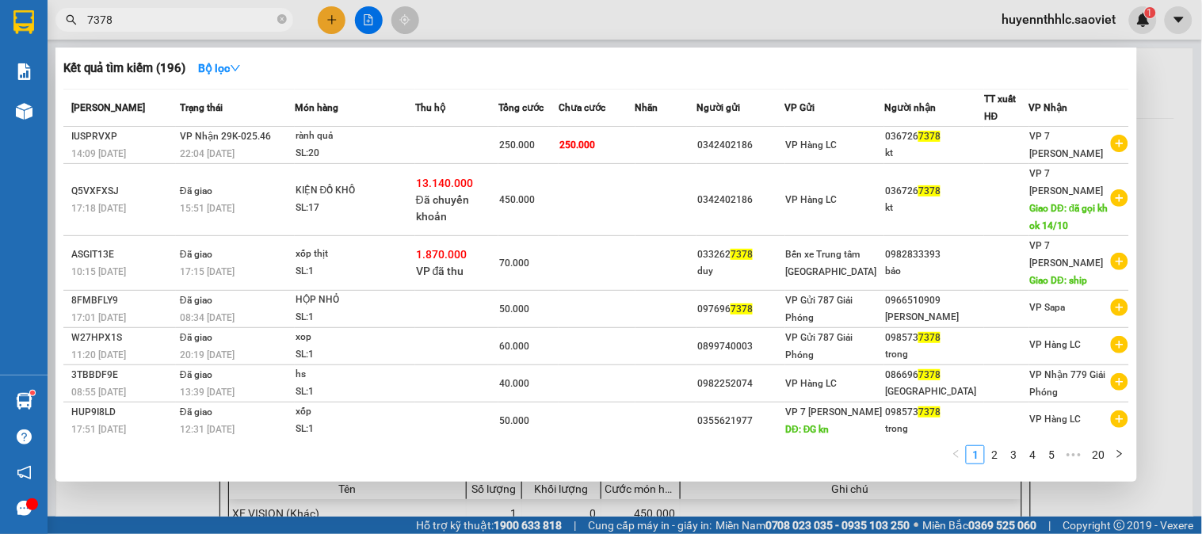
click at [177, 19] on input "7378" at bounding box center [180, 19] width 187 height 17
